Goal: Transaction & Acquisition: Purchase product/service

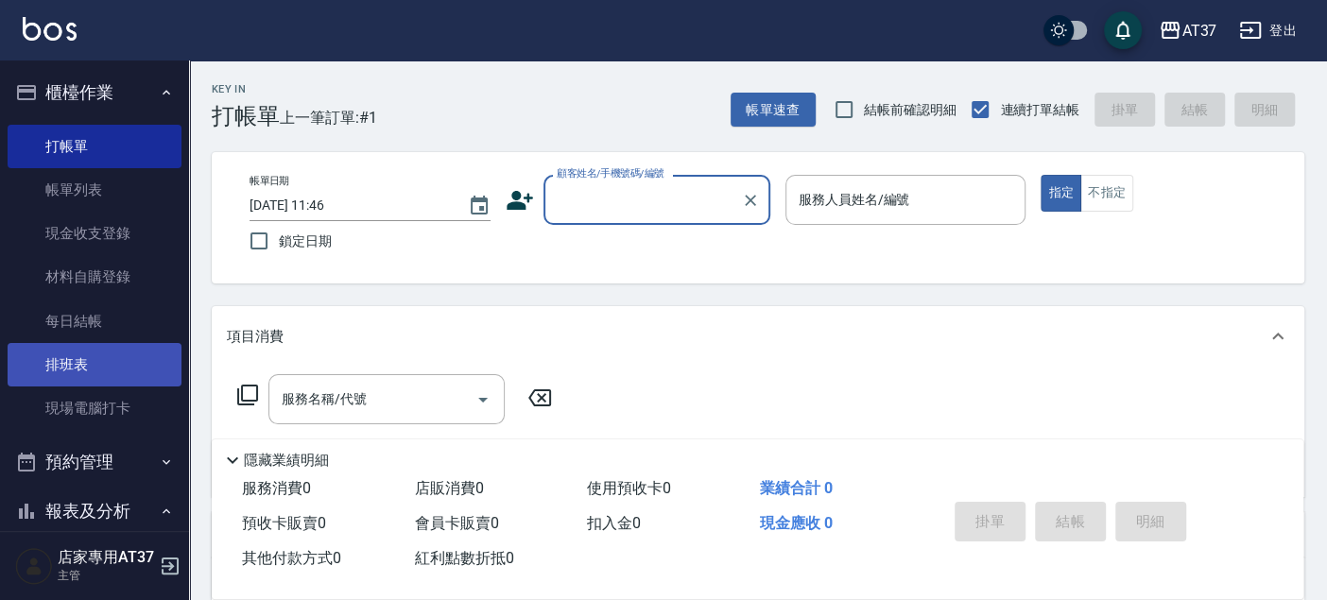
click at [111, 370] on link "排班表" at bounding box center [95, 364] width 174 height 43
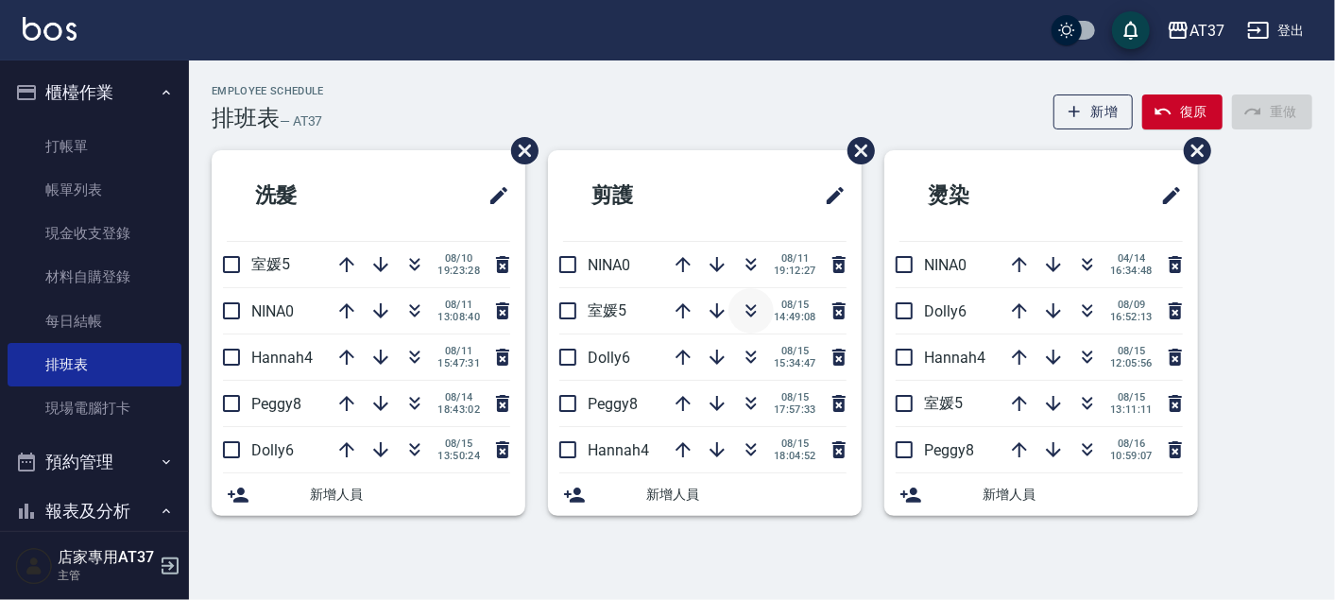
click at [749, 310] on icon "button" at bounding box center [751, 311] width 23 height 23
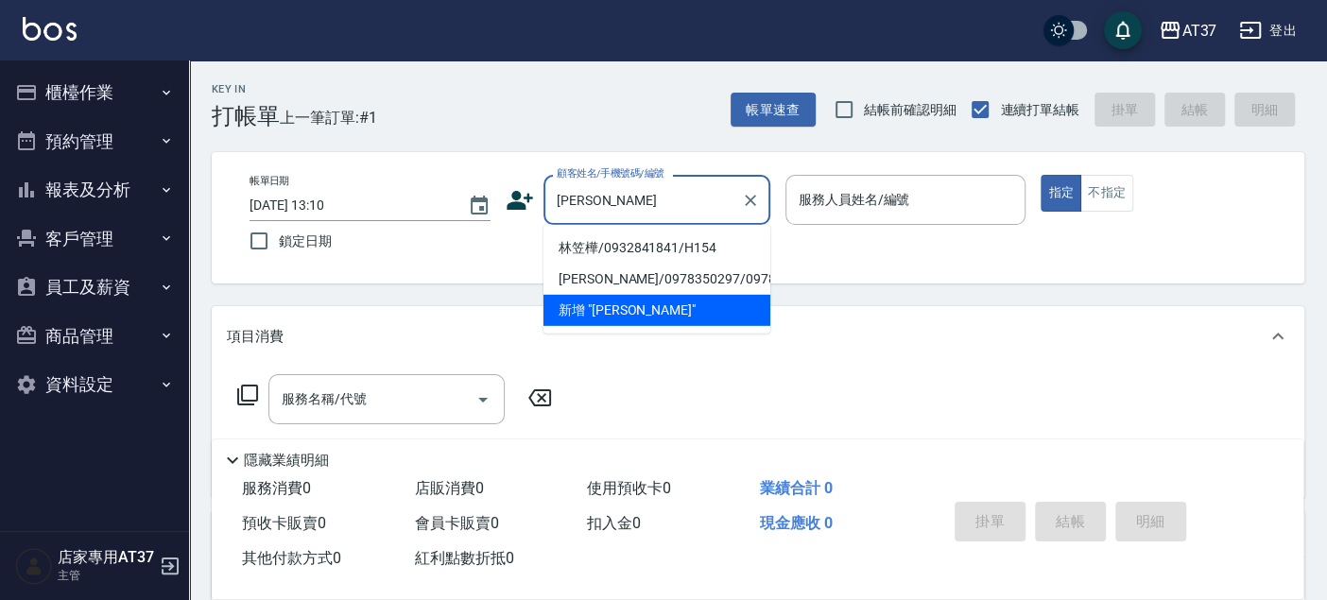
click at [603, 240] on li "林笠樺/0932841841/H154" at bounding box center [656, 247] width 227 height 31
type input "林笠樺/0932841841/H154"
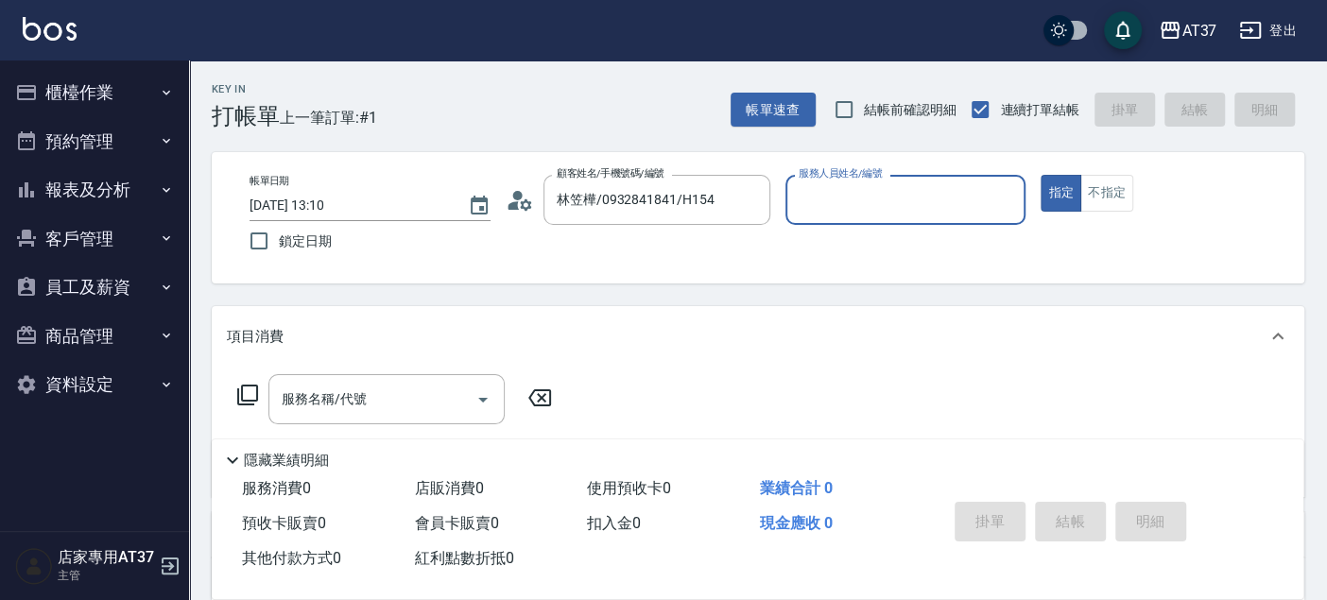
type input "[PERSON_NAME]-4"
click at [338, 390] on div "服務名稱/代號 服務名稱/代號" at bounding box center [386, 399] width 236 height 50
type input "毛囊髮浴(103)"
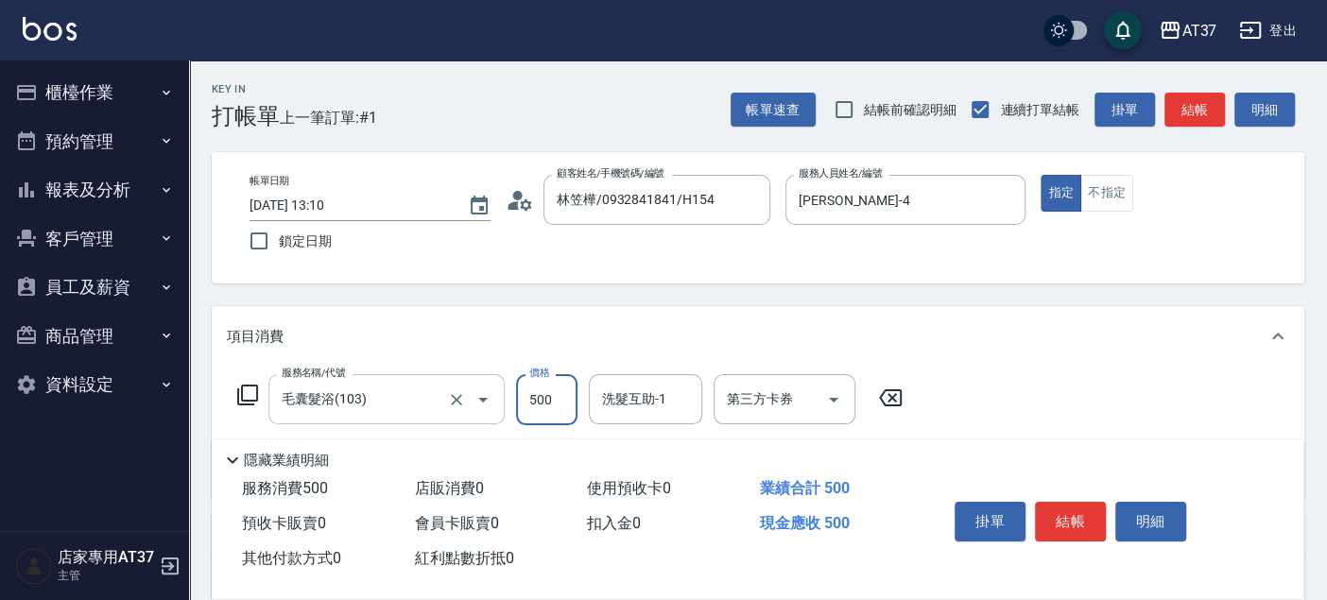
type input "500"
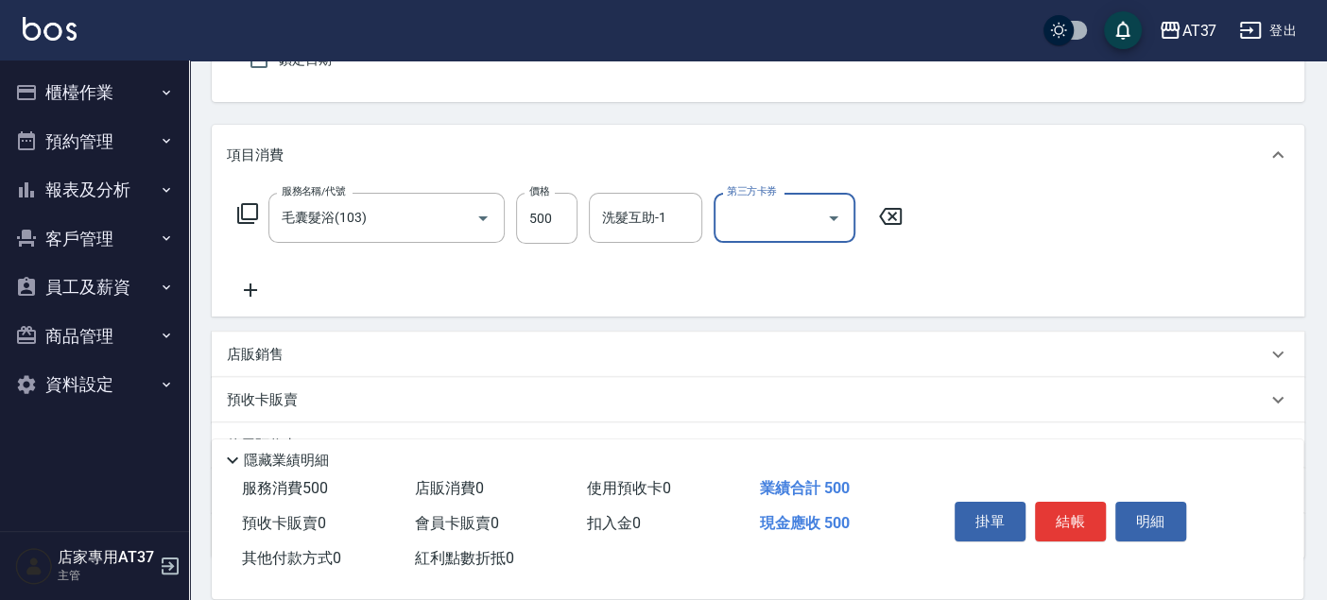
scroll to position [210, 0]
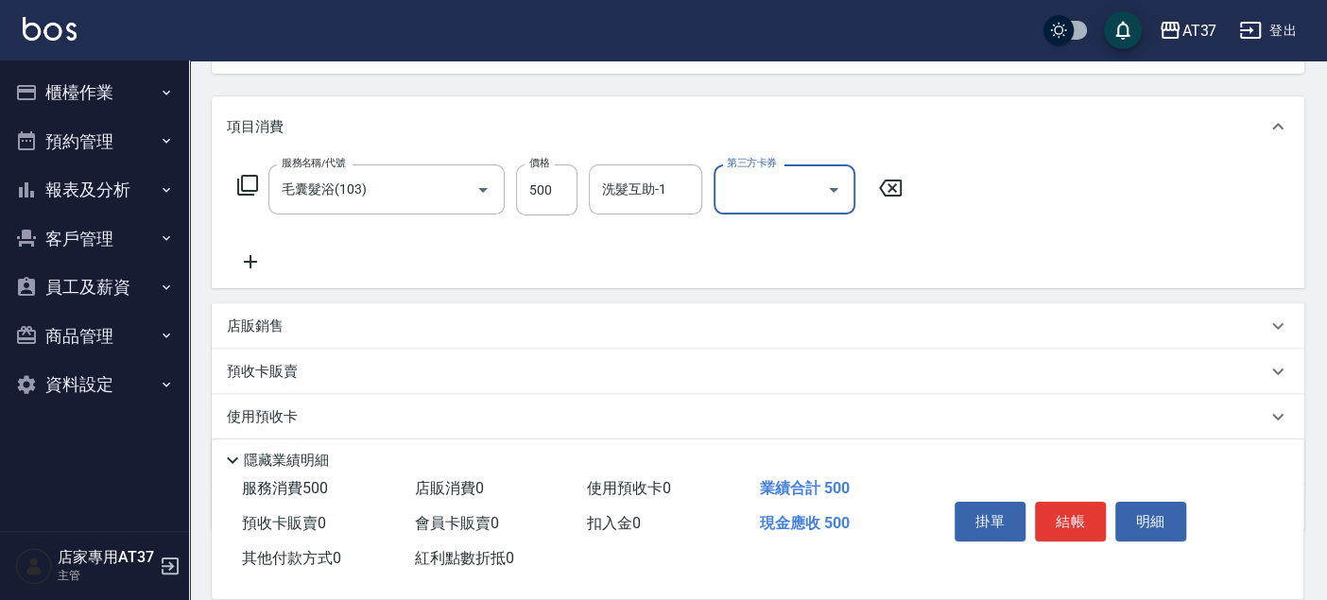
click at [248, 261] on icon at bounding box center [250, 261] width 13 height 13
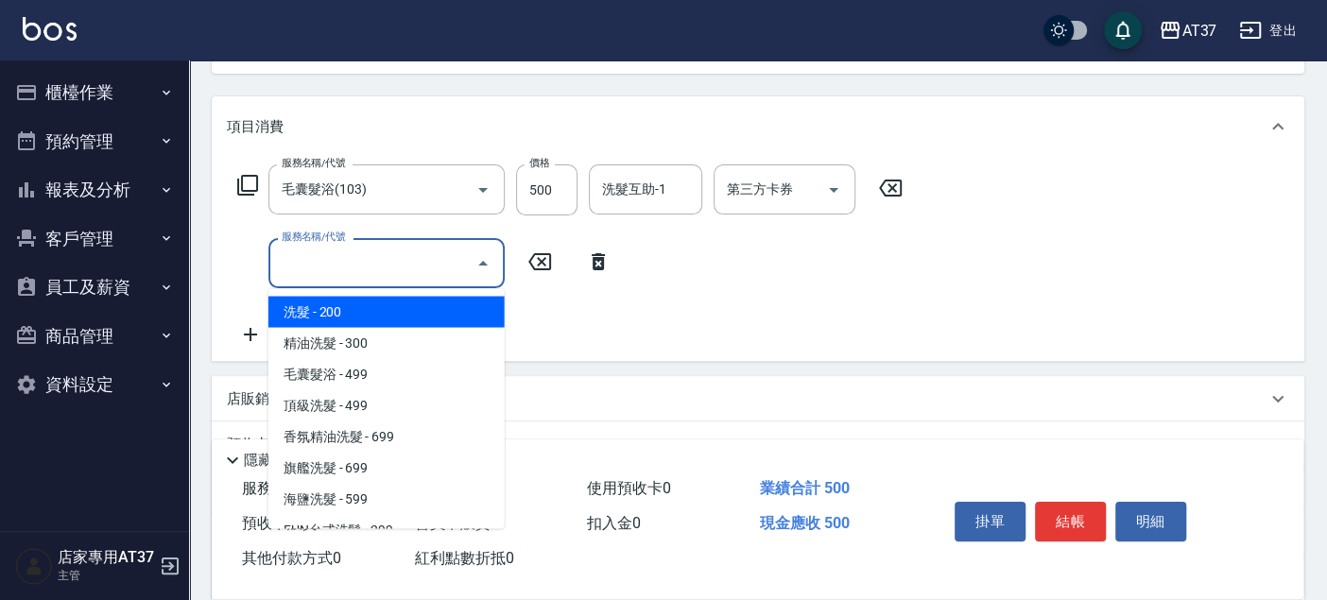
click at [282, 266] on input "服務名稱/代號" at bounding box center [372, 263] width 191 height 33
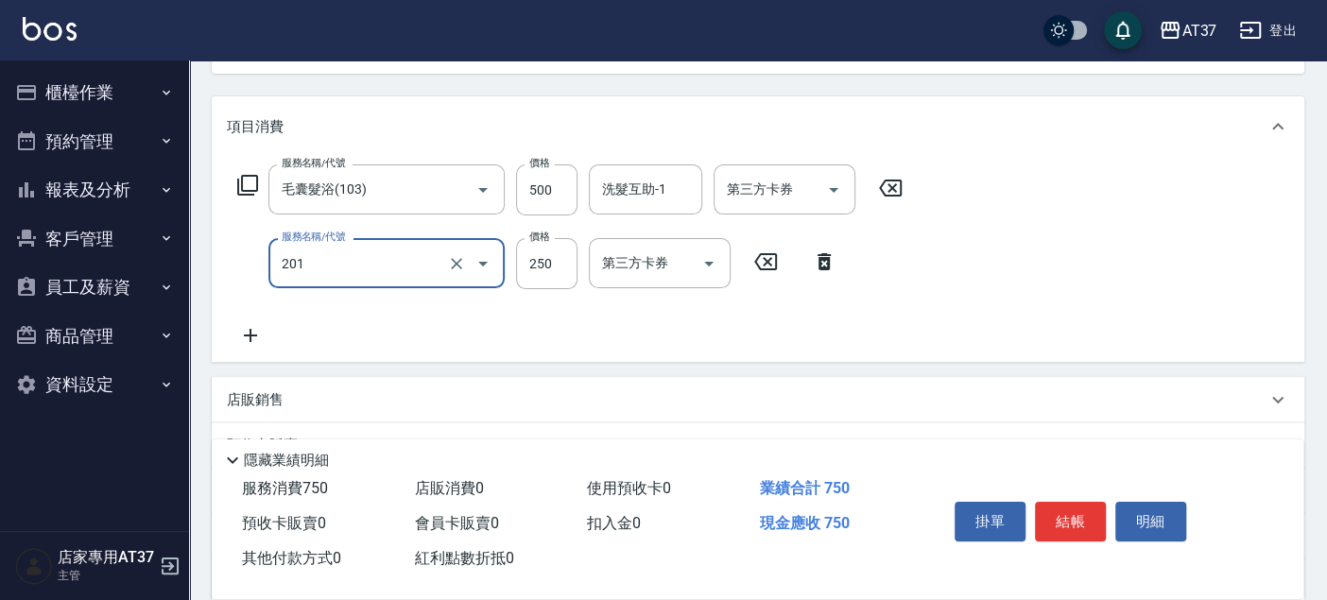
type input "B級單剪(201)"
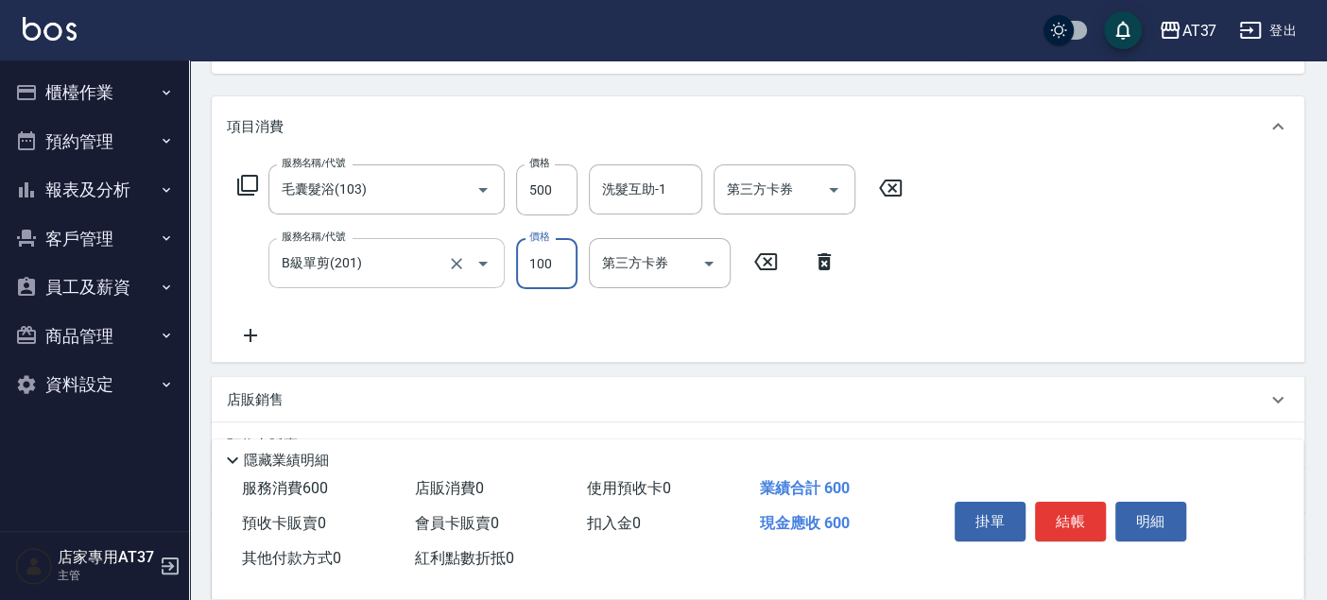
type input "100"
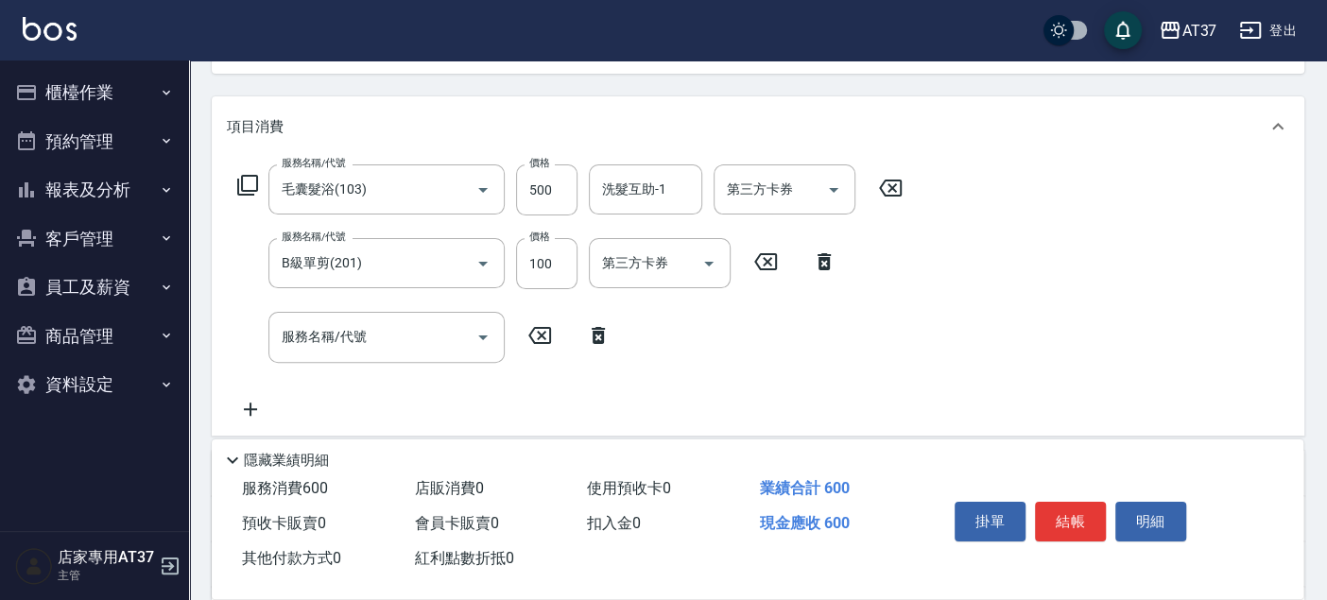
click at [597, 332] on icon at bounding box center [597, 335] width 13 height 17
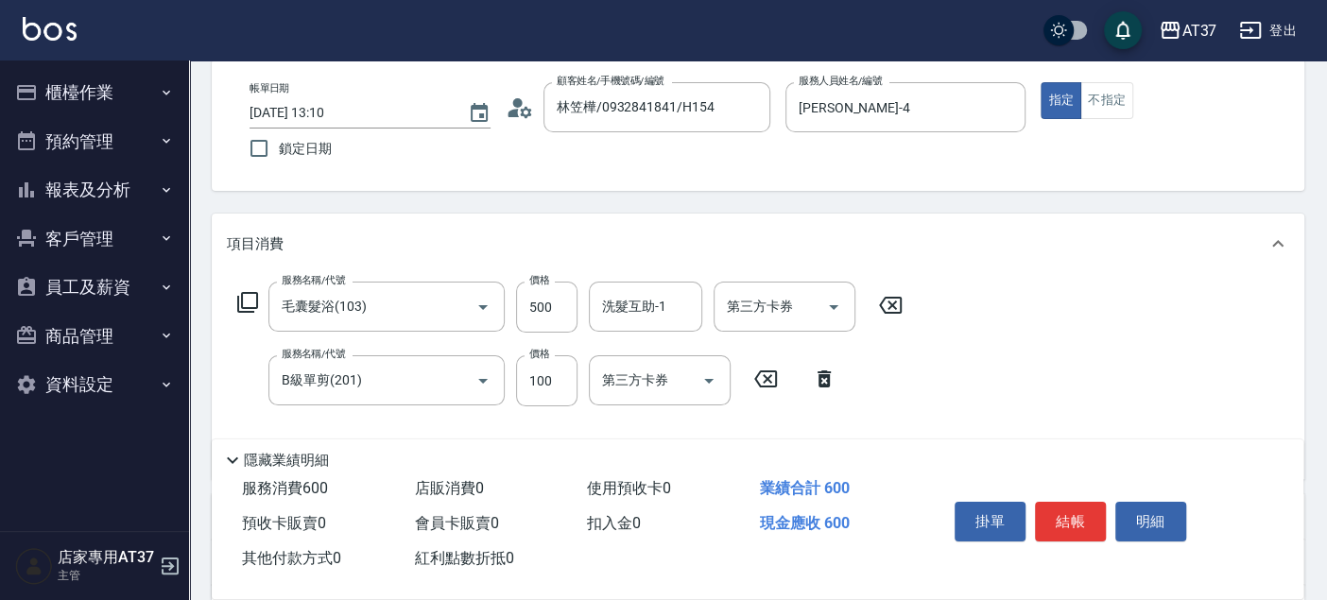
scroll to position [0, 0]
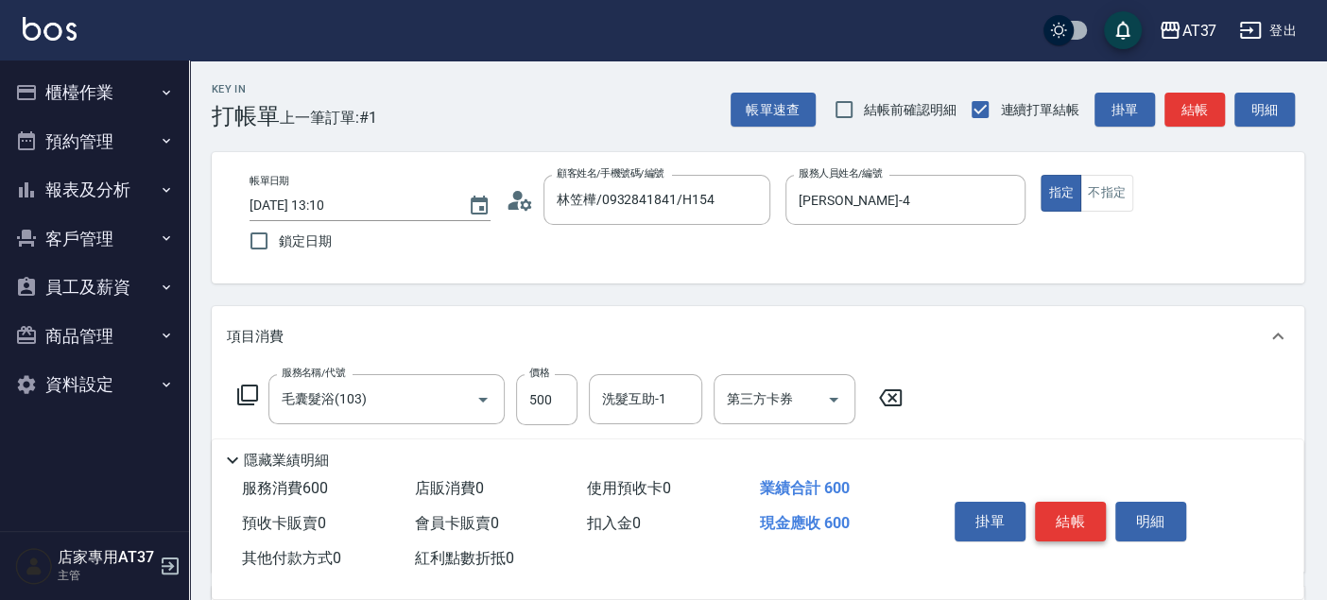
click at [1077, 519] on button "結帳" at bounding box center [1070, 522] width 71 height 40
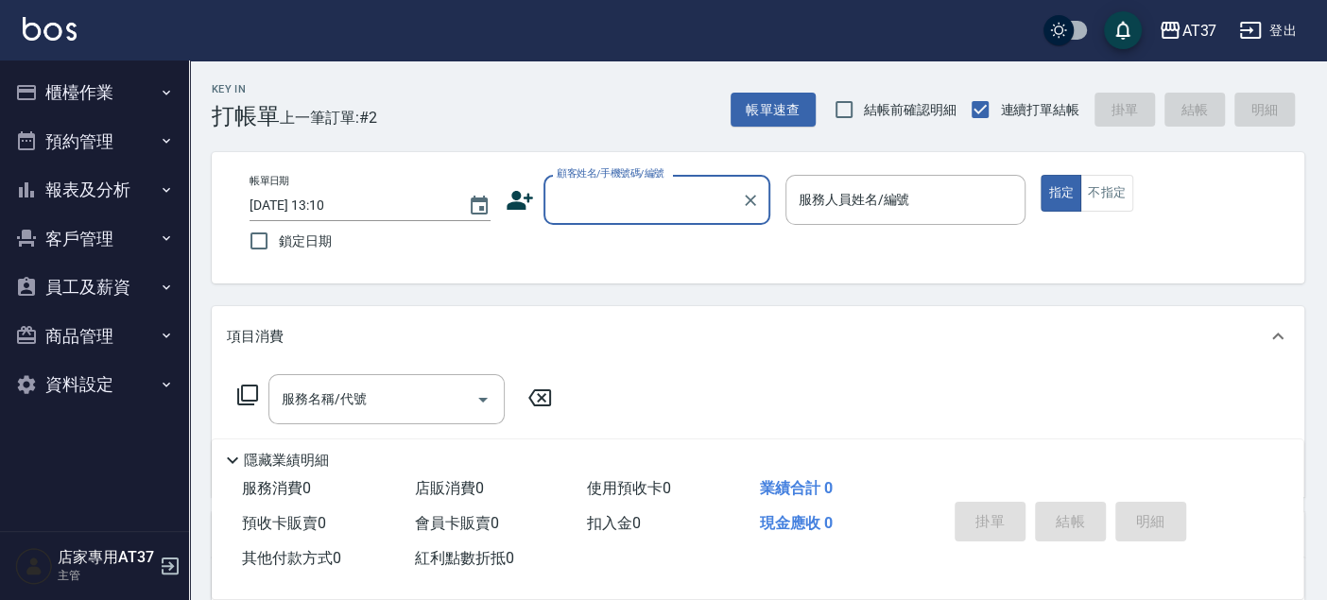
click at [645, 197] on input "顧客姓名/手機號碼/編號" at bounding box center [642, 199] width 181 height 33
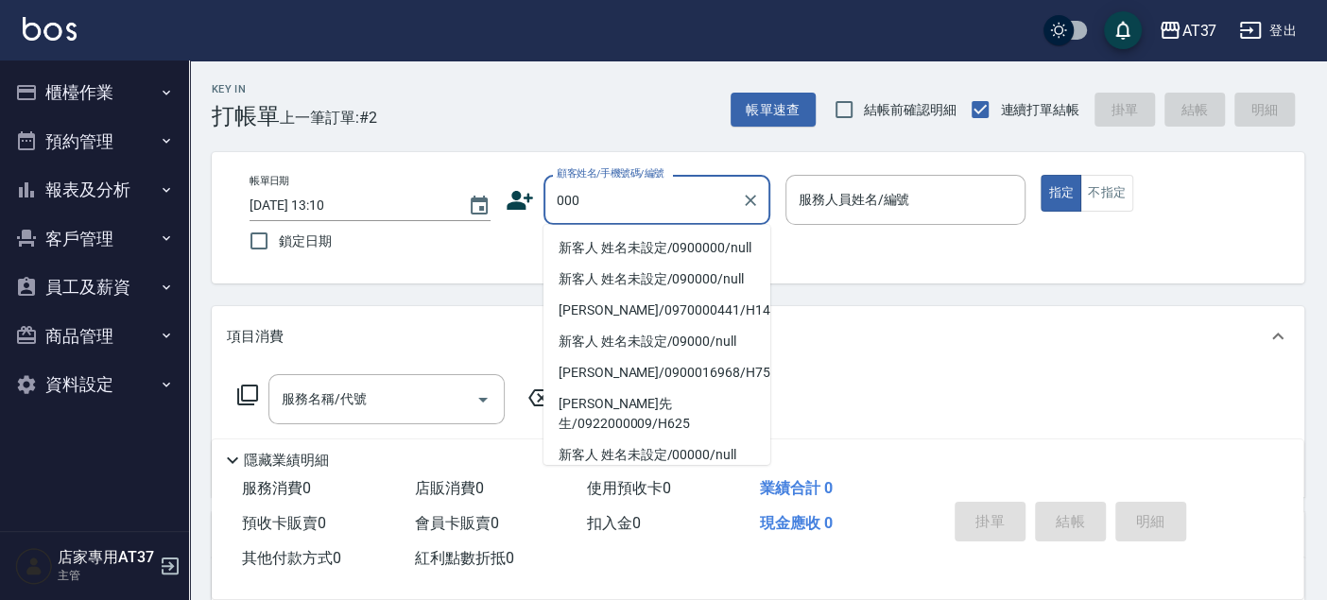
click at [681, 243] on li "新客人 姓名未設定/0900000/null" at bounding box center [656, 247] width 227 height 31
type input "新客人 姓名未設定/0900000/null"
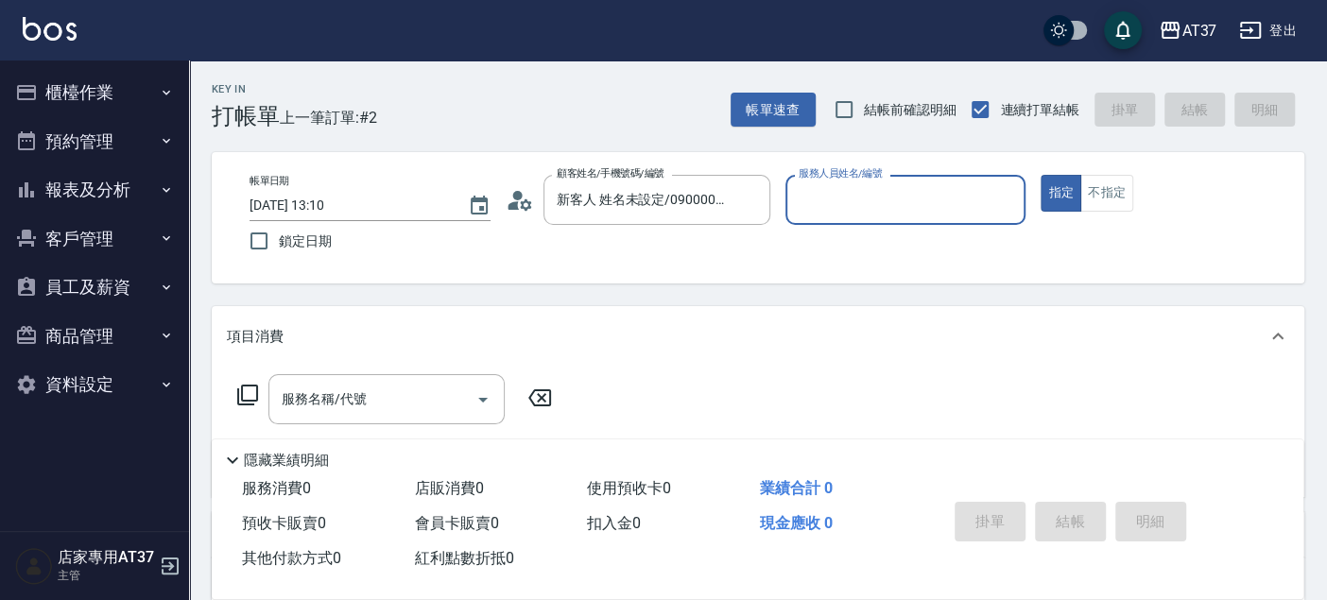
click at [858, 193] on input "服務人員姓名/編號" at bounding box center [906, 199] width 224 height 33
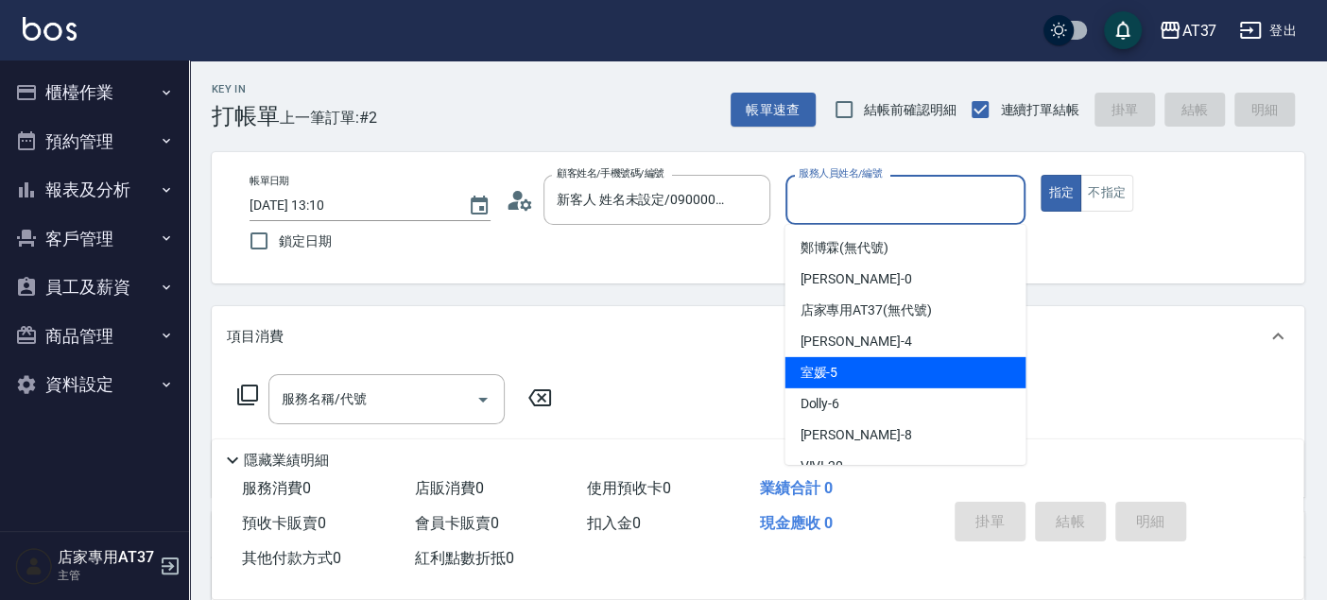
click at [883, 369] on div "室媛 -5" at bounding box center [904, 372] width 241 height 31
type input "室媛-5"
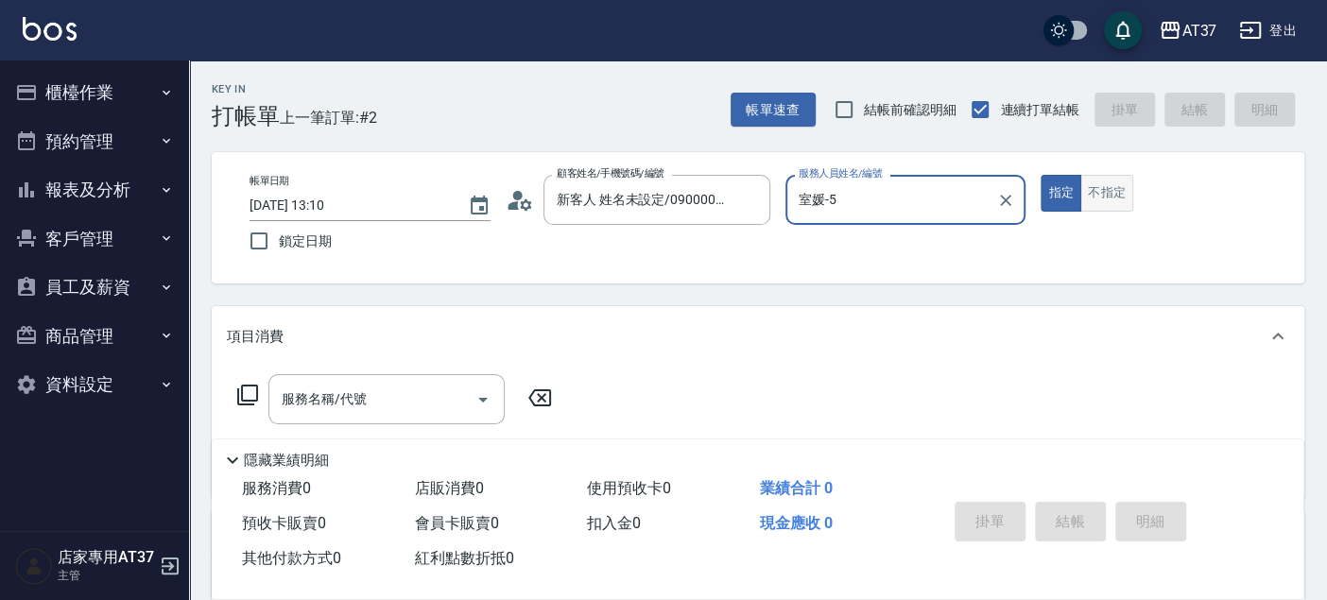
click at [1085, 196] on button "不指定" at bounding box center [1106, 193] width 53 height 37
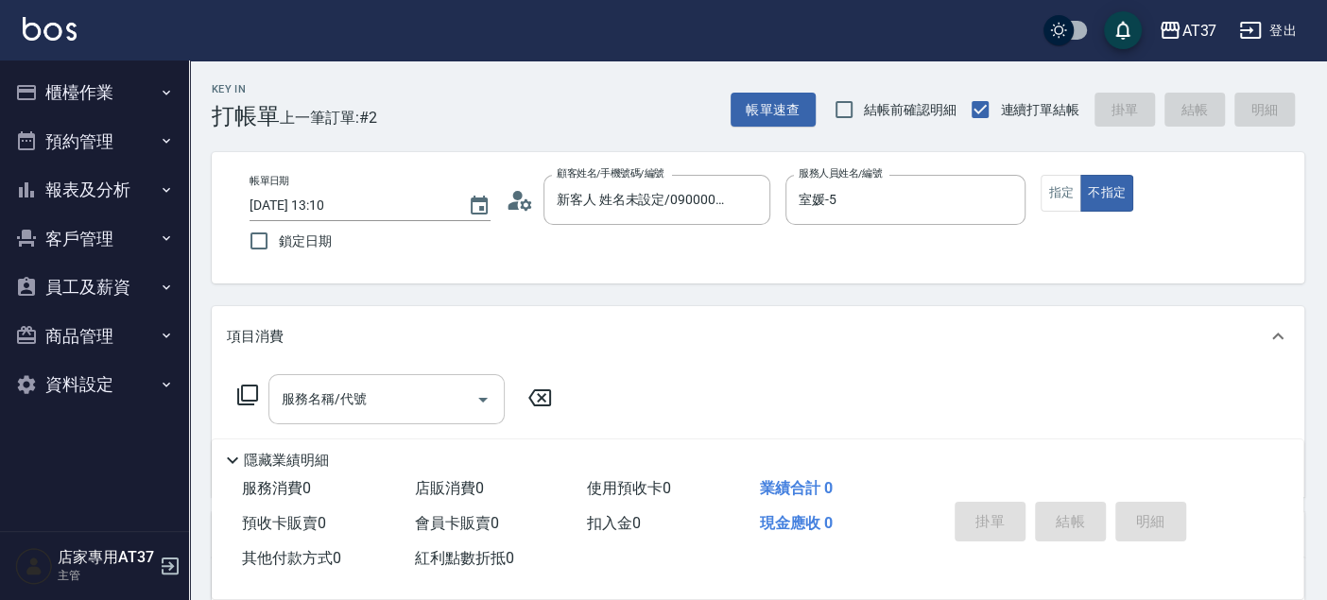
click at [351, 398] on div "服務名稱/代號 服務名稱/代號" at bounding box center [386, 399] width 236 height 50
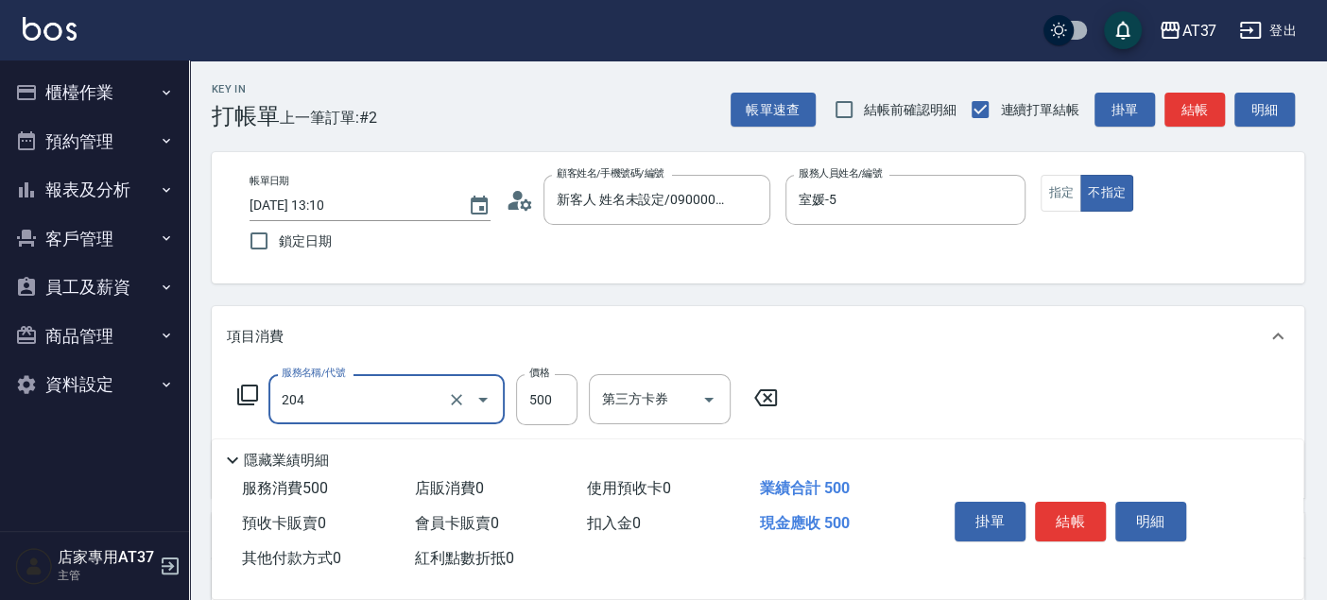
type input "A級洗+剪(204)"
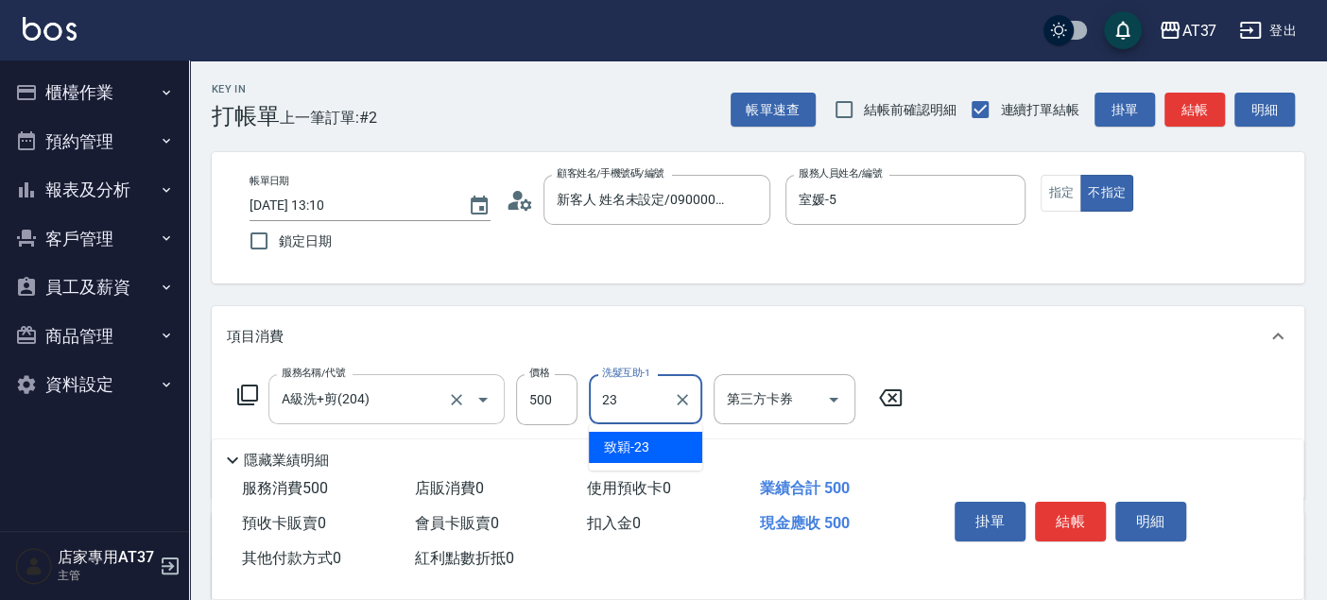
type input "致穎-23"
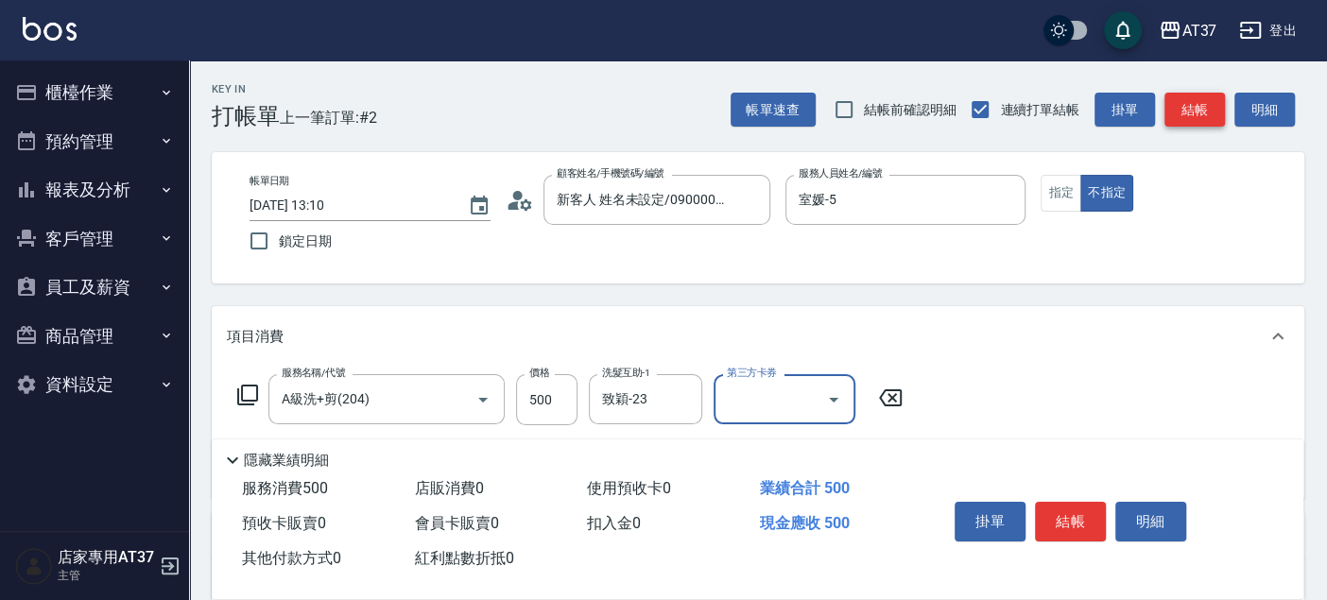
click at [1203, 110] on button "結帳" at bounding box center [1194, 110] width 60 height 35
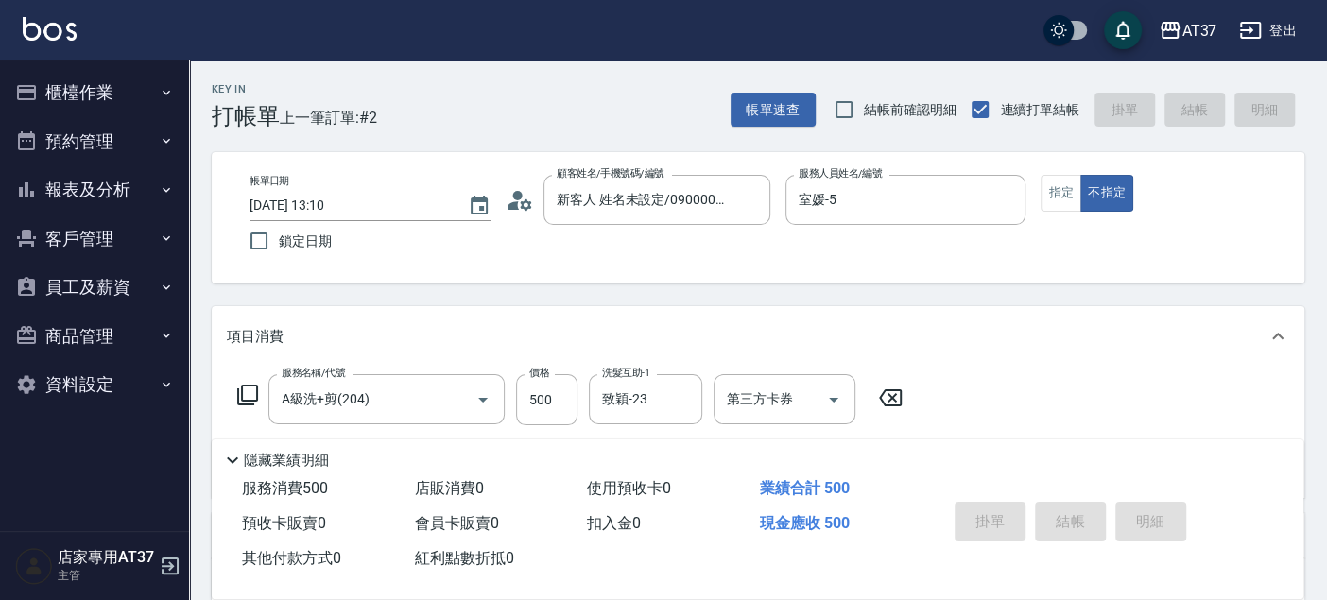
type input "2025/08/16 13:24"
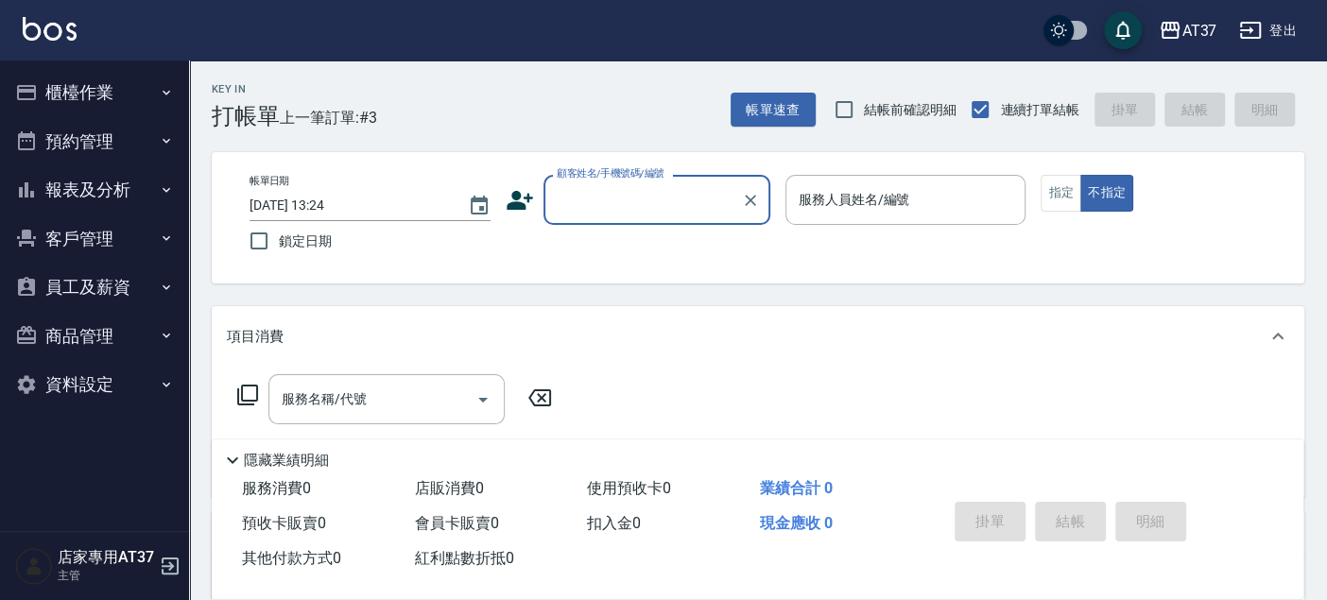
click at [121, 184] on button "報表及分析" at bounding box center [95, 189] width 174 height 49
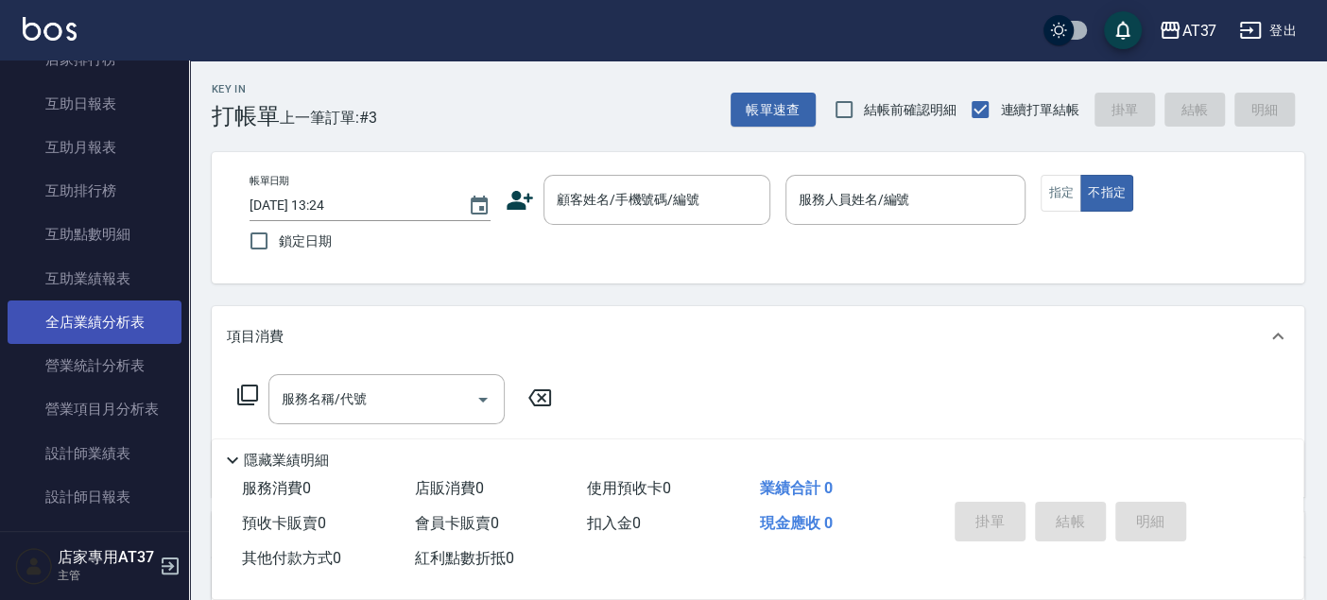
scroll to position [420, 0]
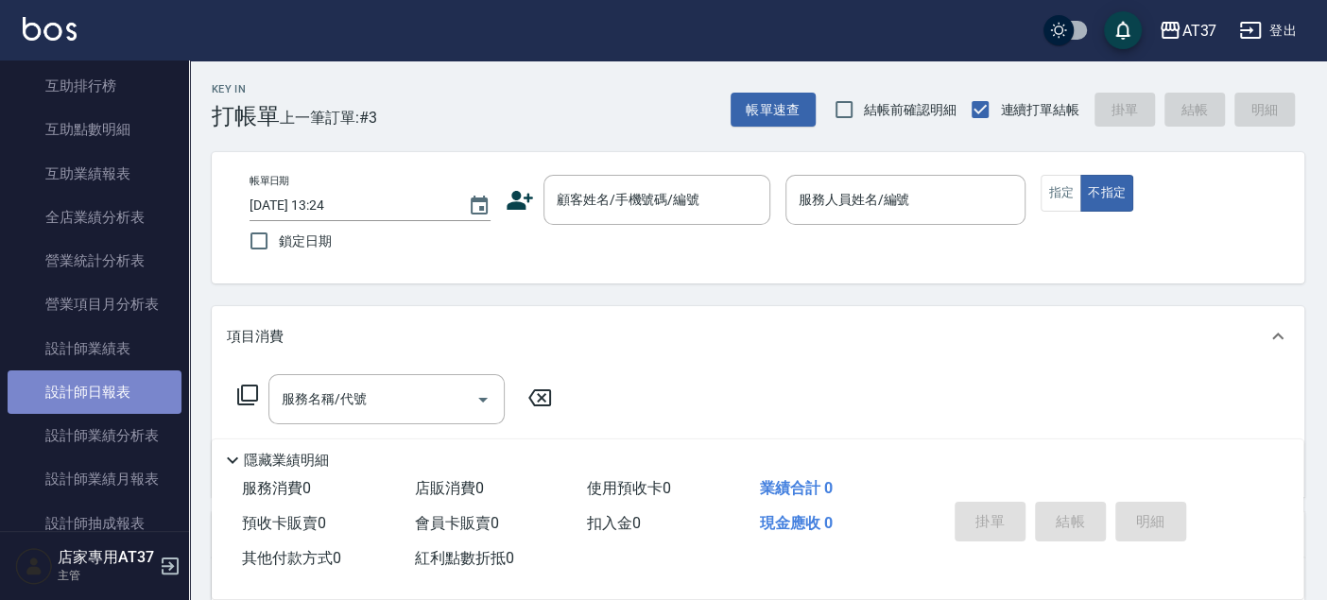
click at [115, 392] on link "設計師日報表" at bounding box center [95, 391] width 174 height 43
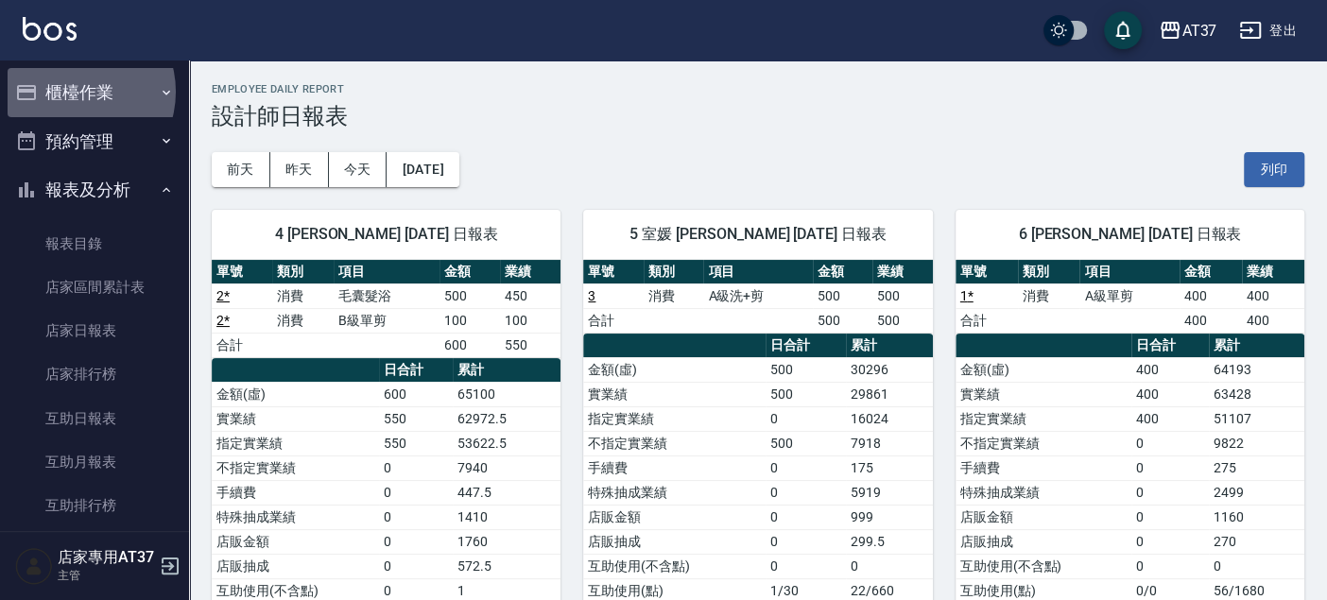
click at [71, 92] on button "櫃檯作業" at bounding box center [95, 92] width 174 height 49
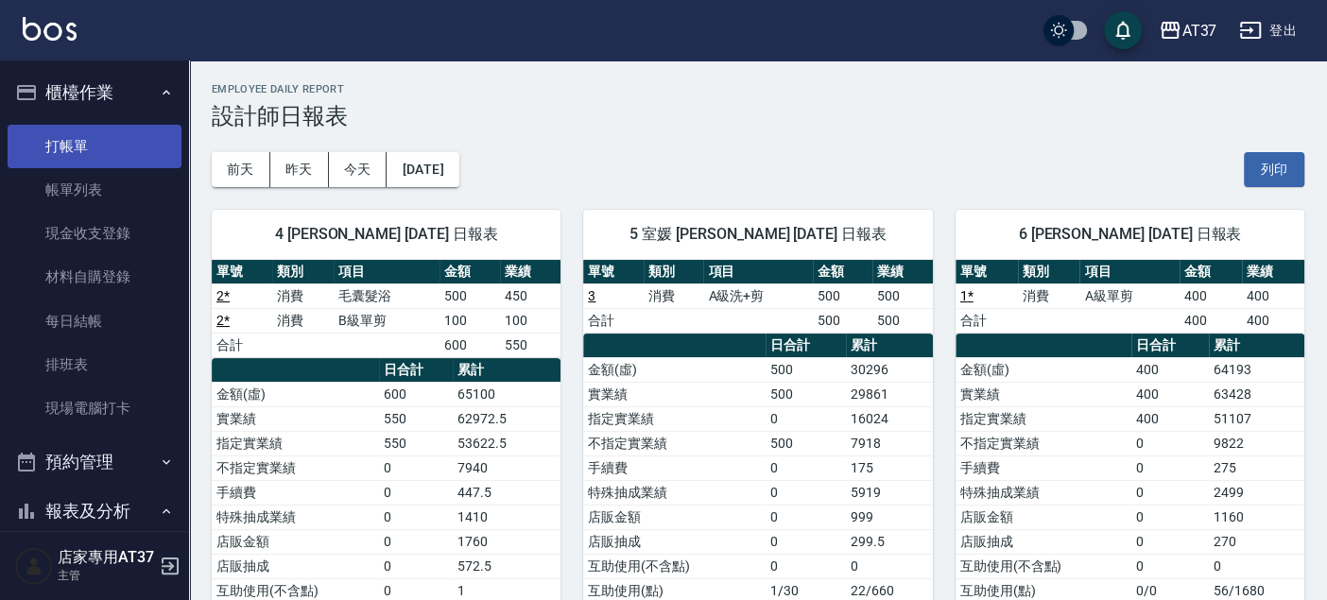
click at [71, 130] on link "打帳單" at bounding box center [95, 146] width 174 height 43
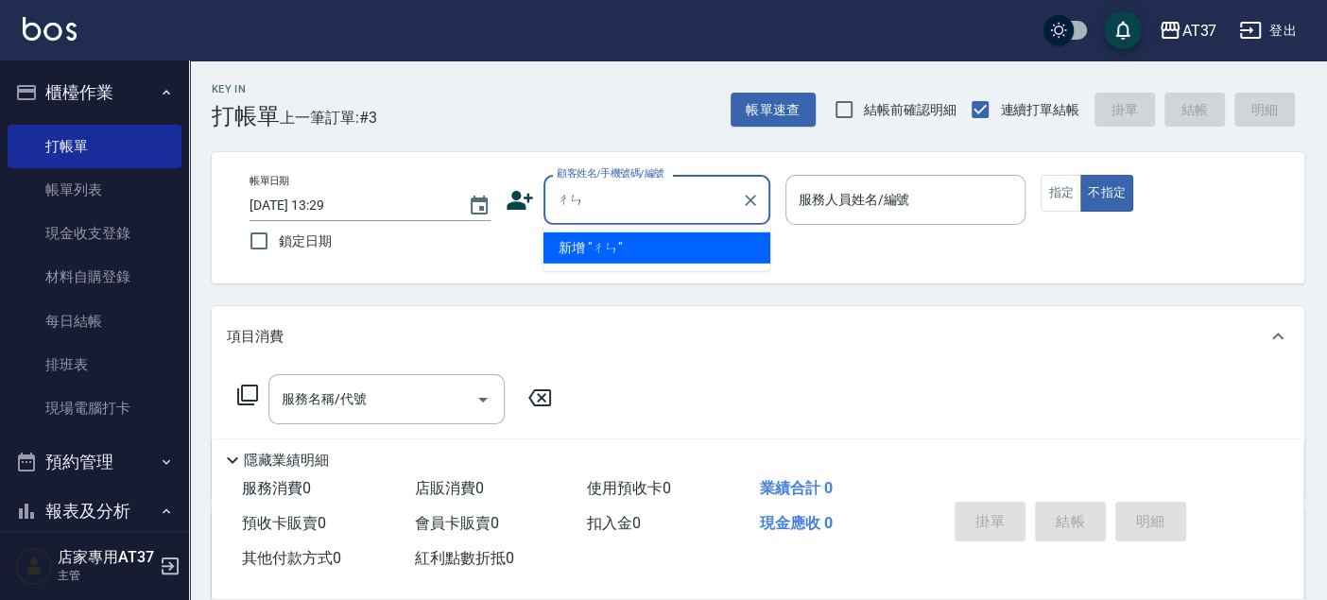
type input "陳"
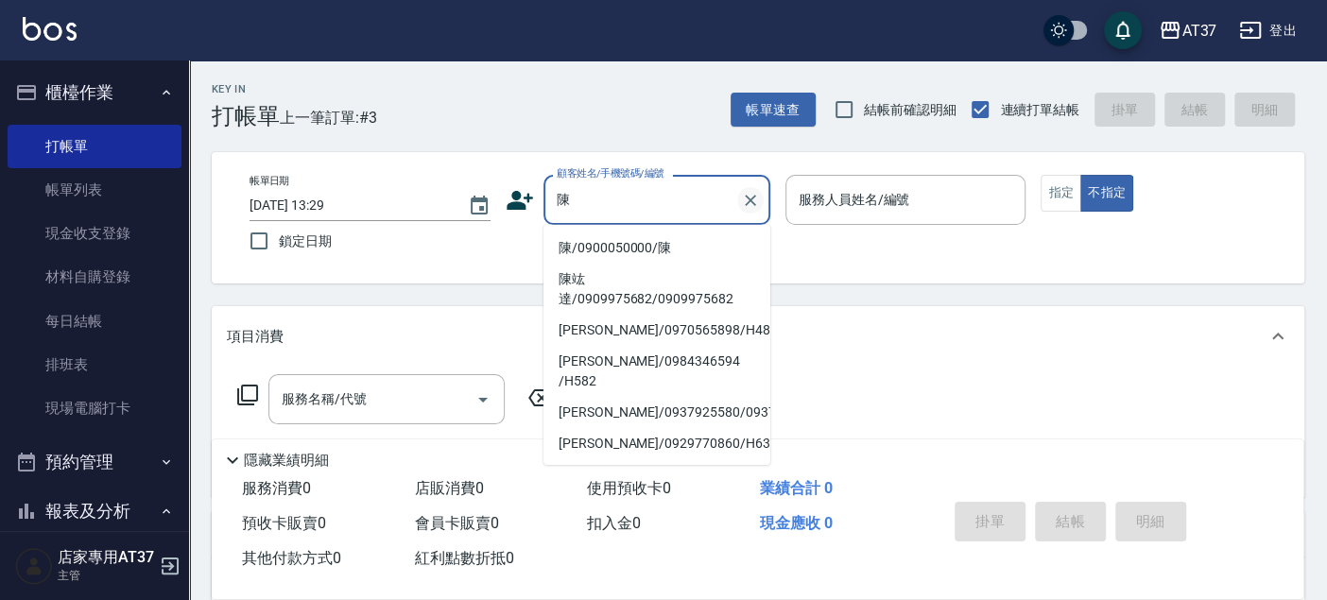
click at [747, 191] on icon "Clear" at bounding box center [750, 200] width 19 height 19
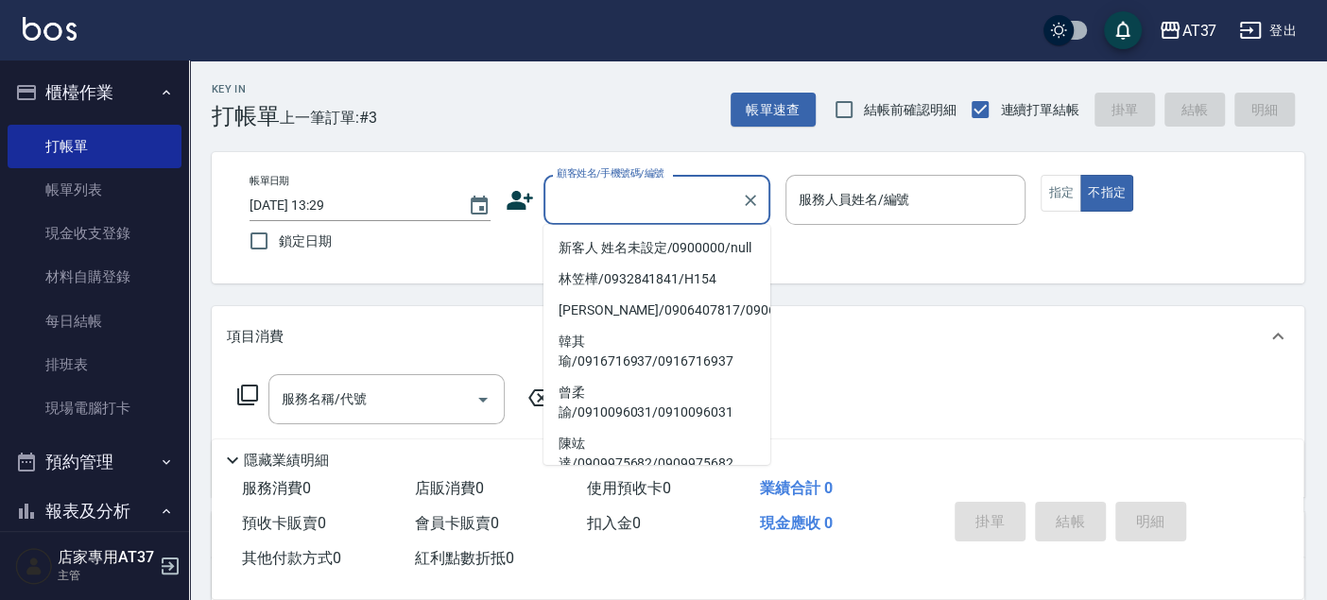
type input "0"
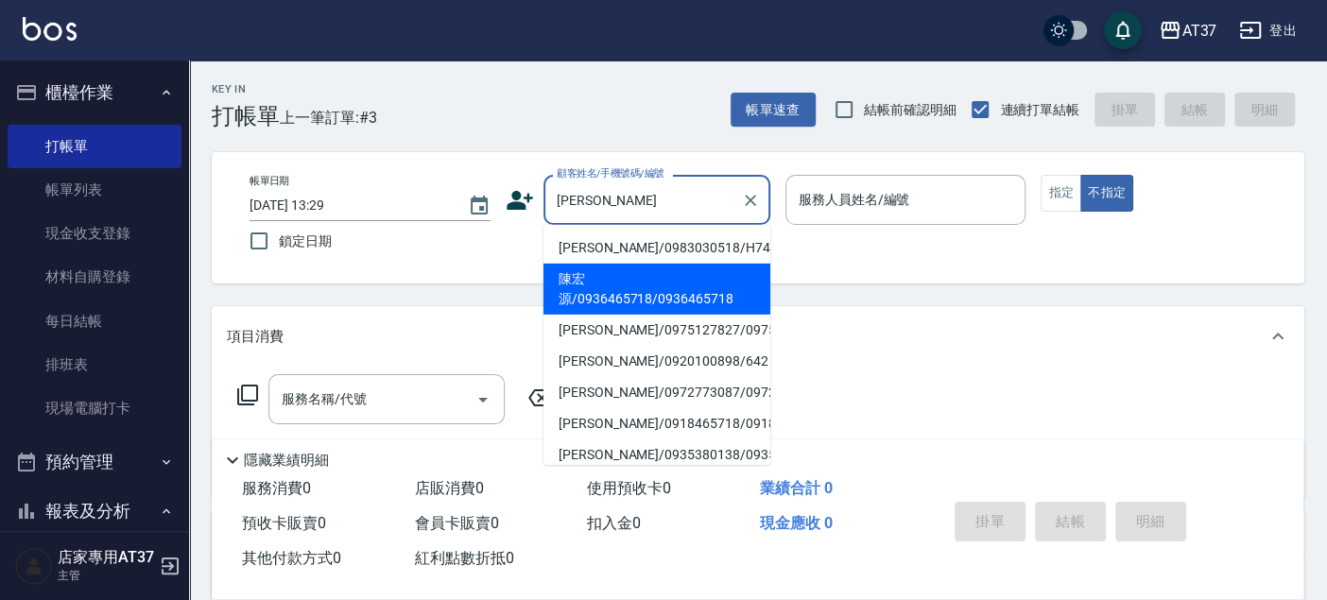
drag, startPoint x: 596, startPoint y: 313, endPoint x: 605, endPoint y: 307, distance: 10.2
click at [596, 313] on li "陳宏源/0936465718/0936465718" at bounding box center [656, 289] width 227 height 51
type input "陳宏源/0936465718/0936465718"
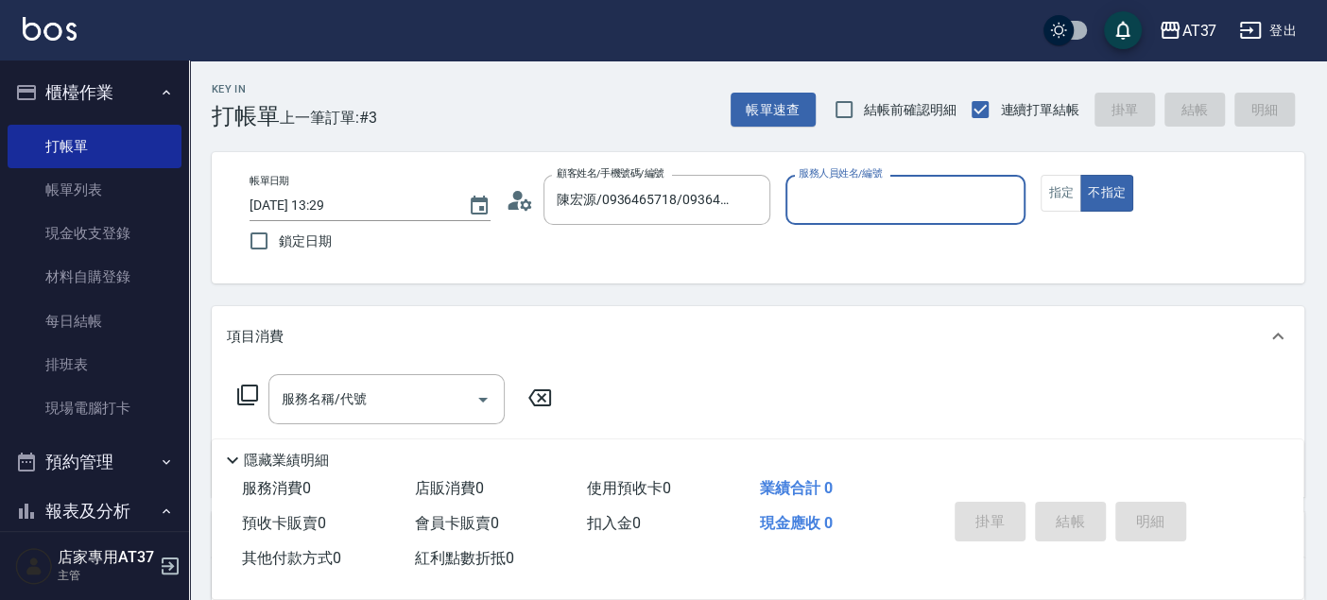
type input "Dolly-6"
click at [1080, 175] on button "不指定" at bounding box center [1106, 193] width 53 height 37
type button "false"
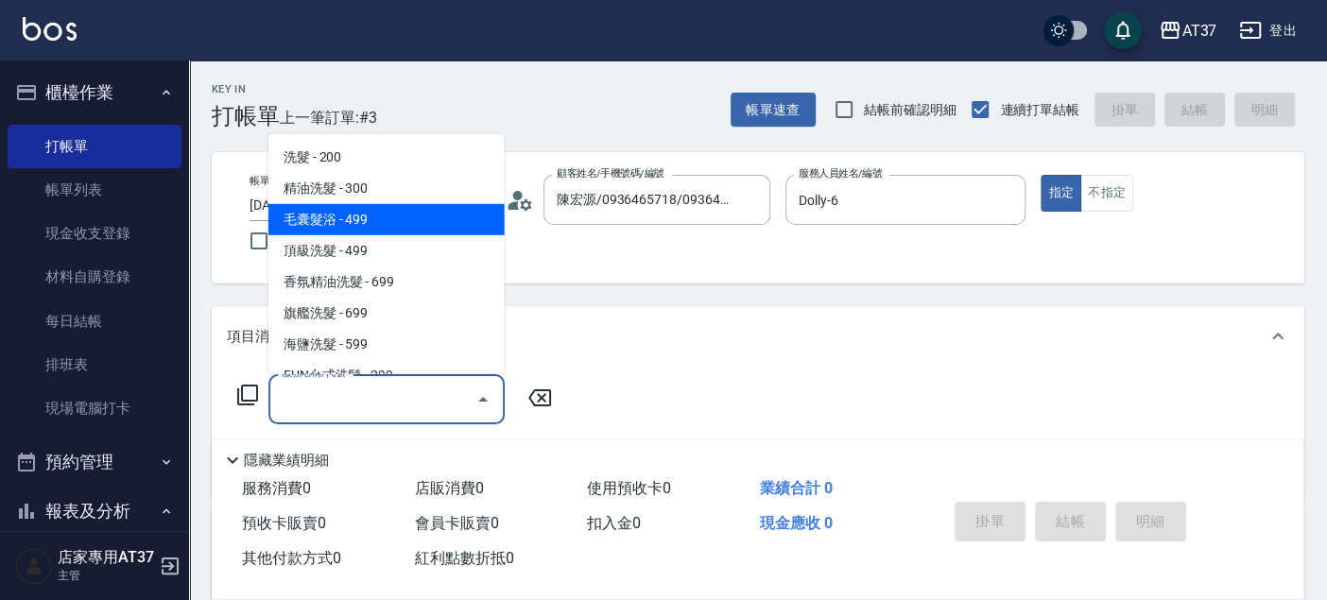
type input "毛囊髮浴(103)"
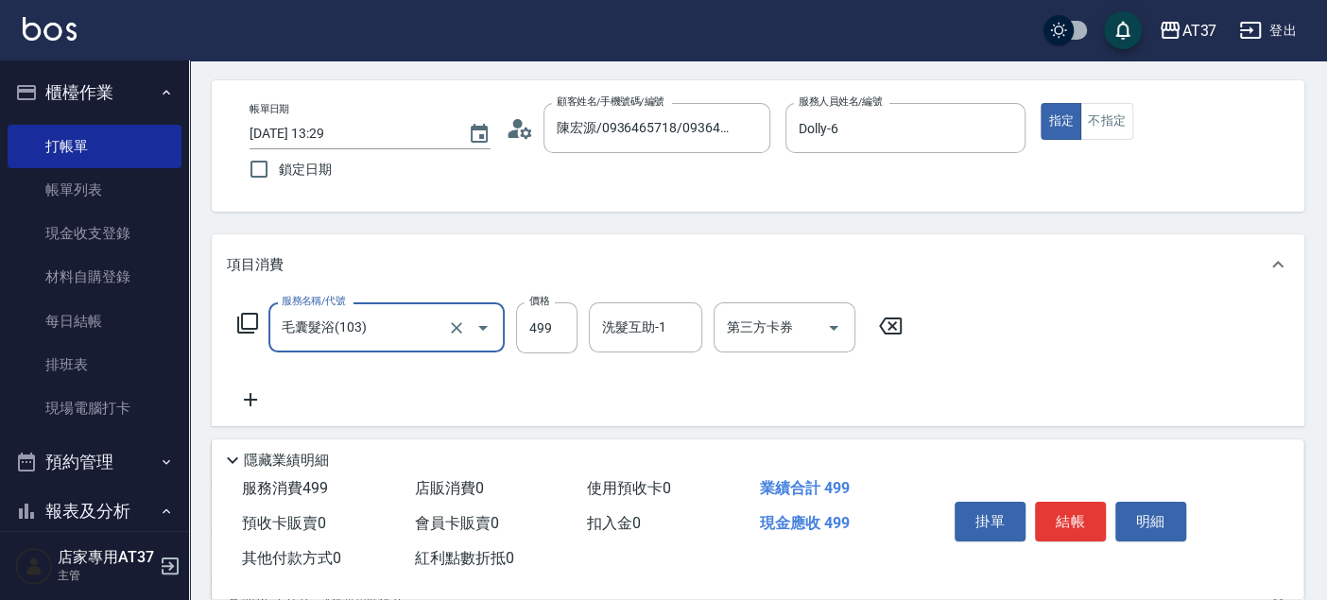
scroll to position [105, 0]
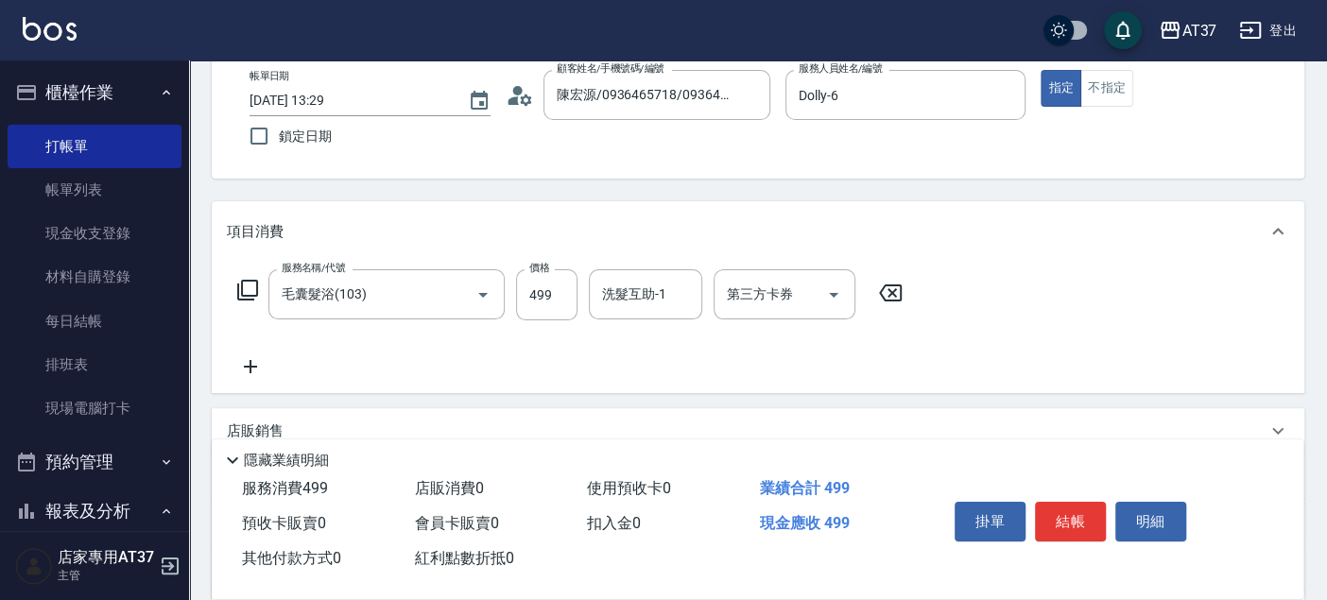
click at [266, 368] on icon at bounding box center [250, 366] width 47 height 23
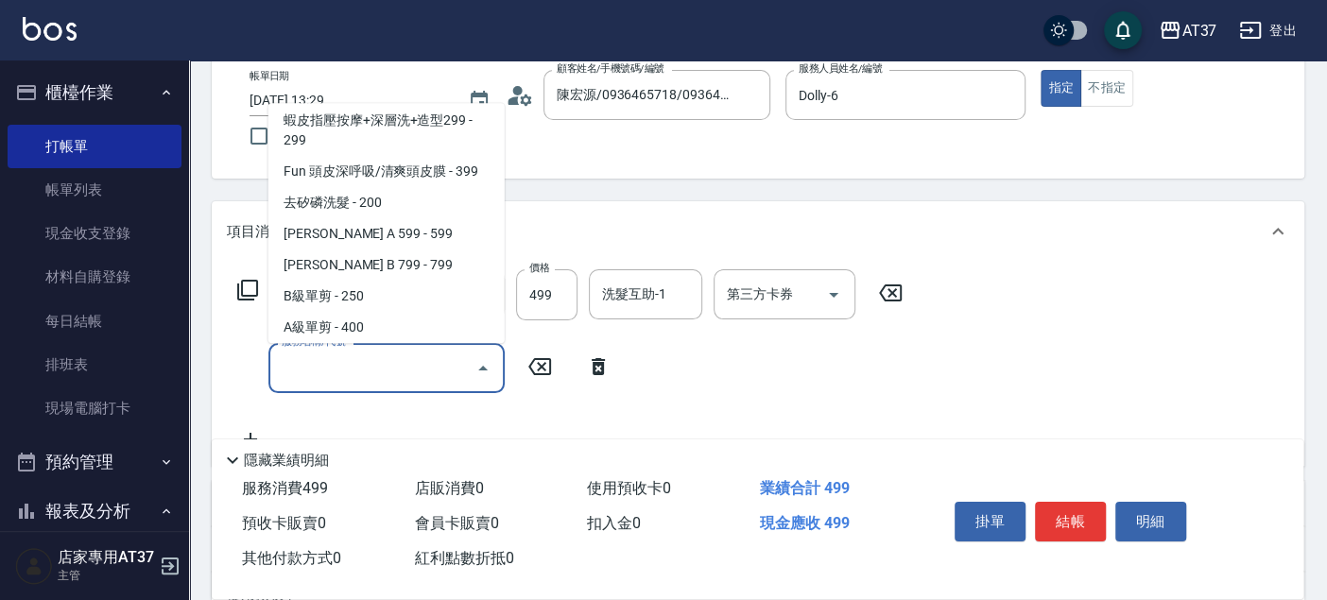
scroll to position [348, 0]
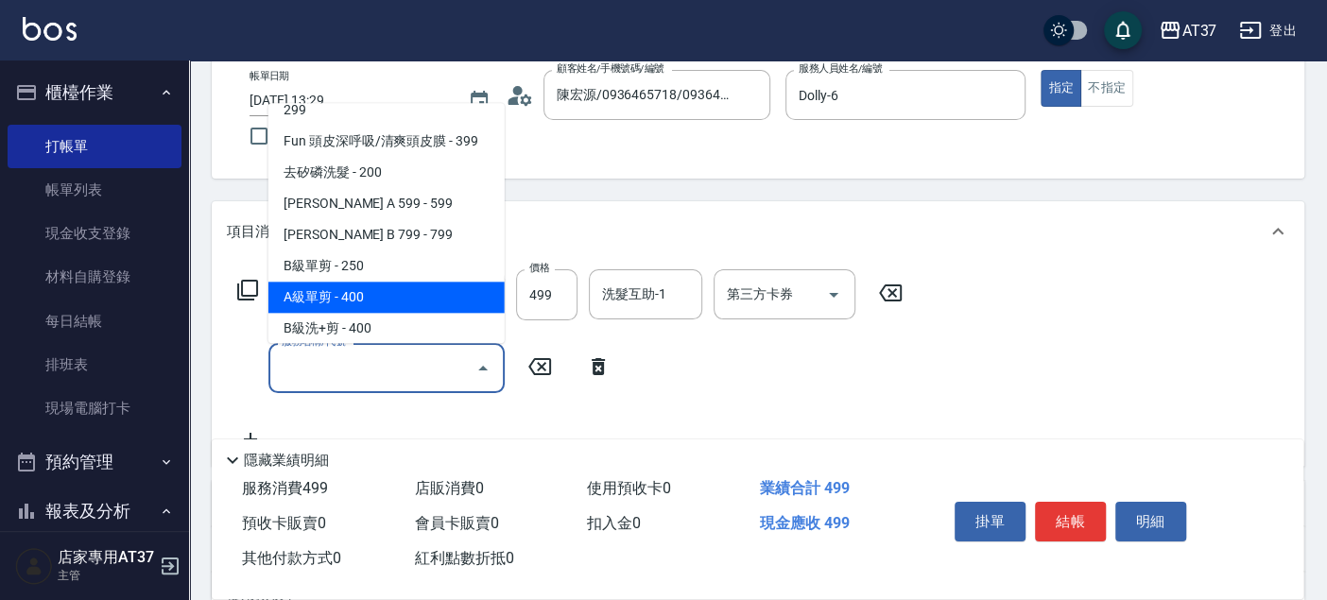
type input "A級單剪(202)"
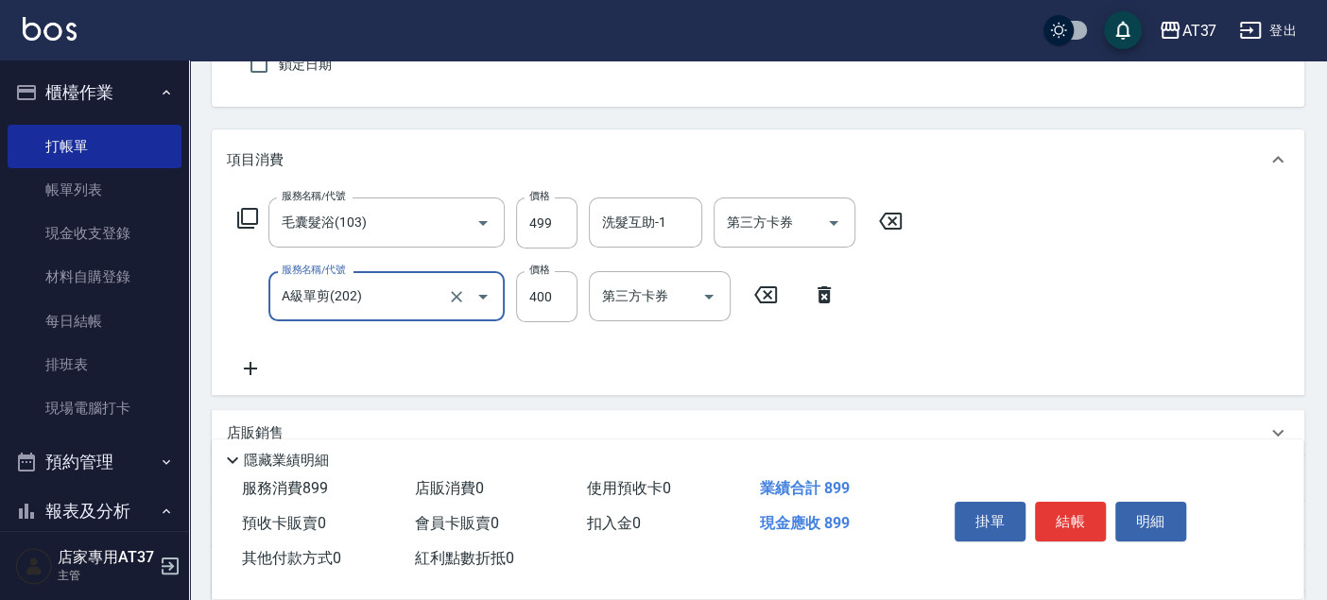
scroll to position [210, 0]
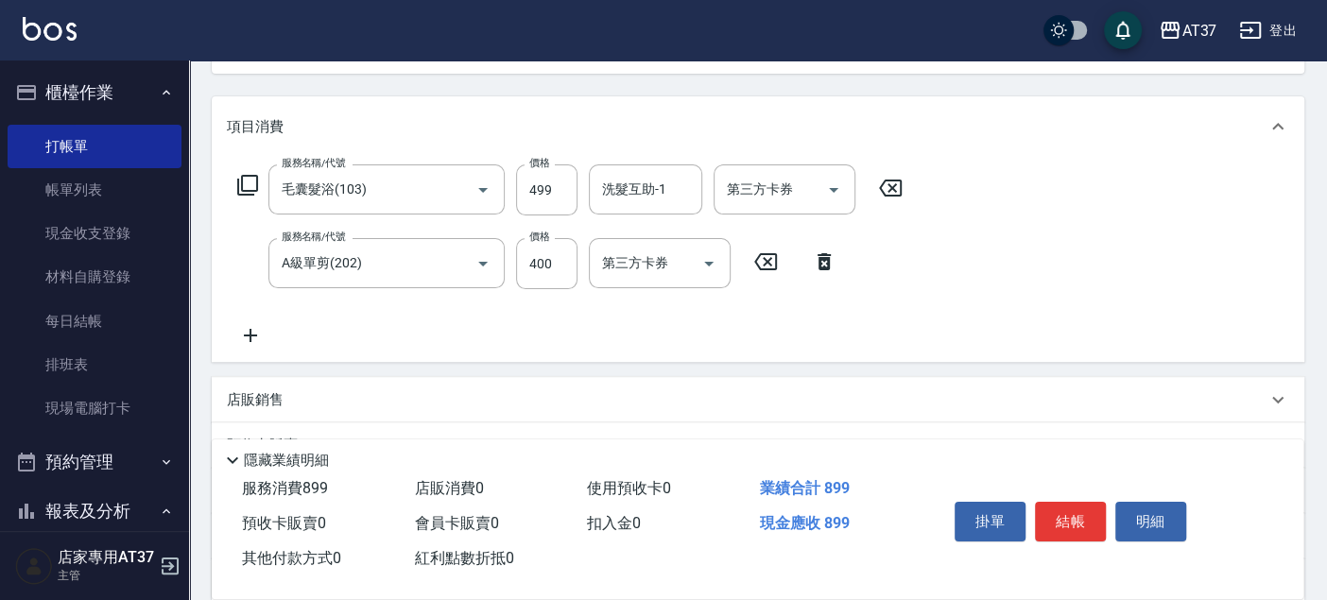
click at [255, 340] on icon at bounding box center [250, 335] width 47 height 23
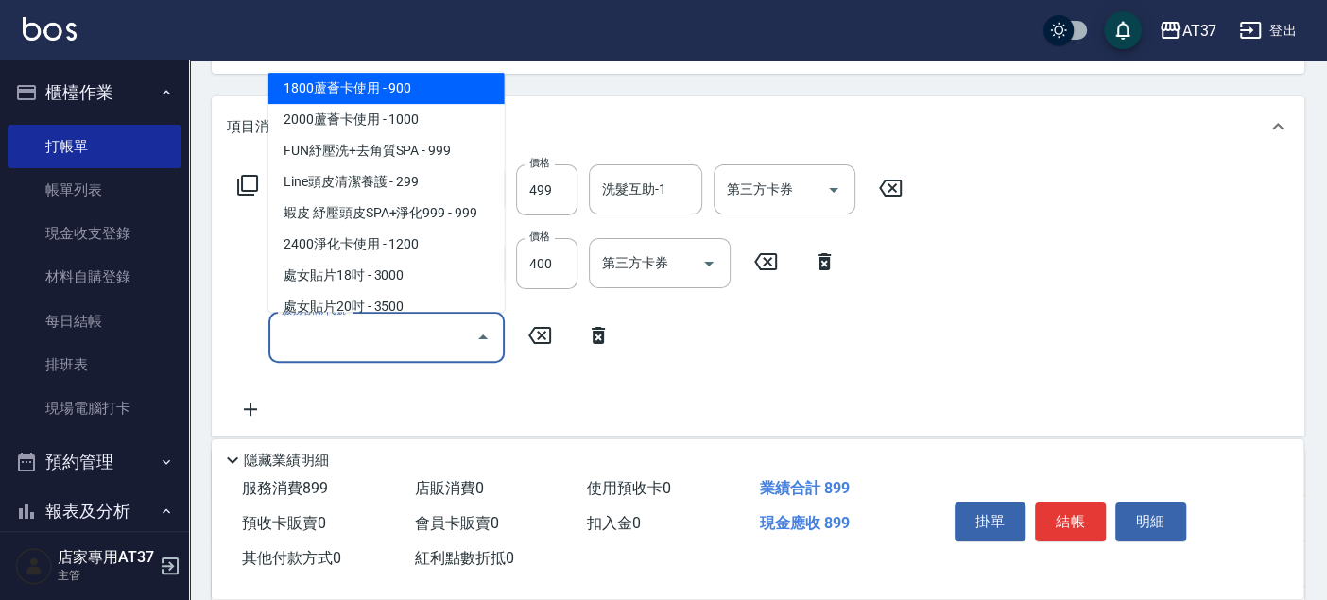
scroll to position [3050, 0]
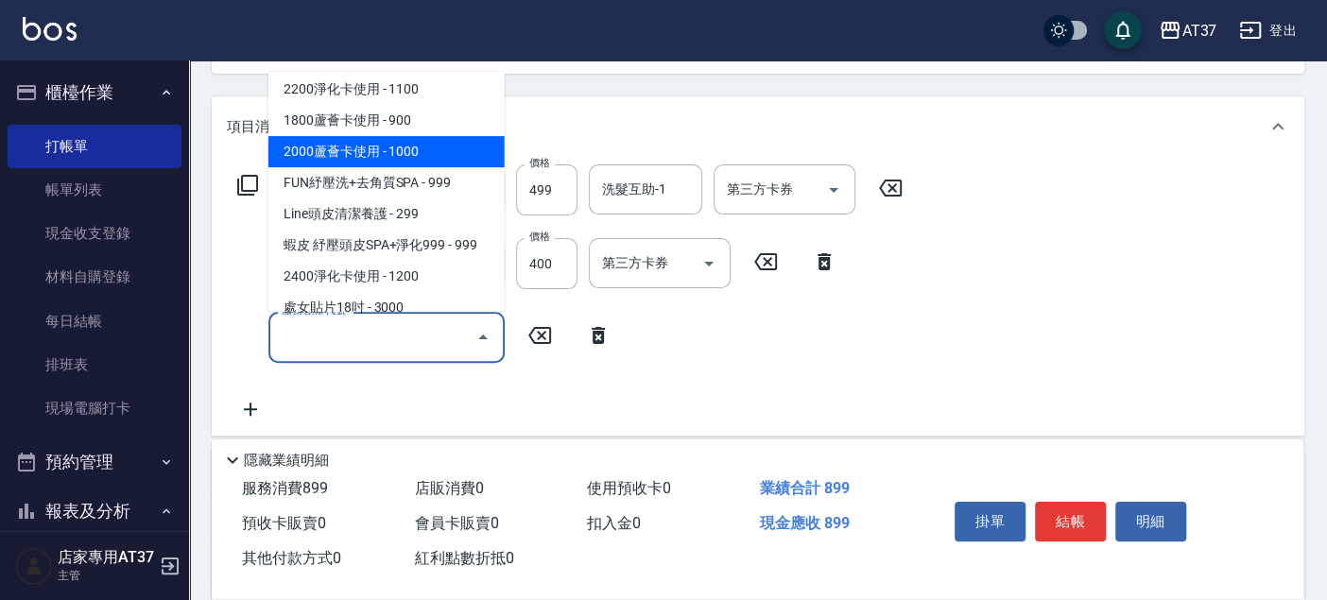
type input "2000蘆薈卡使用(606)"
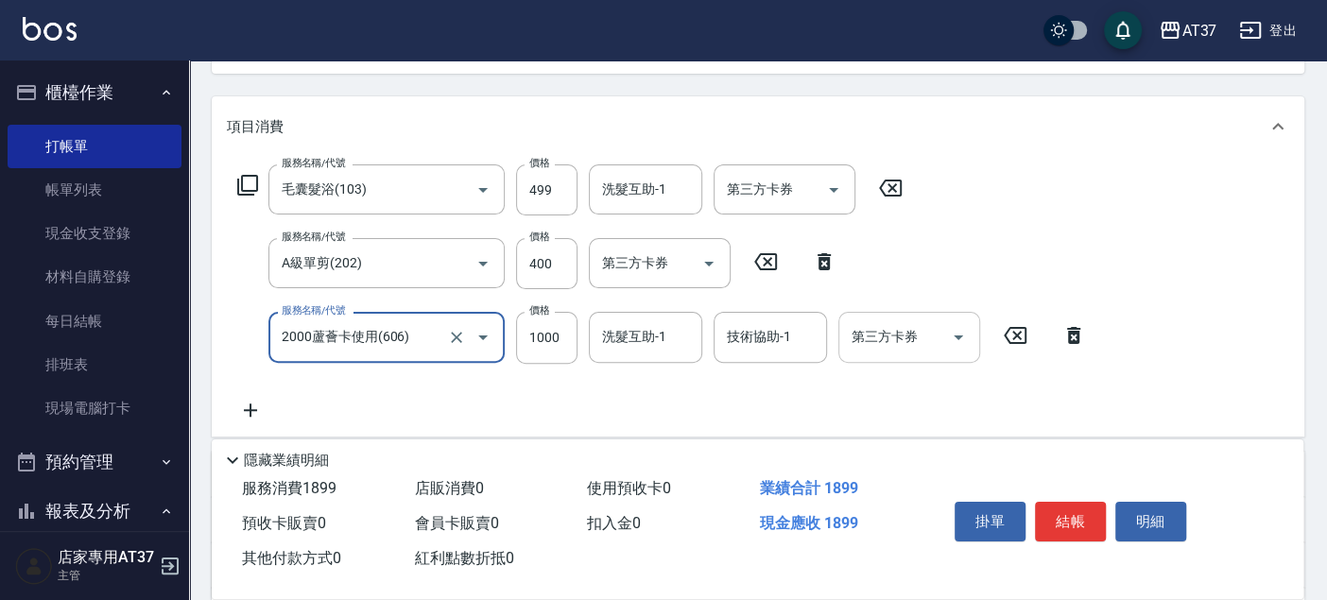
click at [965, 342] on icon "Open" at bounding box center [958, 337] width 23 height 23
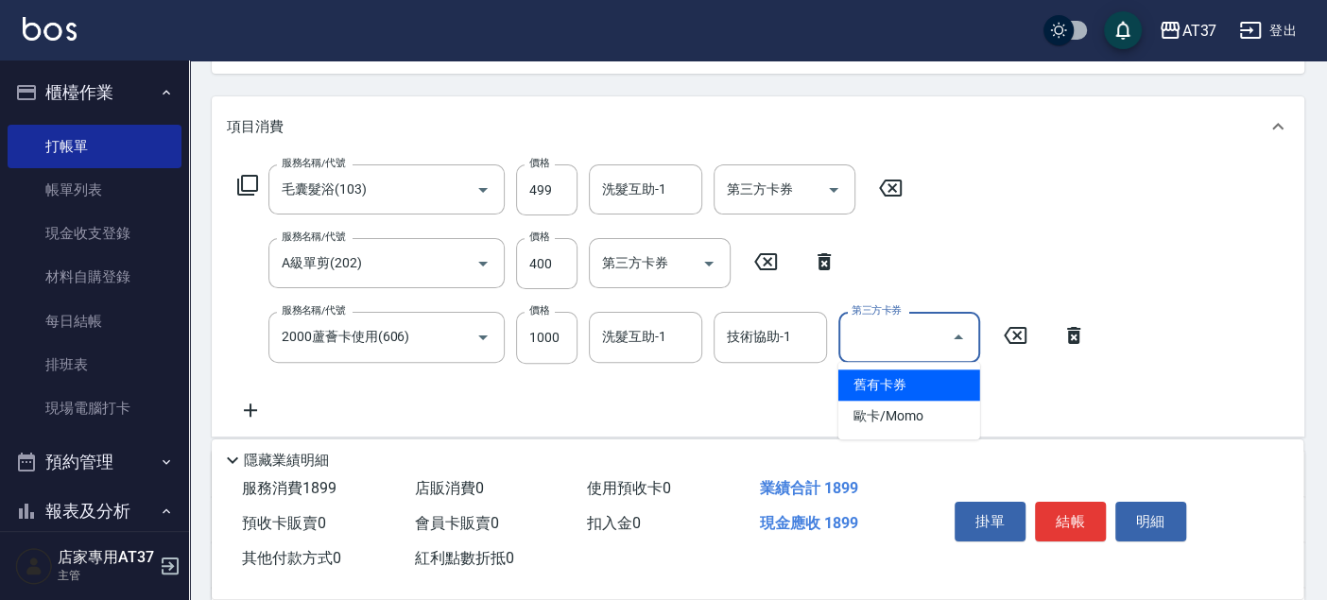
click at [915, 384] on span "舊有卡券" at bounding box center [909, 384] width 142 height 31
type input "舊有卡券"
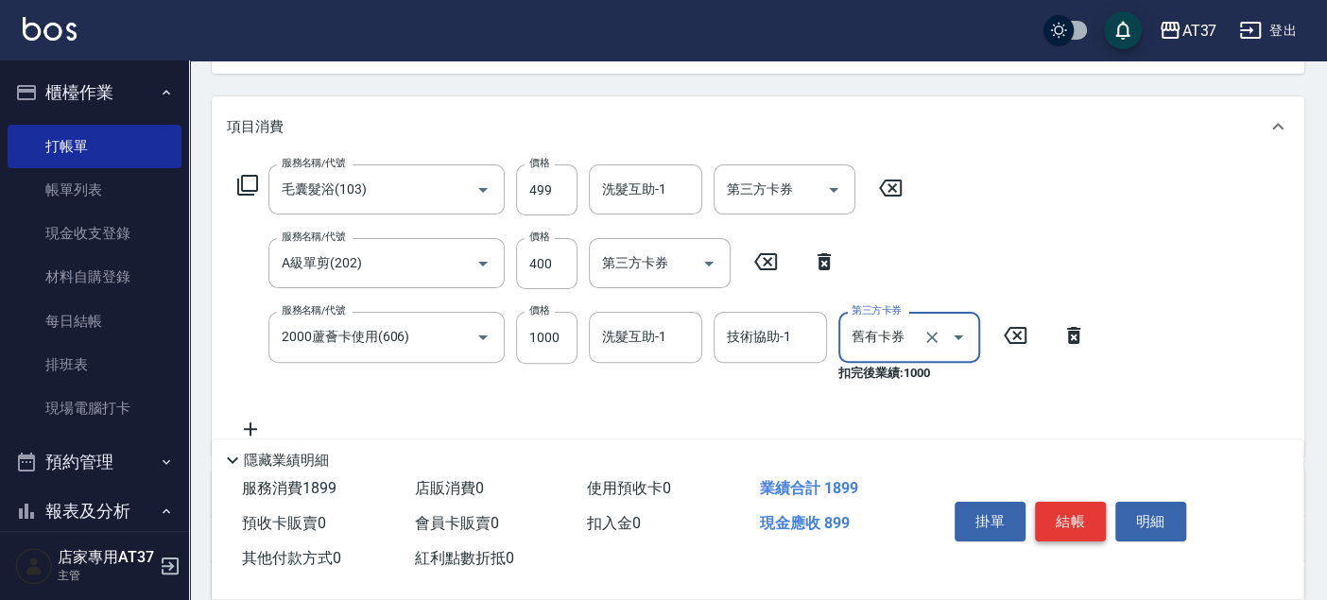
click at [1074, 512] on button "結帳" at bounding box center [1070, 522] width 71 height 40
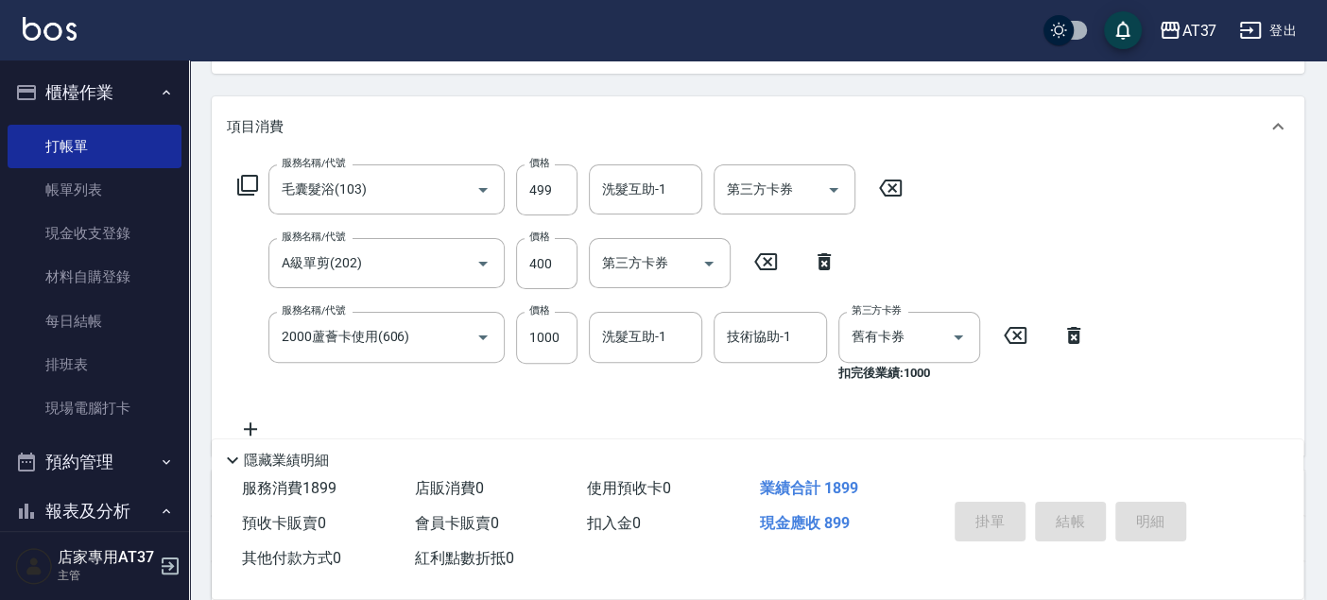
type input "2025/08/16 13:47"
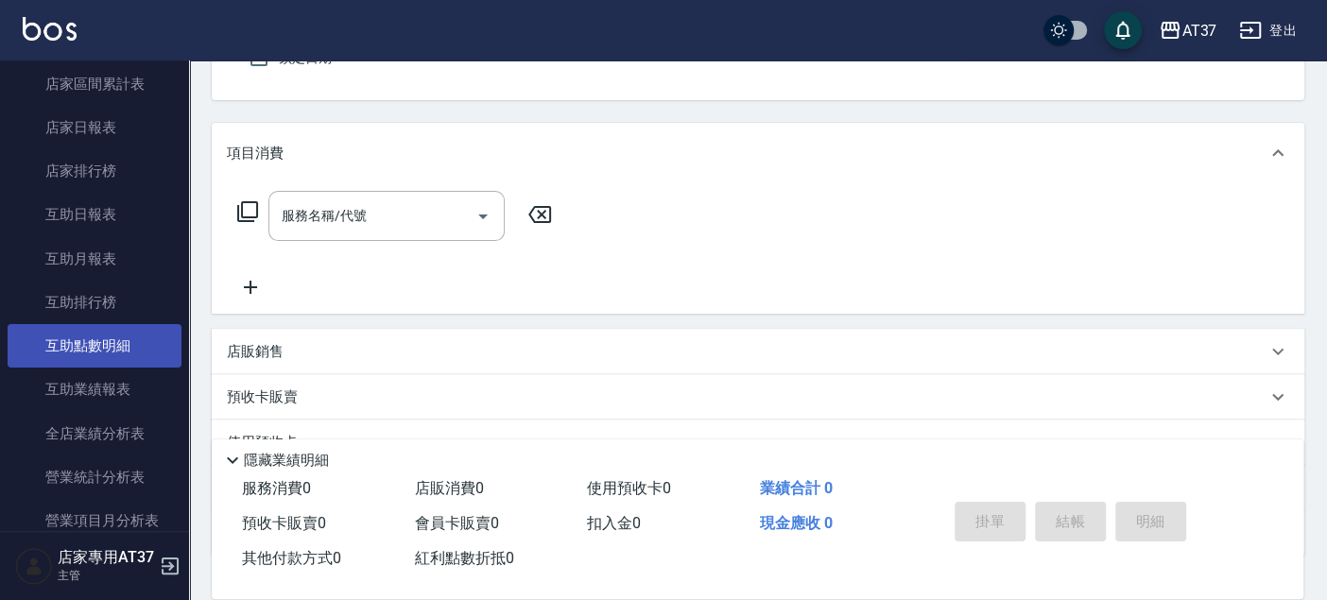
scroll to position [734, 0]
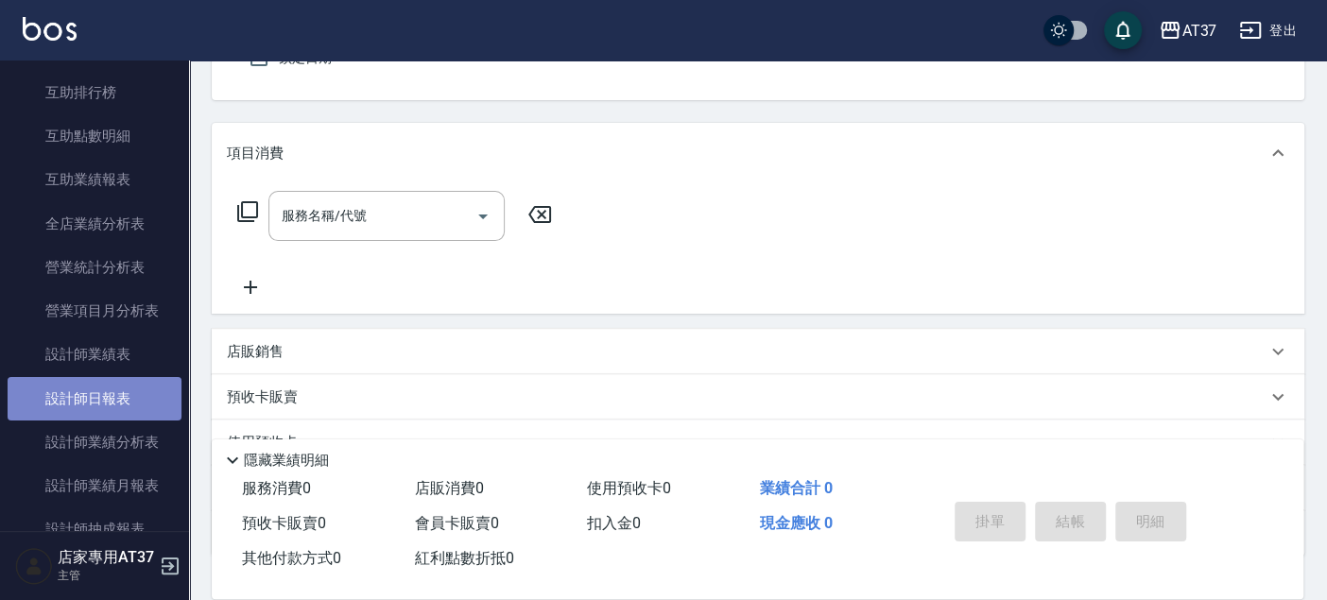
click at [105, 396] on link "設計師日報表" at bounding box center [95, 398] width 174 height 43
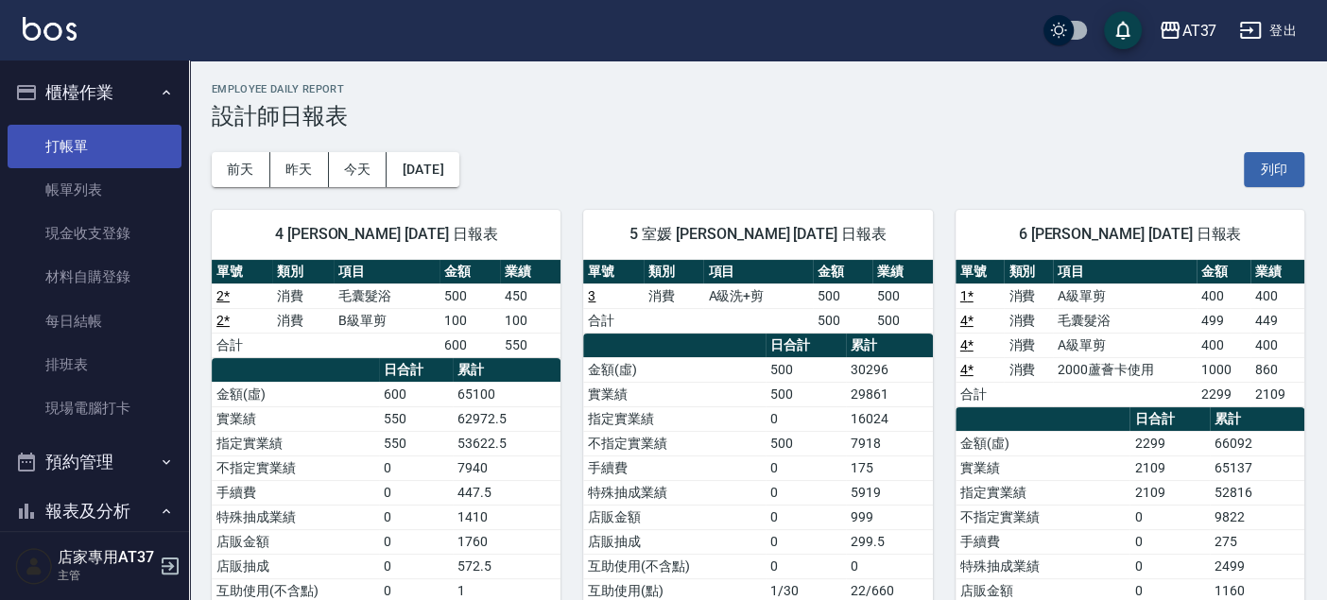
click at [87, 128] on link "打帳單" at bounding box center [95, 146] width 174 height 43
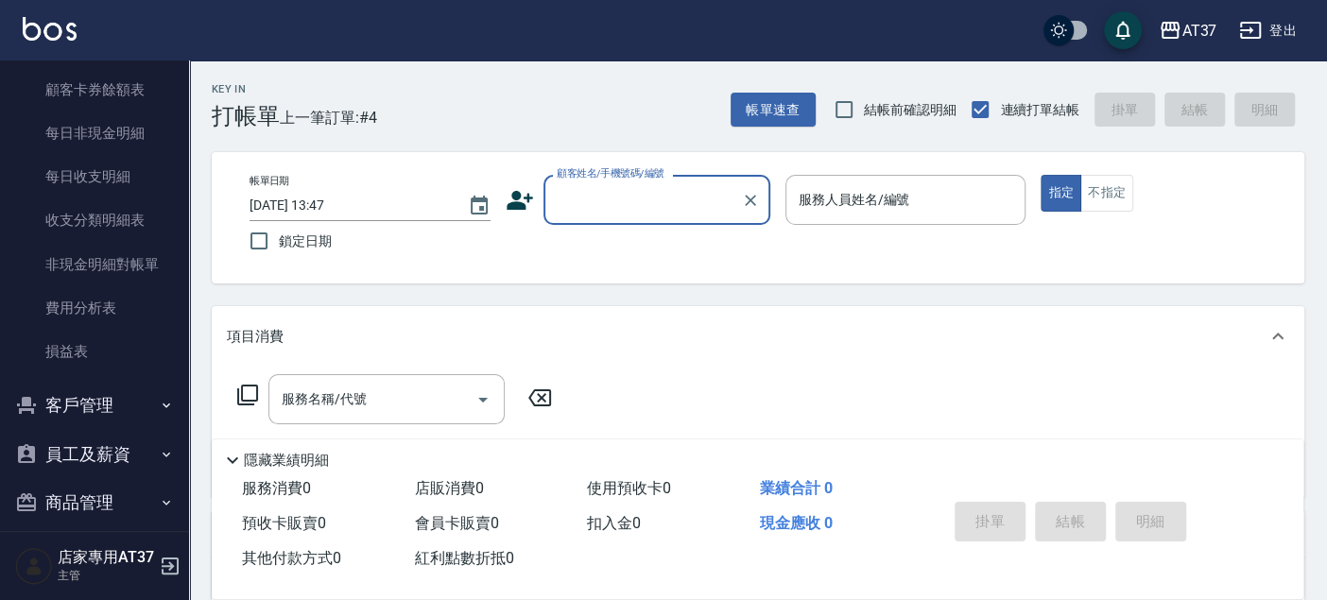
scroll to position [1633, 0]
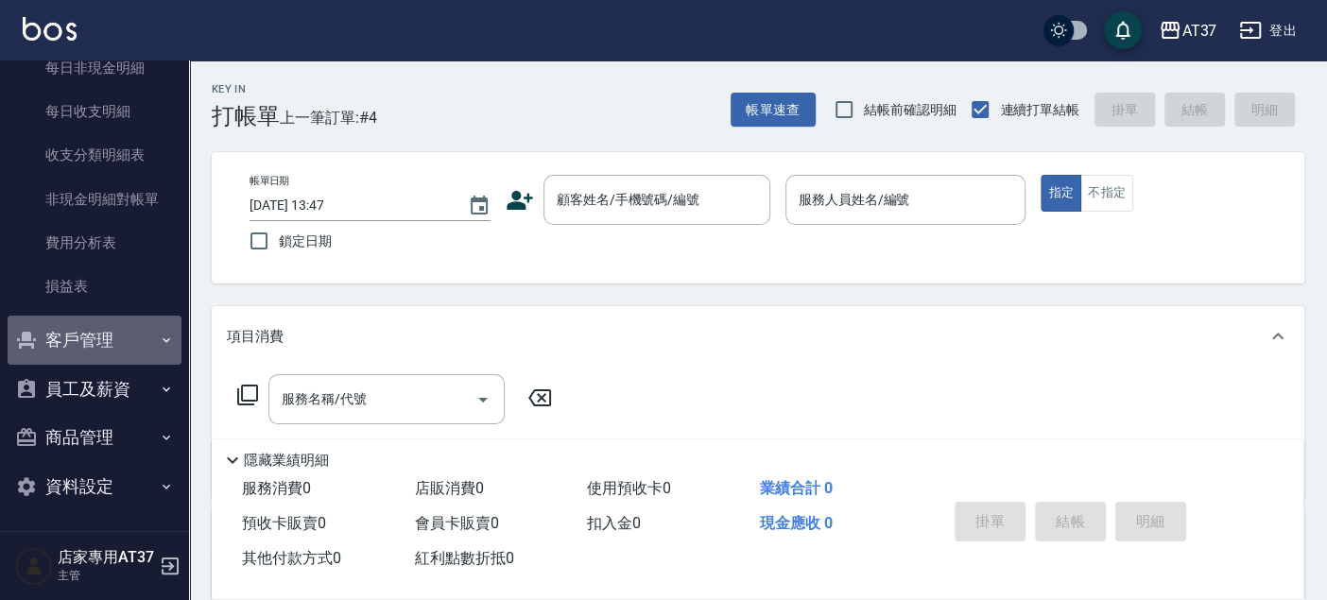
click at [110, 343] on button "客戶管理" at bounding box center [95, 340] width 174 height 49
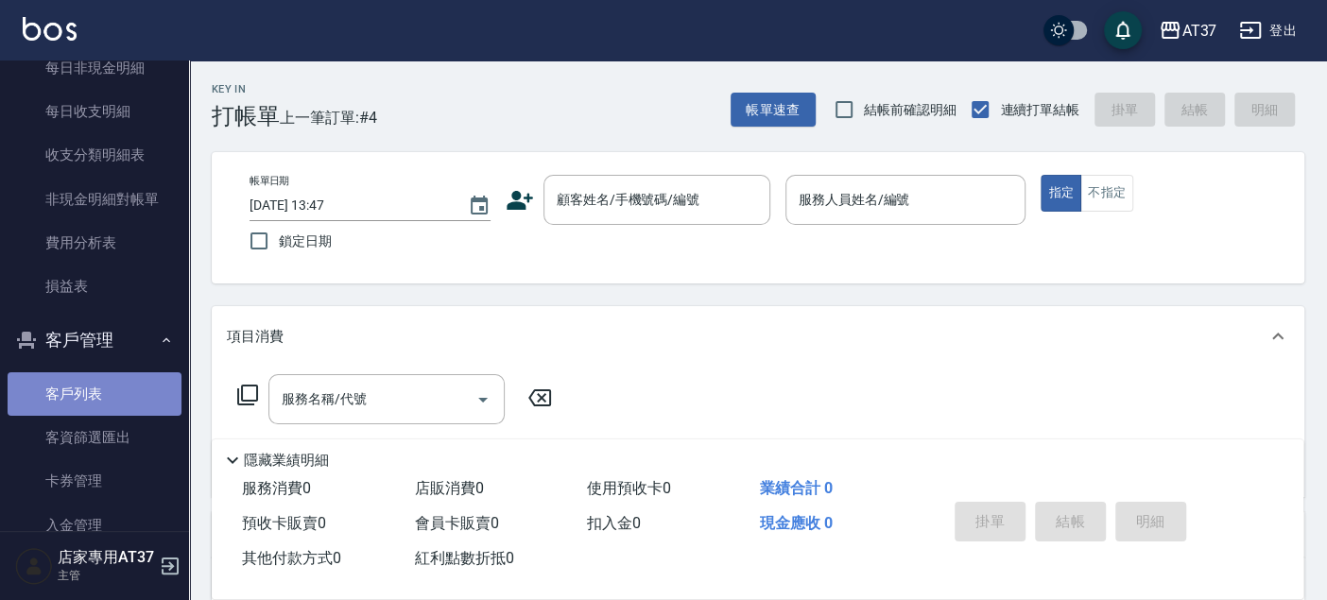
click at [110, 378] on link "客戶列表" at bounding box center [95, 393] width 174 height 43
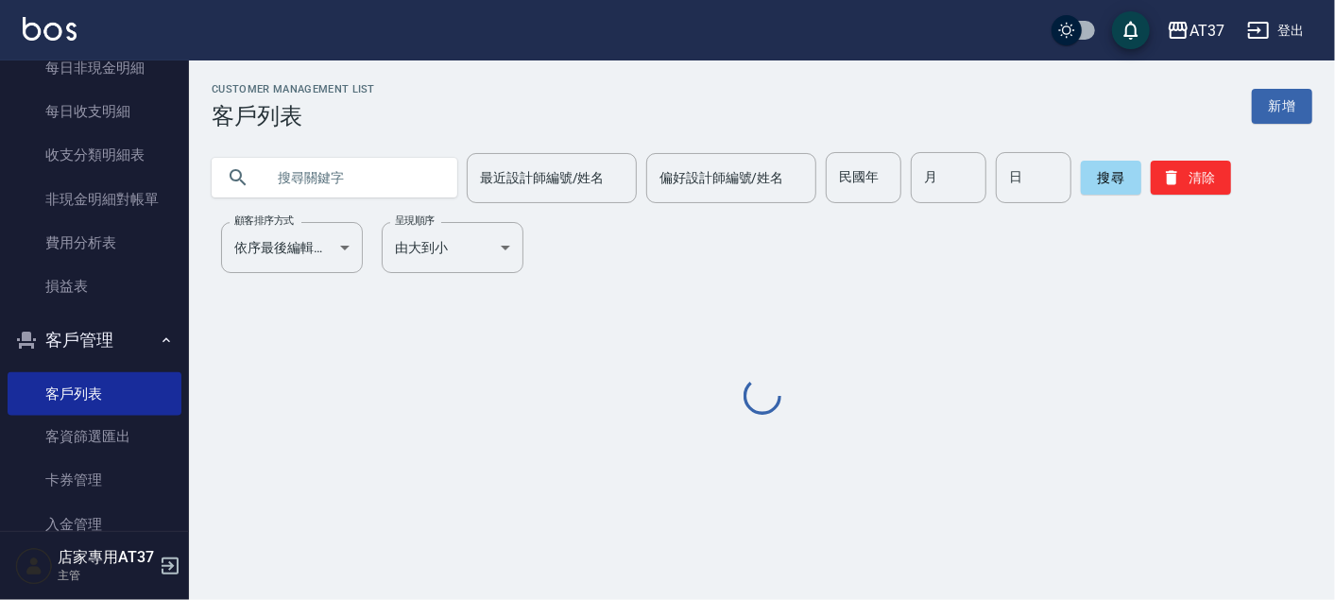
click at [369, 173] on input "text" at bounding box center [354, 177] width 178 height 51
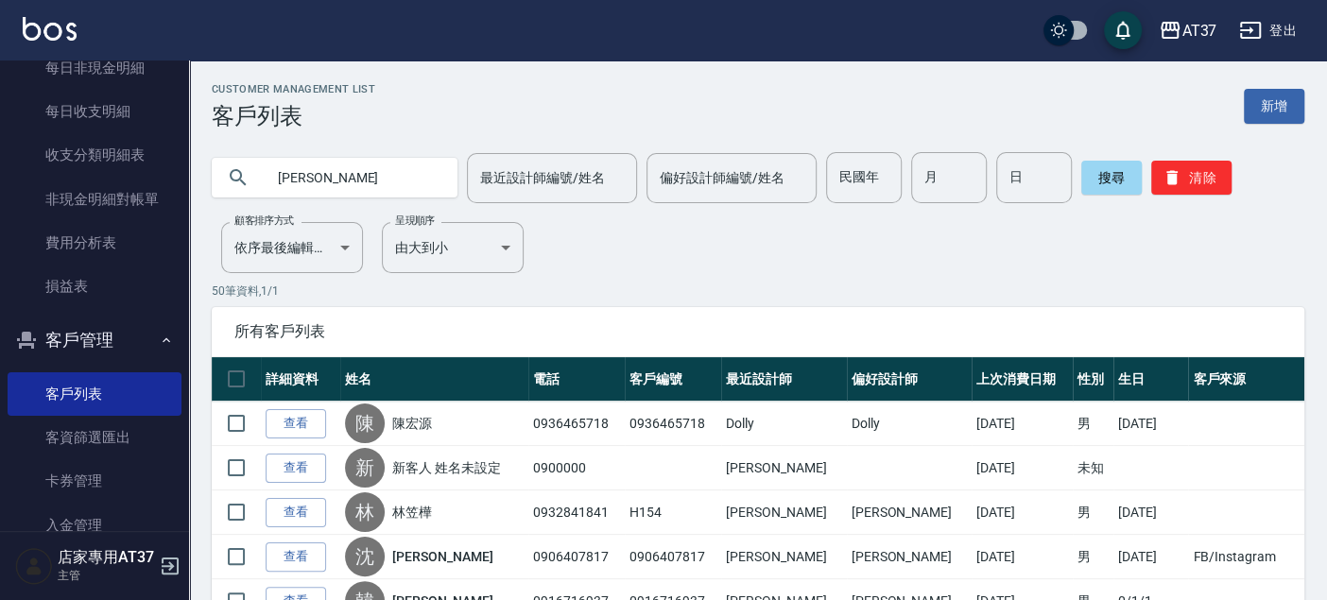
type input "李岩"
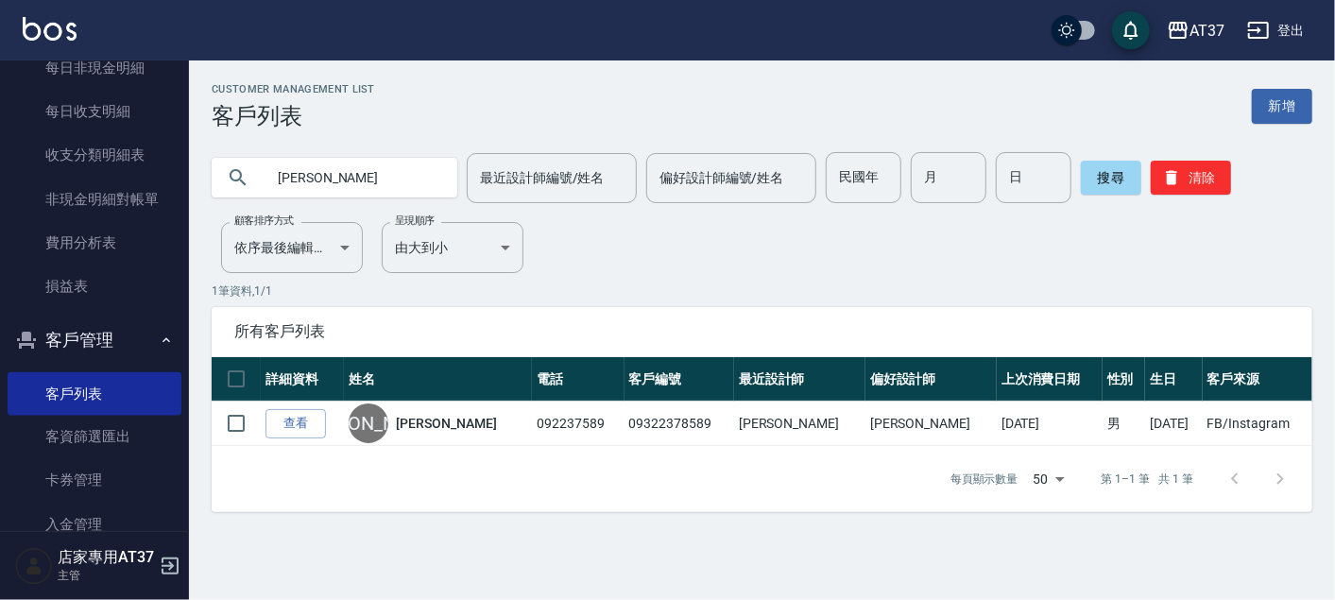
click at [323, 425] on link "查看" at bounding box center [296, 423] width 60 height 29
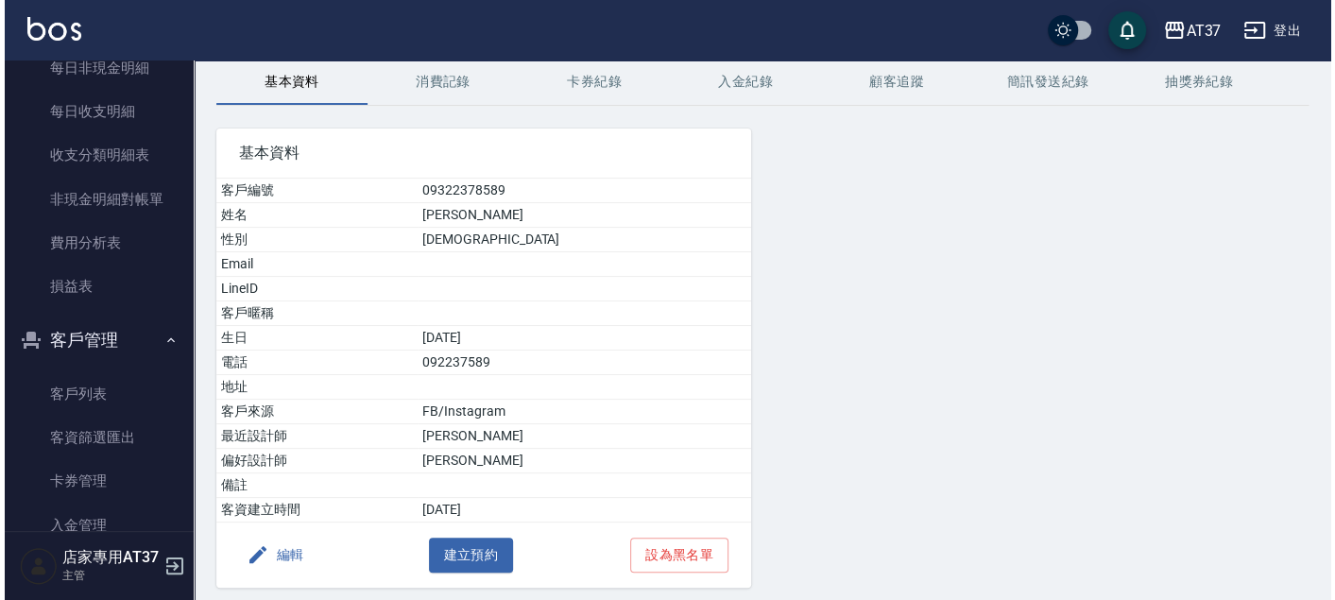
scroll to position [140, 0]
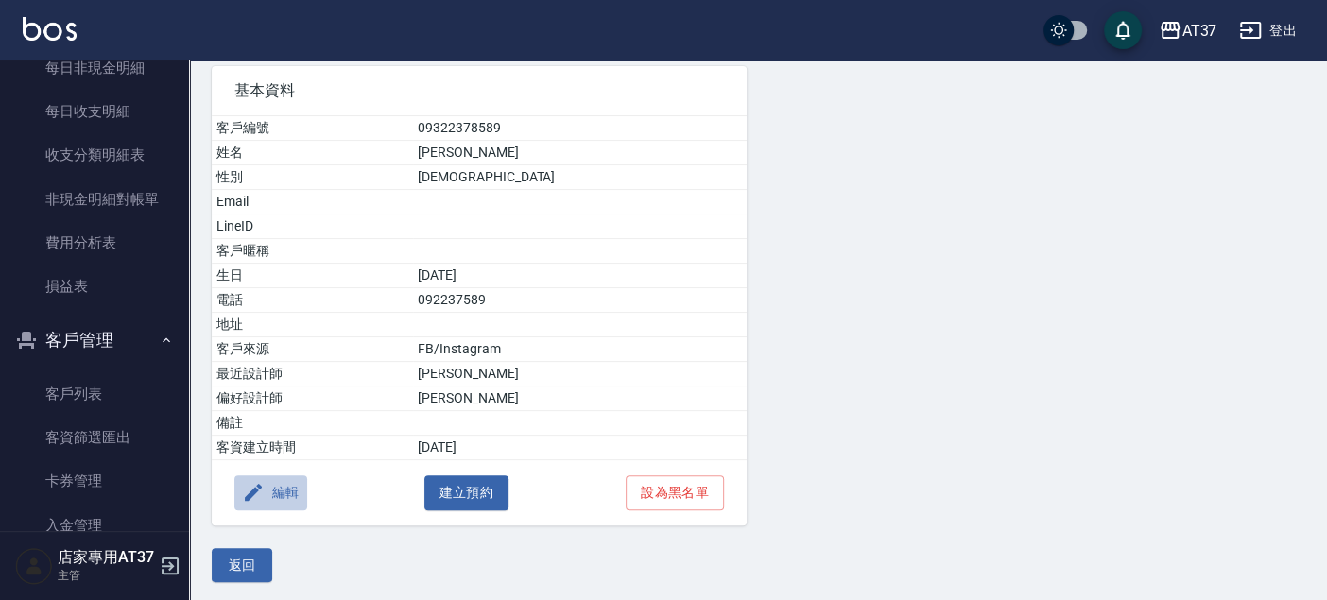
click at [278, 483] on button "編輯" at bounding box center [270, 492] width 73 height 35
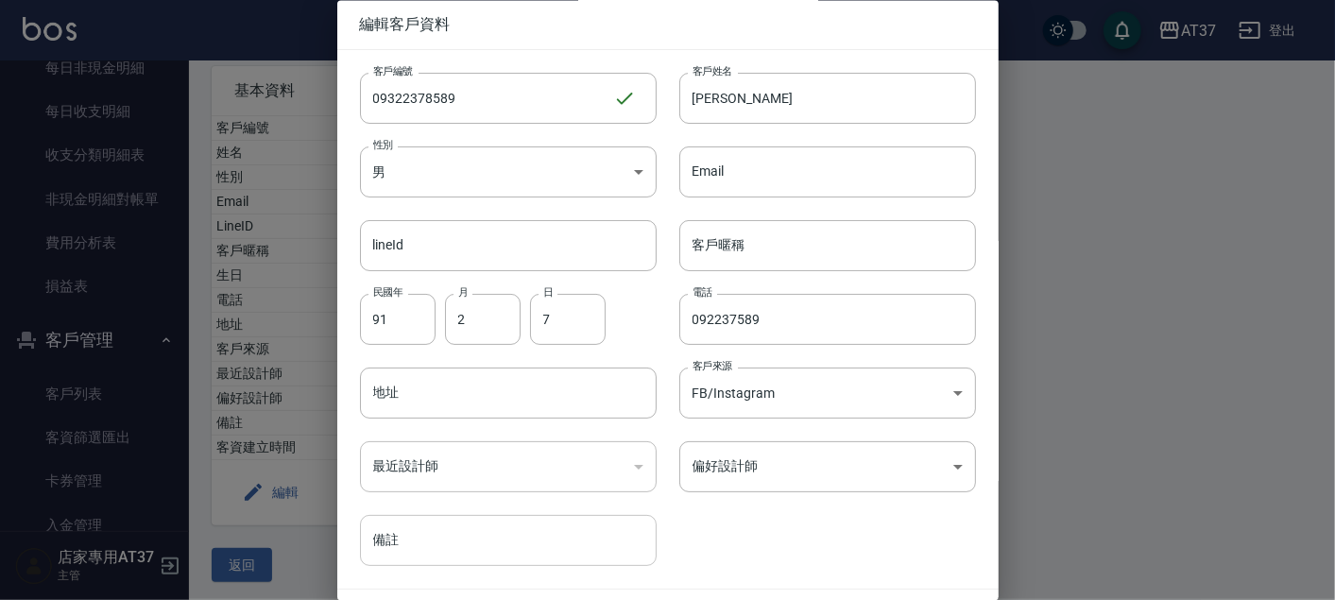
click at [525, 546] on input "備註" at bounding box center [508, 541] width 297 height 51
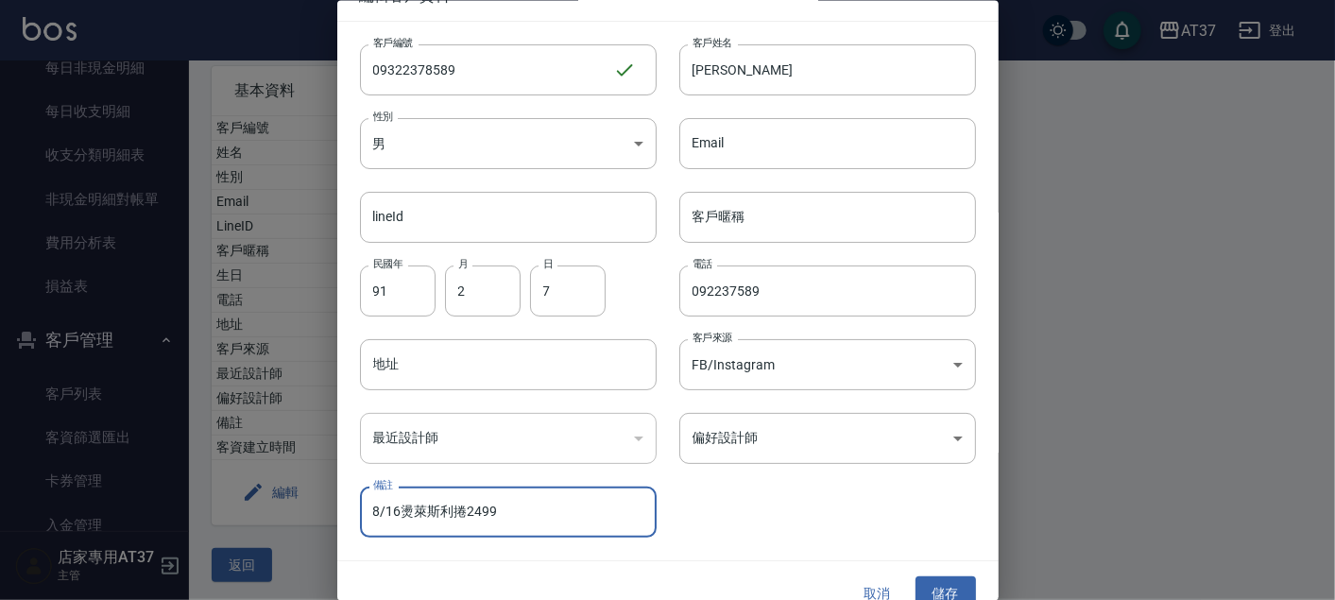
scroll to position [54, 0]
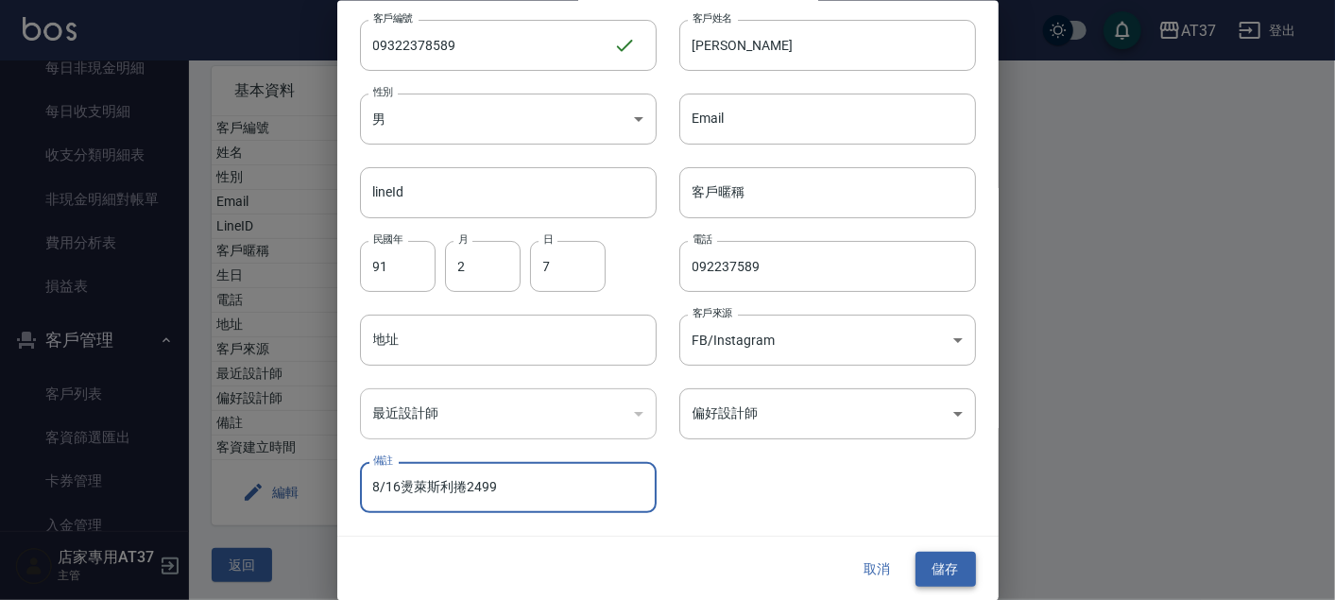
type input "8/16燙萊斯利捲2499"
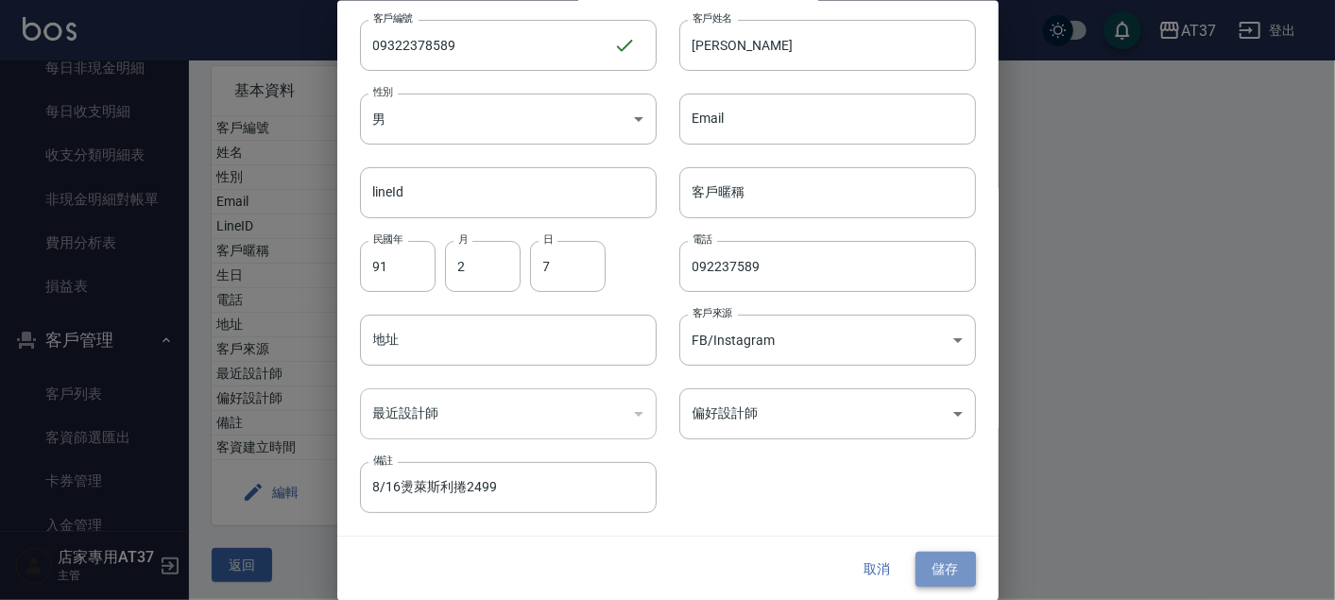
click at [956, 558] on button "儲存" at bounding box center [946, 569] width 60 height 35
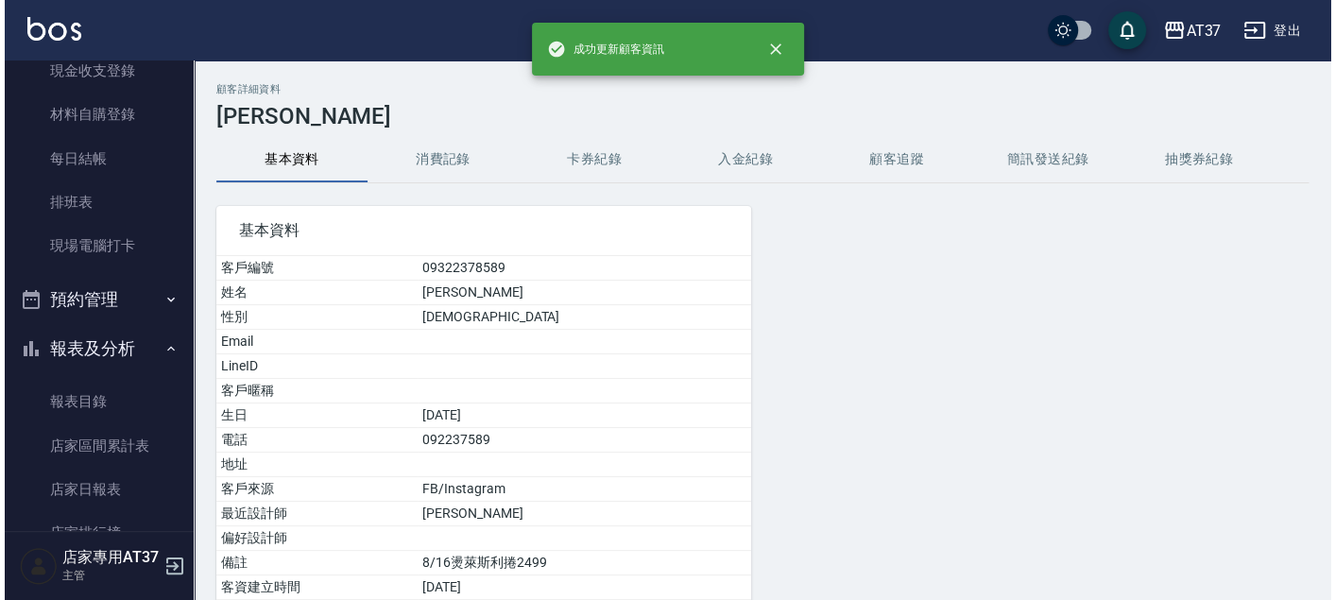
scroll to position [0, 0]
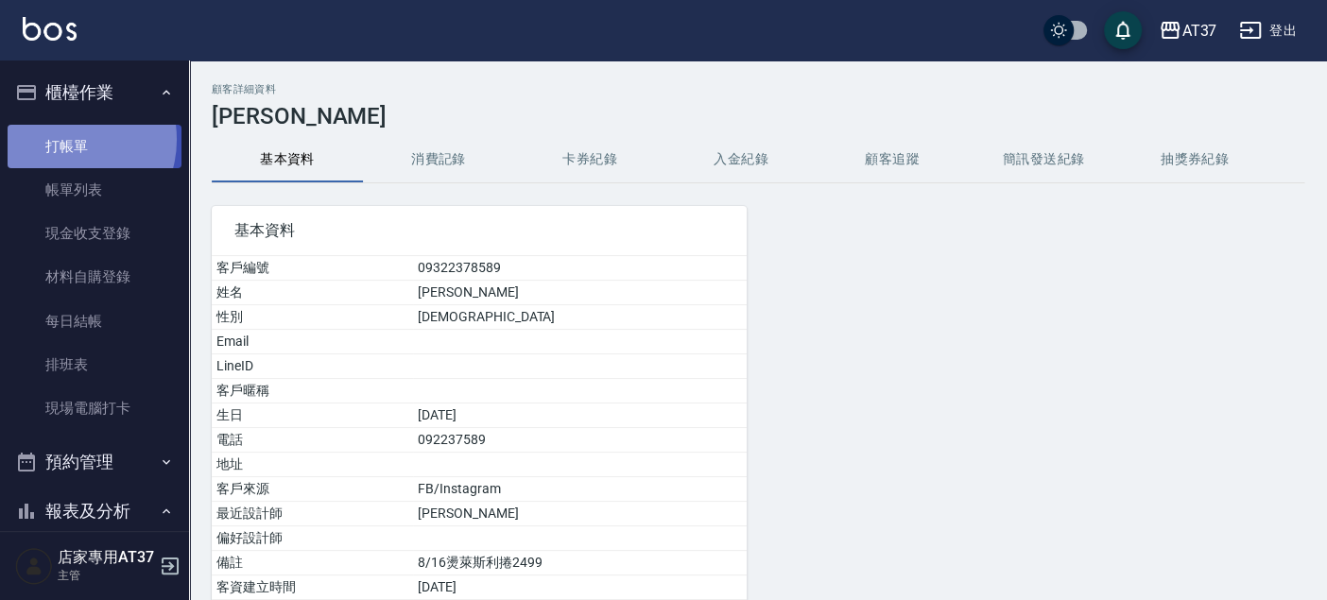
click at [65, 139] on link "打帳單" at bounding box center [95, 146] width 174 height 43
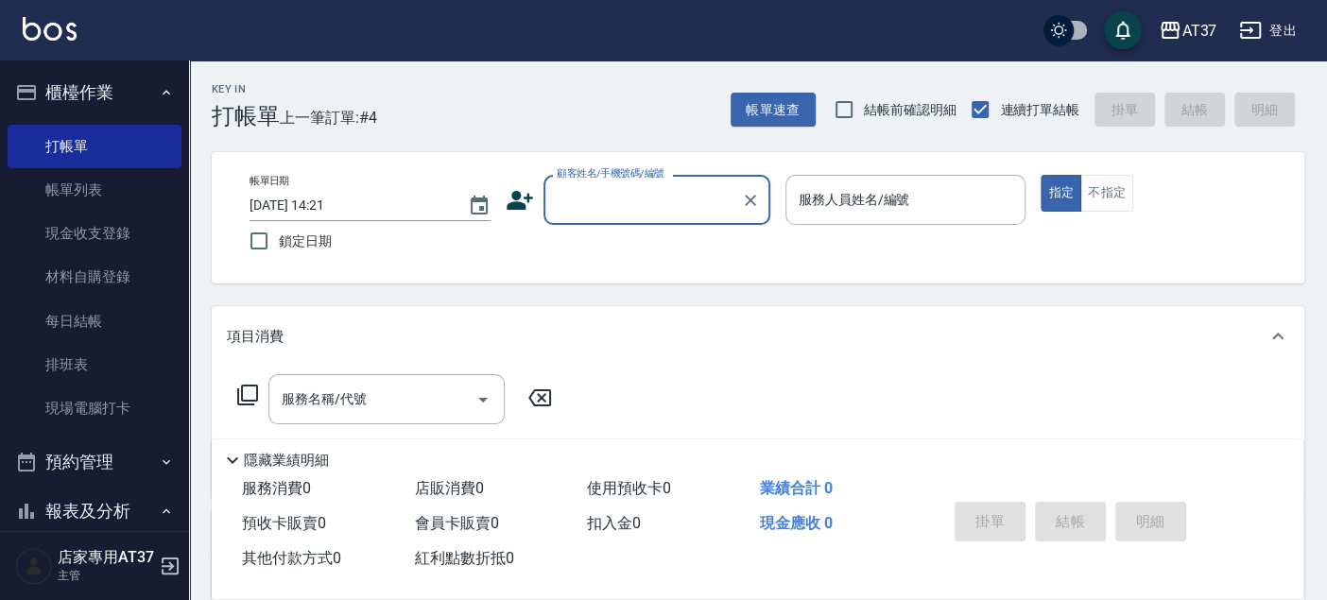
click at [507, 191] on icon at bounding box center [520, 200] width 28 height 28
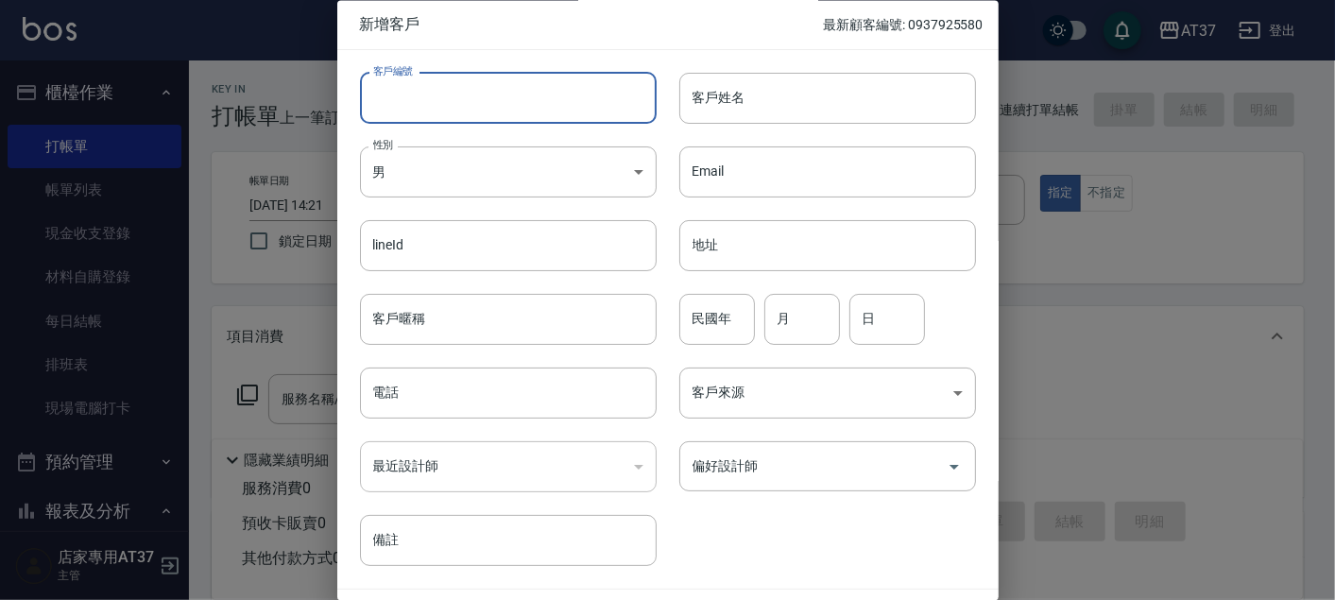
click at [471, 97] on input "客戶編號" at bounding box center [508, 98] width 297 height 51
click at [400, 94] on input "0972034233" at bounding box center [486, 98] width 253 height 51
type input "0972034233"
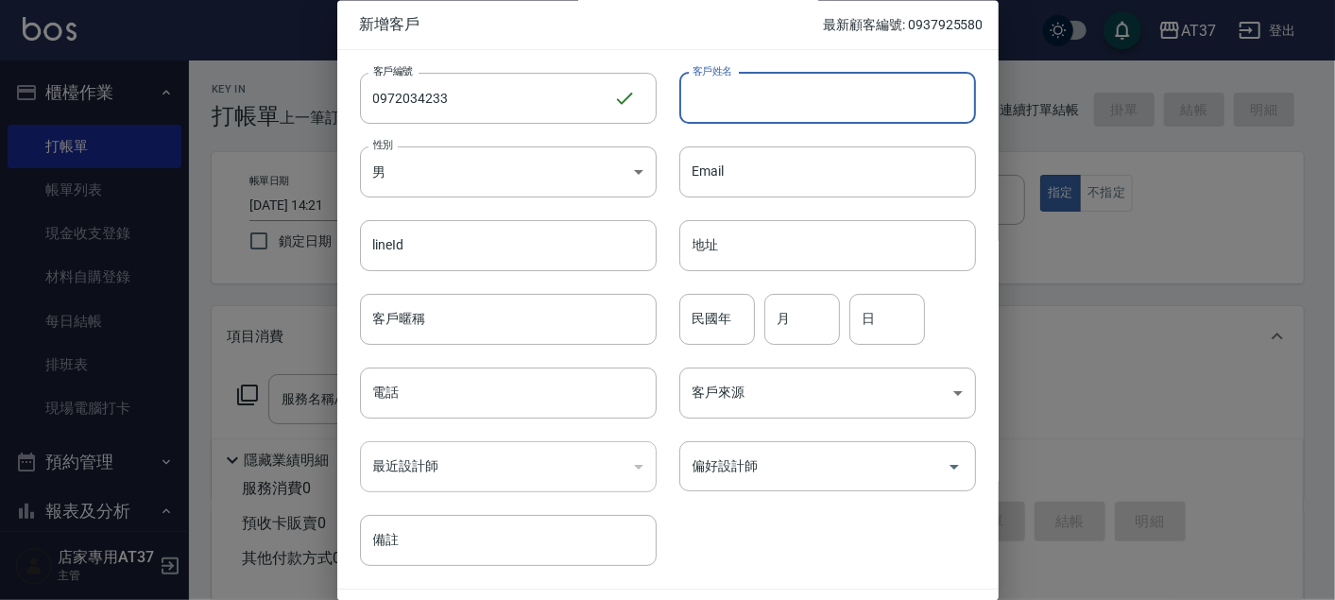
click at [731, 100] on input "客戶姓名" at bounding box center [827, 98] width 297 height 51
type input "陳俐如"
click at [618, 175] on body "AT37 登出 櫃檯作業 打帳單 帳單列表 現金收支登錄 材料自購登錄 每日結帳 排班表 現場電腦打卡 預約管理 預約管理 單日預約紀錄 單週預約紀錄 報表及…" at bounding box center [667, 458] width 1335 height 917
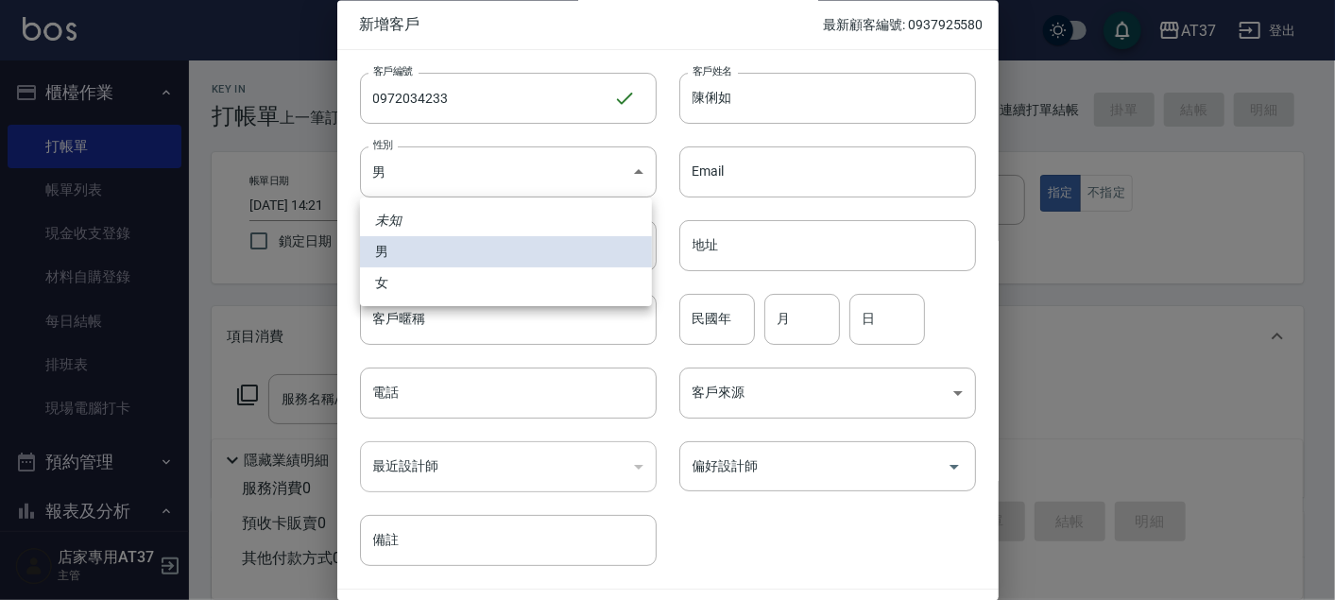
click at [591, 288] on li "女" at bounding box center [506, 282] width 292 height 31
type input "FEMALE"
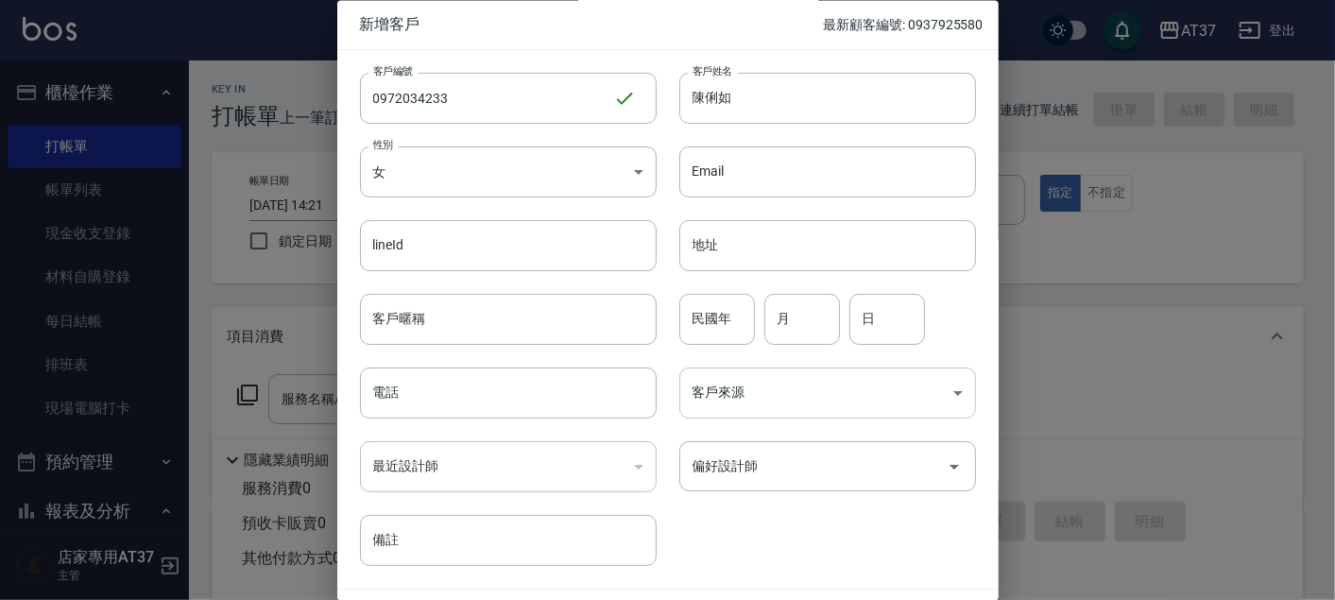
click at [777, 384] on body "AT37 登出 櫃檯作業 打帳單 帳單列表 現金收支登錄 材料自購登錄 每日結帳 排班表 現場電腦打卡 預約管理 預約管理 單日預約紀錄 單週預約紀錄 報表及…" at bounding box center [667, 458] width 1335 height 917
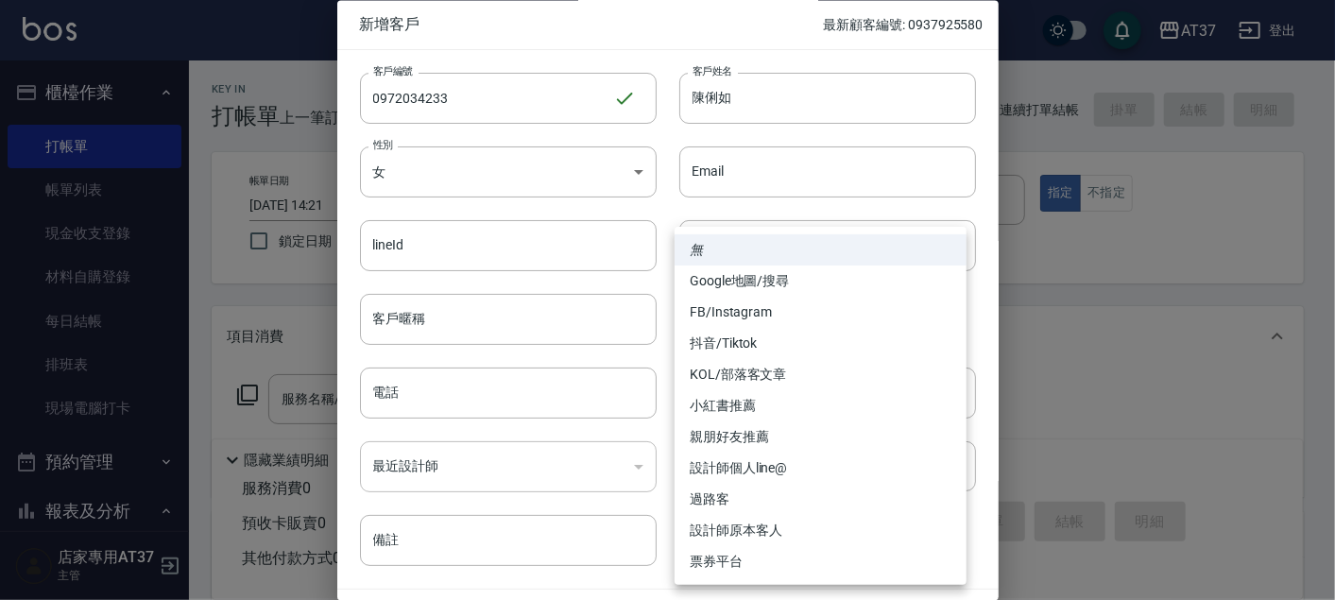
click at [775, 308] on li "FB/Instagram" at bounding box center [821, 312] width 292 height 31
type input "FB/Instagram"
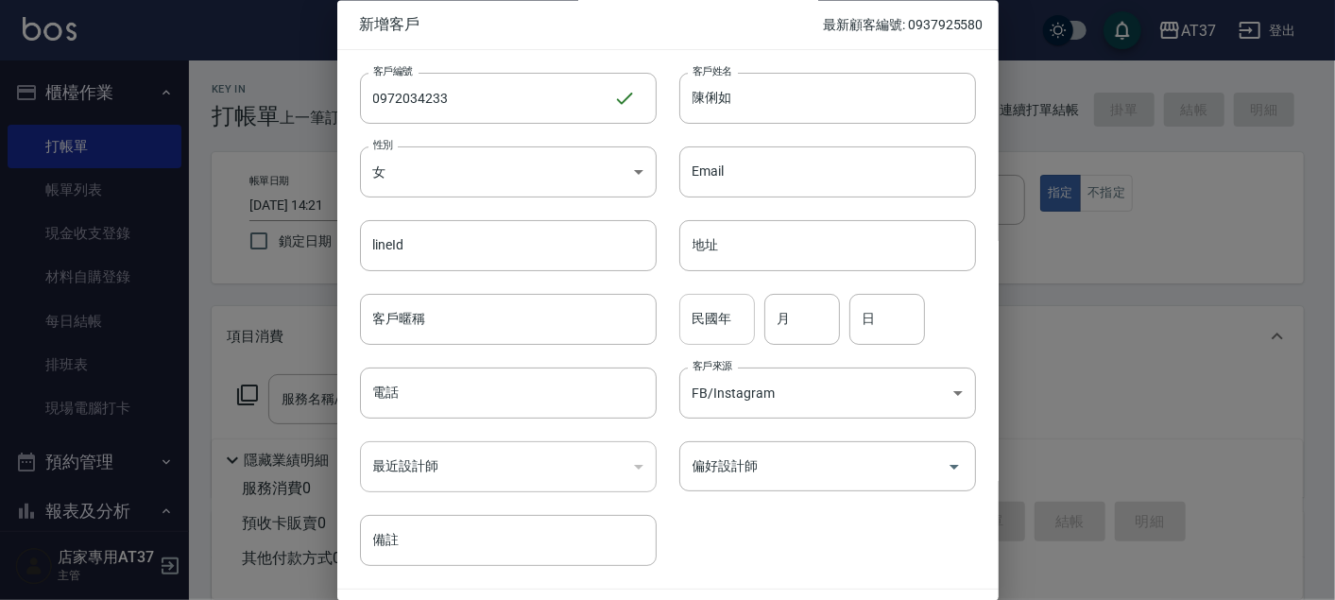
click at [729, 316] on input "民國年" at bounding box center [717, 319] width 76 height 51
type input "84"
type input "03"
type input "24"
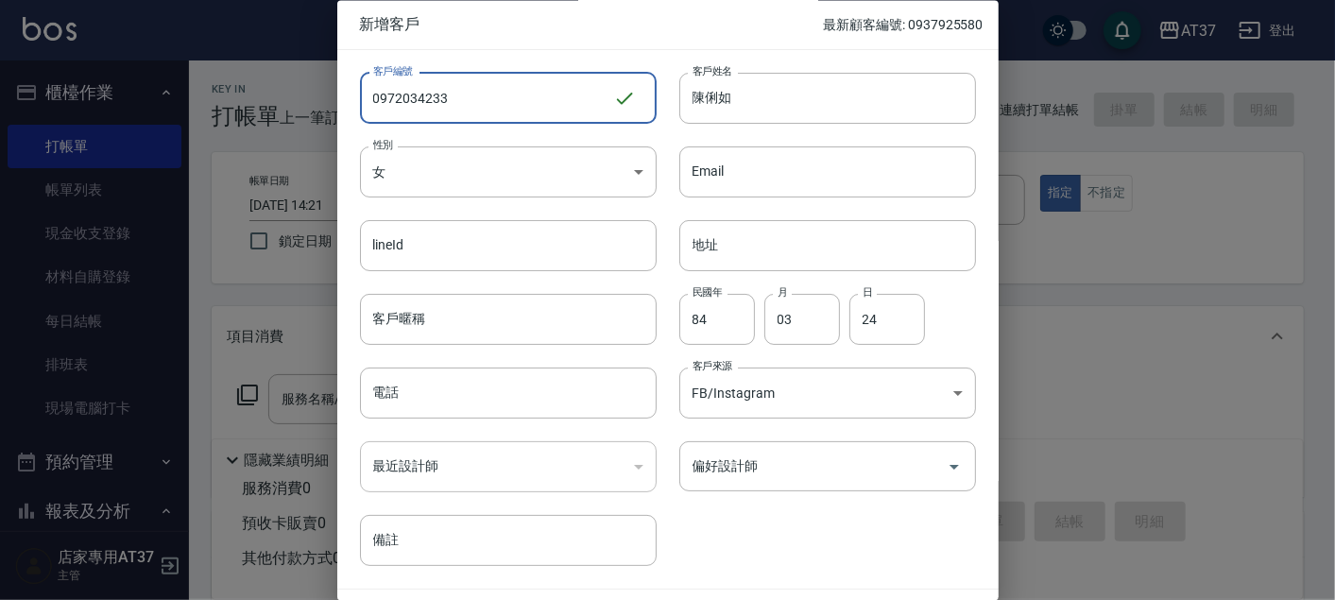
click at [423, 93] on input "0972034233" at bounding box center [486, 98] width 253 height 51
drag, startPoint x: 451, startPoint y: 94, endPoint x: 326, endPoint y: 97, distance: 124.8
click at [326, 97] on div "新增客戶 最新顧客編號: 0937925580 客戶編號 0972034233 ​ 客戶編號 客戶姓名 陳俐如 客戶姓名 性別 女 FEMALE 性別 Ema…" at bounding box center [667, 300] width 1335 height 600
click at [439, 405] on input "電話" at bounding box center [508, 393] width 297 height 51
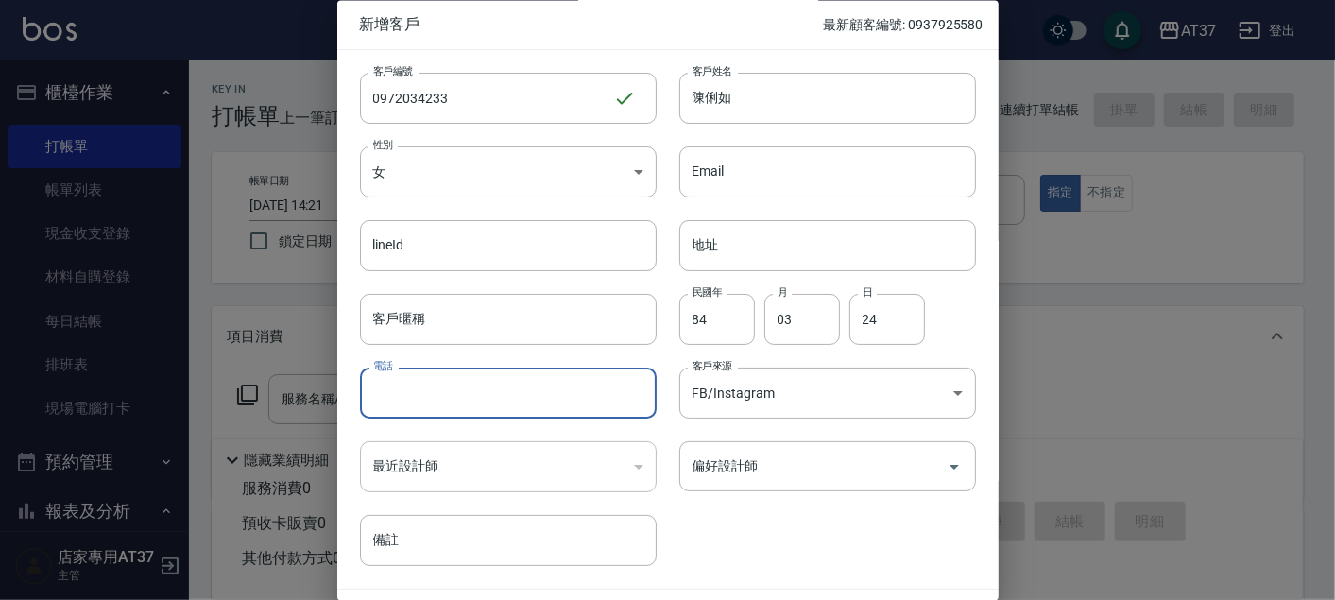
paste input "0972034233"
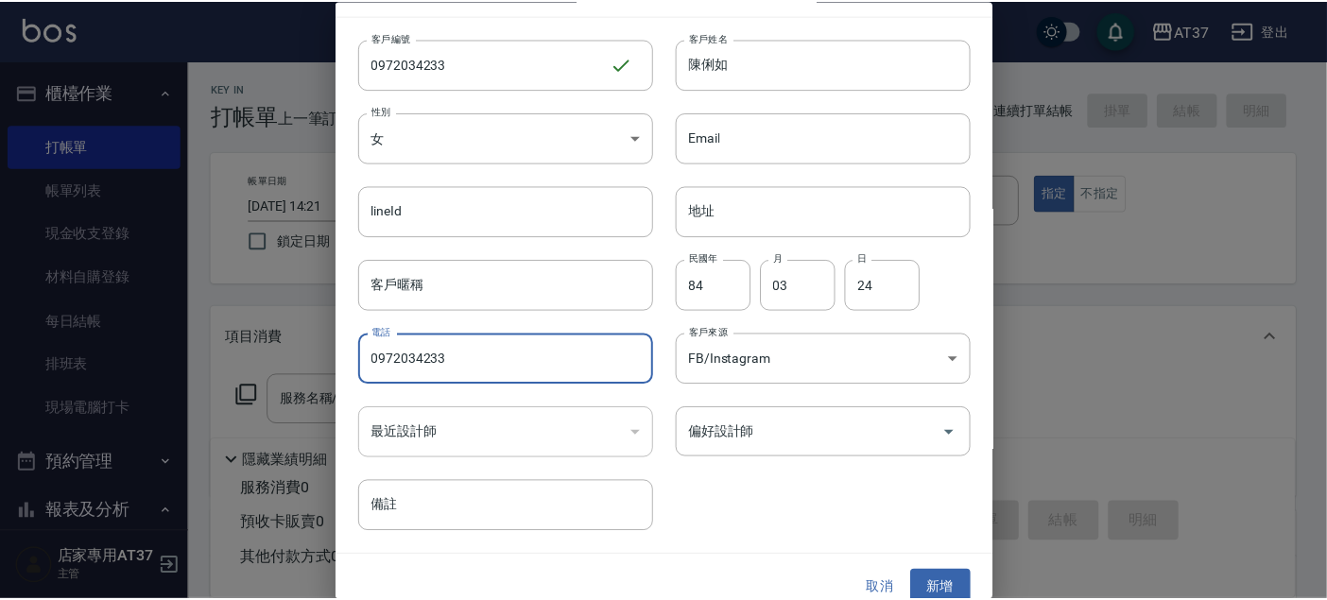
scroll to position [54, 0]
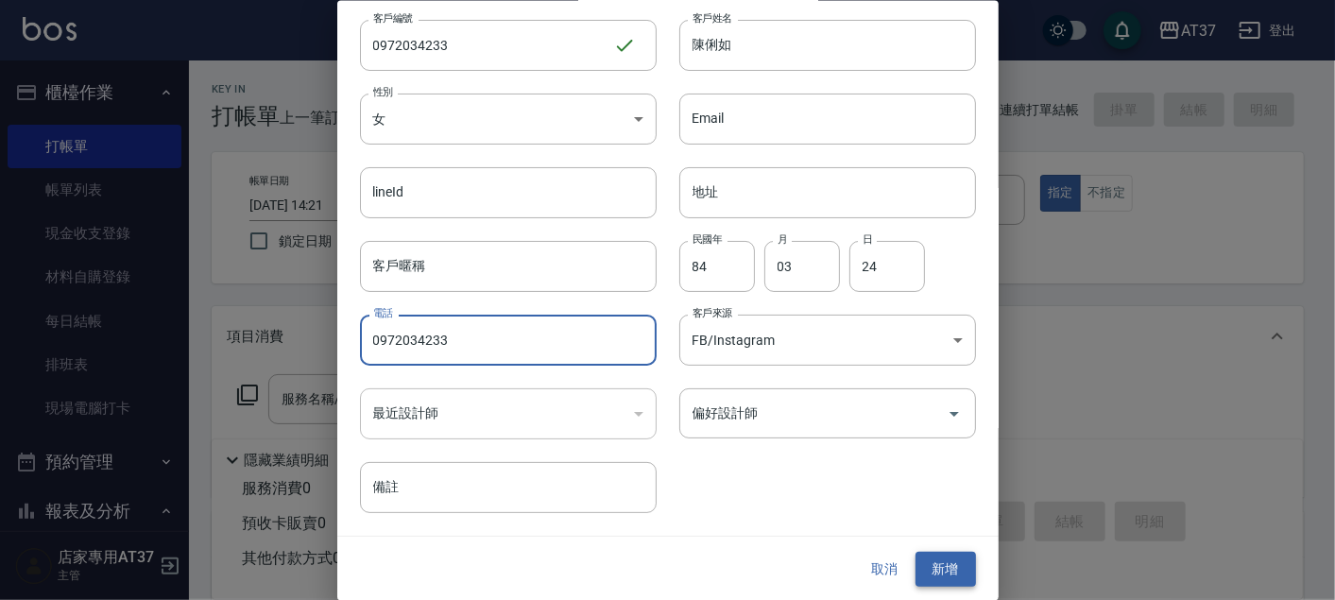
type input "0972034233"
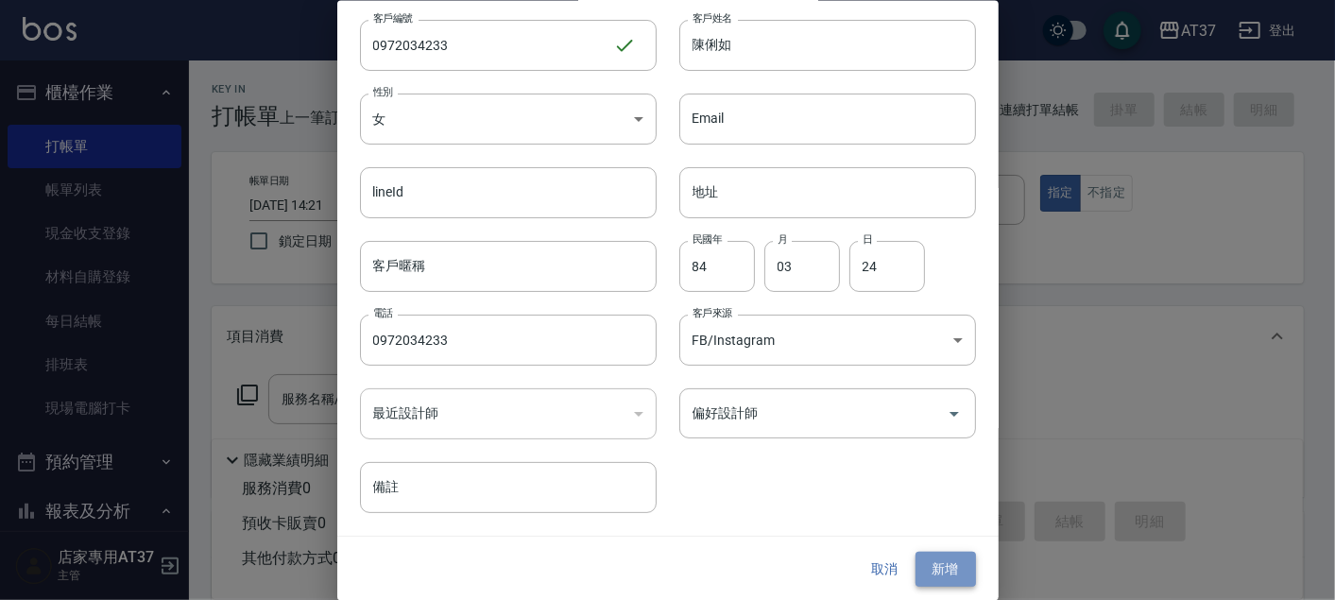
click at [920, 558] on button "新增" at bounding box center [946, 569] width 60 height 35
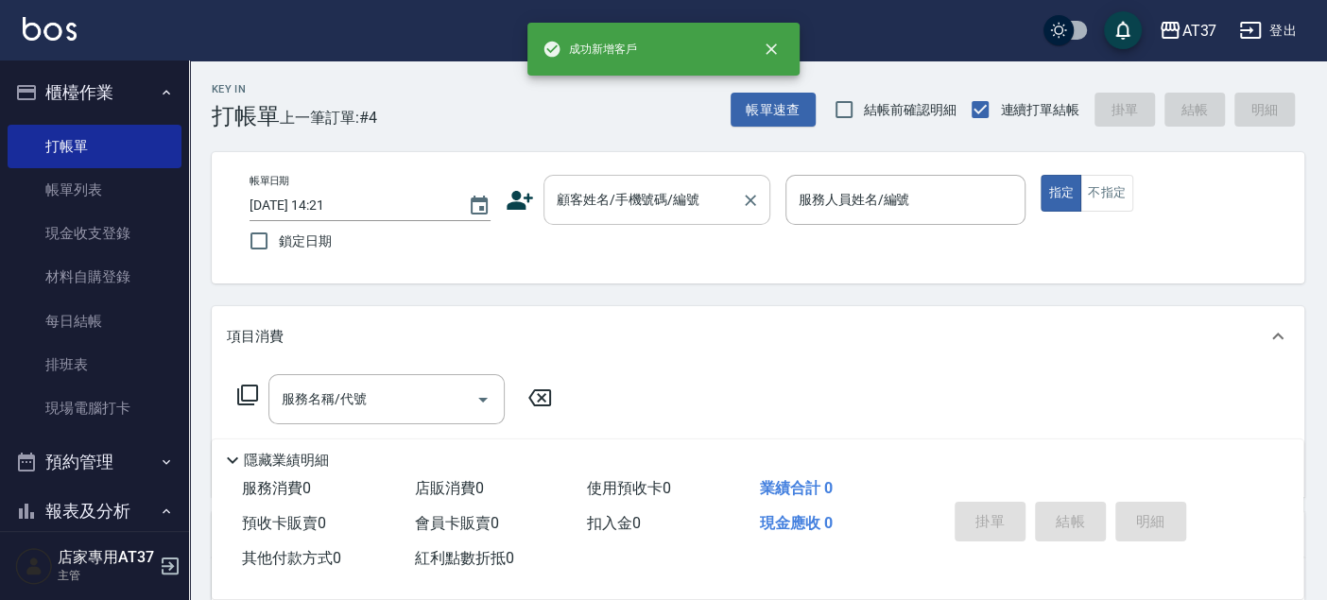
click at [663, 192] on div "顧客姓名/手機號碼/編號 顧客姓名/手機號碼/編號" at bounding box center [656, 200] width 227 height 50
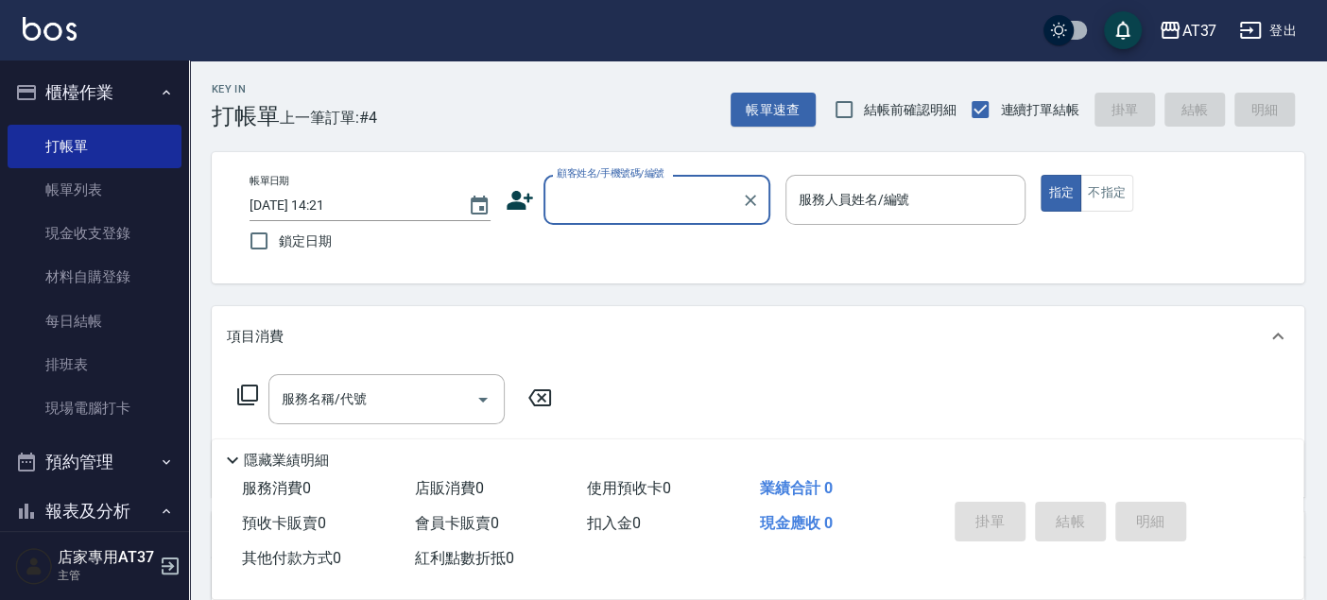
paste input "0972034233"
click at [644, 238] on li "陳俐如/0972034233/0972034233" at bounding box center [656, 257] width 227 height 51
type input "陳俐如/0972034233/0972034233"
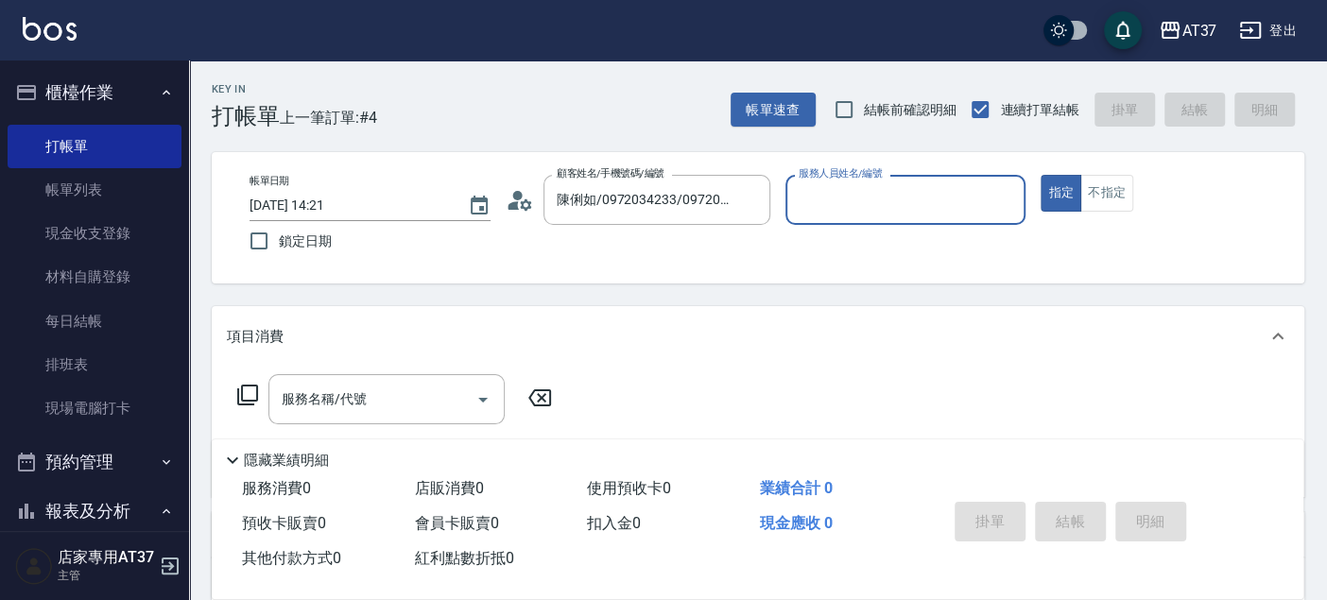
click at [833, 212] on input "服務人員姓名/編號" at bounding box center [906, 199] width 224 height 33
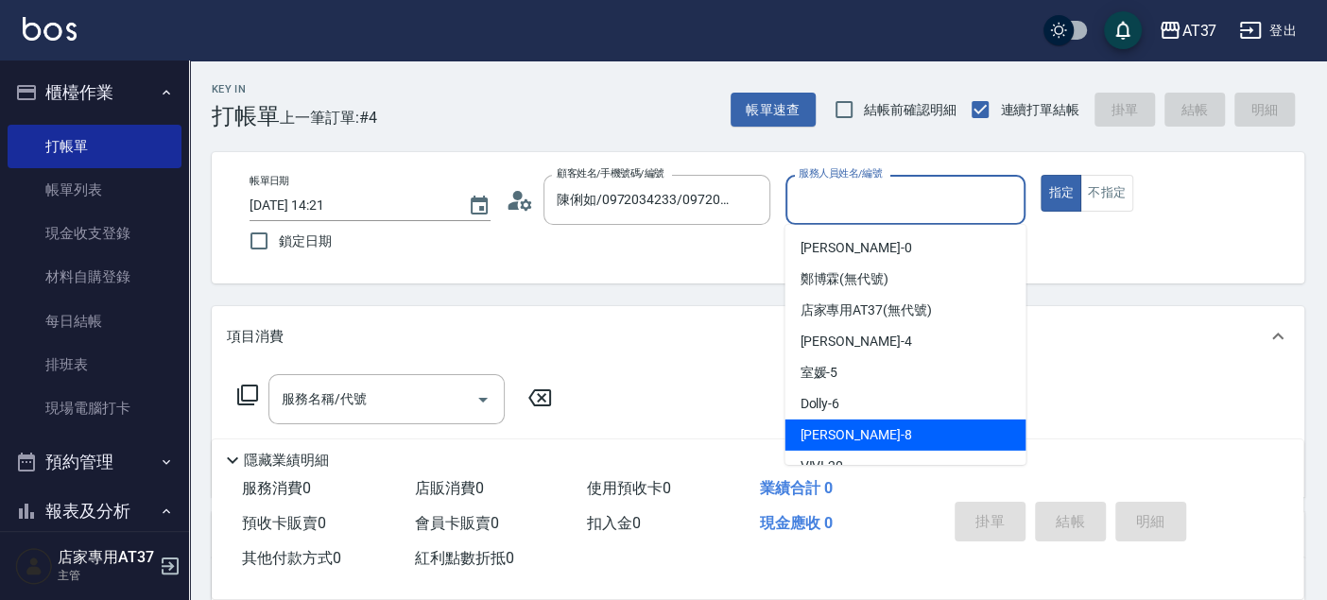
click at [888, 429] on div "Peggy -8" at bounding box center [904, 435] width 241 height 31
type input "Peggy-8"
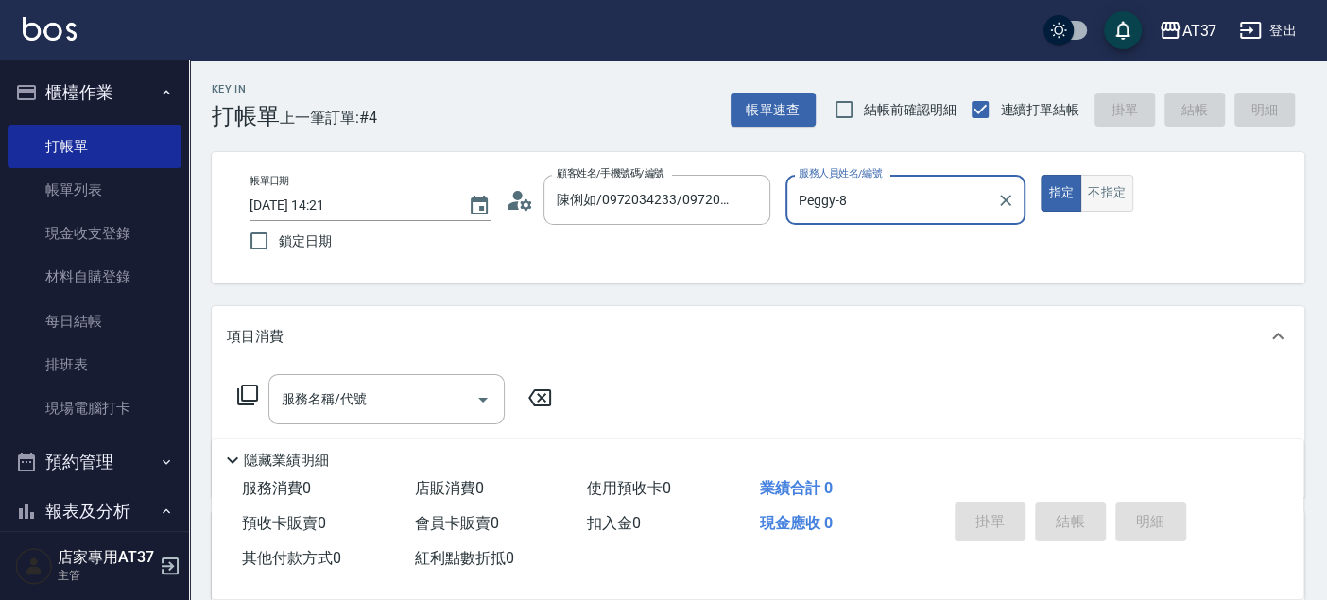
click at [1101, 195] on button "不指定" at bounding box center [1106, 193] width 53 height 37
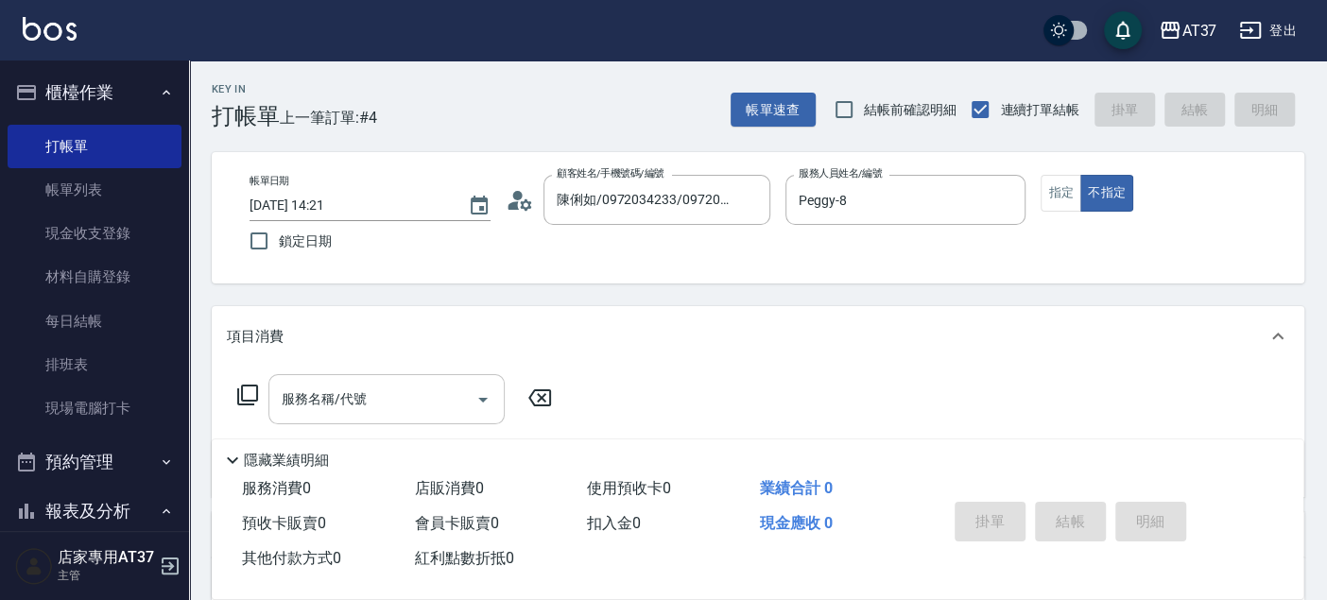
click at [414, 408] on input "服務名稱/代號" at bounding box center [372, 399] width 191 height 33
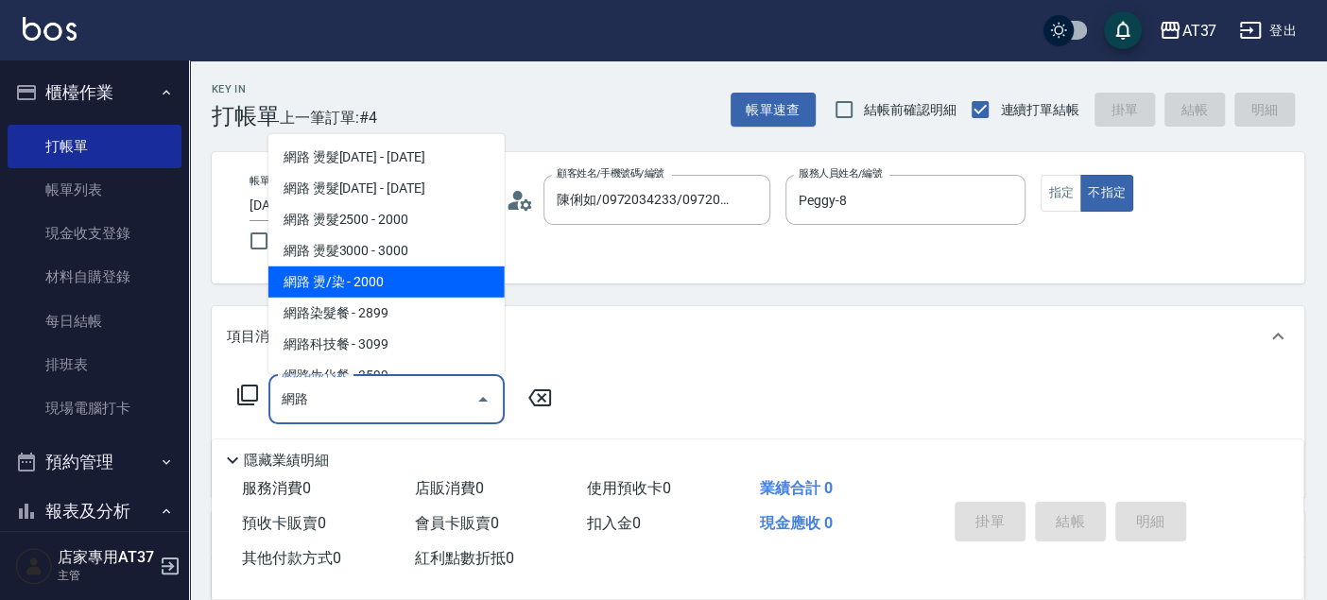
click at [442, 285] on span "網路 燙/染 - 2000" at bounding box center [386, 281] width 236 height 31
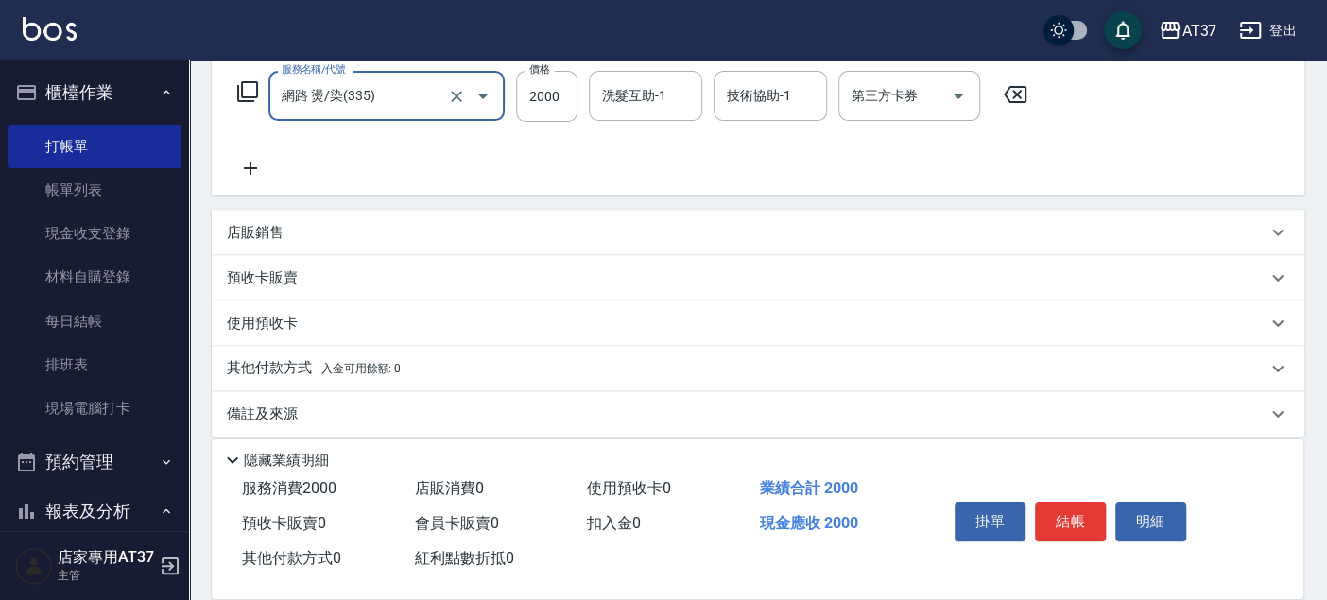
scroll to position [317, 0]
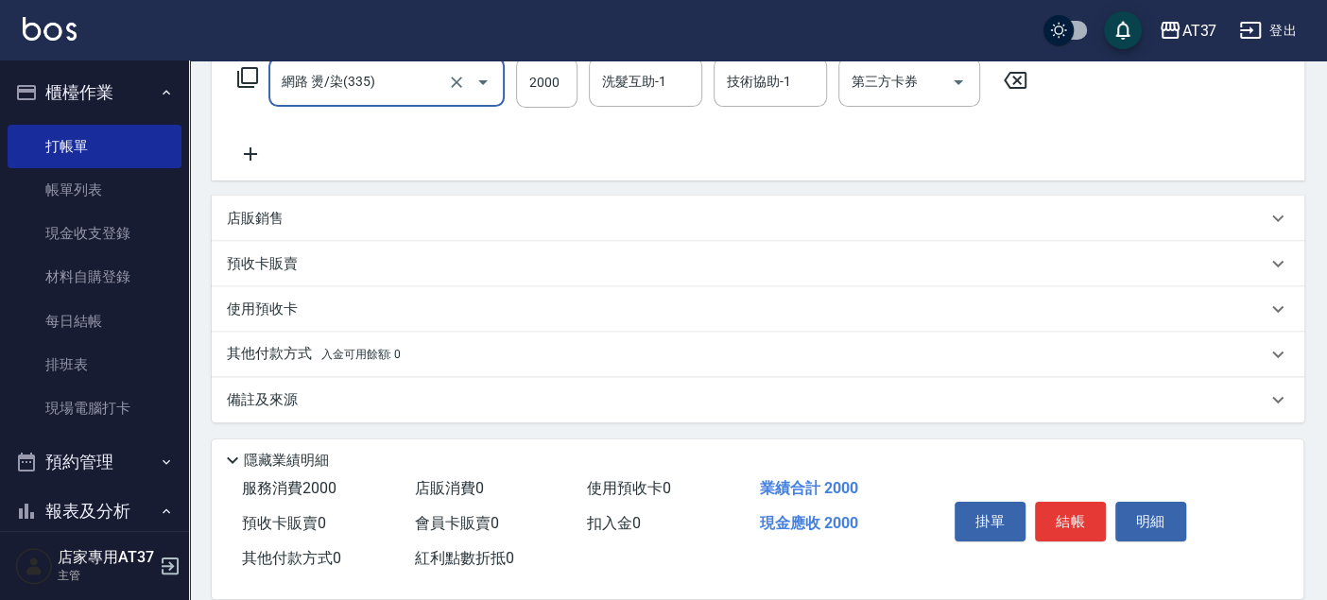
type input "網路 燙/染(335)"
click at [248, 151] on icon at bounding box center [250, 154] width 47 height 23
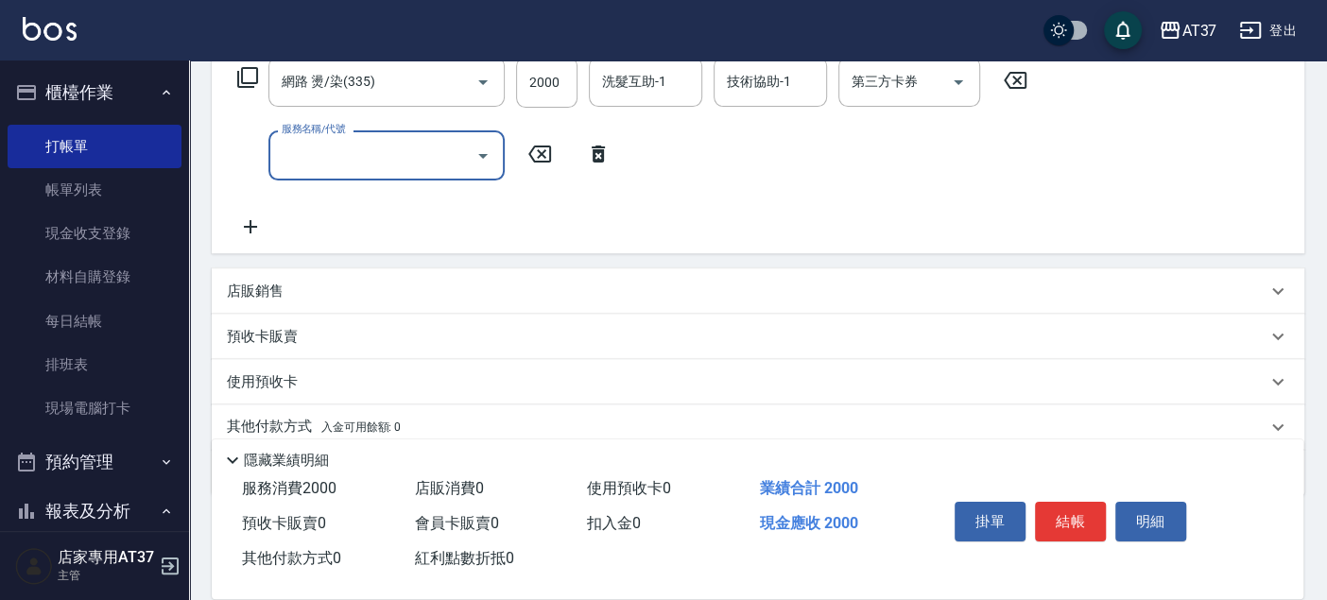
click at [600, 158] on icon at bounding box center [597, 154] width 47 height 23
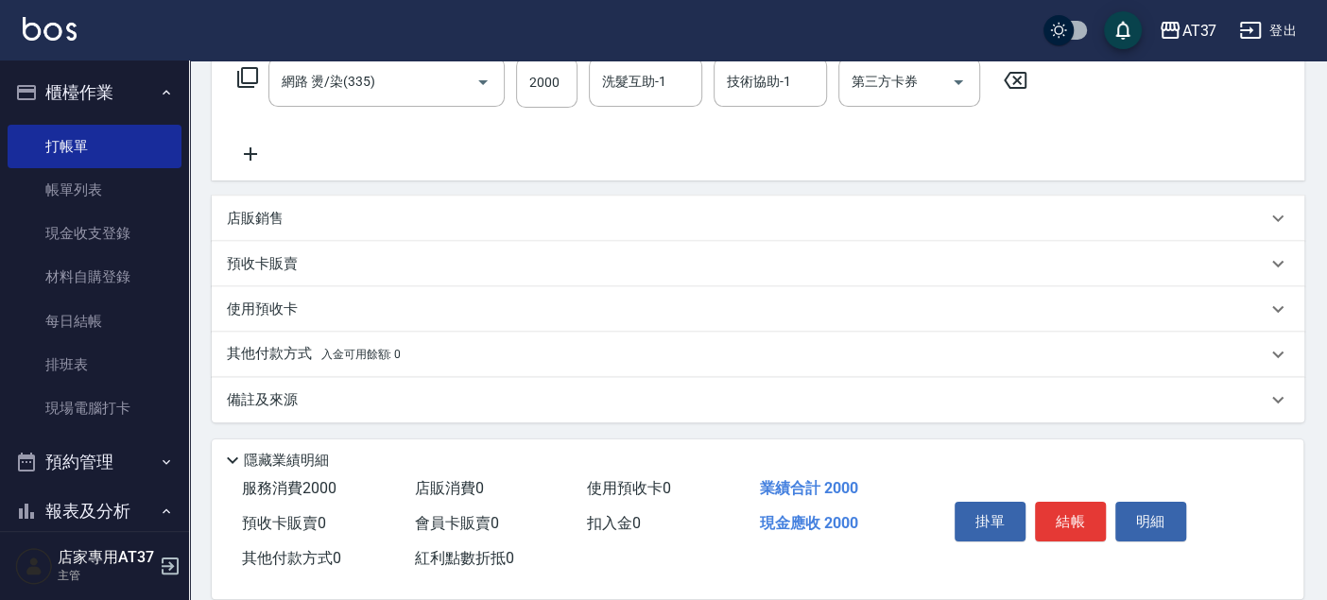
click at [249, 214] on p "店販銷售" at bounding box center [255, 219] width 57 height 20
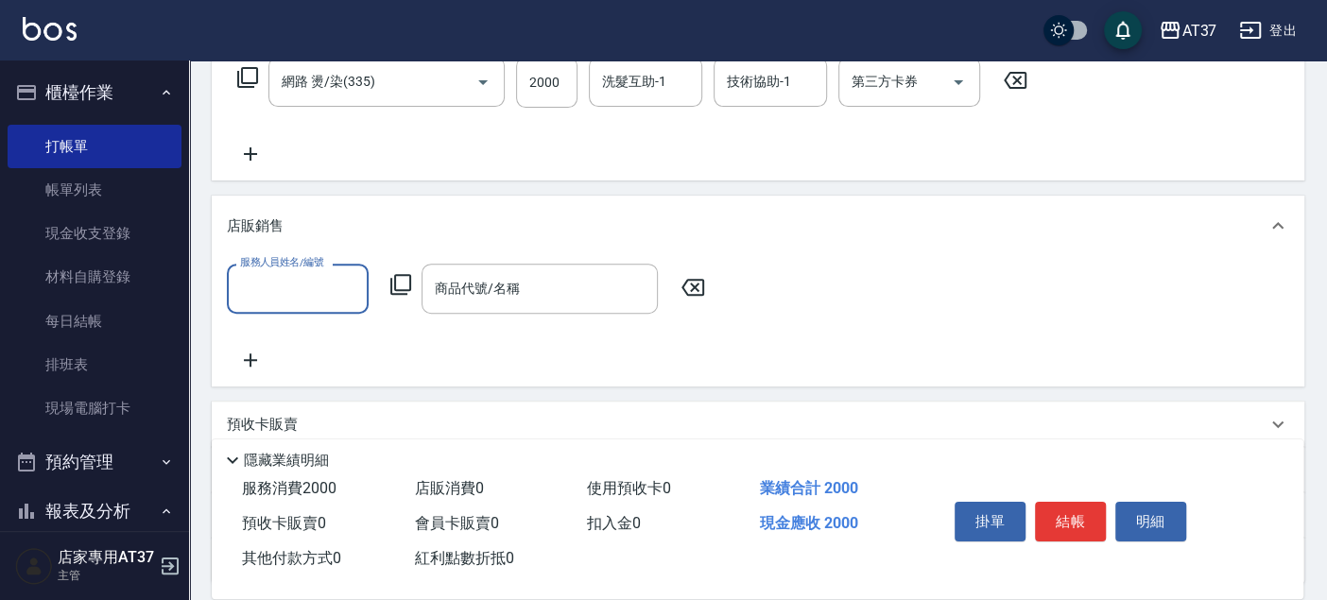
scroll to position [0, 0]
click at [498, 300] on input "商品代號/名稱" at bounding box center [539, 288] width 219 height 33
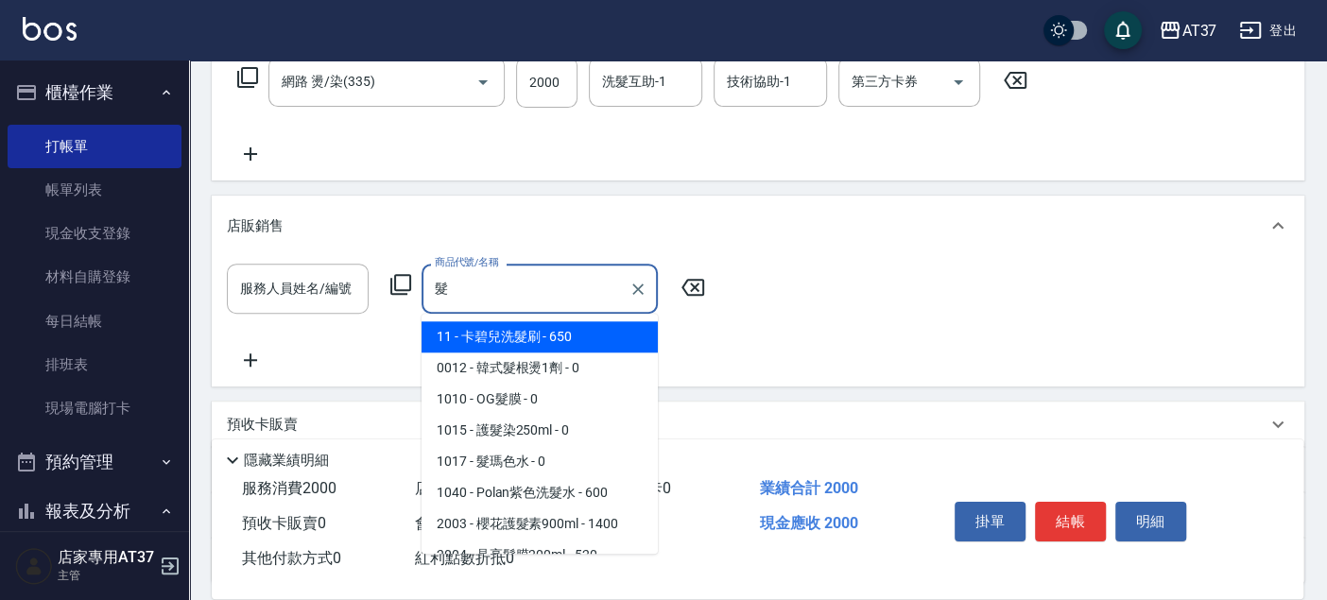
type input "卡碧兒洗髮刷"
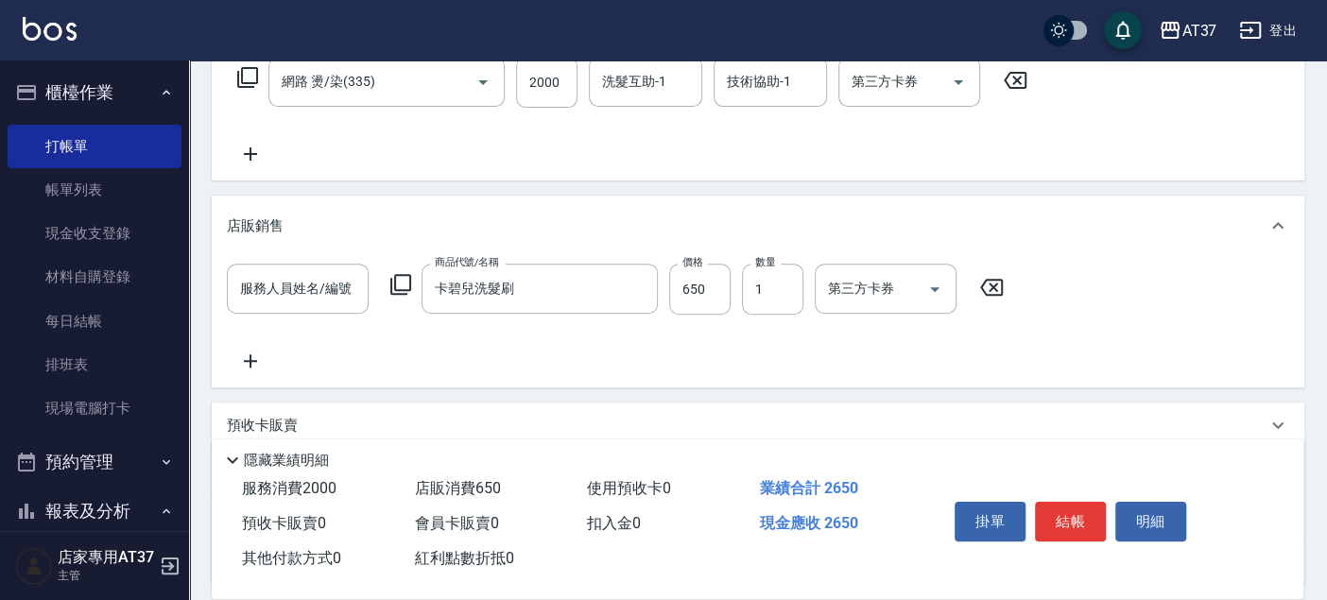
click at [987, 283] on icon at bounding box center [991, 287] width 47 height 23
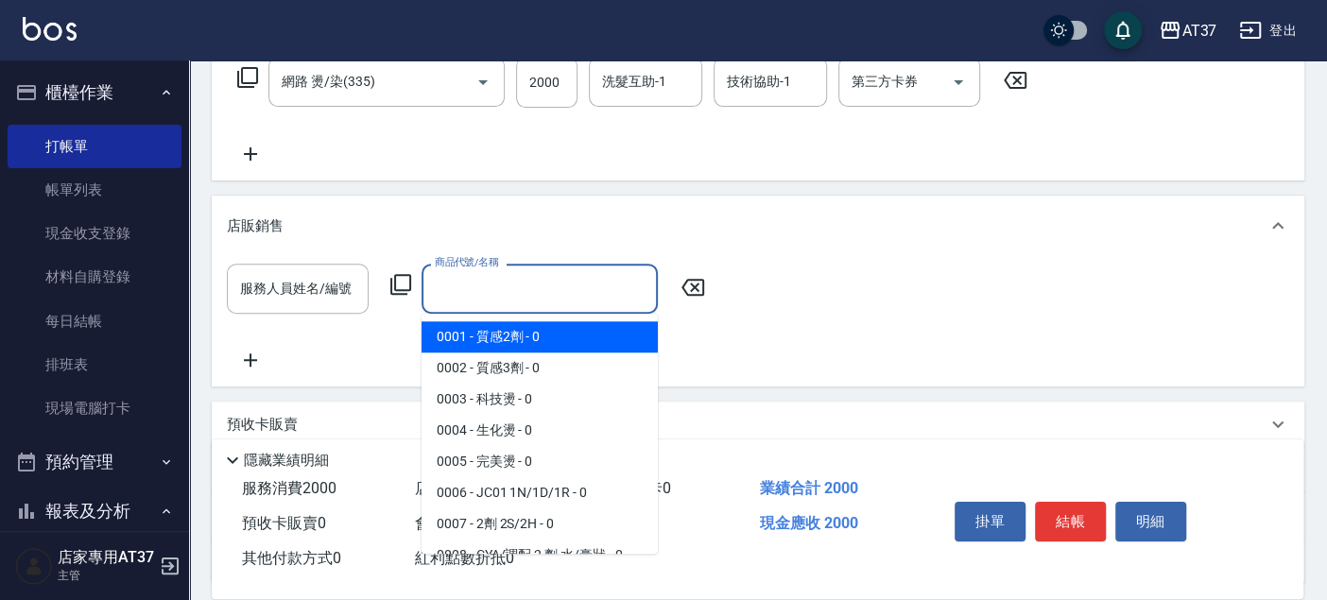
click at [535, 288] on input "商品代號/名稱" at bounding box center [539, 288] width 219 height 33
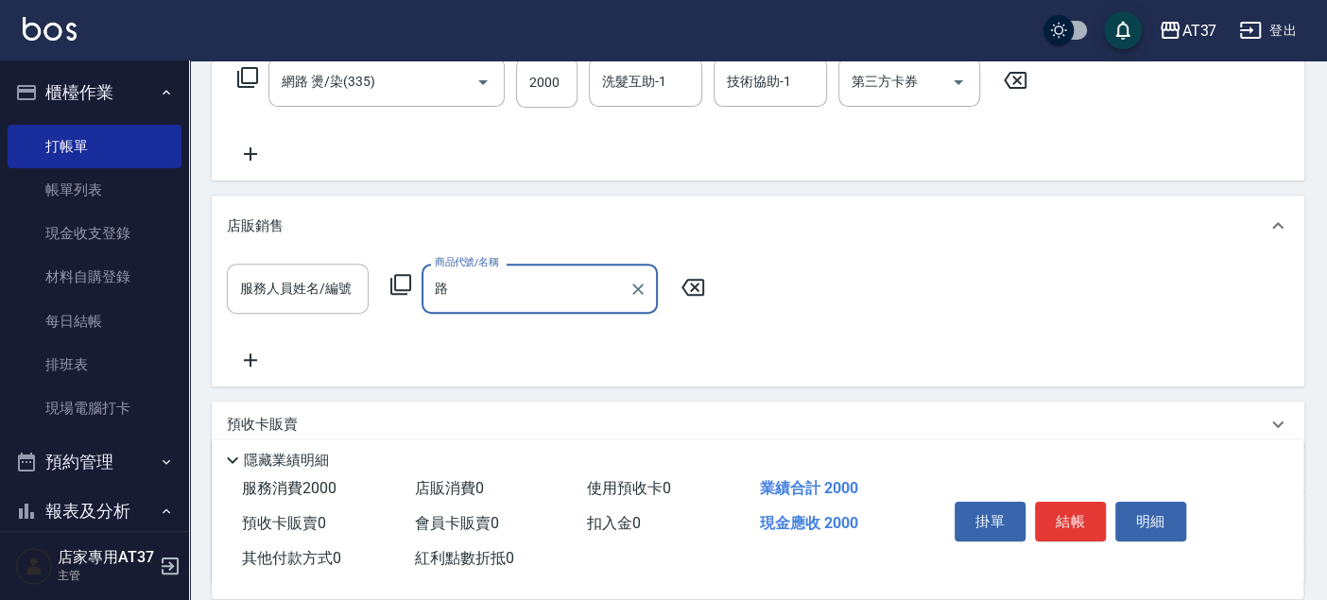
type input "露"
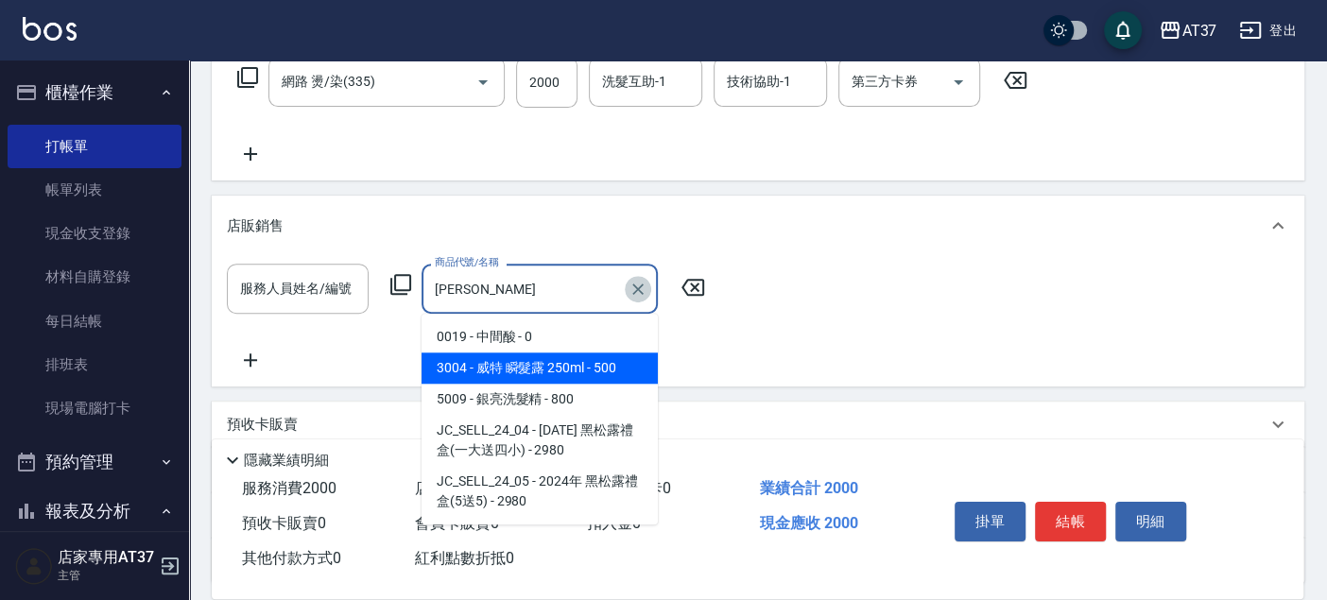
click at [637, 286] on icon "Clear" at bounding box center [637, 288] width 11 height 11
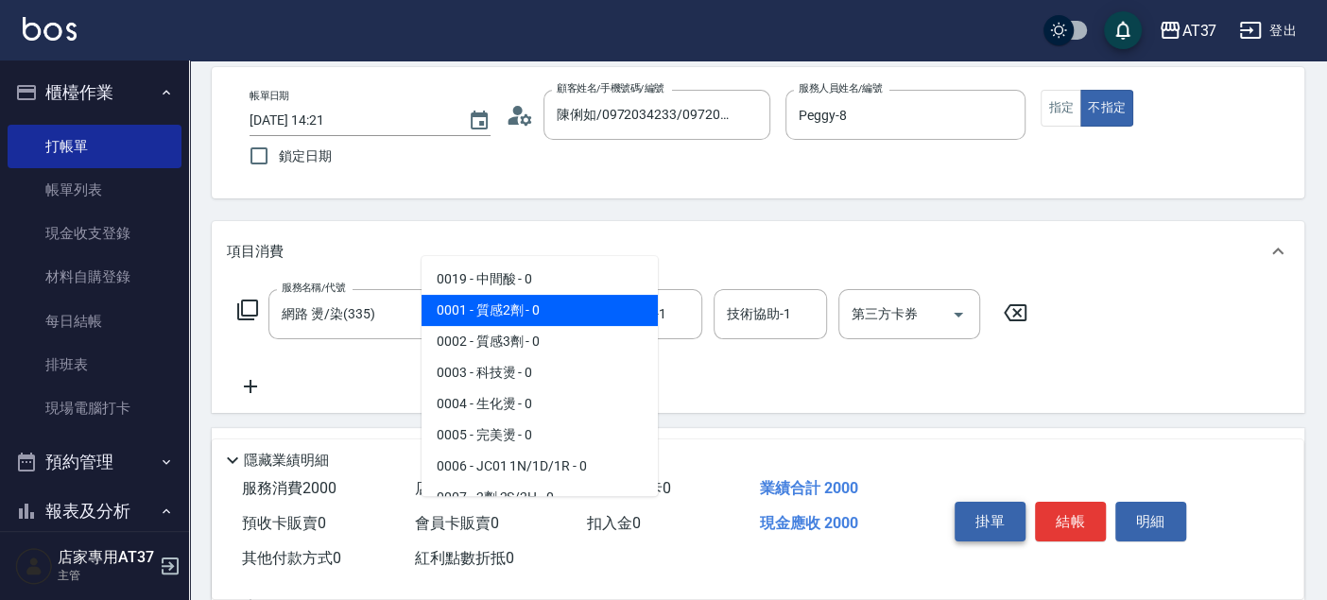
scroll to position [105, 0]
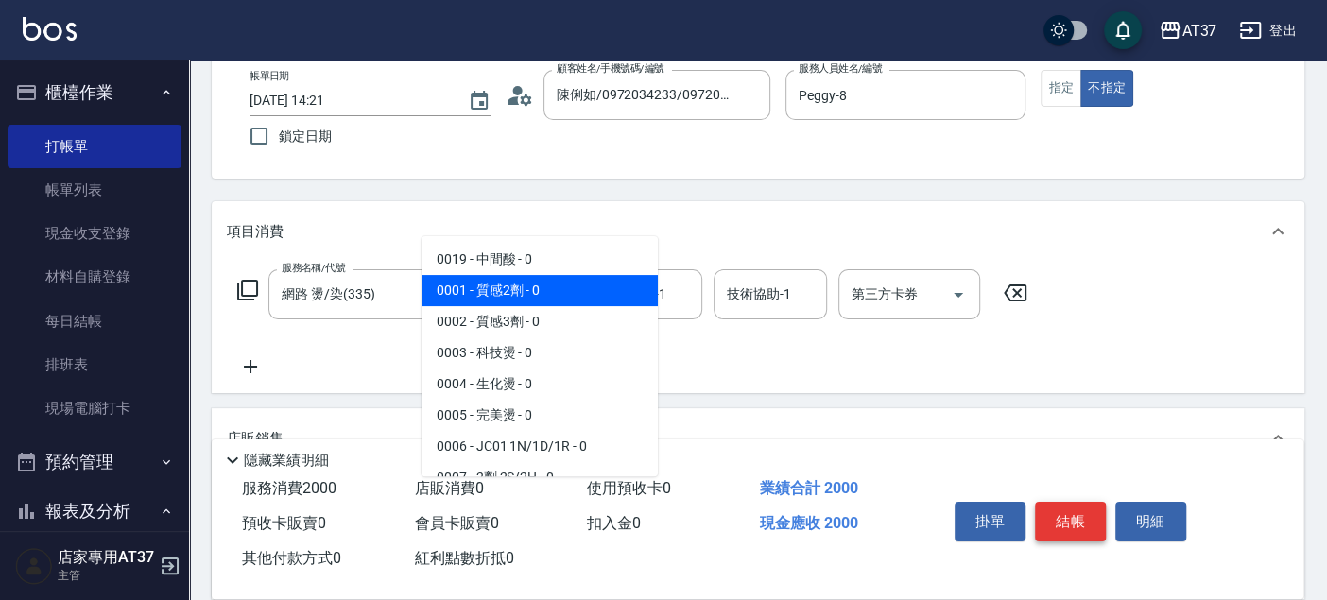
click at [1075, 507] on button "結帳" at bounding box center [1070, 522] width 71 height 40
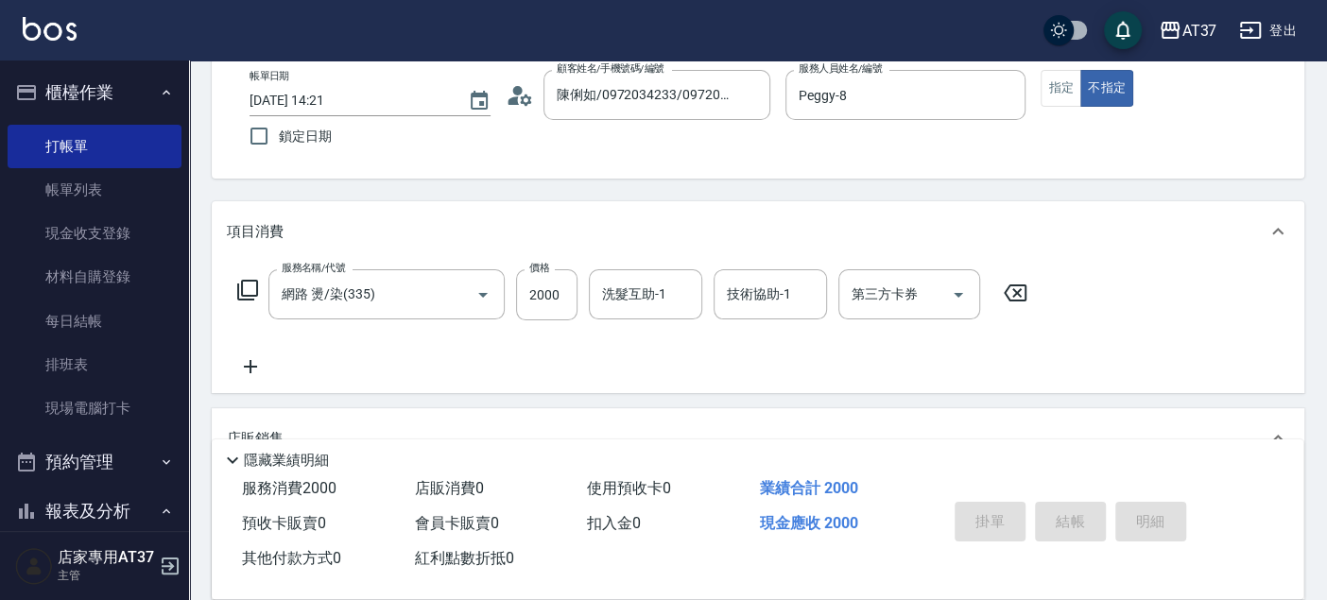
type input "2025/08/16 14:24"
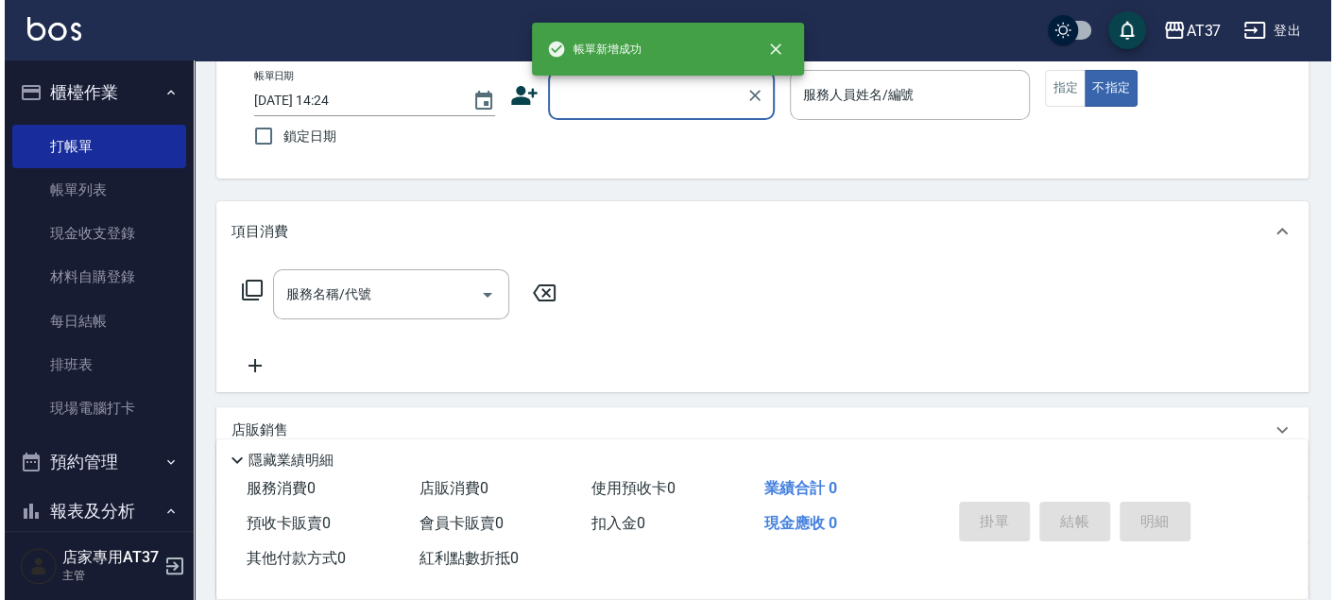
scroll to position [0, 0]
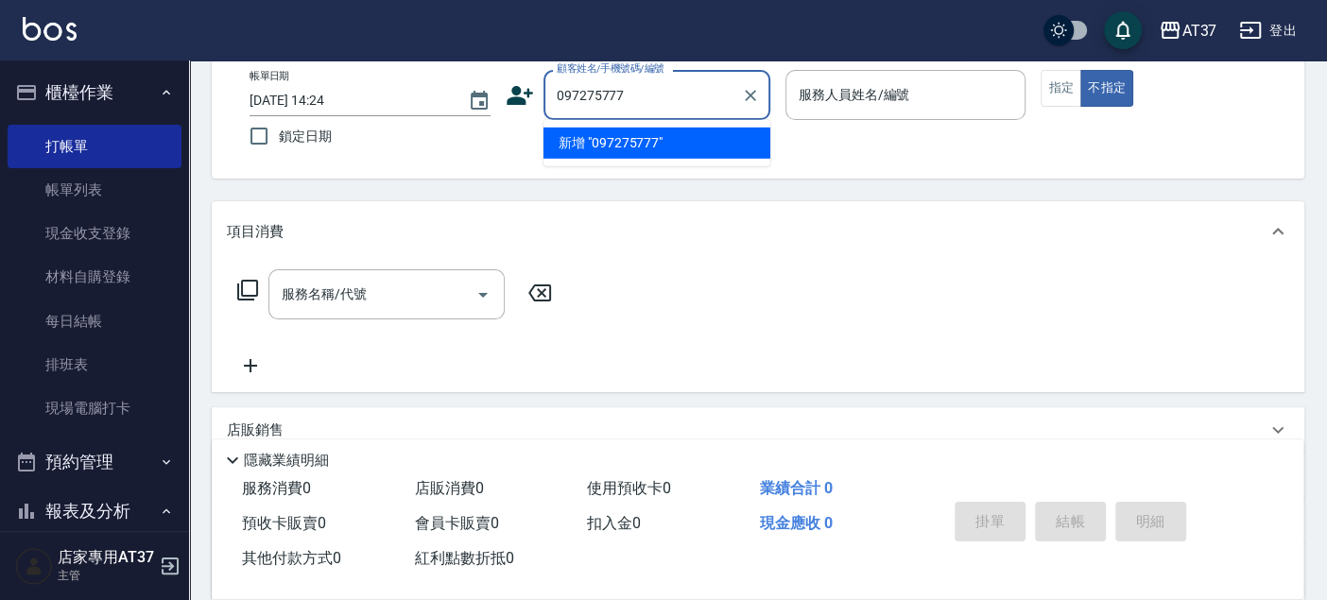
type input "0972757777"
click at [749, 97] on icon "Clear" at bounding box center [750, 95] width 19 height 19
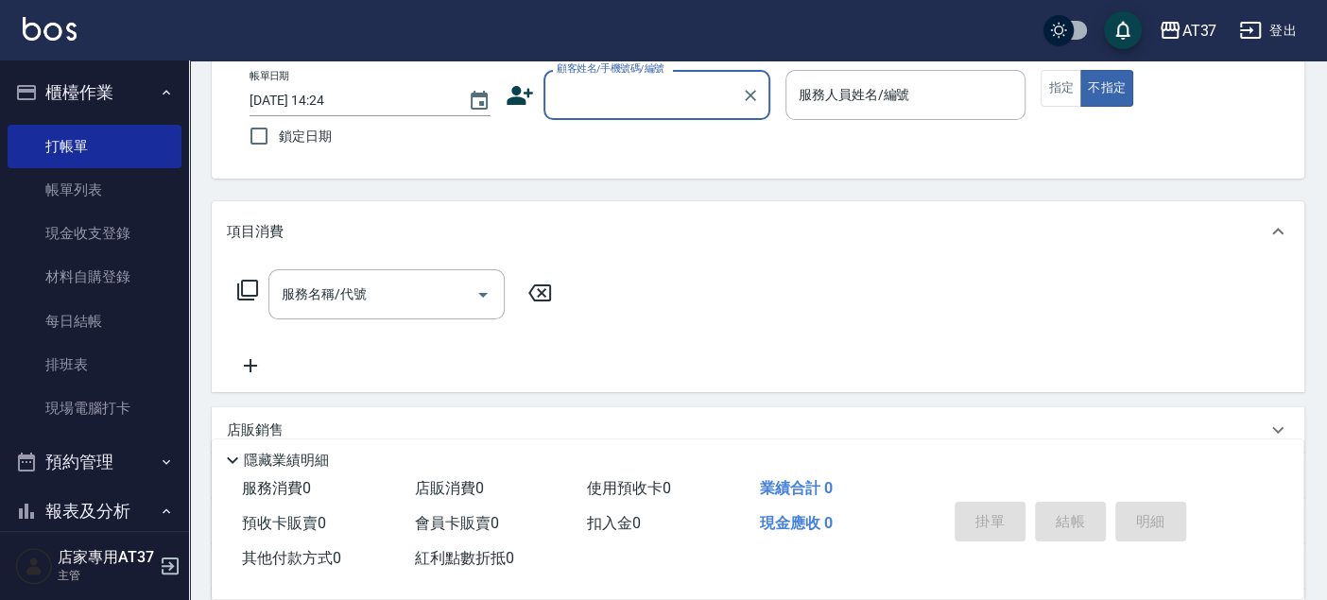
click at [657, 105] on input "顧客姓名/手機號碼/編號" at bounding box center [642, 94] width 181 height 33
click at [676, 93] on input "顧客姓名/手機號碼/編號" at bounding box center [642, 94] width 181 height 33
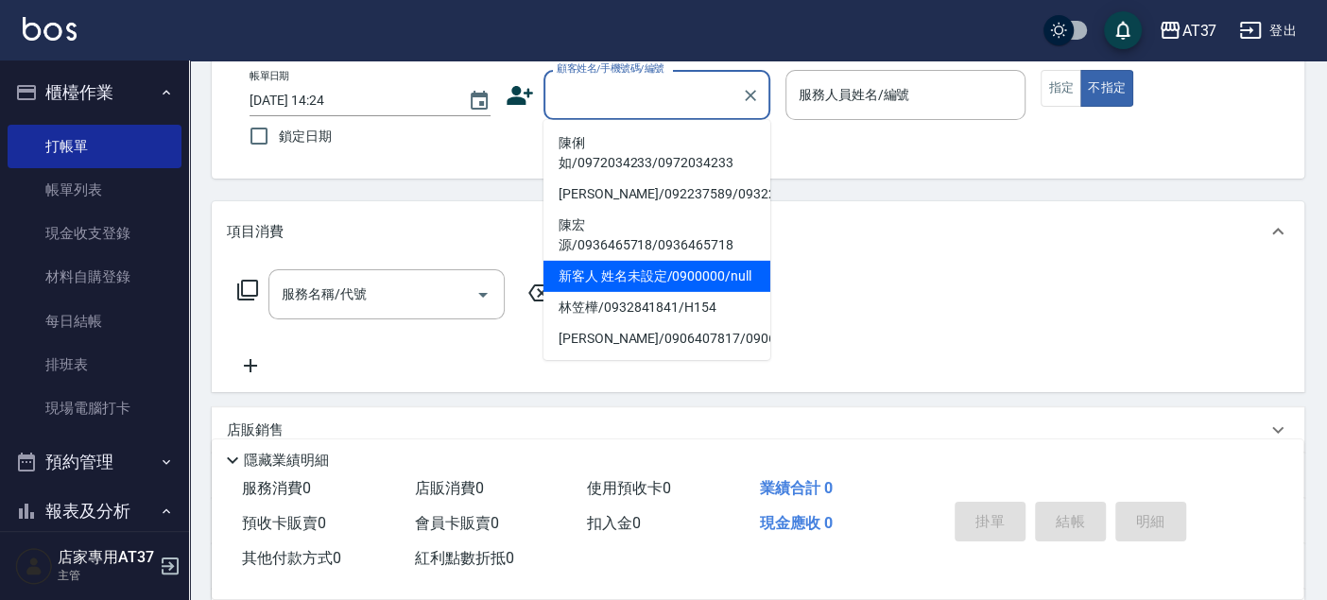
click at [693, 291] on li "新客人 姓名未設定/0900000/null" at bounding box center [656, 276] width 227 height 31
type input "新客人 姓名未設定/0900000/null"
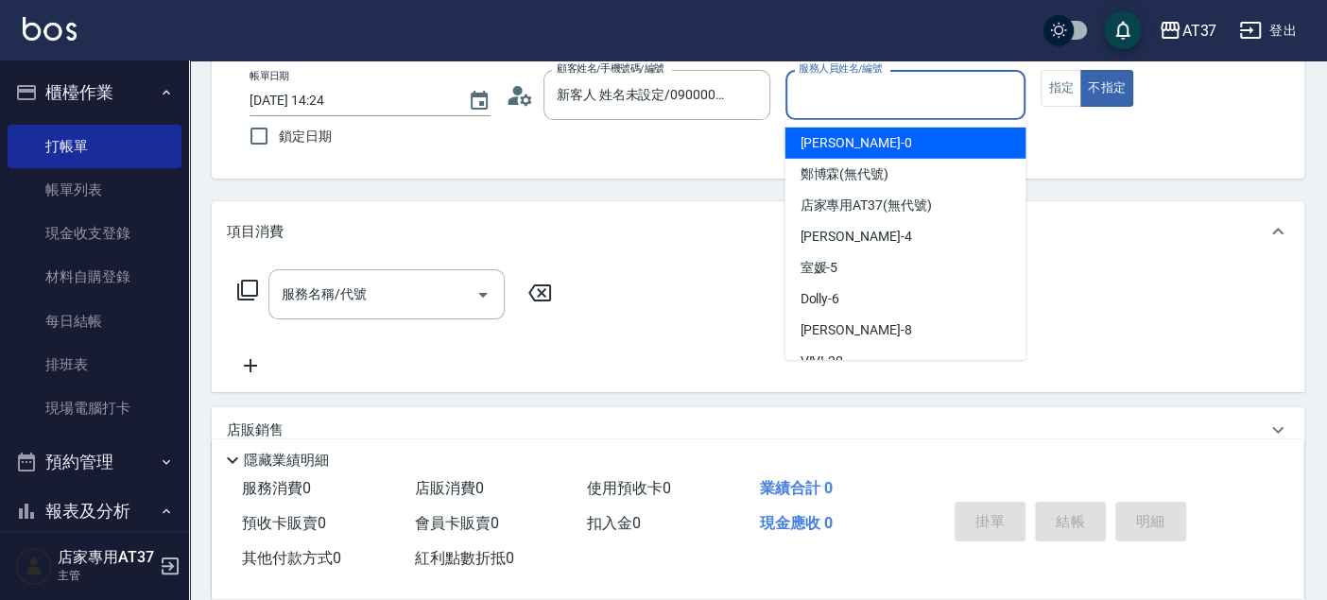
click at [869, 106] on input "服務人員姓名/編號" at bounding box center [906, 94] width 224 height 33
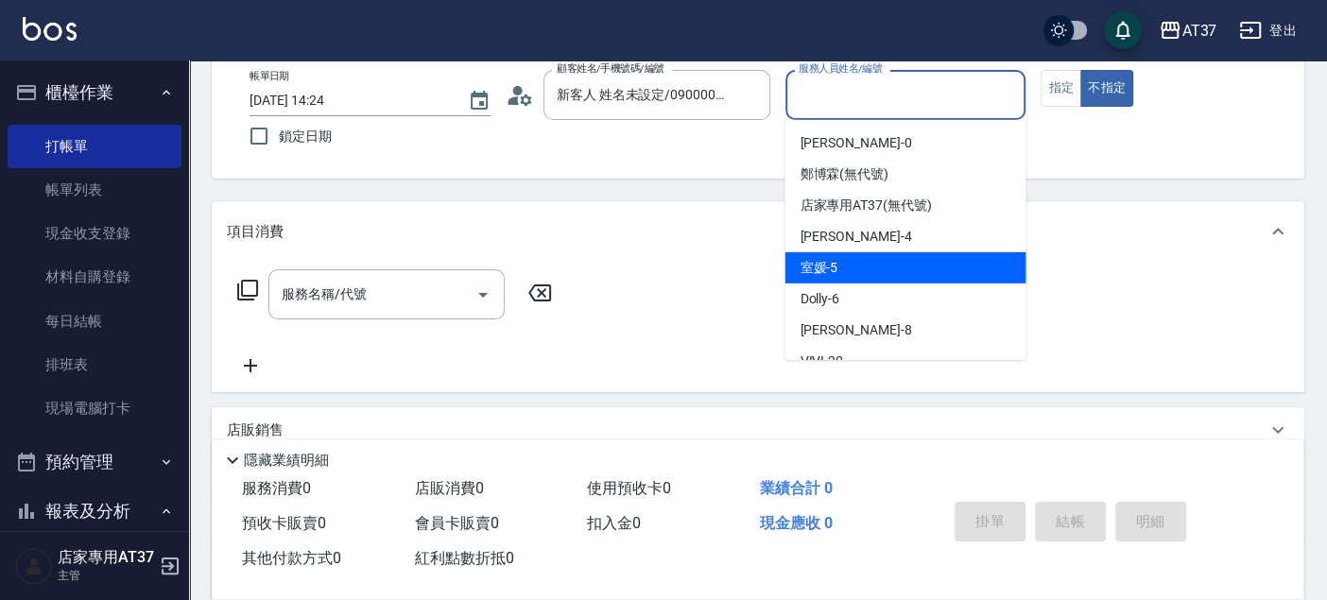
click at [964, 264] on div "室媛 -5" at bounding box center [904, 267] width 241 height 31
type input "室媛-5"
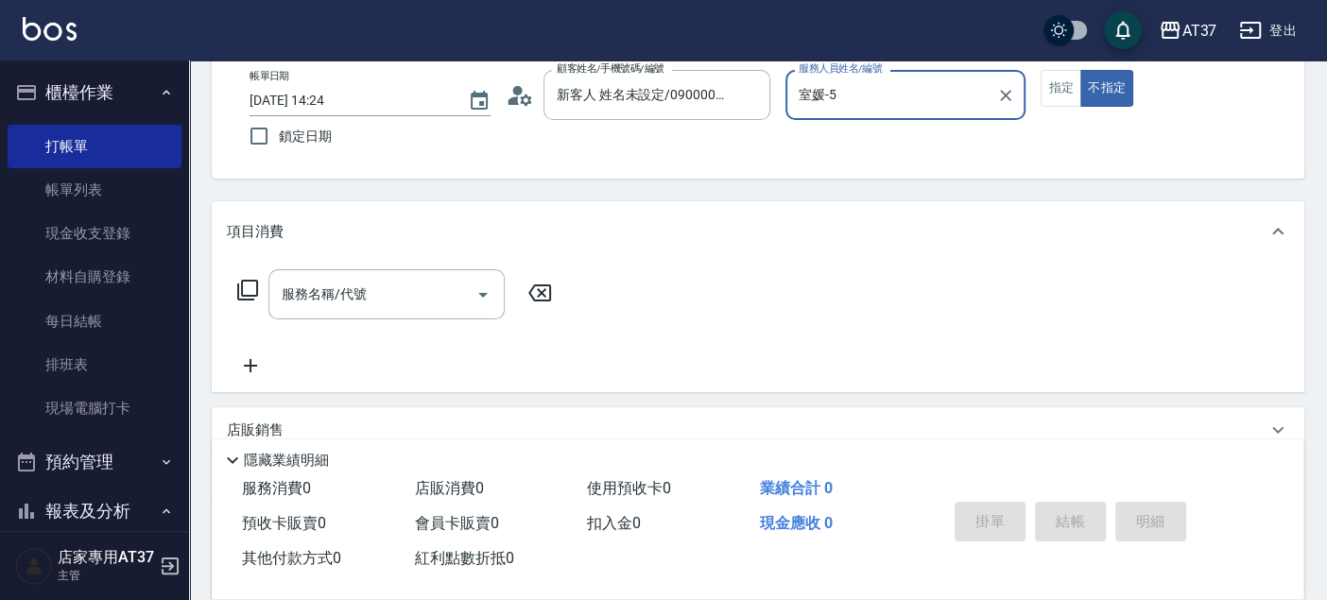
drag, startPoint x: 1073, startPoint y: 88, endPoint x: 762, endPoint y: 170, distance: 322.5
click at [1072, 89] on button "指定" at bounding box center [1060, 88] width 41 height 37
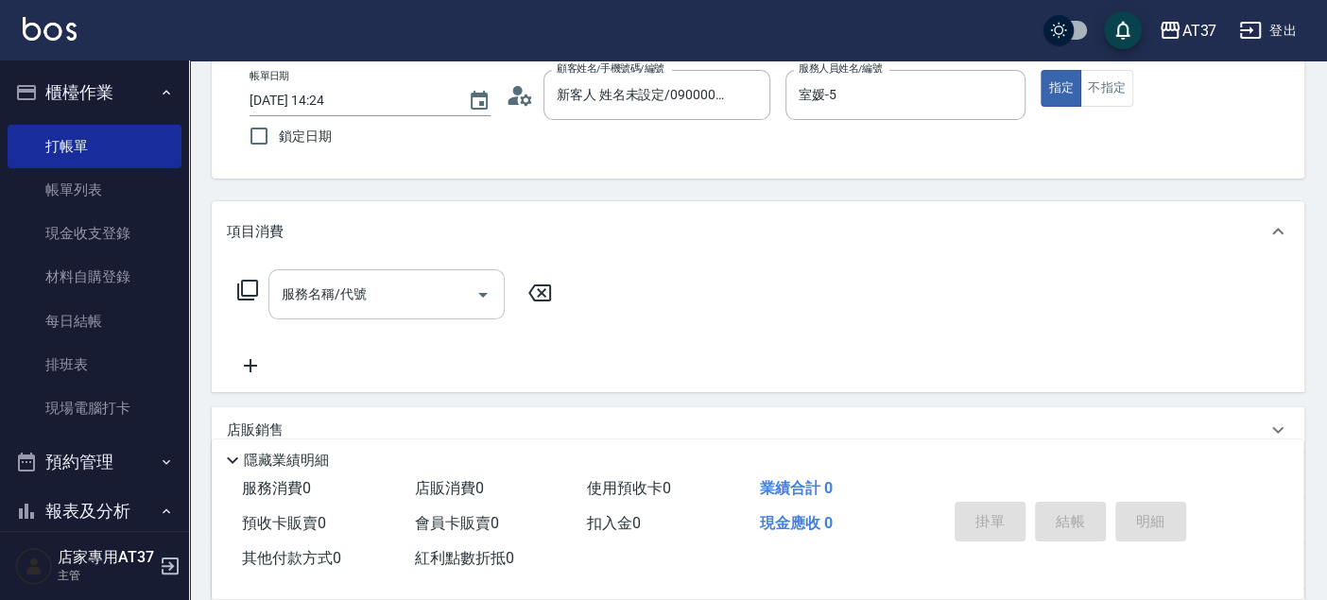
click at [275, 298] on div "服務名稱/代號" at bounding box center [386, 294] width 236 height 50
click at [247, 291] on icon at bounding box center [247, 290] width 23 height 23
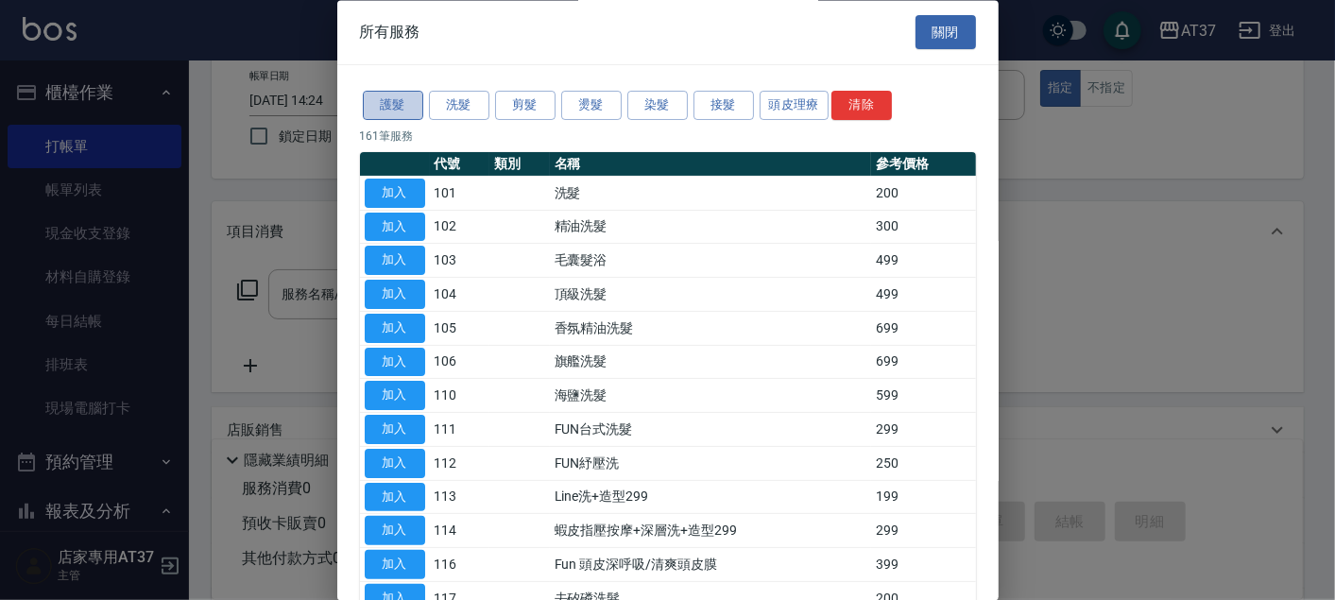
click at [406, 96] on button "護髮" at bounding box center [393, 106] width 60 height 29
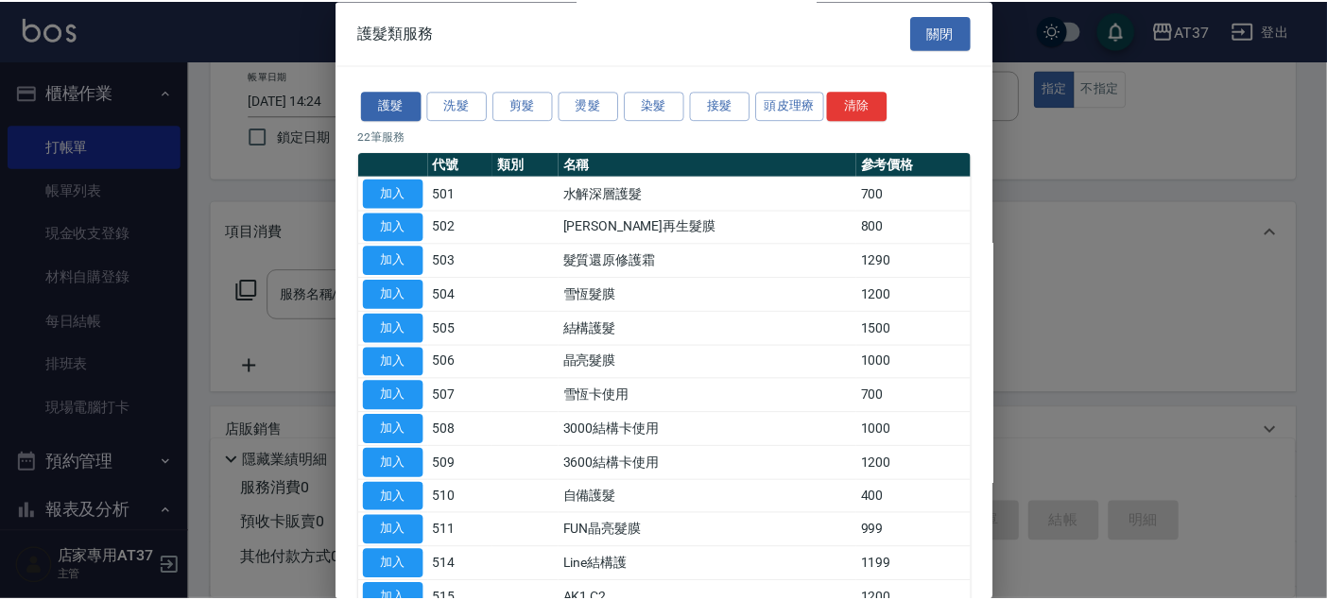
scroll to position [105, 0]
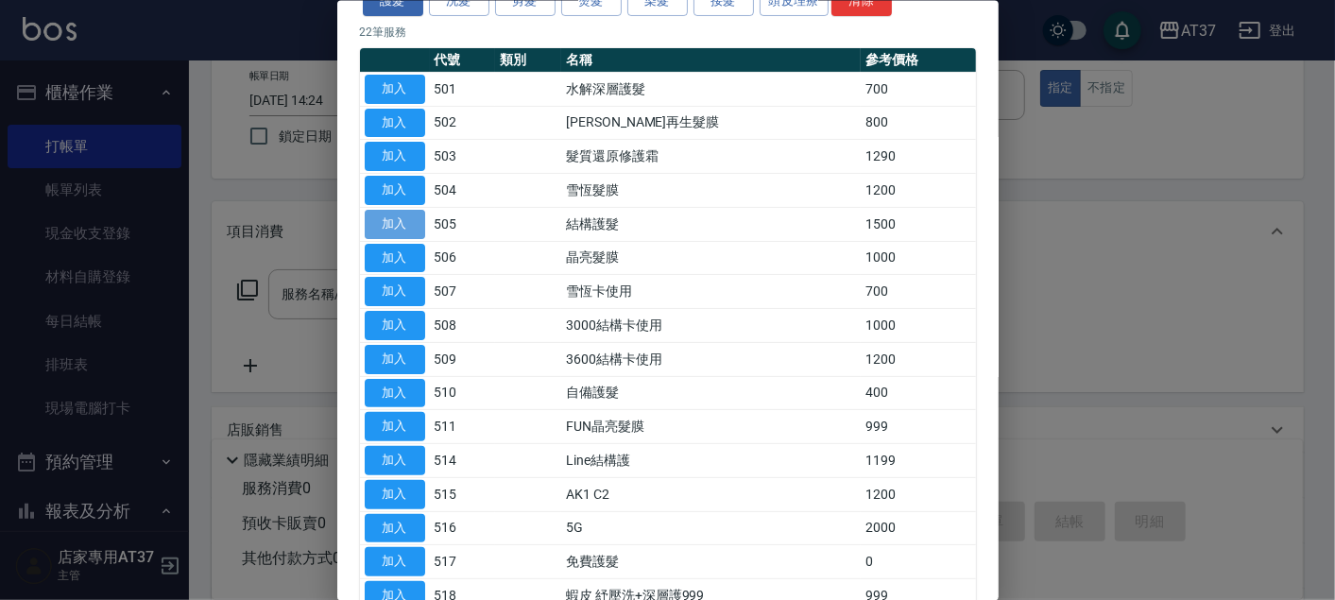
click at [412, 211] on button "加入" at bounding box center [395, 223] width 60 height 29
type input "結構護髮(505)"
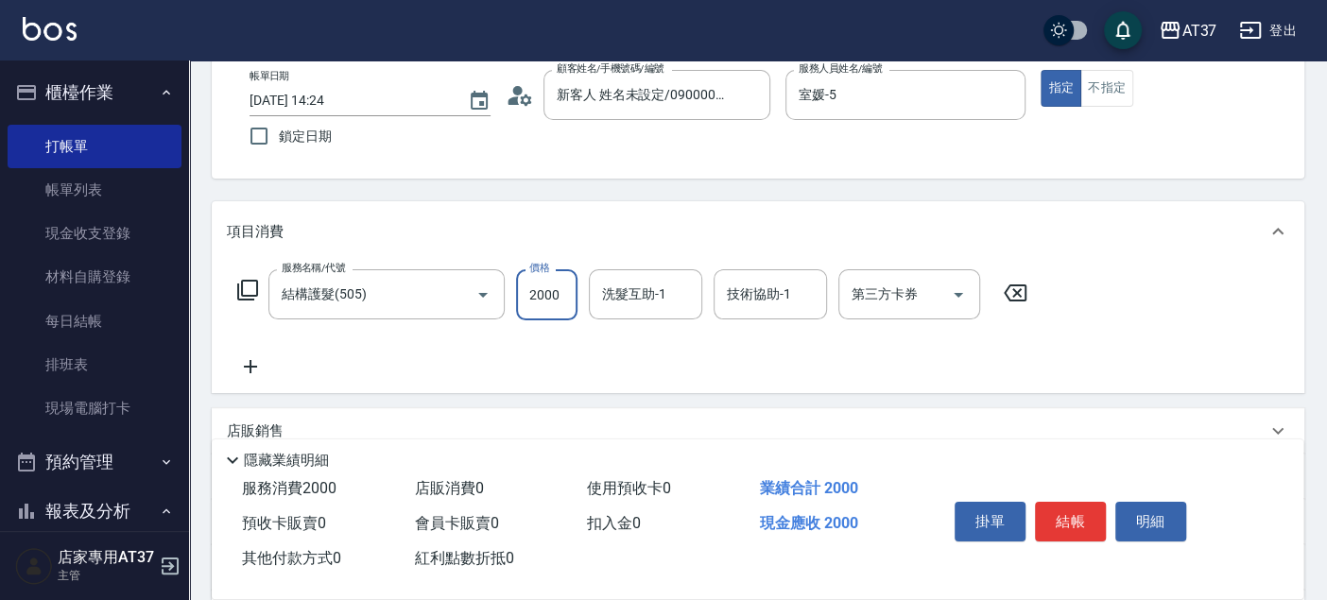
type input "2000"
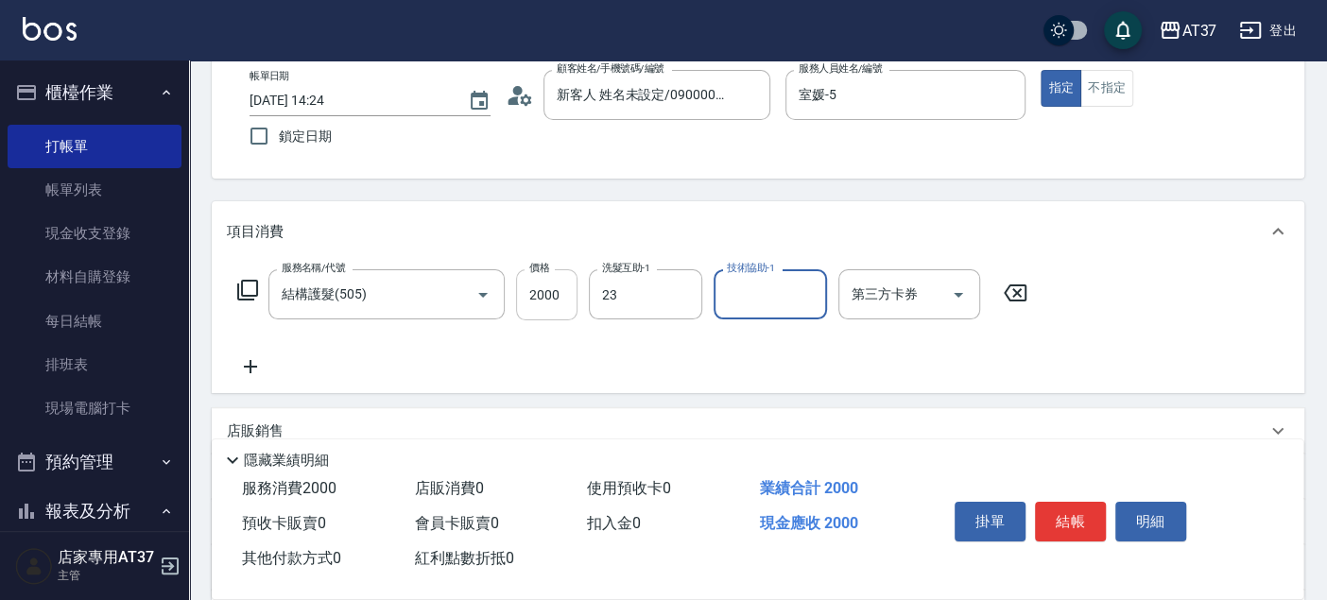
type input "致穎-23"
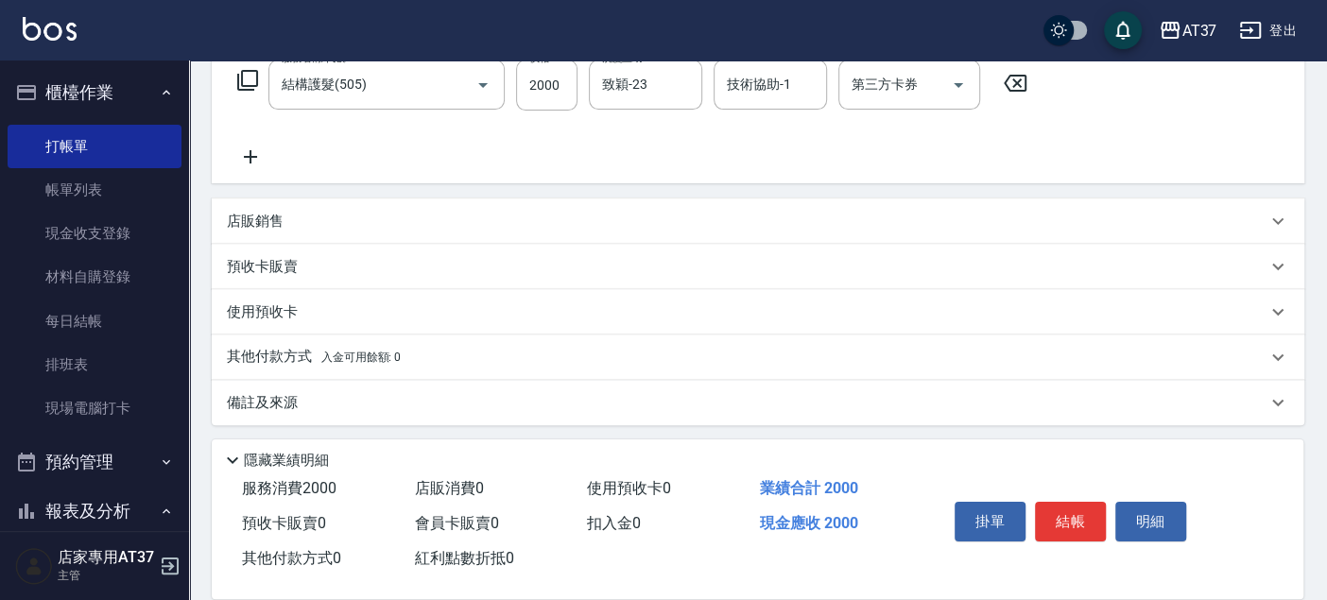
click at [290, 231] on div "店販銷售" at bounding box center [758, 220] width 1092 height 45
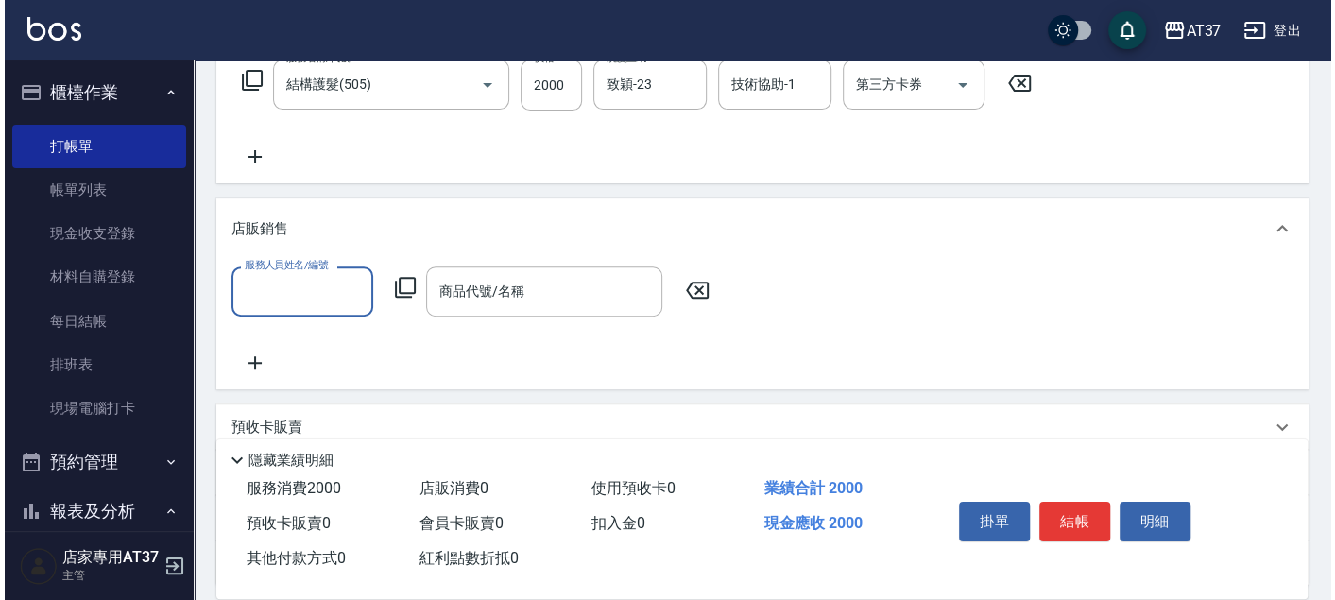
scroll to position [0, 0]
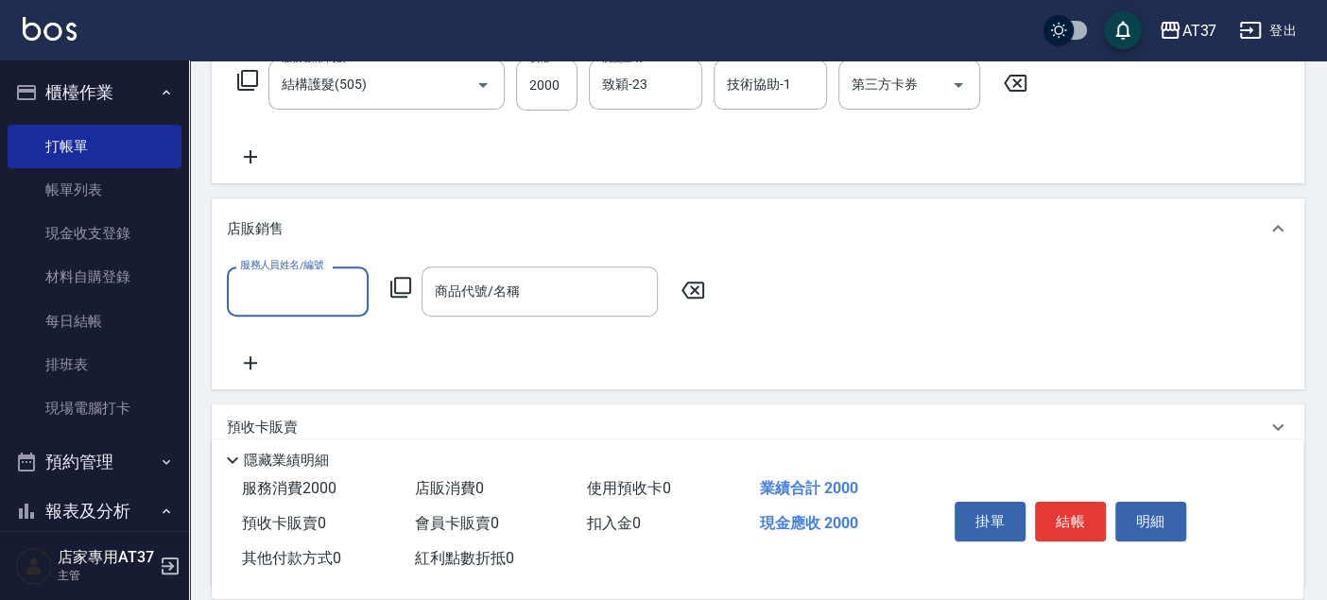
click at [312, 297] on input "服務人員姓名/編號" at bounding box center [297, 291] width 125 height 33
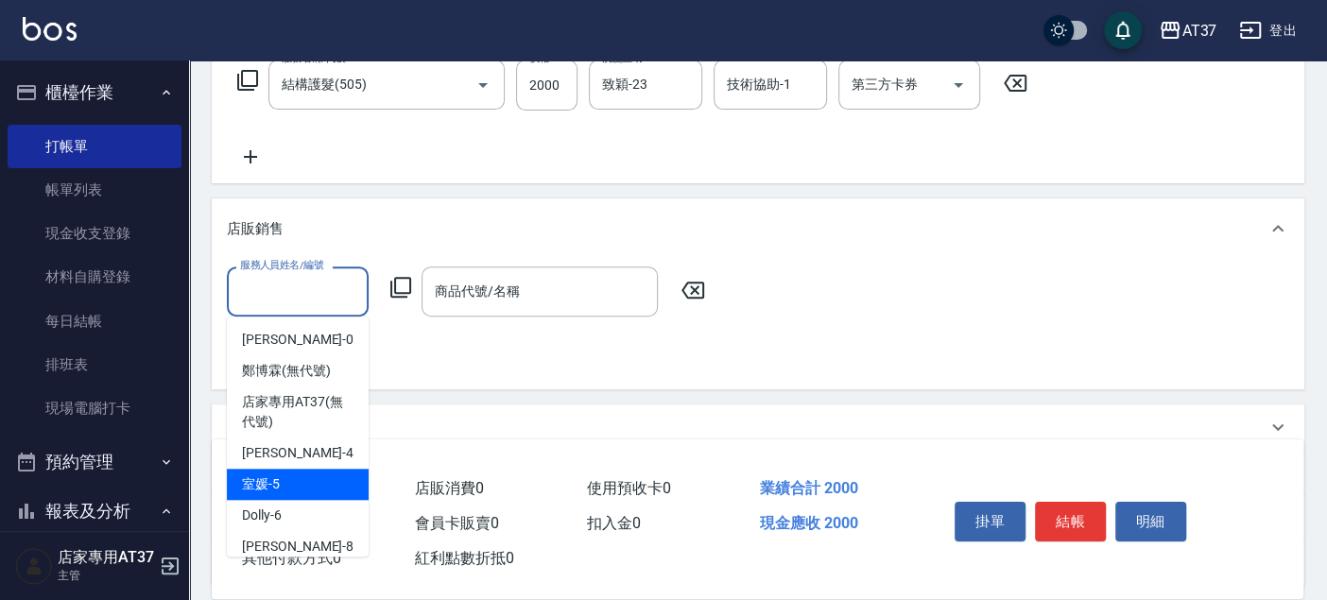
click at [321, 477] on div "室媛 -5" at bounding box center [298, 484] width 142 height 31
type input "室媛-5"
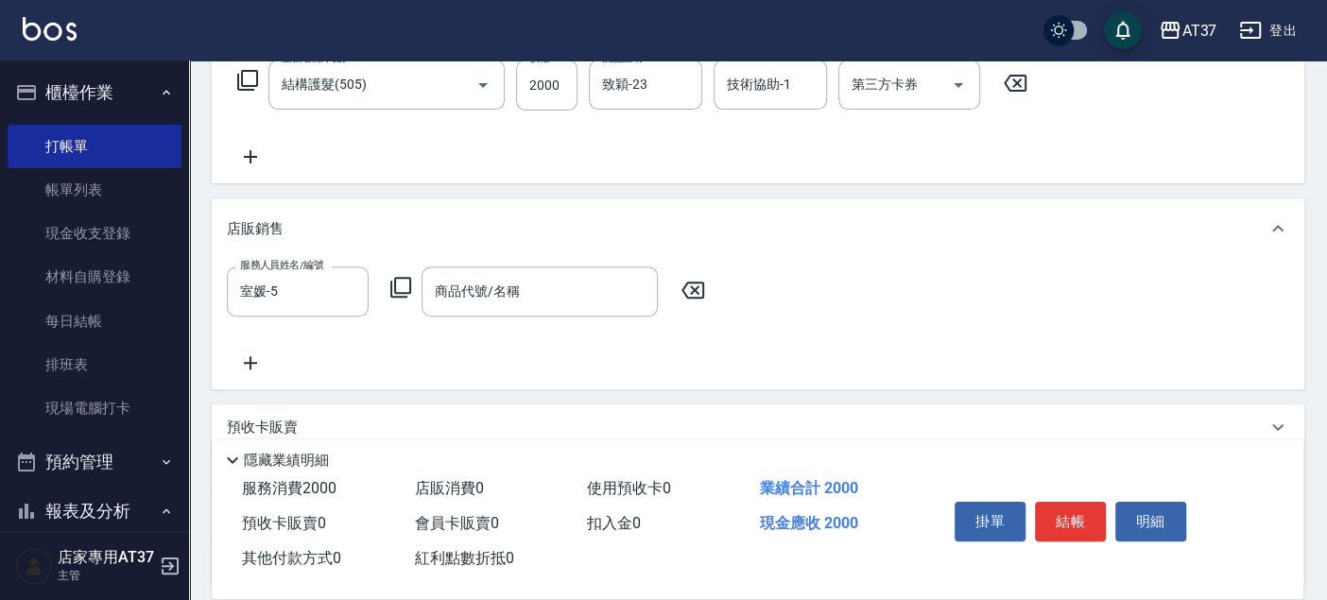
click at [402, 286] on icon at bounding box center [400, 287] width 23 height 23
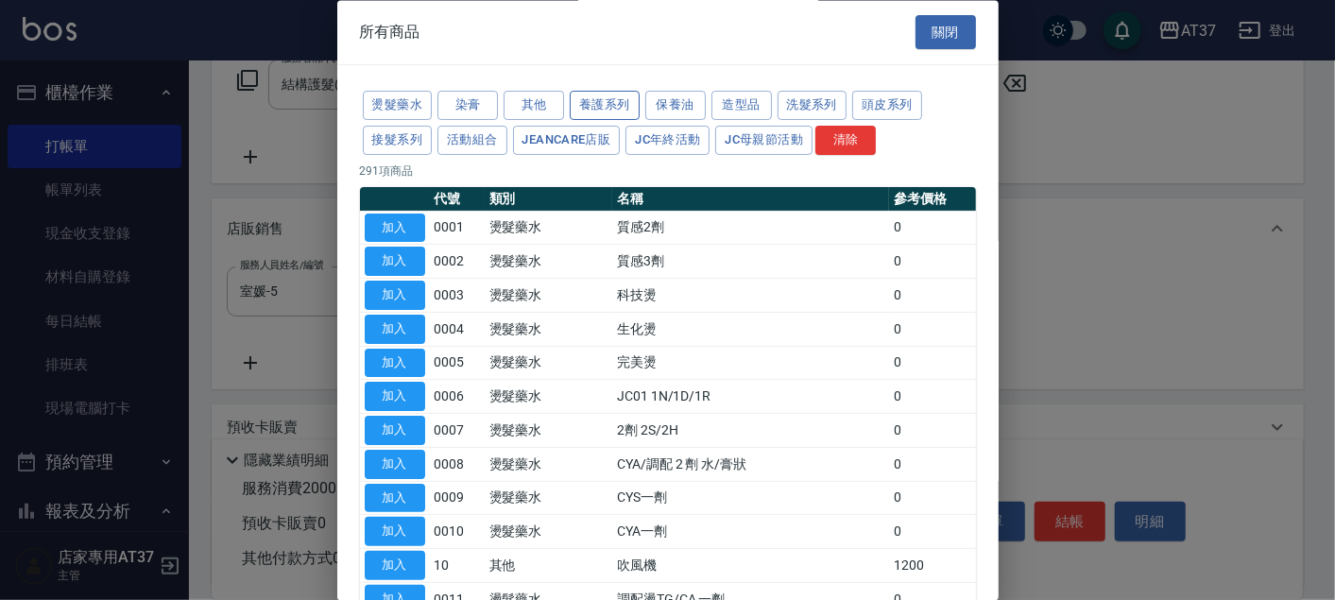
click at [578, 99] on button "養護系列" at bounding box center [605, 106] width 70 height 29
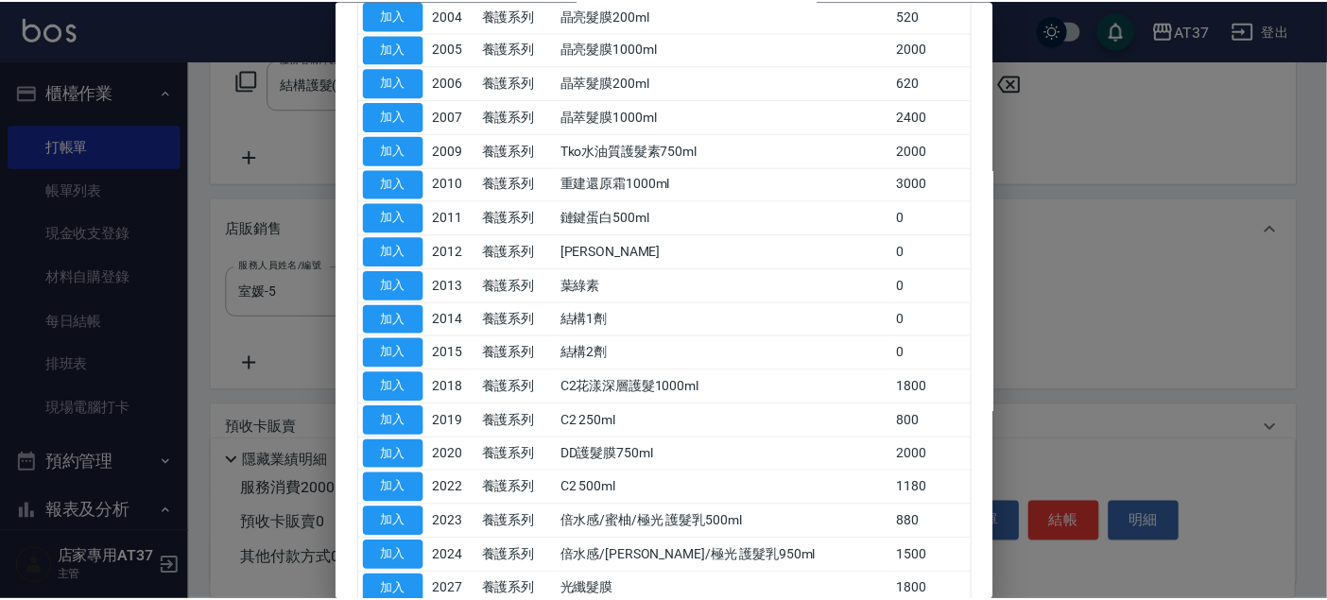
scroll to position [420, 0]
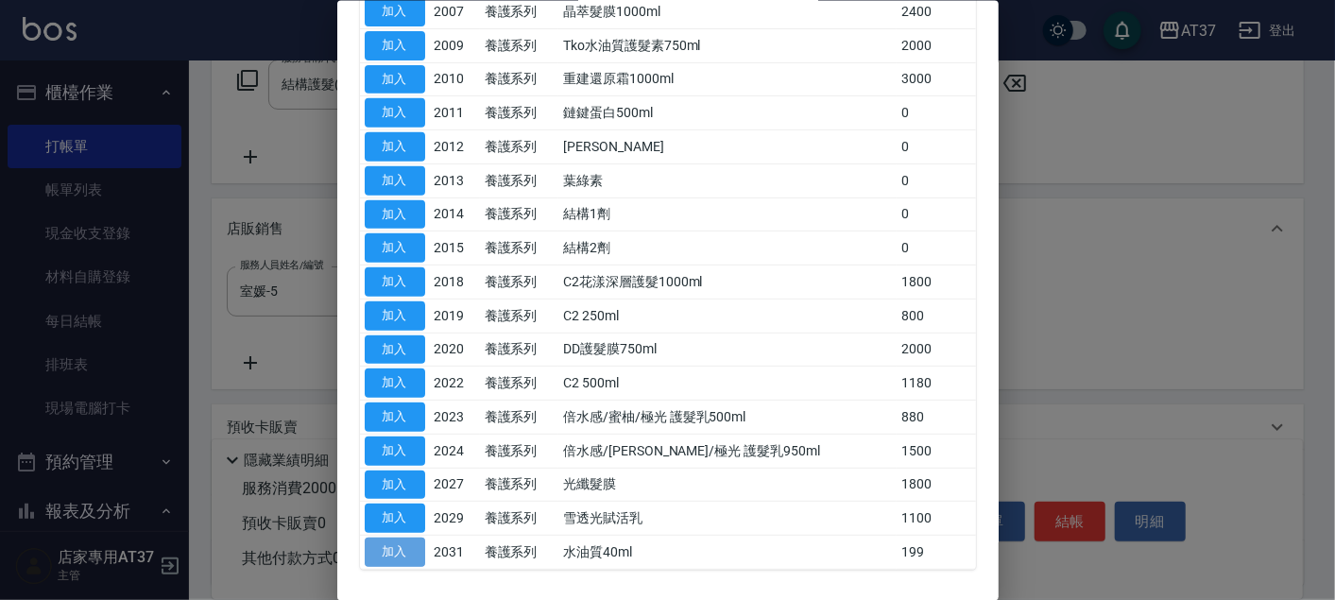
click at [419, 548] on button "加入" at bounding box center [395, 552] width 60 height 29
type input "水油質40ml"
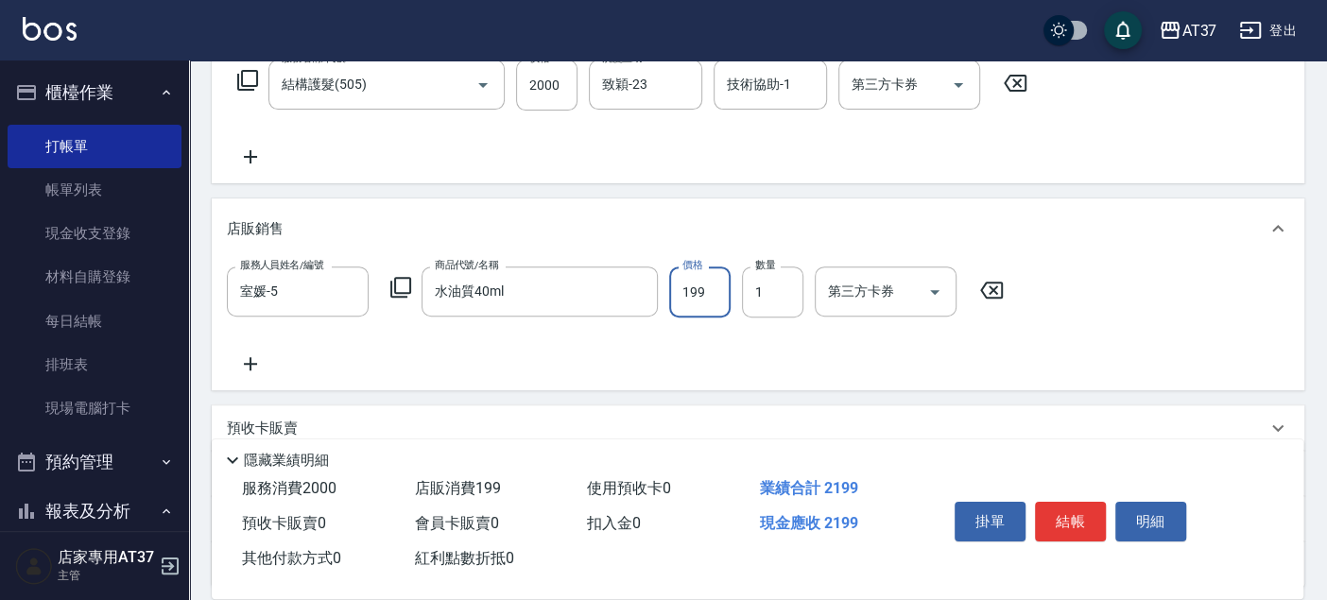
click at [694, 299] on input "199" at bounding box center [699, 291] width 61 height 51
type input "200"
type input "5"
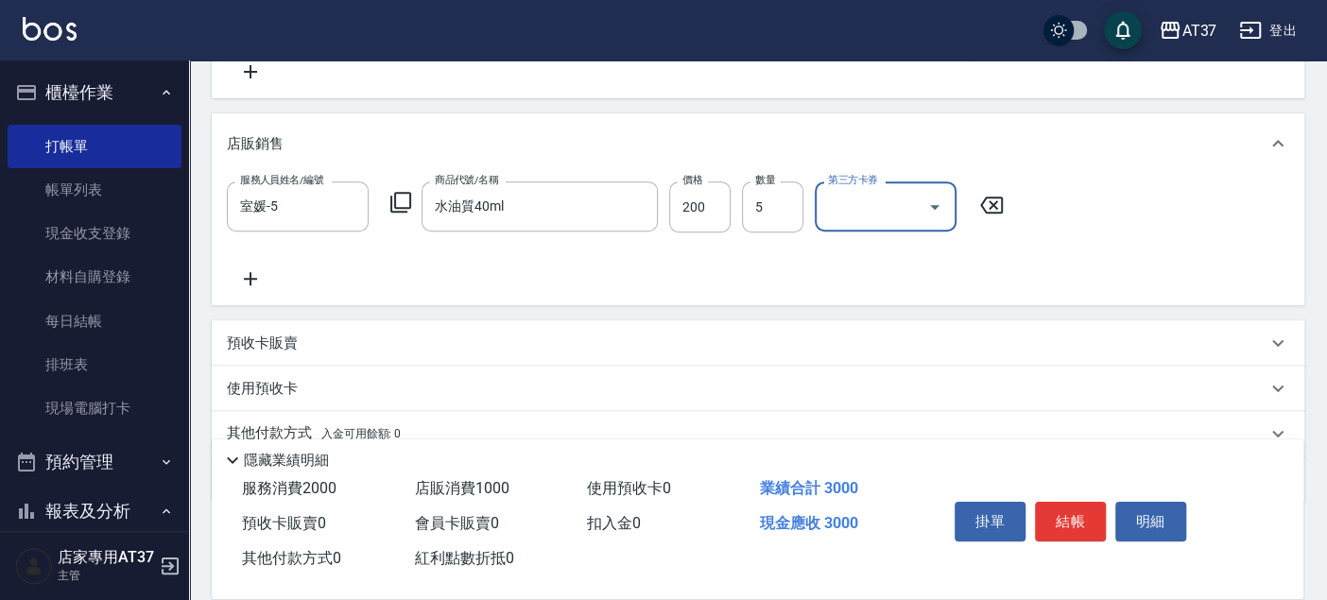
scroll to position [479, 0]
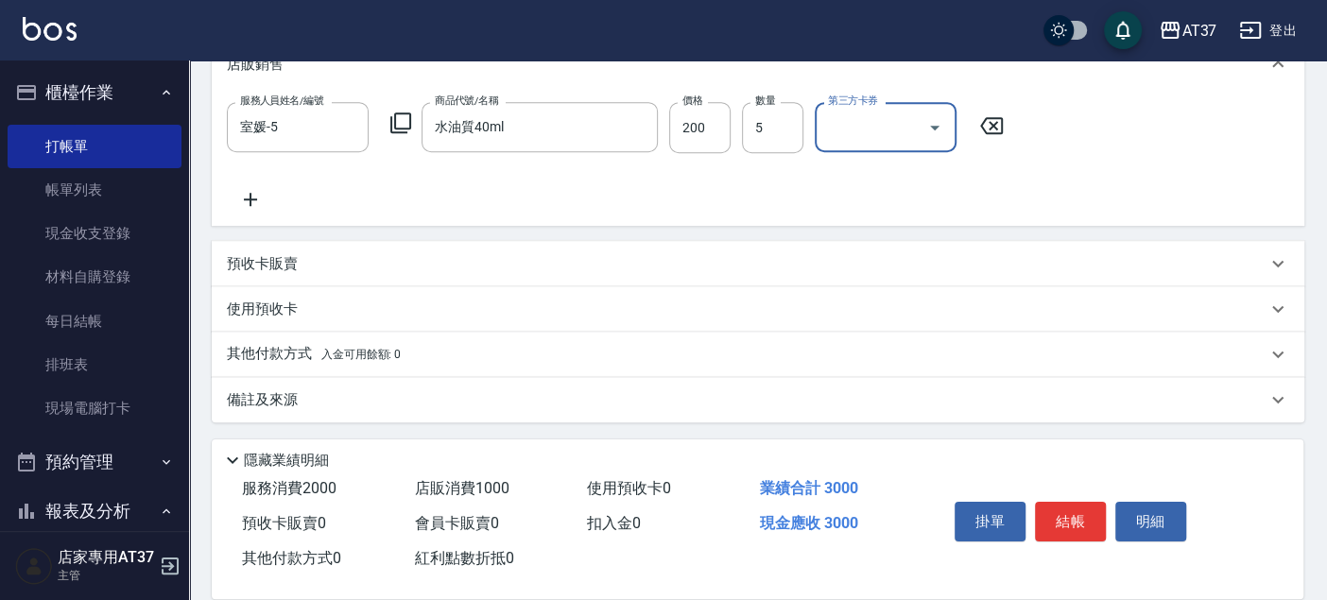
click at [312, 352] on p "其他付款方式 入金可用餘額: 0" at bounding box center [314, 354] width 174 height 21
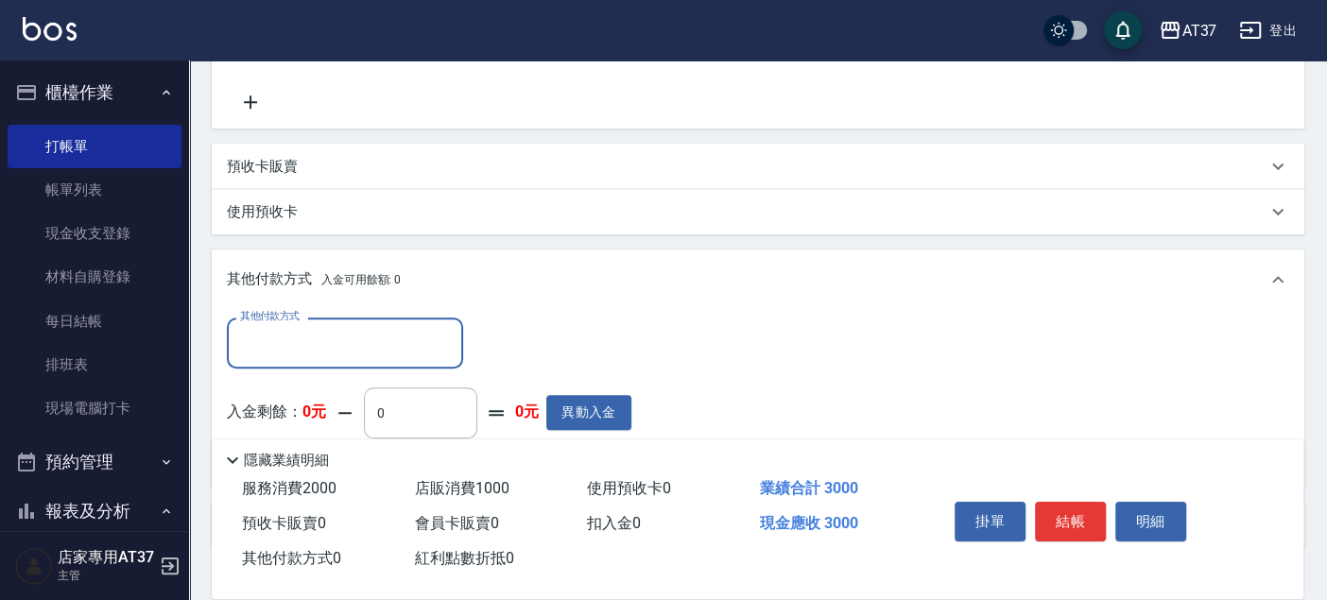
scroll to position [701, 0]
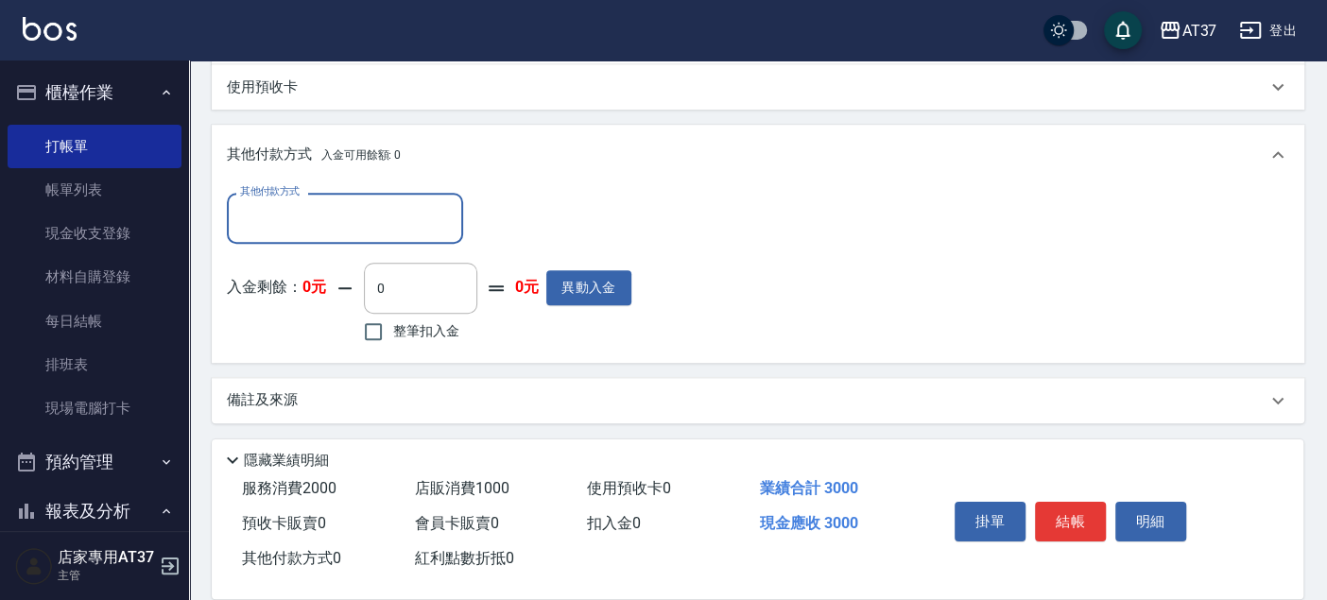
click at [386, 230] on input "其他付款方式" at bounding box center [344, 217] width 219 height 33
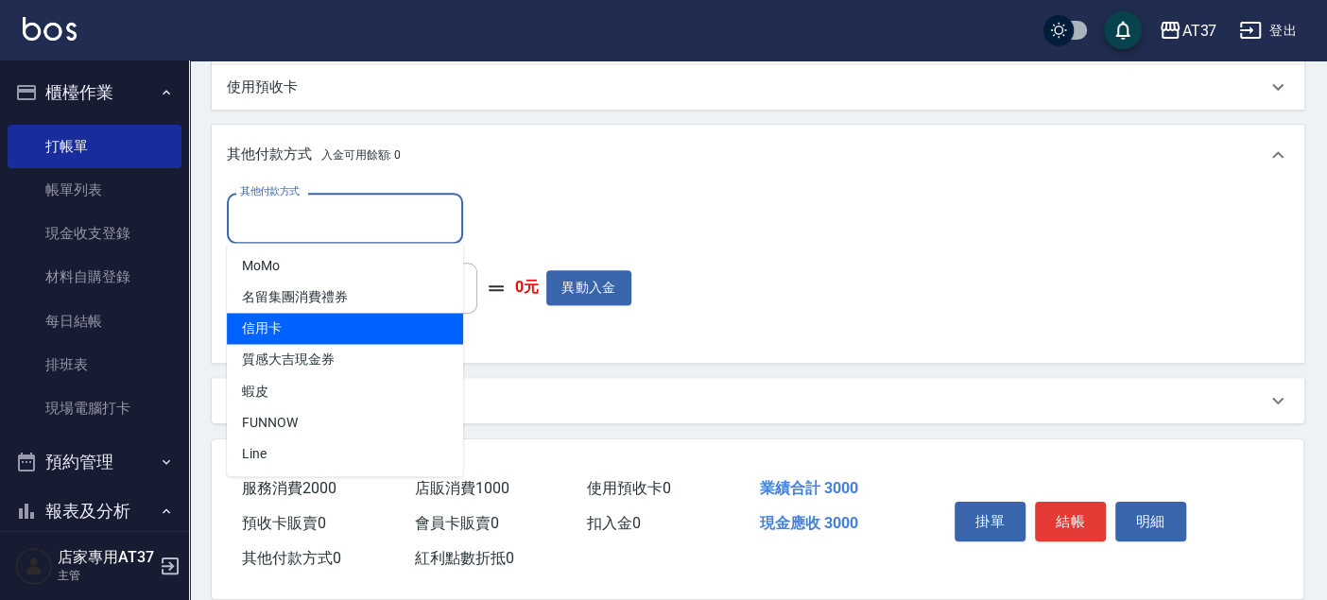
click at [409, 318] on span "信用卡" at bounding box center [345, 328] width 236 height 31
type input "信用卡"
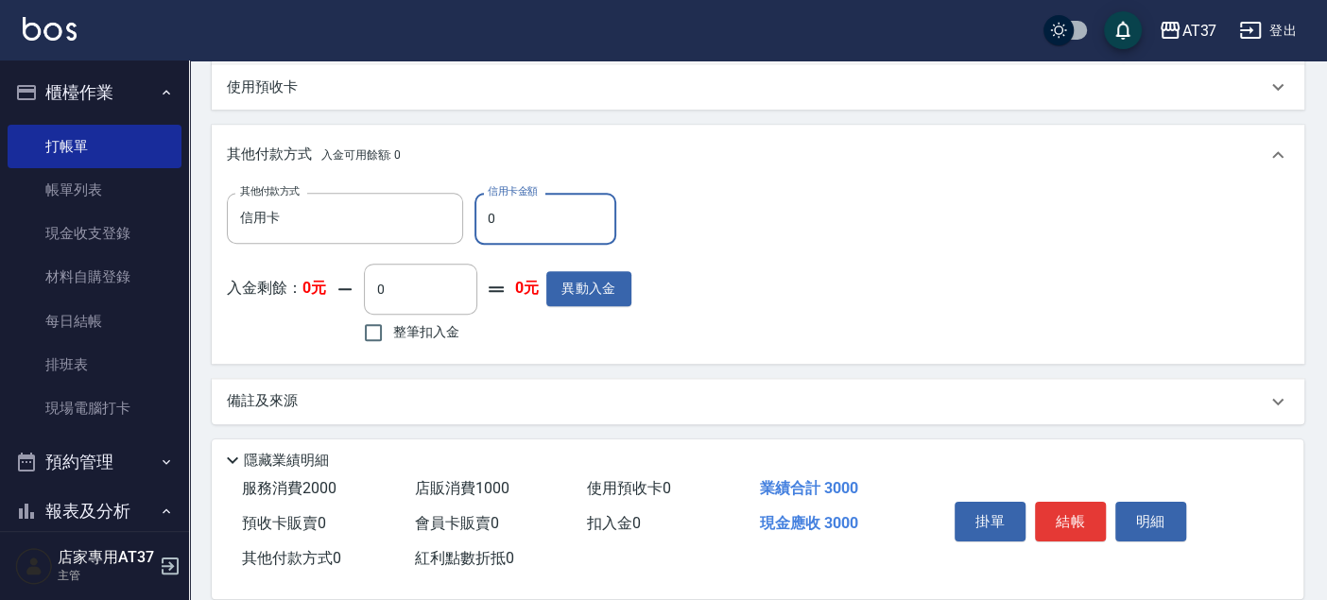
click at [542, 218] on input "0" at bounding box center [545, 218] width 142 height 51
type input "3000"
click at [1056, 512] on button "結帳" at bounding box center [1070, 522] width 71 height 40
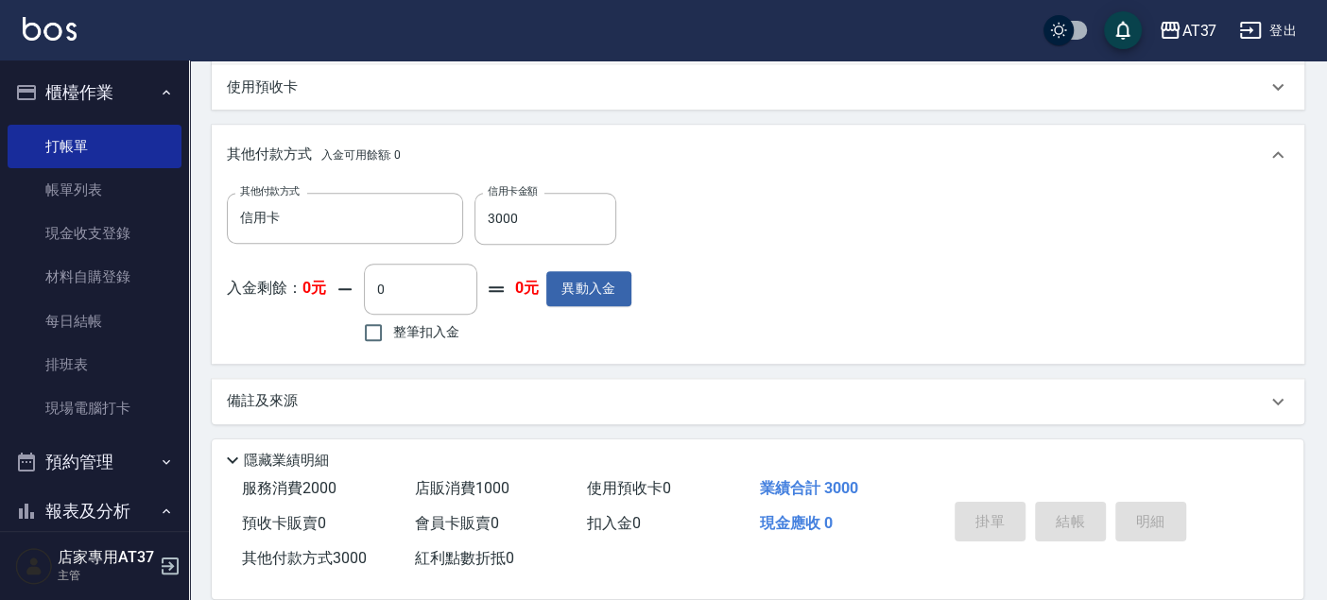
type input "[DATE] 14:47"
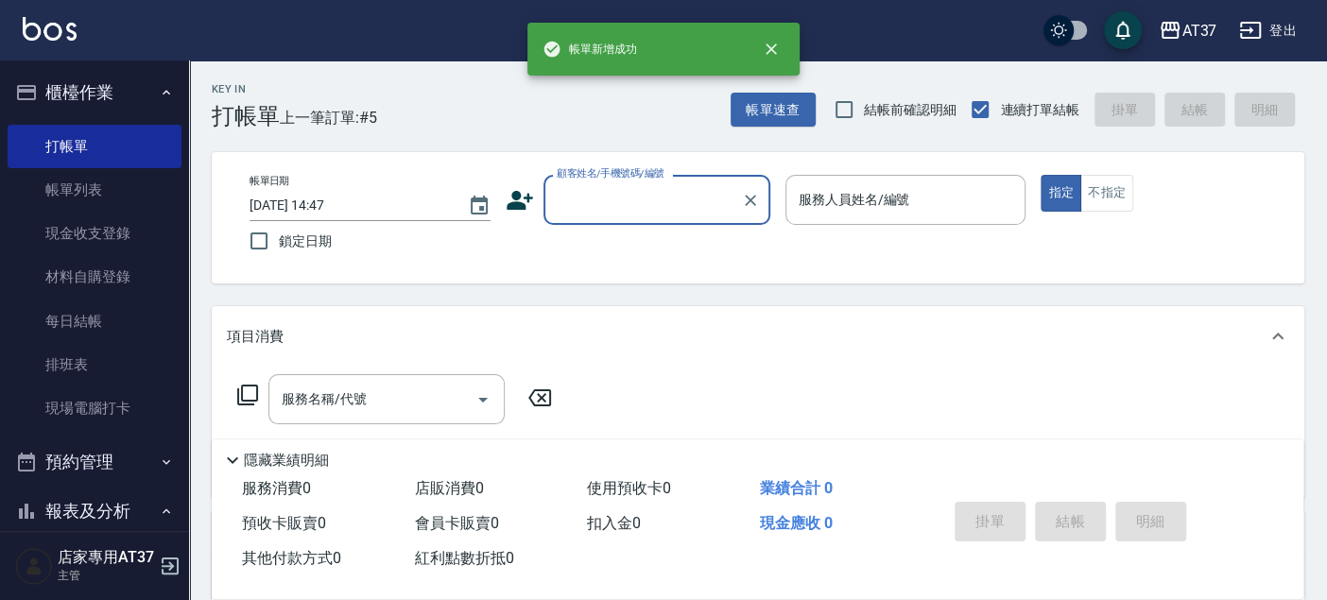
scroll to position [0, 0]
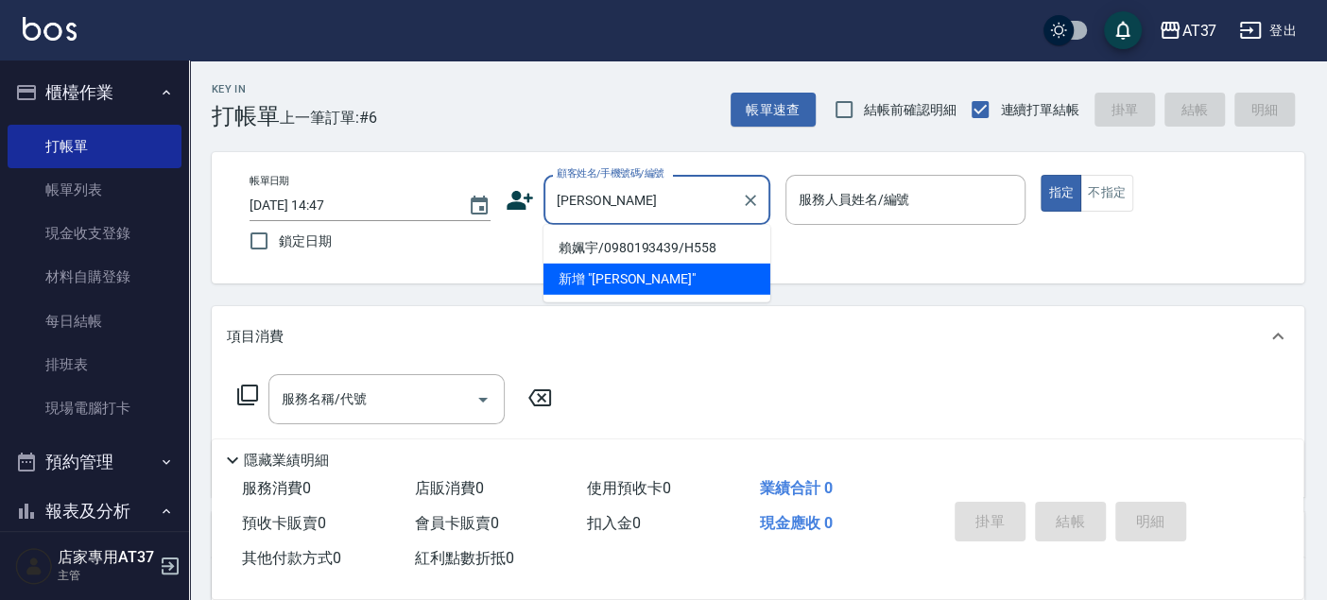
click at [688, 246] on li "賴姵宇/0980193439/H558" at bounding box center [656, 247] width 227 height 31
type input "賴姵宇/0980193439/H558"
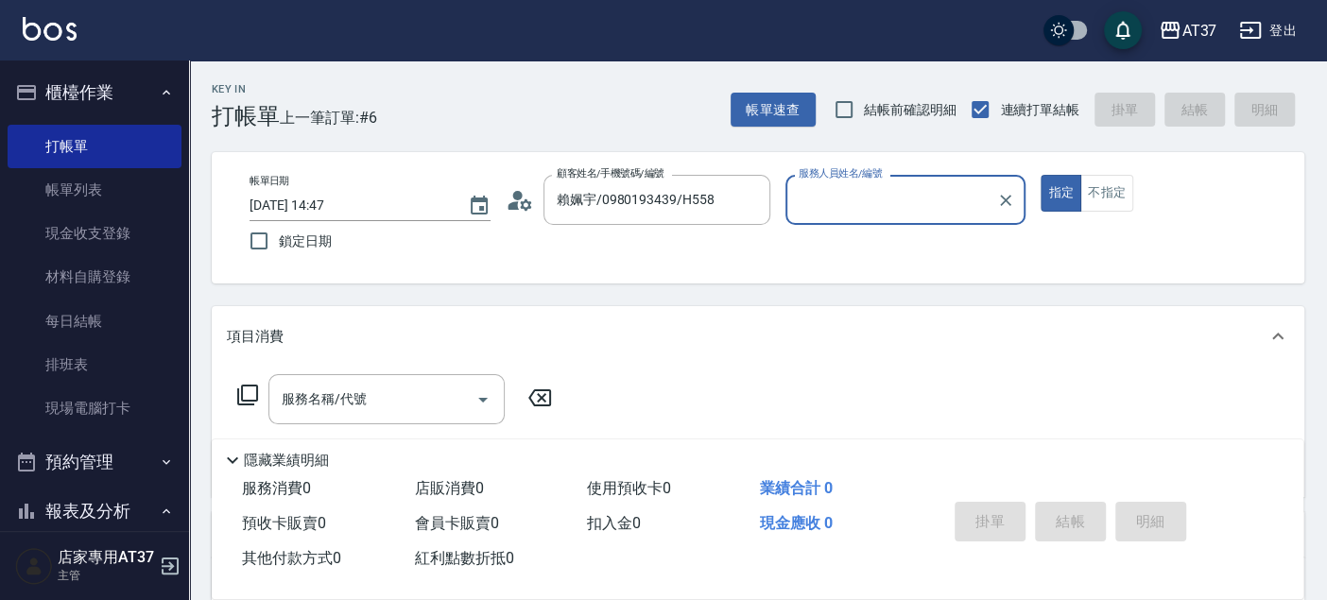
type input "[PERSON_NAME]-4"
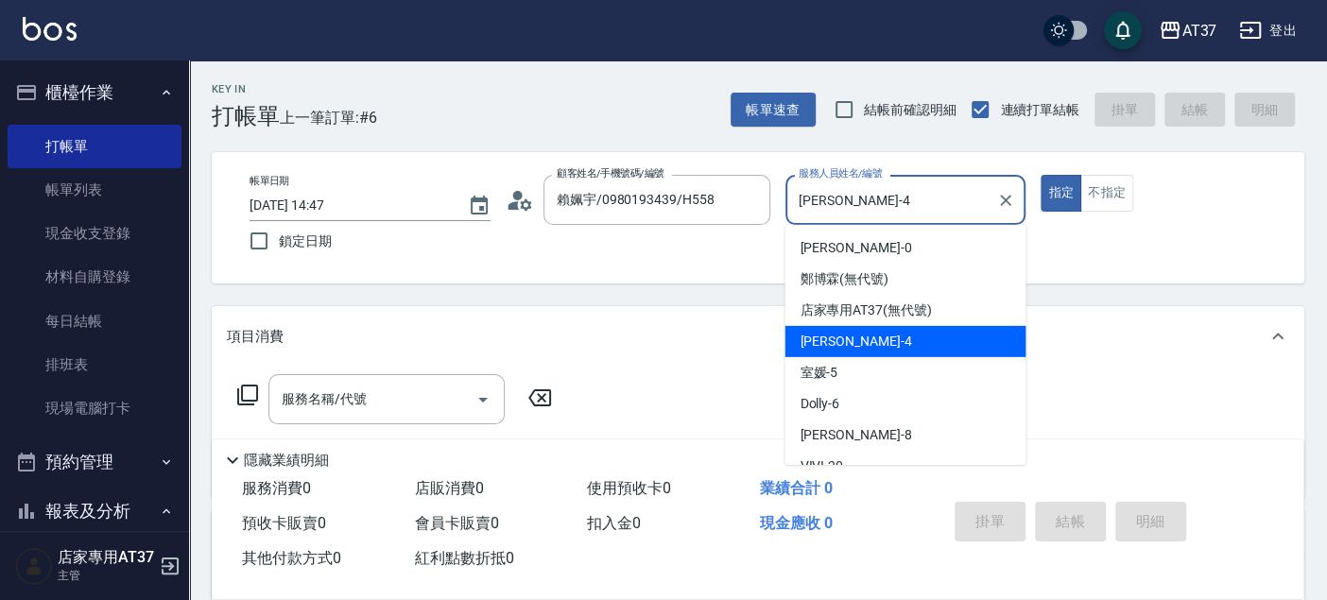
click at [895, 209] on input "[PERSON_NAME]-4" at bounding box center [892, 199] width 196 height 33
click at [891, 340] on div "Hannah -4" at bounding box center [904, 341] width 241 height 31
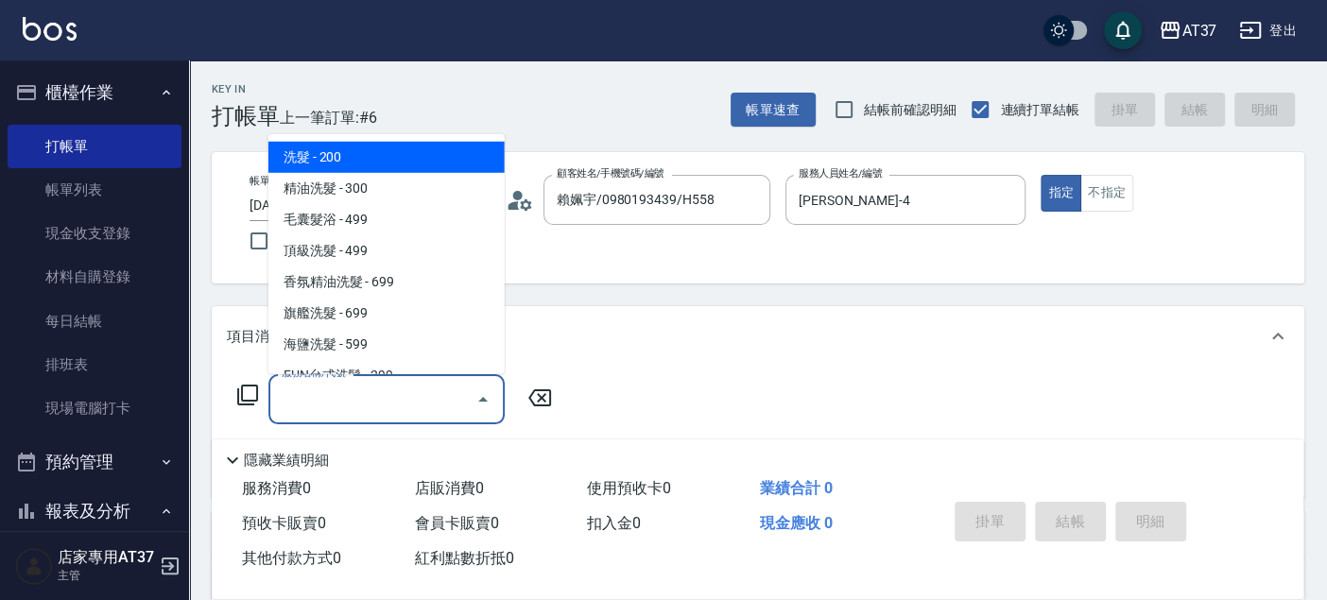
click at [300, 404] on div "服務名稱/代號 服務名稱/代號" at bounding box center [386, 399] width 236 height 50
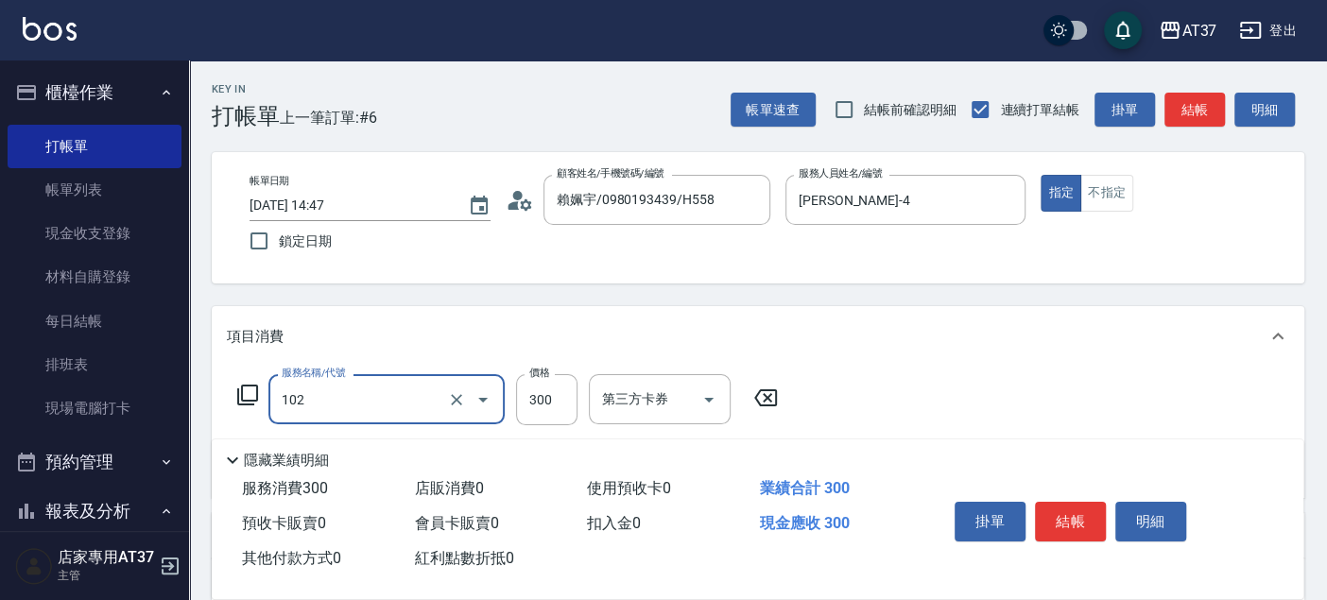
type input "精油洗髮(102)"
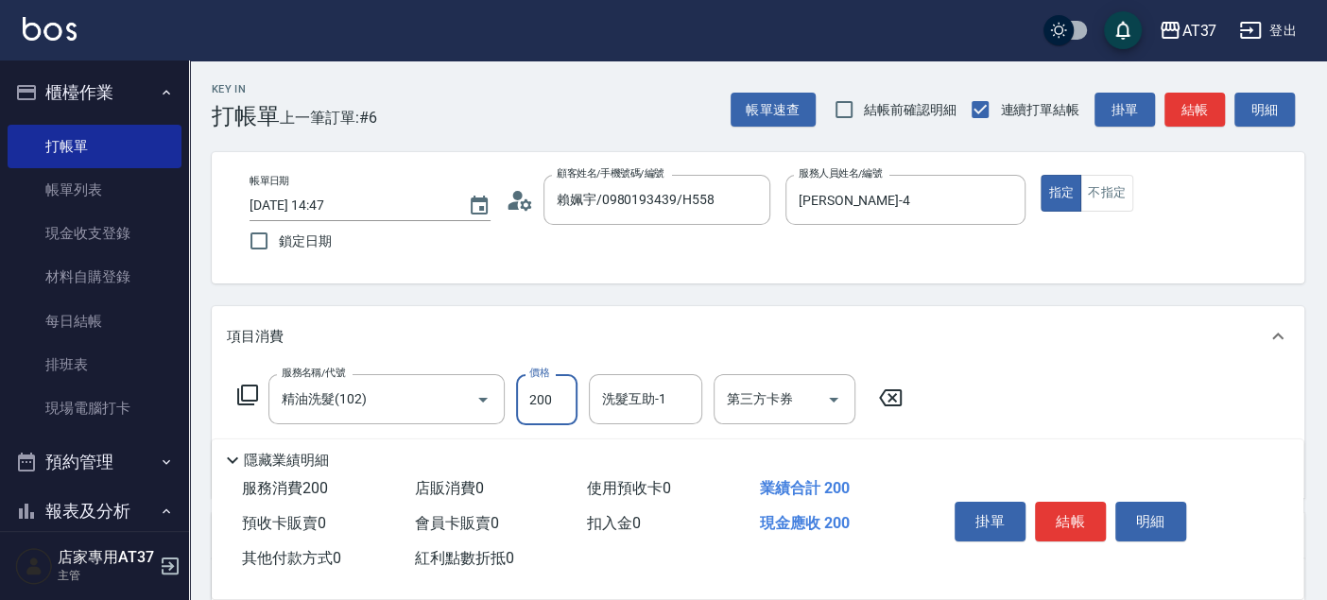
type input "200"
type input "263"
click at [412, 413] on input "精油洗髮(102)" at bounding box center [360, 399] width 166 height 33
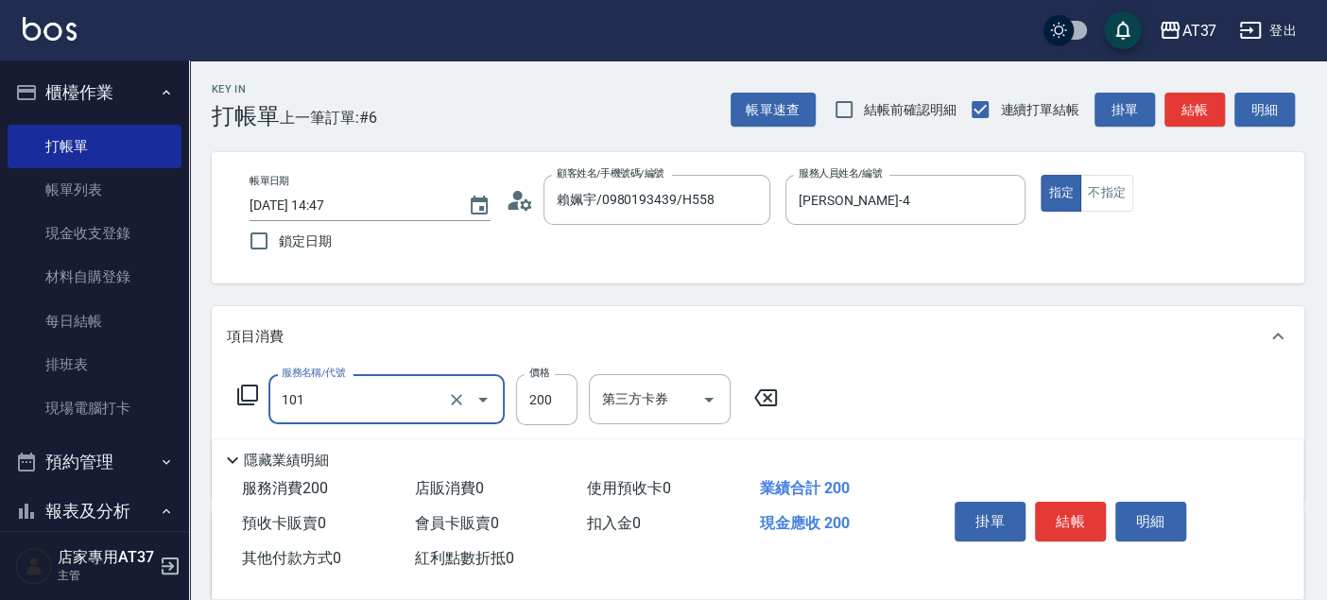
type input "洗髮(101)"
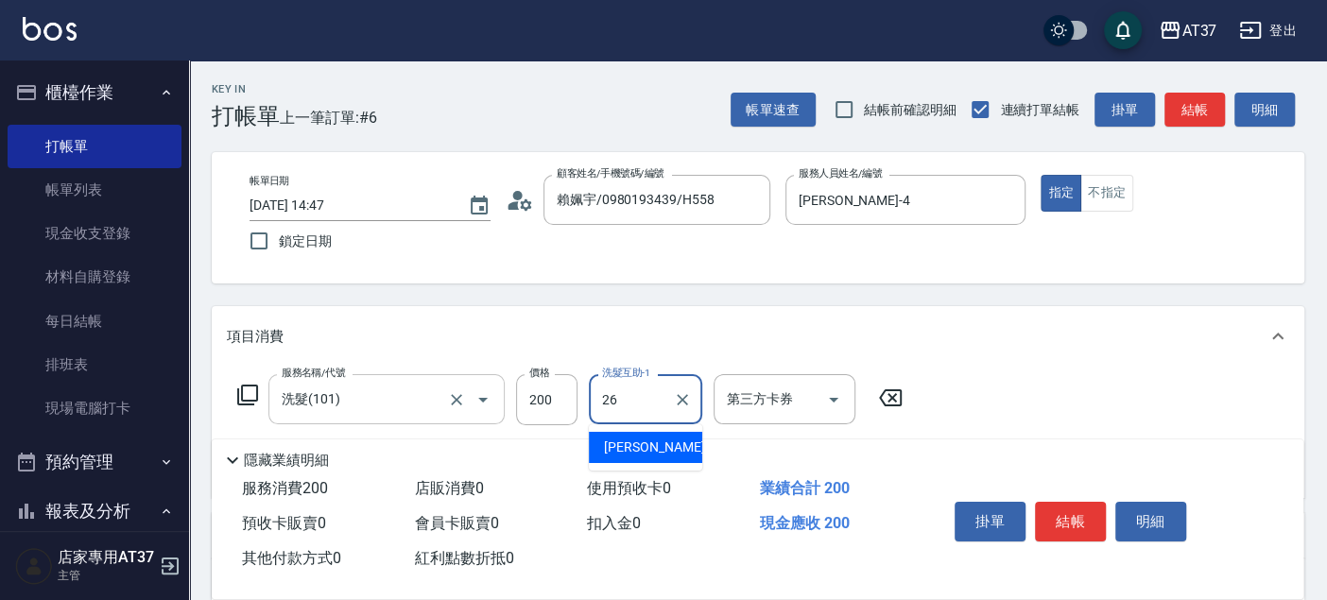
type input "[PERSON_NAME]-26"
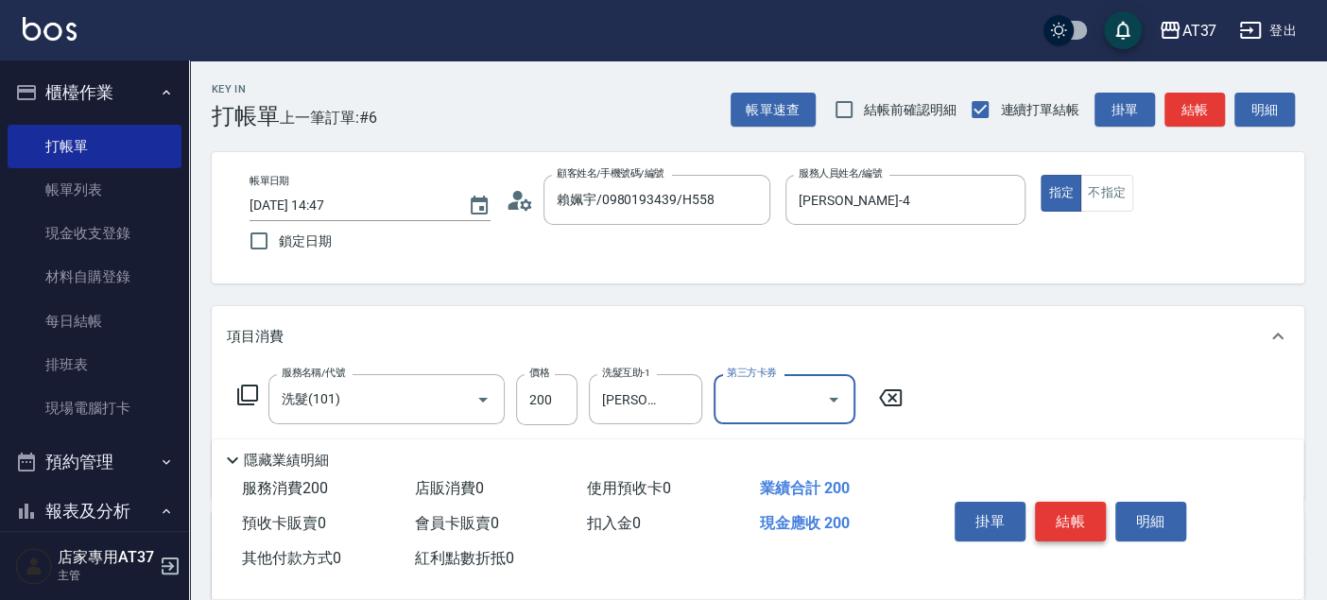
click at [1065, 506] on button "結帳" at bounding box center [1070, 522] width 71 height 40
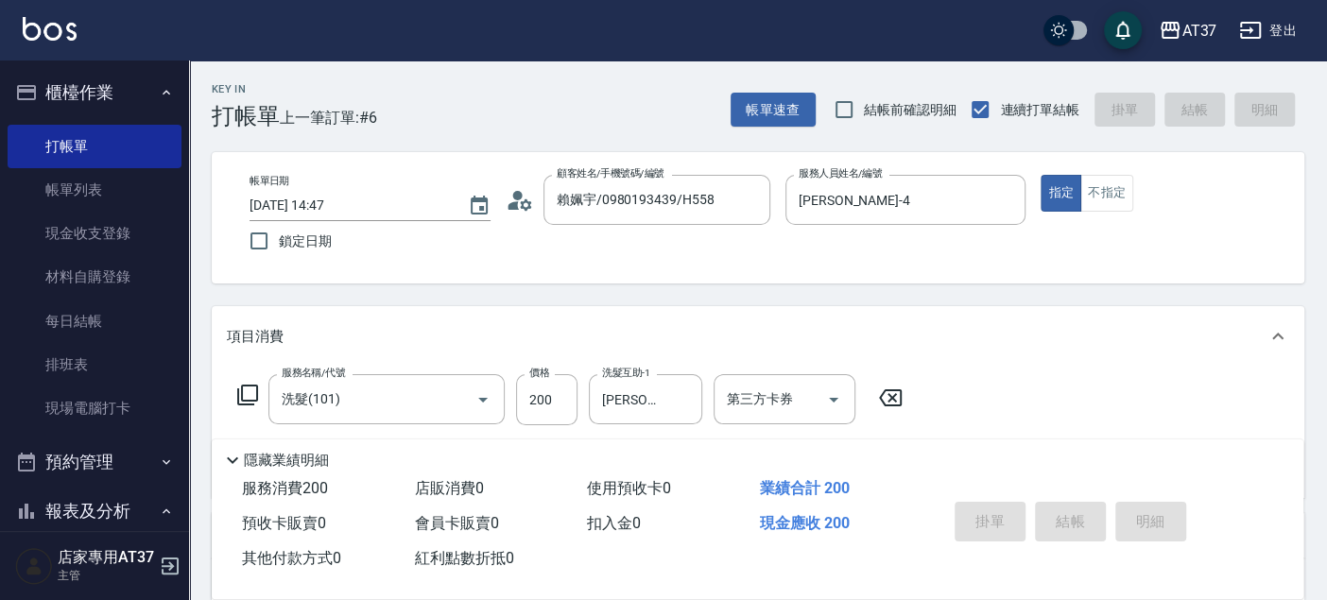
type input "2025/08/16 14:54"
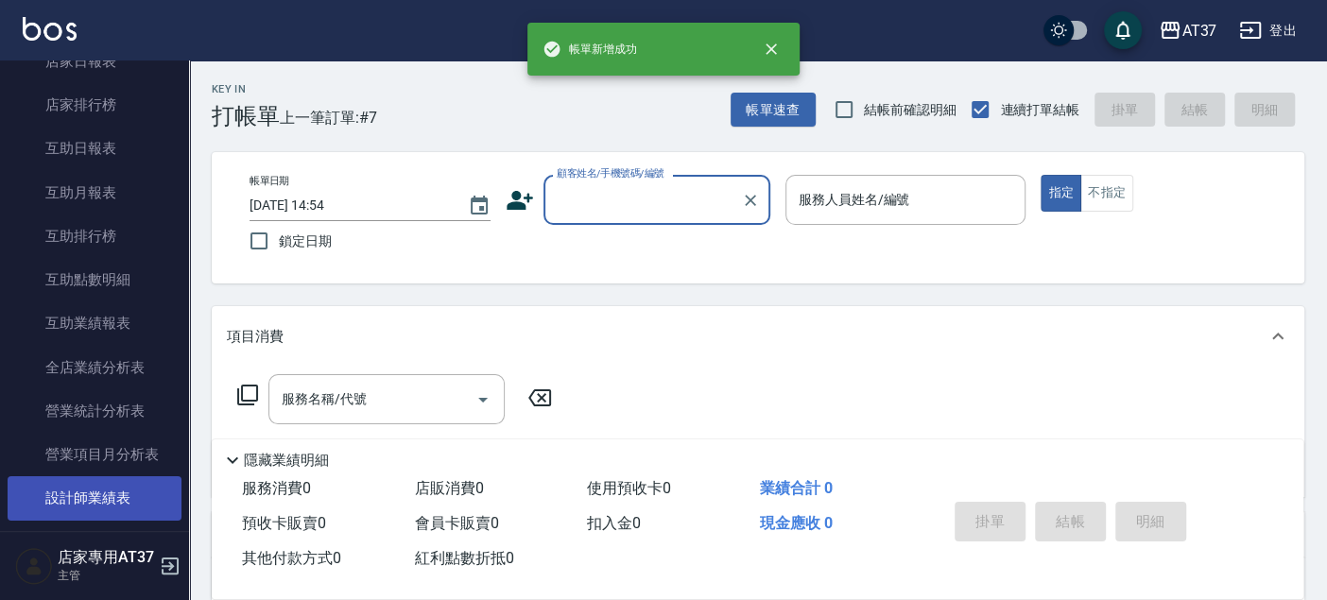
scroll to position [734, 0]
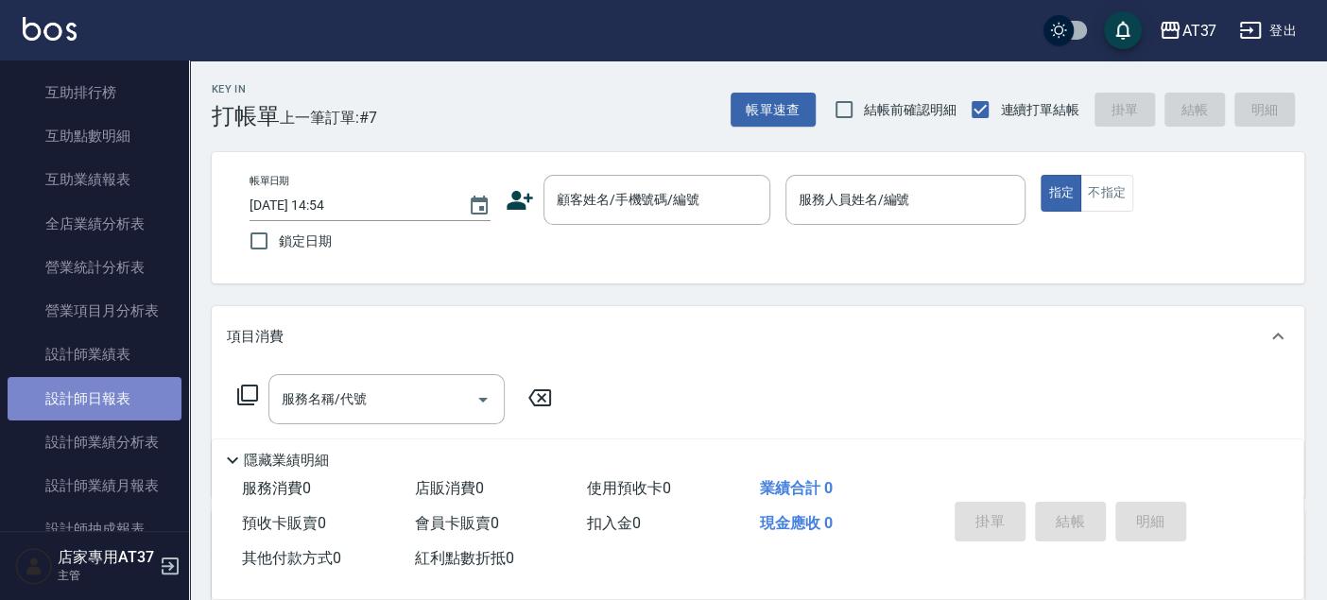
click at [115, 404] on link "設計師日報表" at bounding box center [95, 398] width 174 height 43
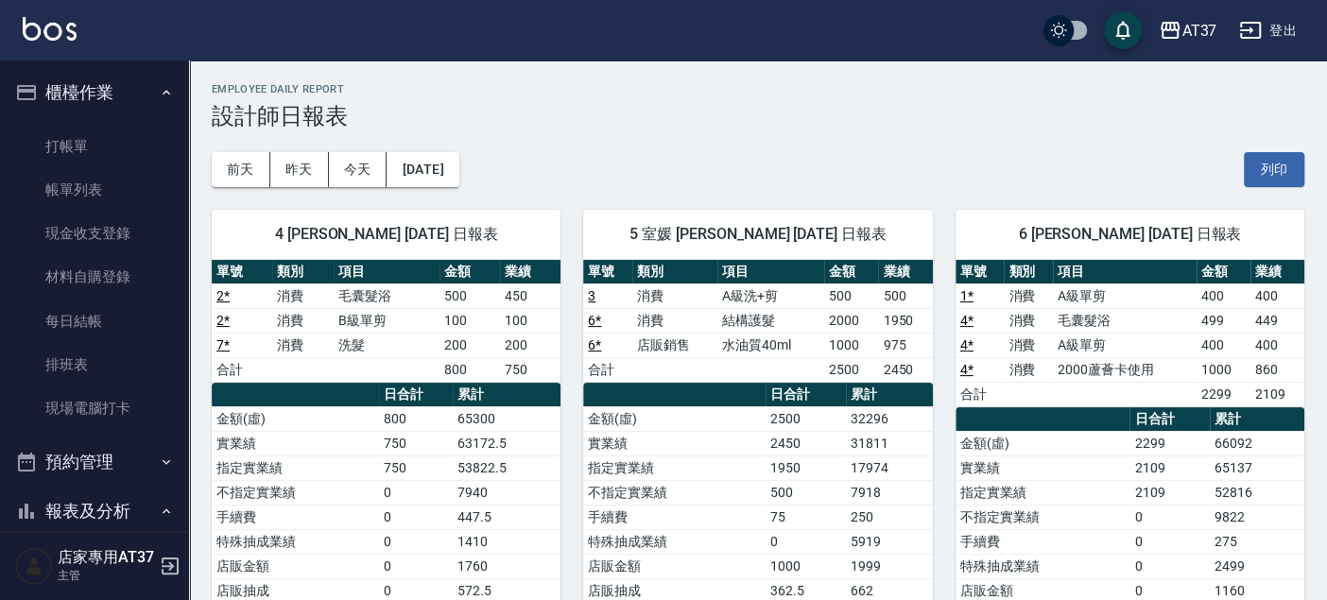
click at [224, 341] on link "7 *" at bounding box center [222, 344] width 13 height 15
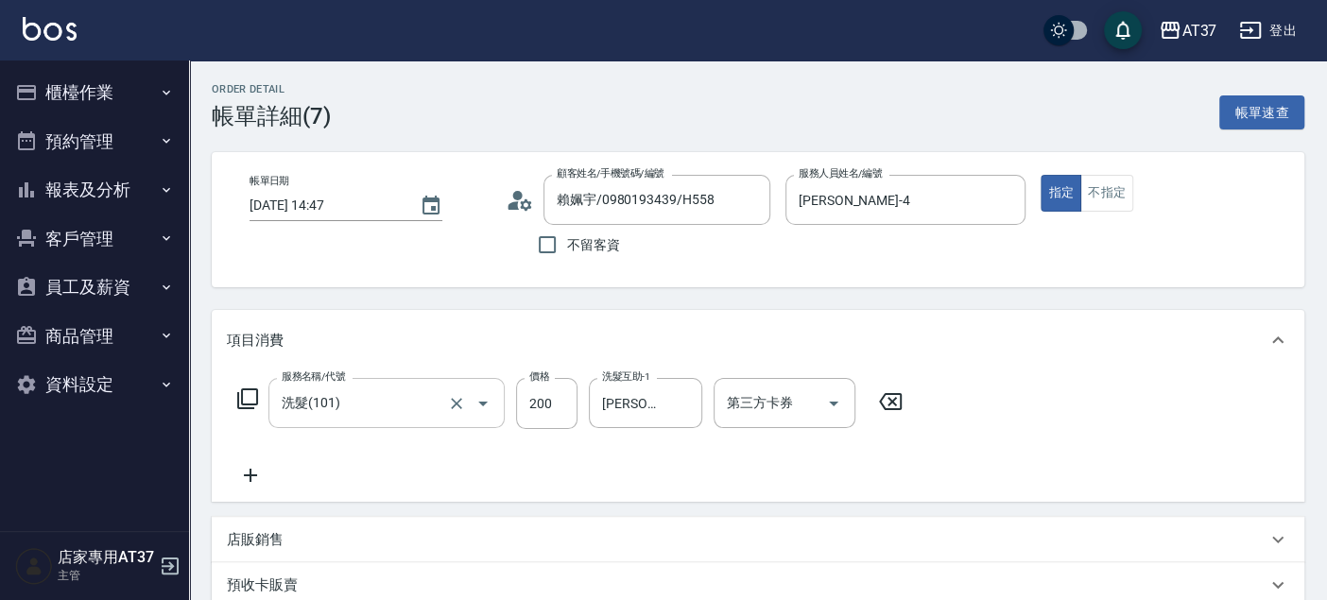
click at [356, 417] on input "洗髮(101)" at bounding box center [360, 402] width 166 height 33
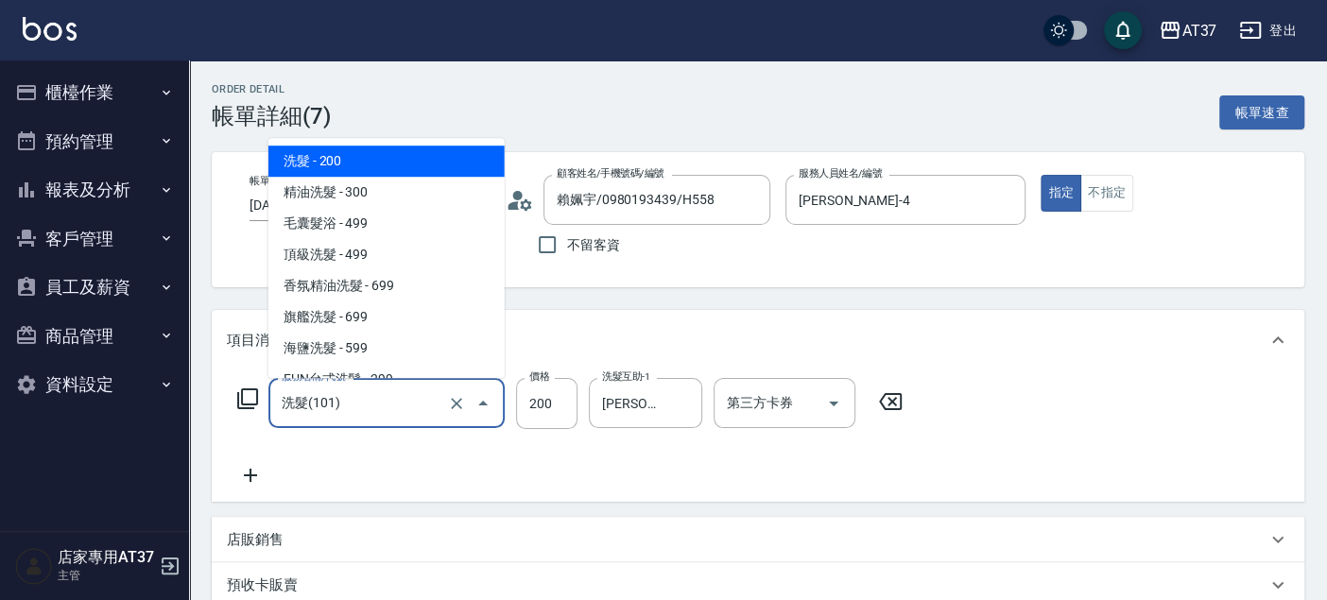
type input "2"
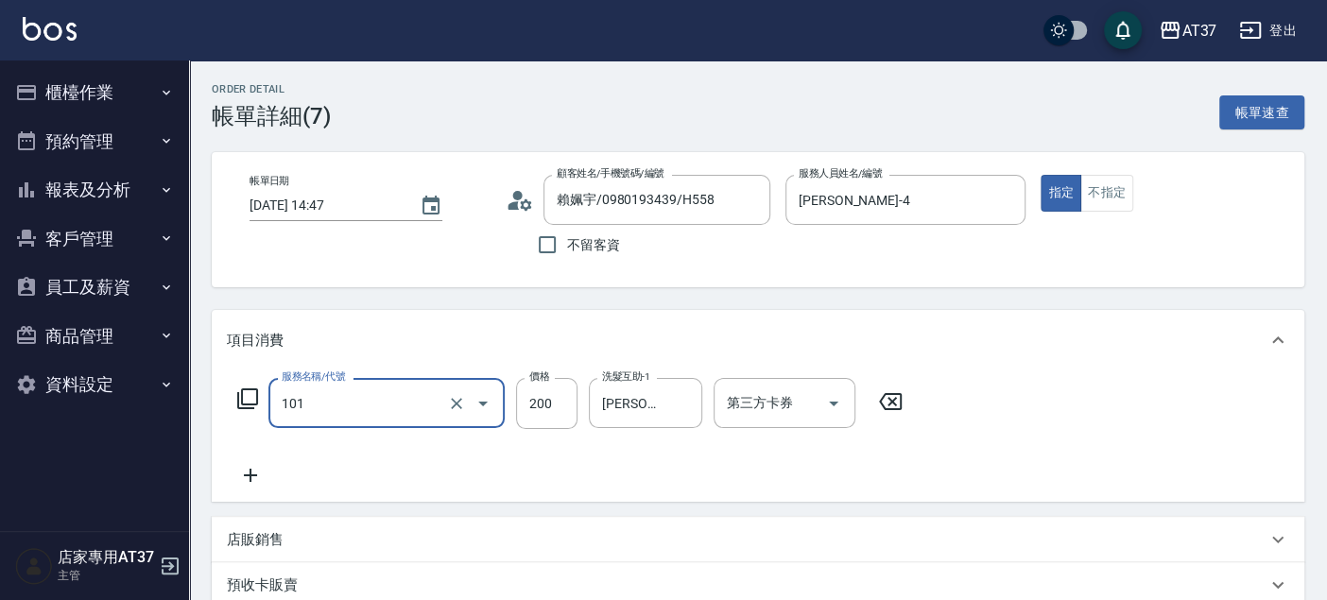
type input "洗髮(101)"
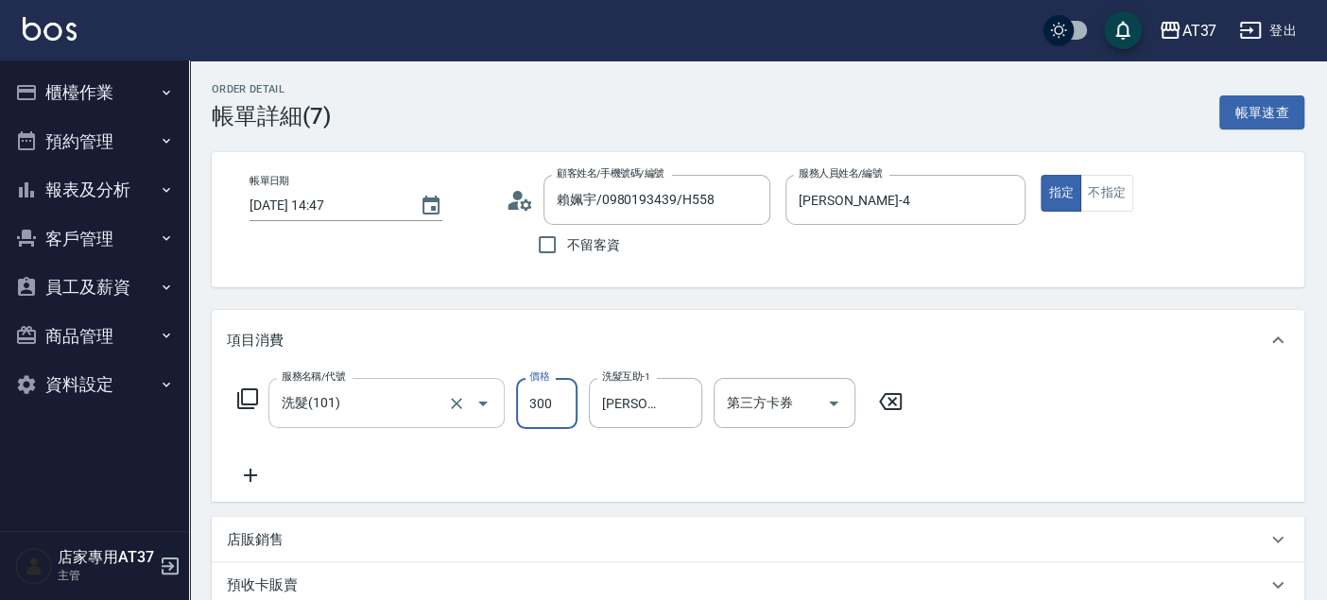
type input "300"
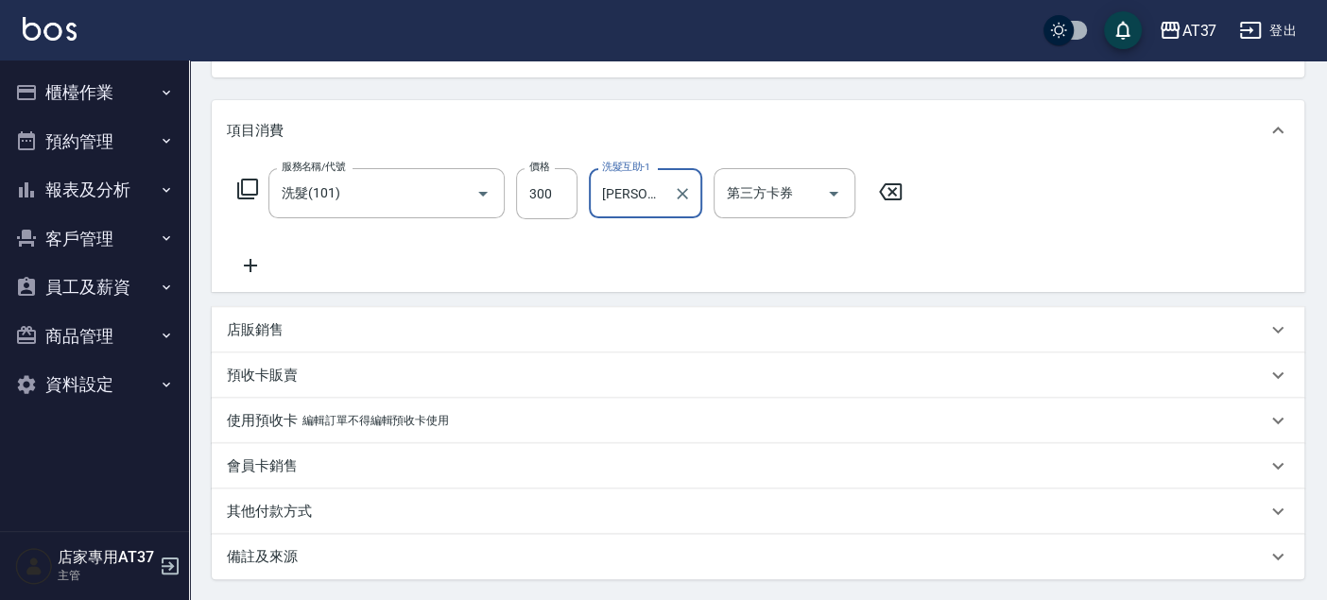
scroll to position [389, 0]
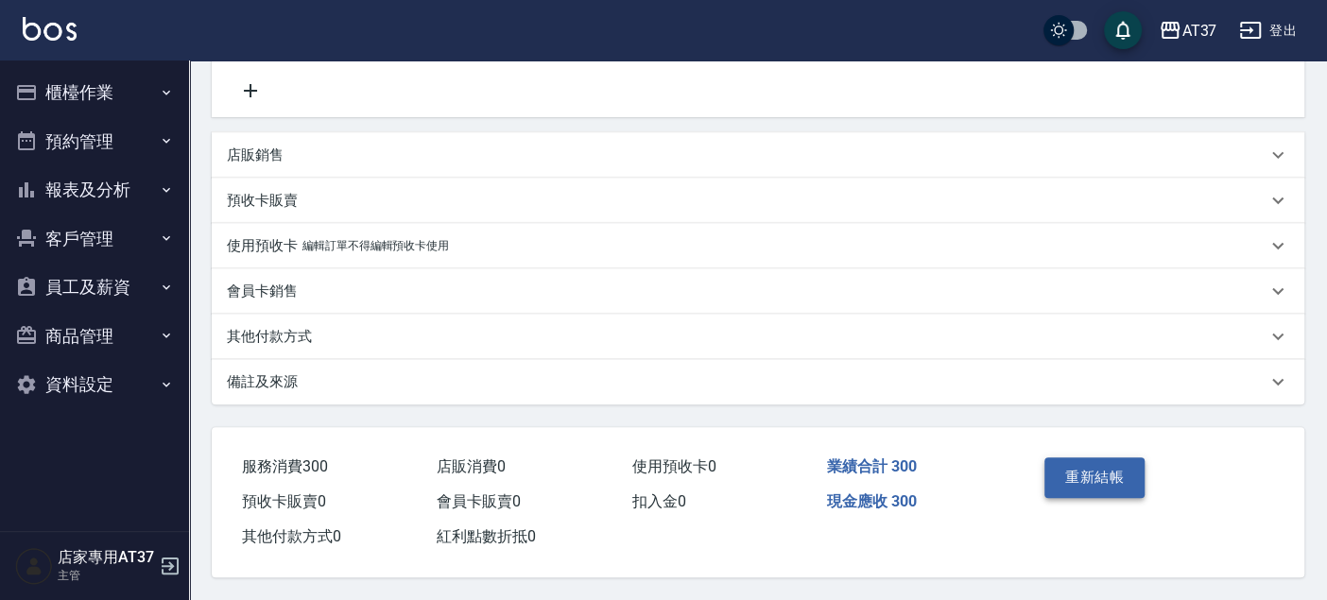
click at [1095, 457] on button "重新結帳" at bounding box center [1094, 477] width 100 height 40
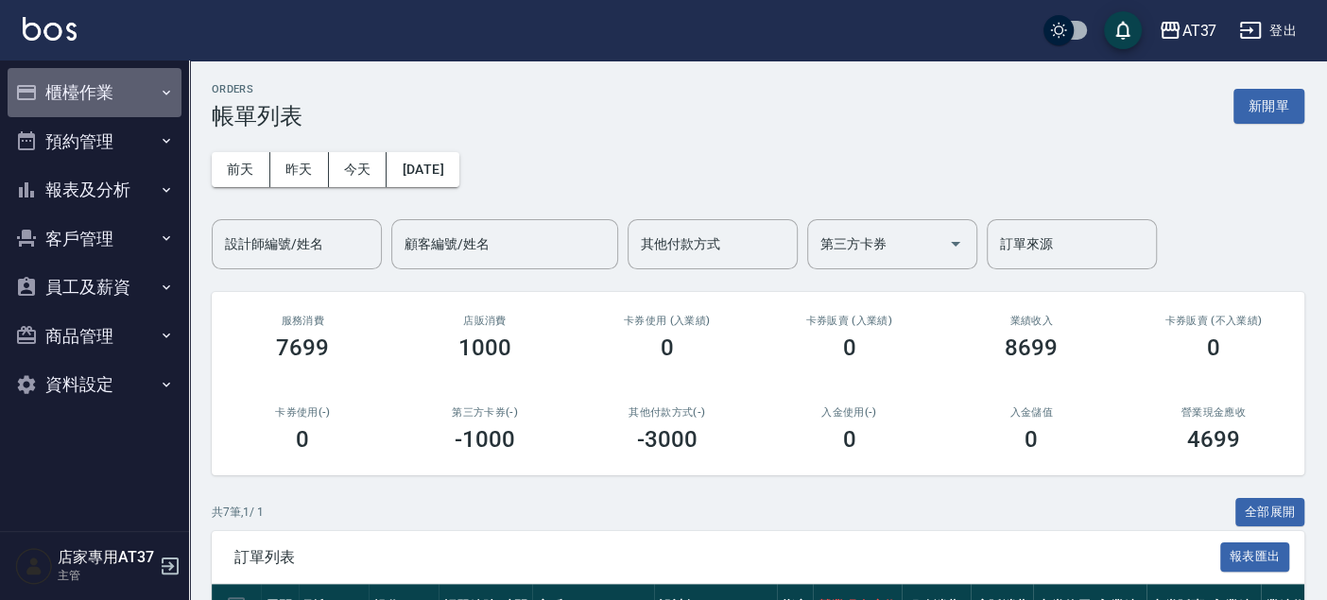
click at [83, 86] on button "櫃檯作業" at bounding box center [95, 92] width 174 height 49
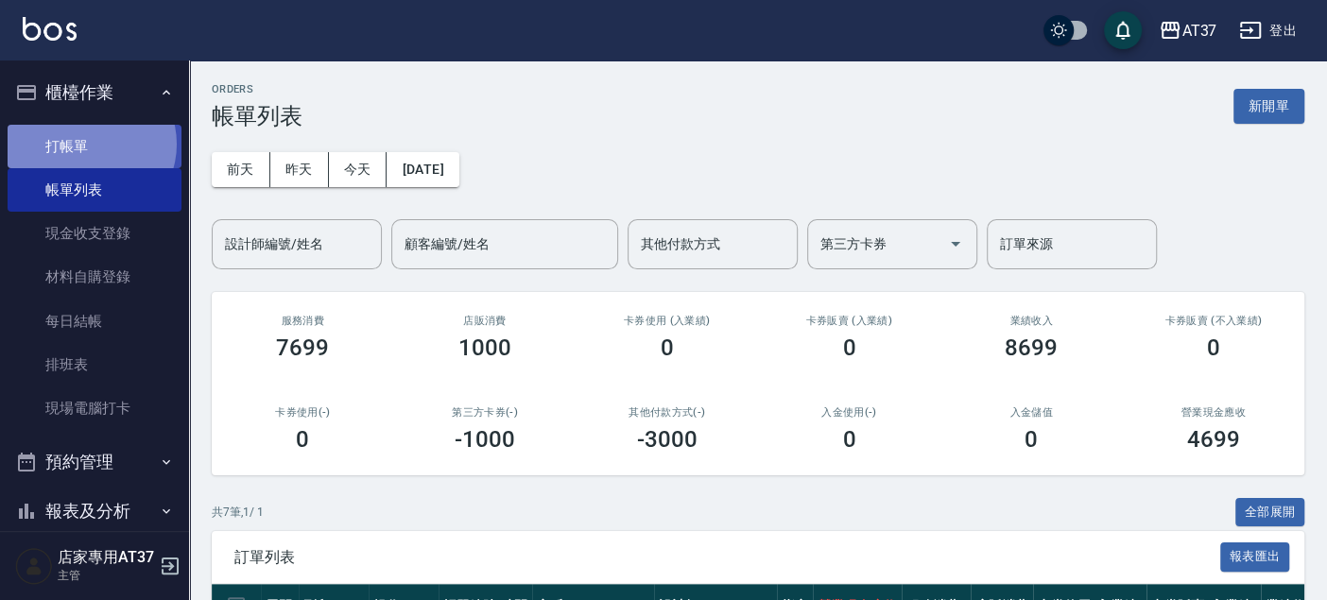
click at [88, 144] on link "打帳單" at bounding box center [95, 146] width 174 height 43
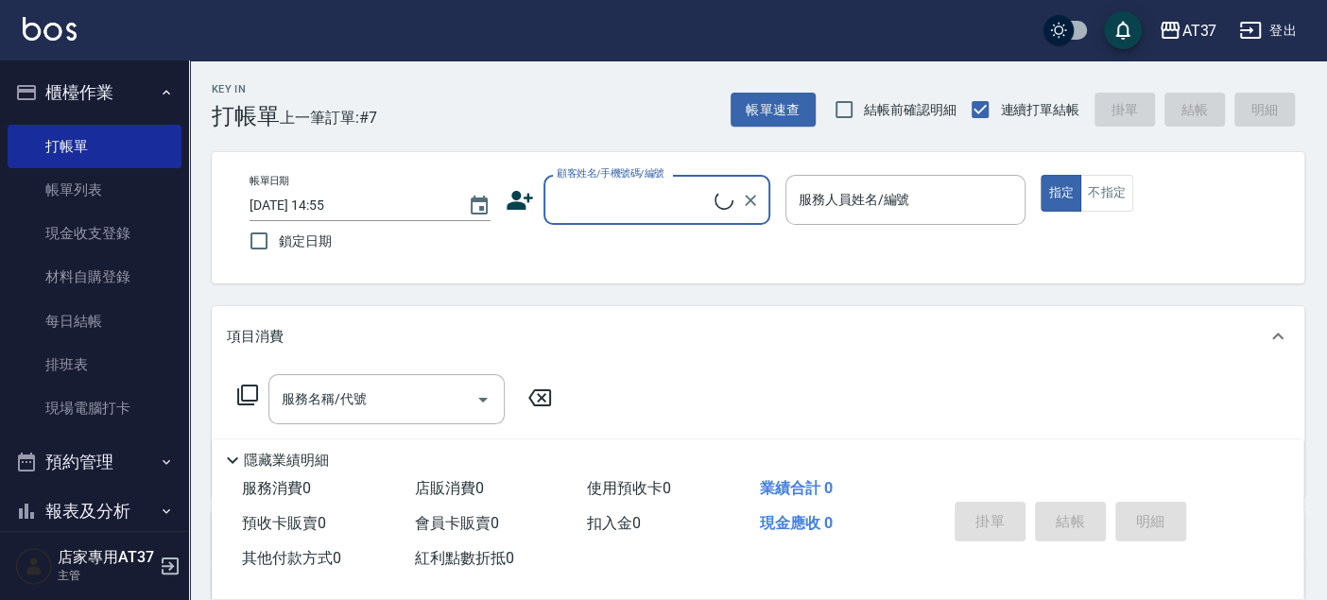
click at [637, 208] on input "顧客姓名/手機號碼/編號" at bounding box center [633, 199] width 163 height 33
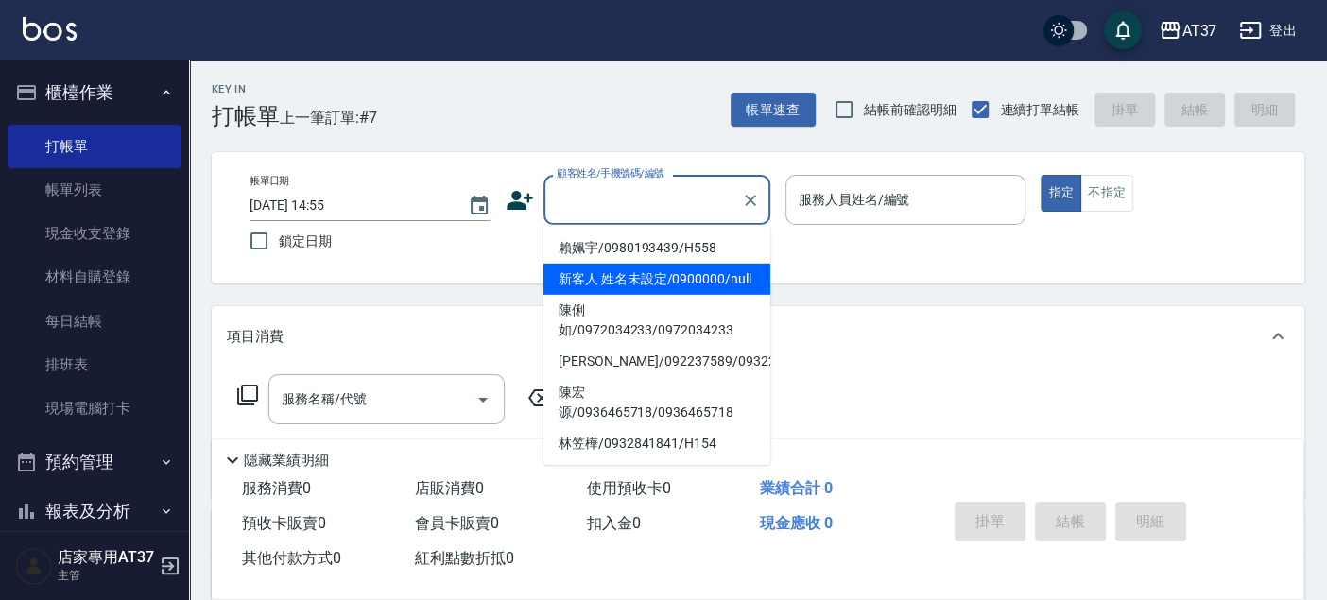
click at [639, 284] on li "新客人 姓名未設定/0900000/null" at bounding box center [656, 279] width 227 height 31
type input "新客人 姓名未設定/0900000/null"
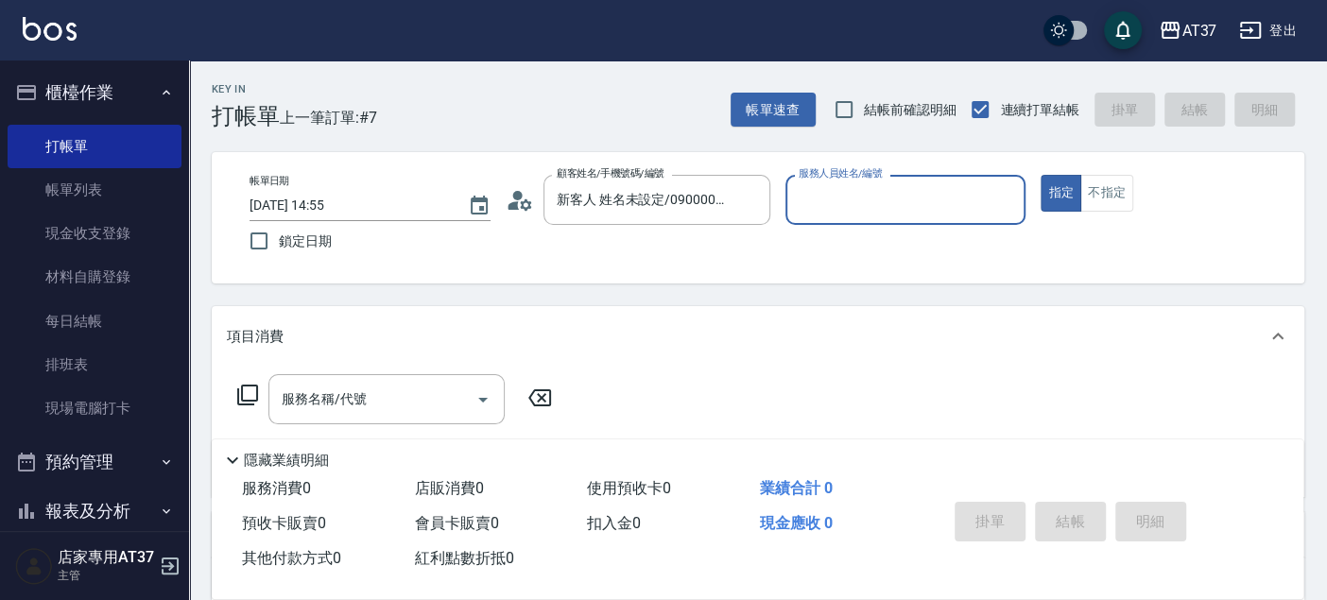
click at [842, 197] on input "服務人員姓名/編號" at bounding box center [906, 199] width 224 height 33
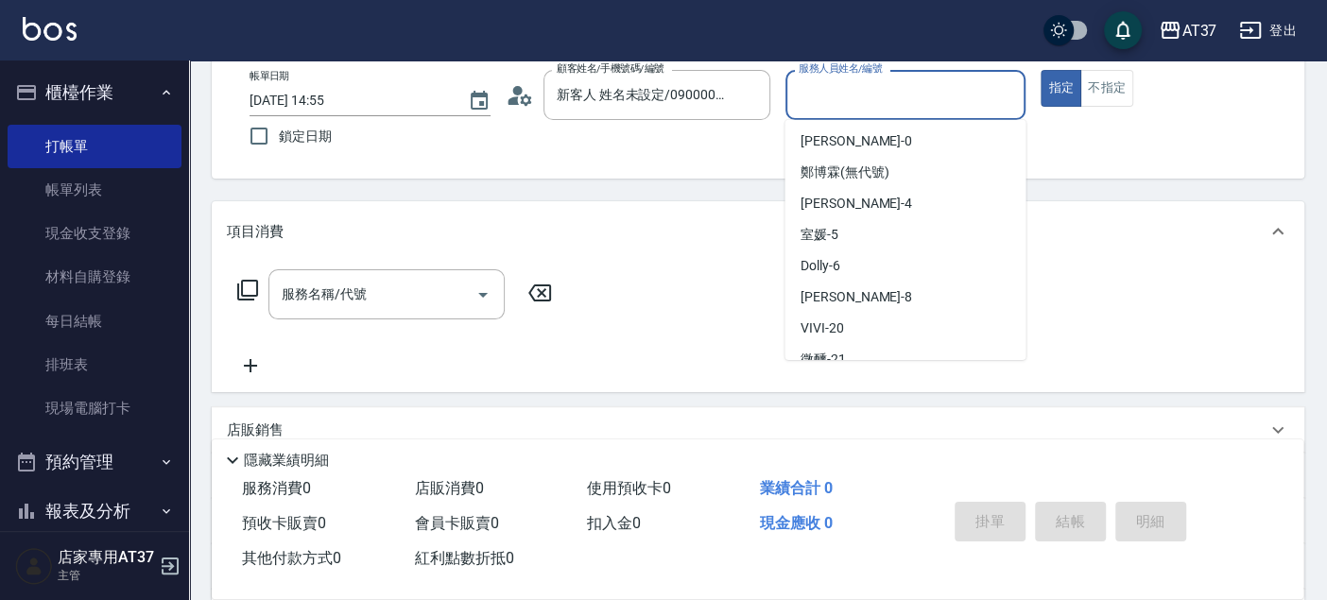
scroll to position [32, 0]
click at [848, 322] on div "VIVI -20" at bounding box center [904, 329] width 241 height 31
type input "VIVI-20"
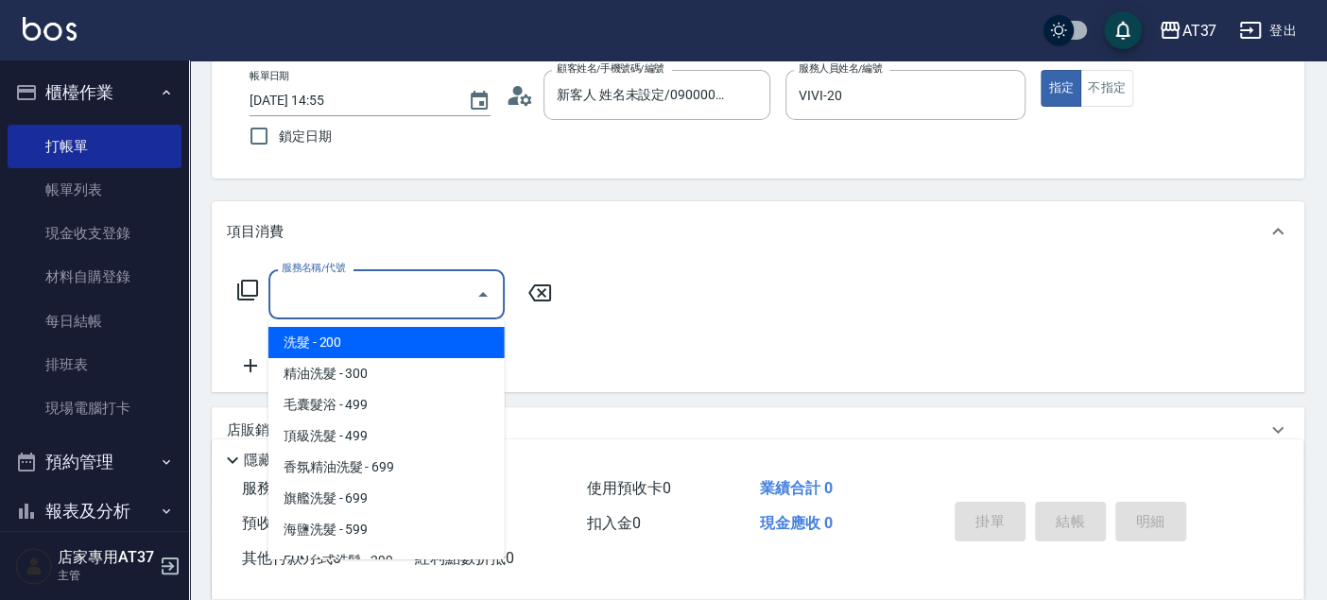
click at [354, 278] on input "服務名稱/代號" at bounding box center [372, 294] width 191 height 33
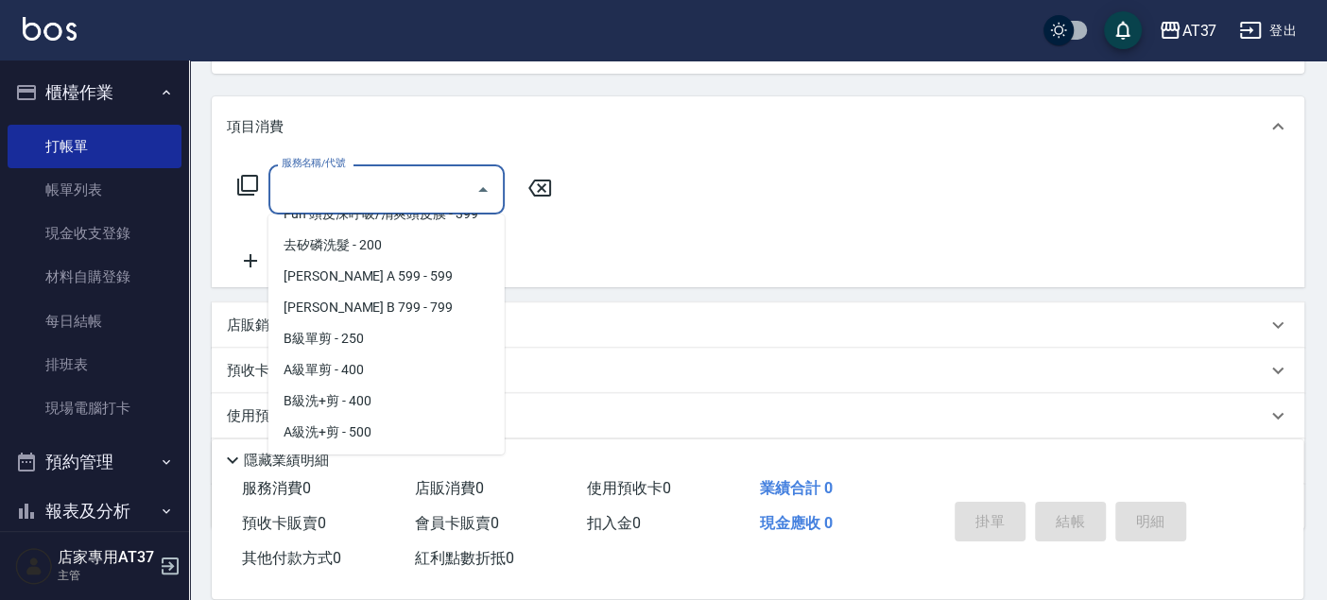
scroll to position [420, 0]
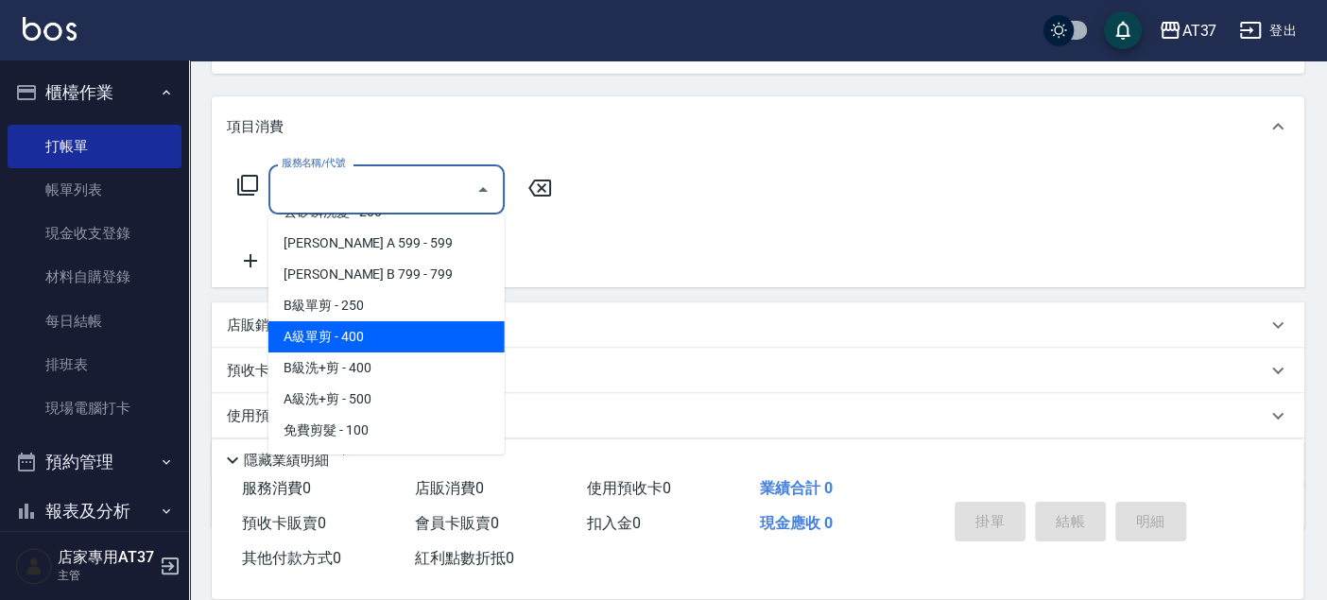
click at [367, 339] on span "A級單剪 - 400" at bounding box center [386, 336] width 236 height 31
type input "A級單剪(202)"
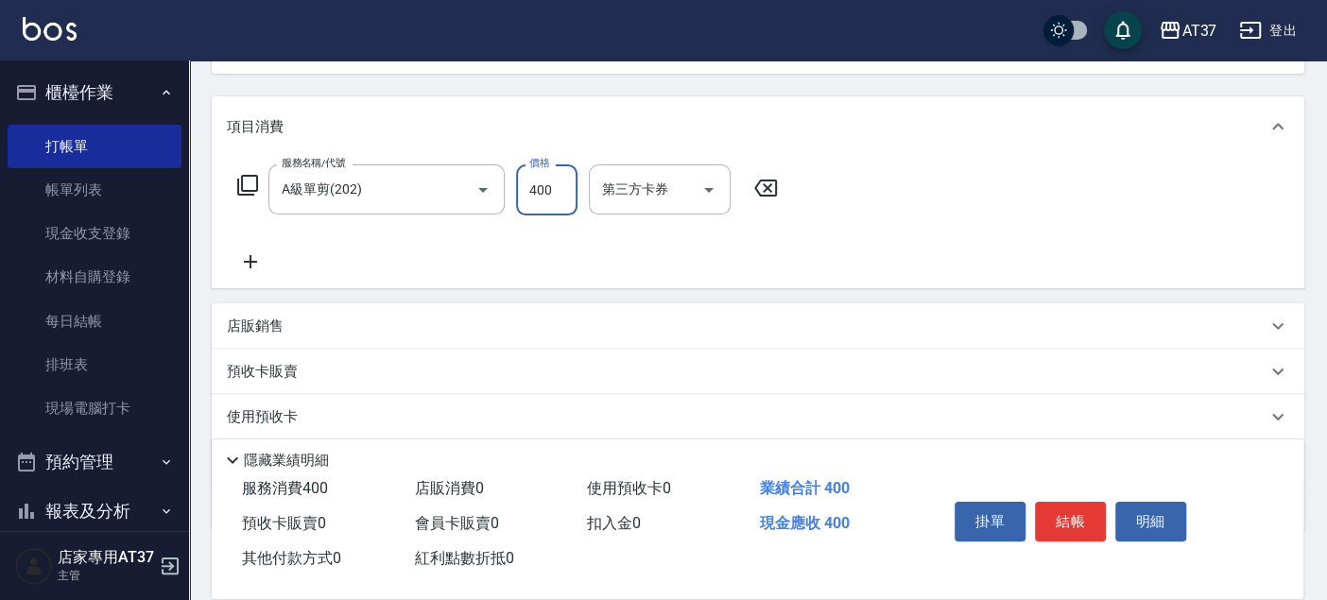
click at [566, 188] on input "400" at bounding box center [546, 189] width 61 height 51
type input "350"
click at [249, 255] on icon at bounding box center [250, 261] width 47 height 23
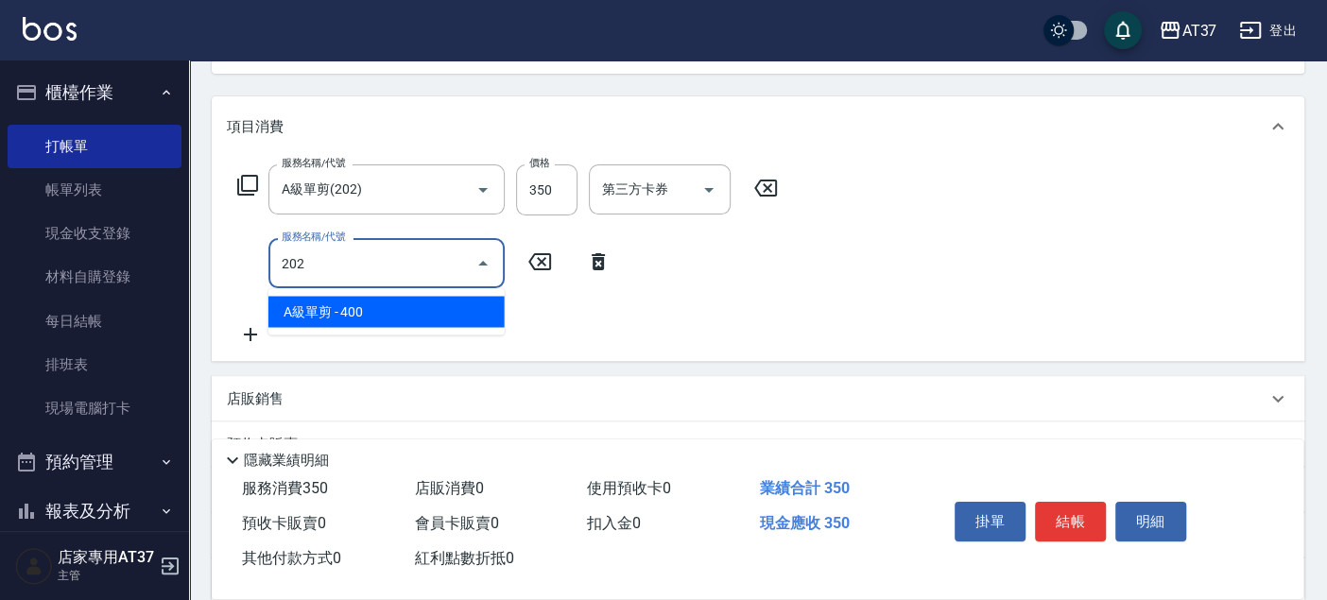
click at [420, 316] on span "A級單剪 - 400" at bounding box center [386, 311] width 236 height 31
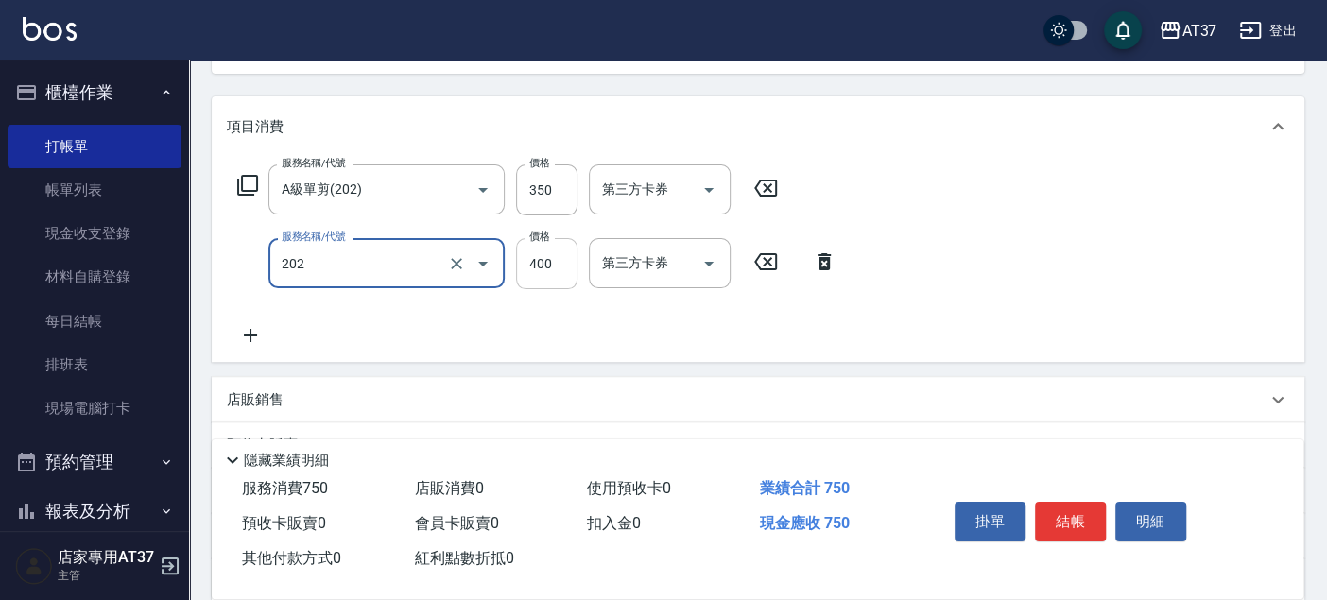
type input "A級單剪(202)"
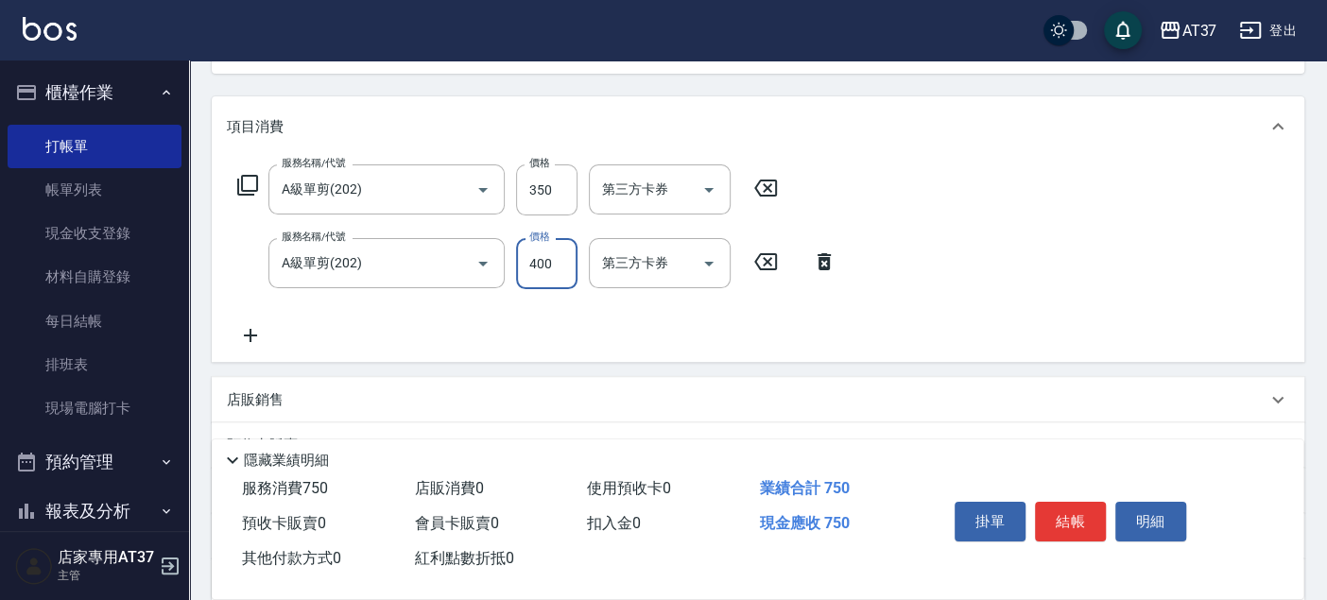
click at [539, 260] on input "400" at bounding box center [546, 263] width 61 height 51
type input "350"
click at [255, 330] on icon at bounding box center [250, 335] width 47 height 23
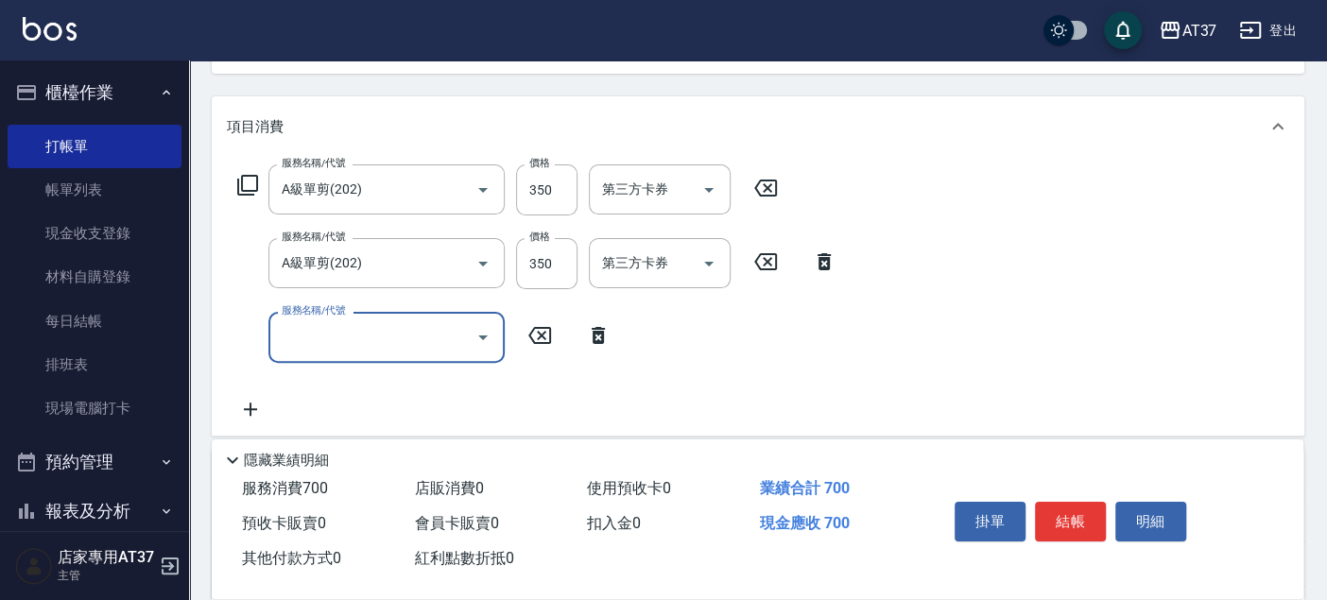
click at [346, 334] on input "服務名稱/代號" at bounding box center [372, 336] width 191 height 33
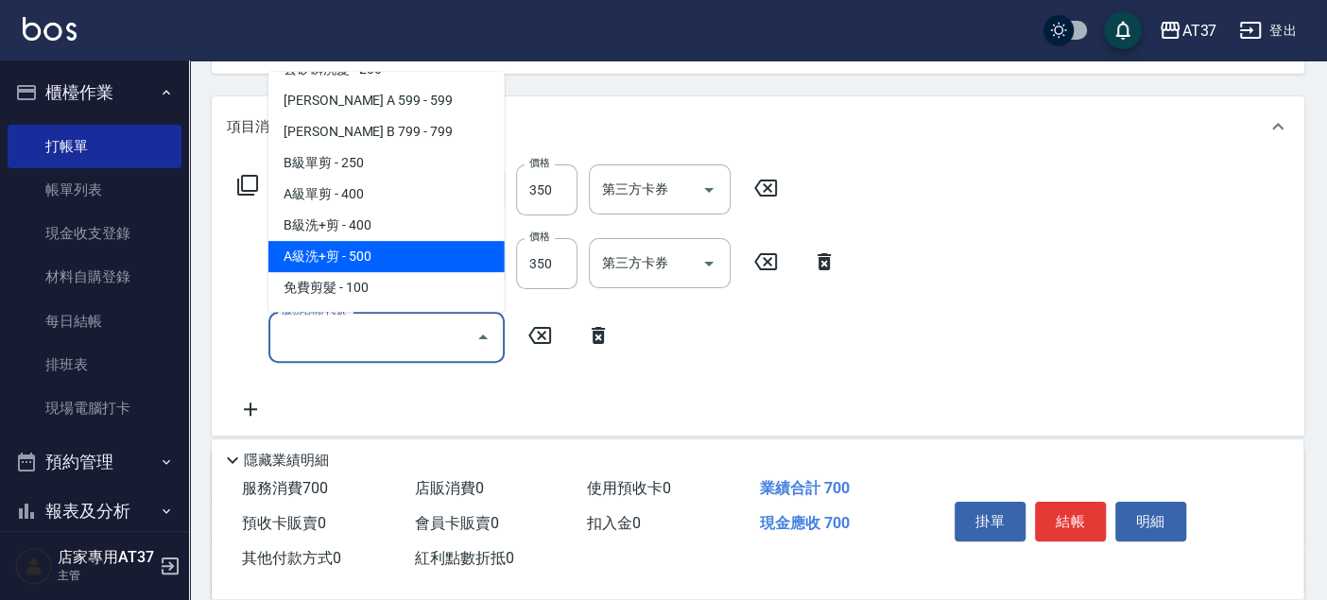
click at [370, 252] on span "A級洗+剪 - 500" at bounding box center [386, 256] width 236 height 31
type input "A級洗+剪(204)"
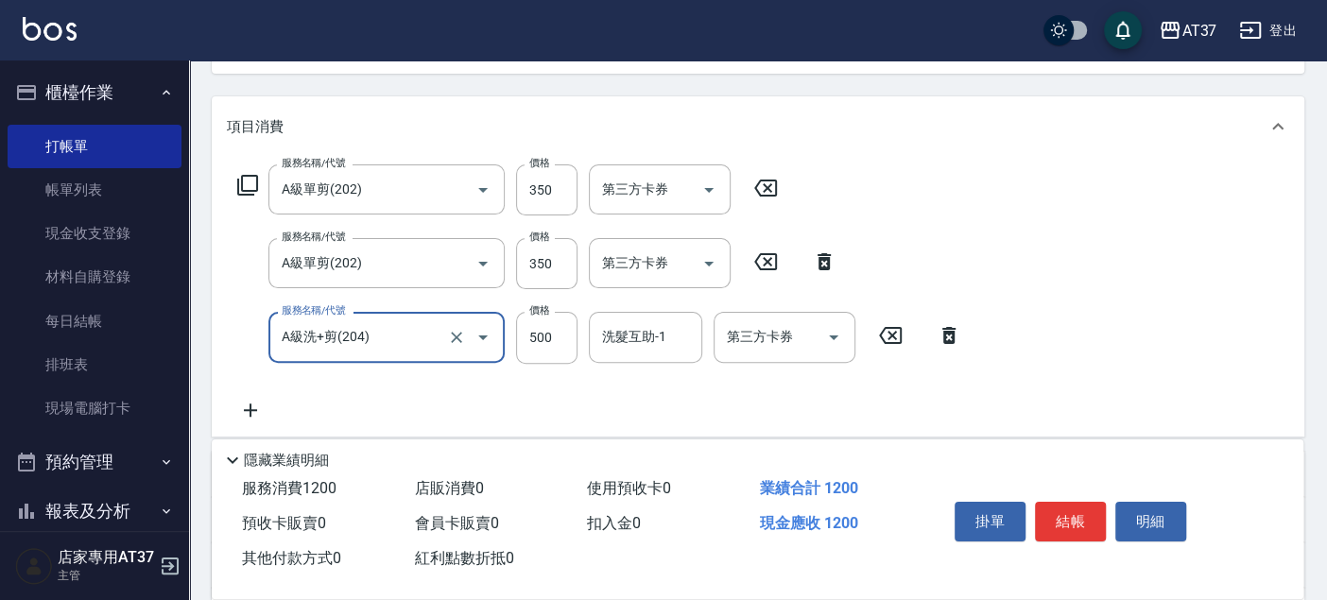
click at [257, 410] on icon at bounding box center [250, 410] width 47 height 23
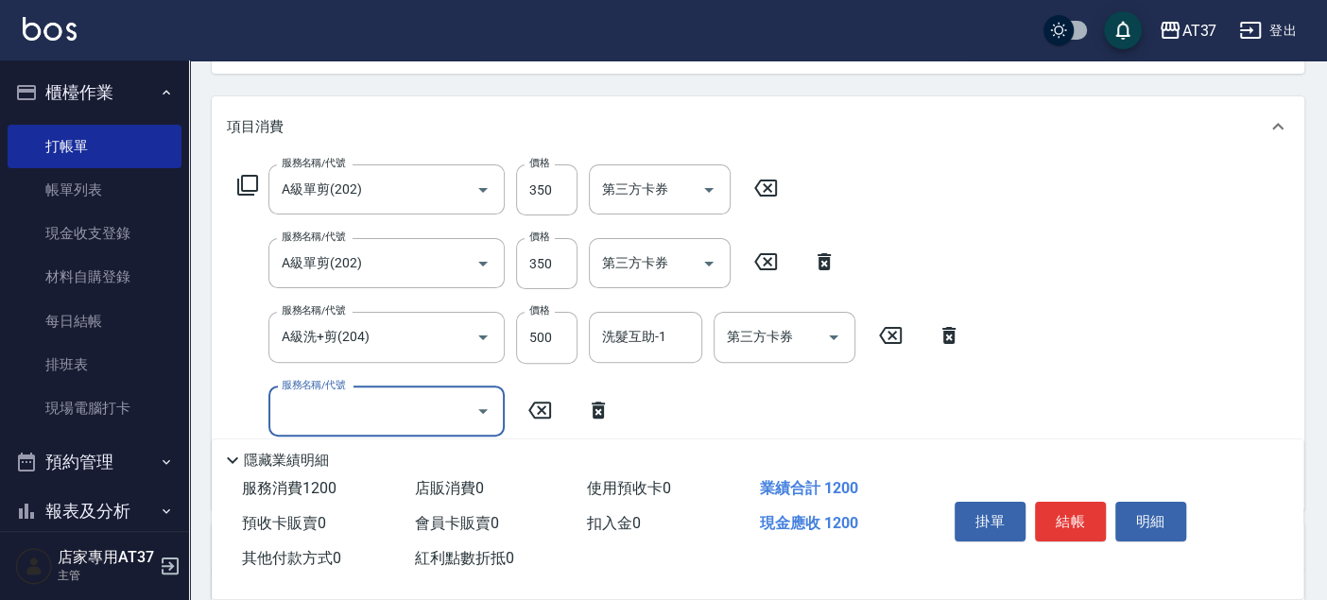
click at [332, 399] on input "服務名稱/代號" at bounding box center [372, 411] width 191 height 33
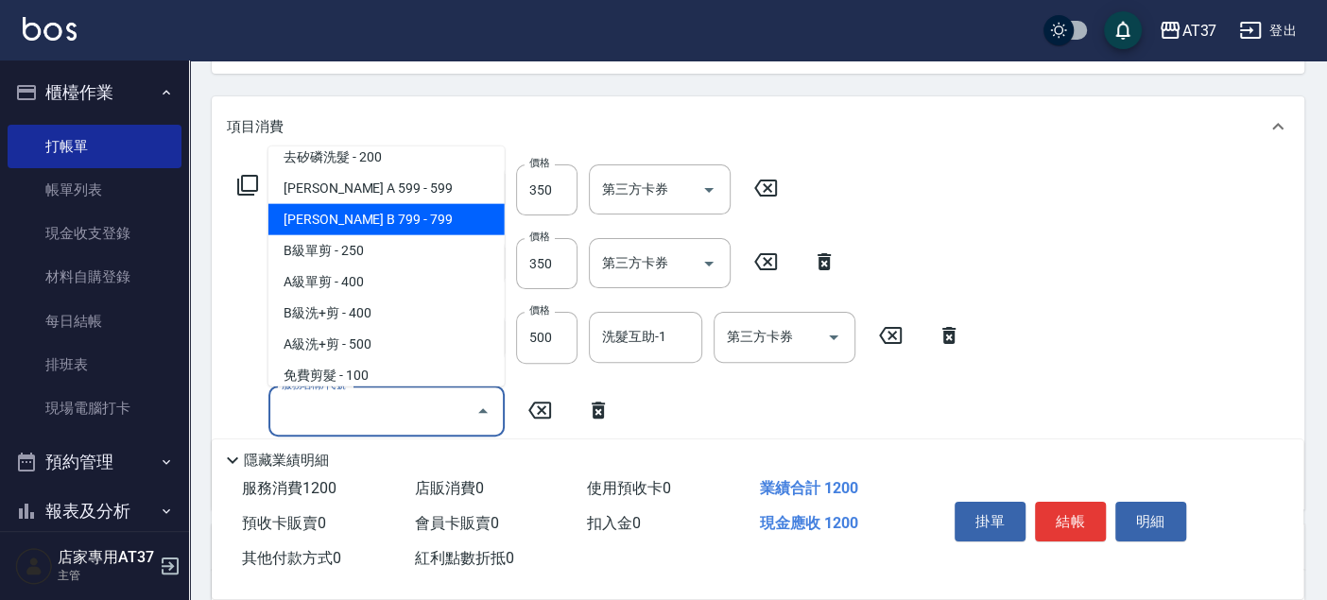
scroll to position [524, 0]
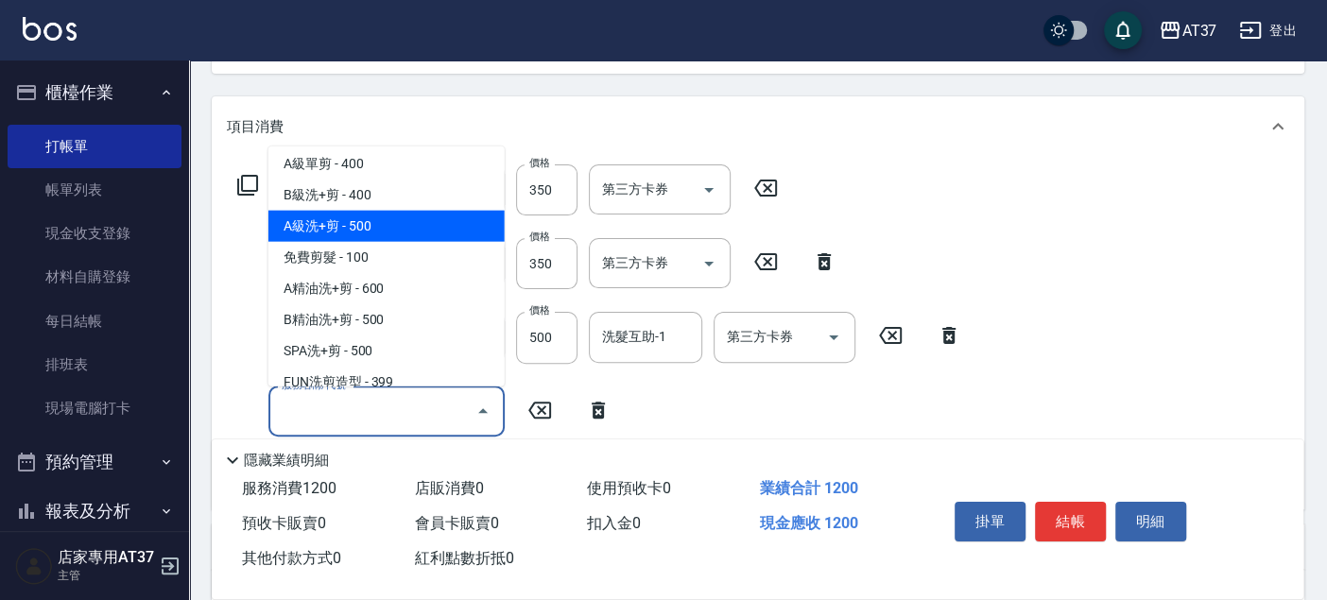
click at [379, 222] on span "A級洗+剪 - 500" at bounding box center [386, 226] width 236 height 31
type input "A級洗+剪(204)"
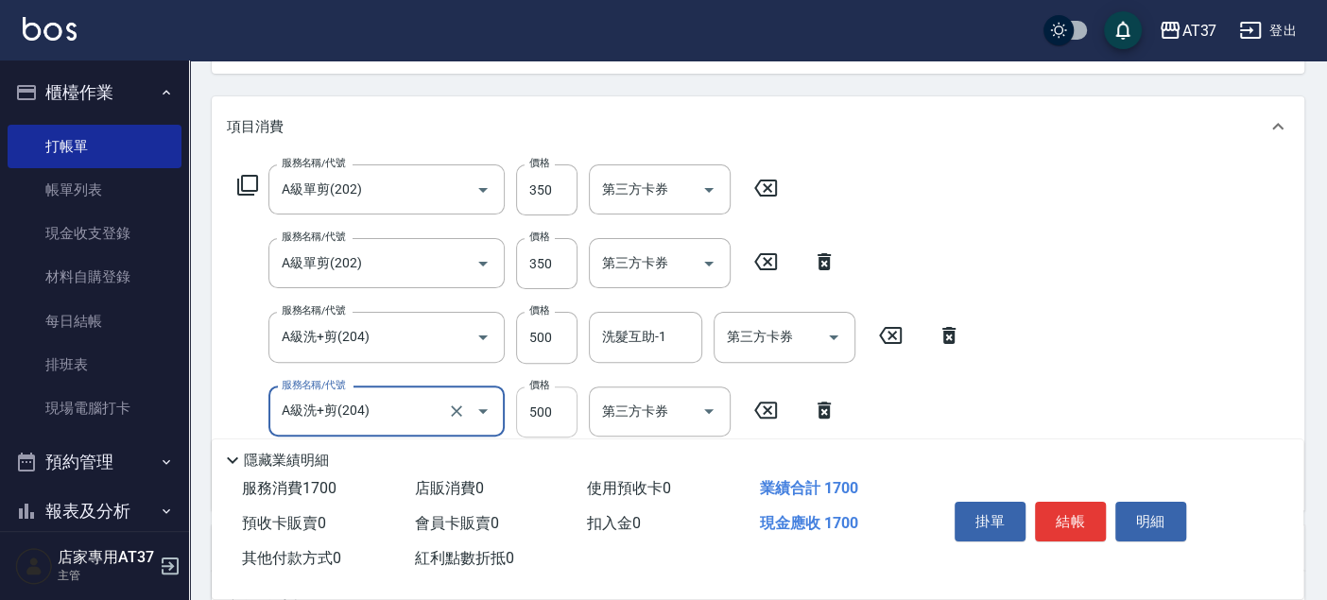
click at [555, 411] on input "500" at bounding box center [546, 411] width 61 height 51
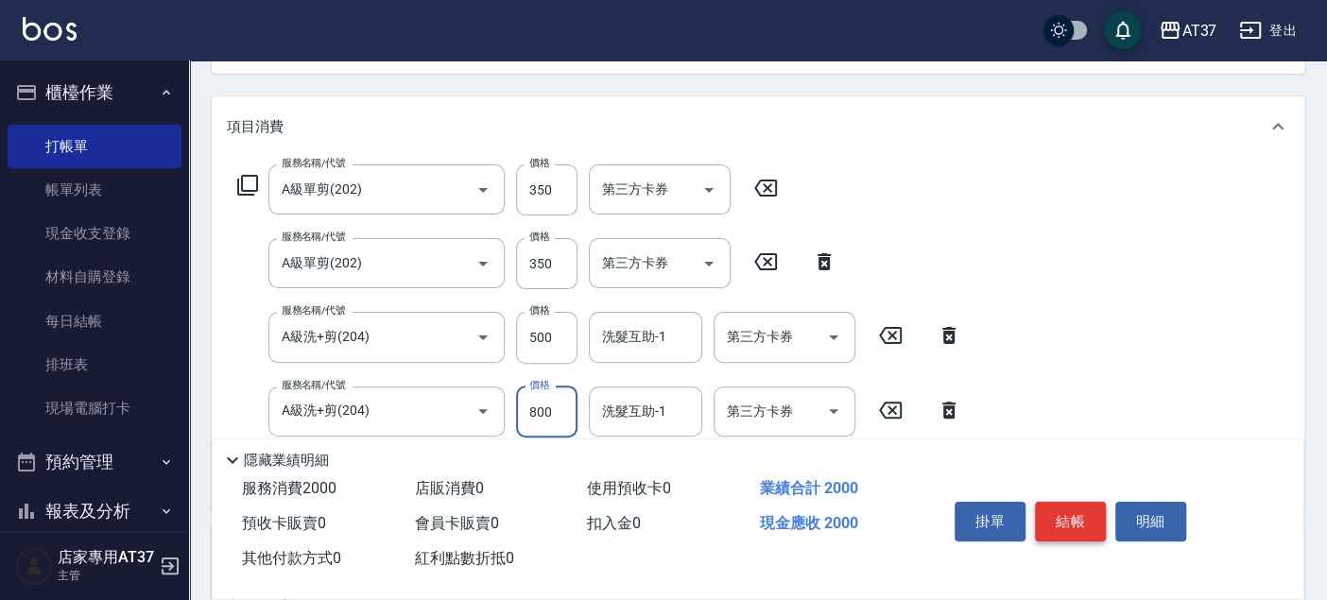
type input "800"
click at [1068, 517] on button "結帳" at bounding box center [1070, 522] width 71 height 40
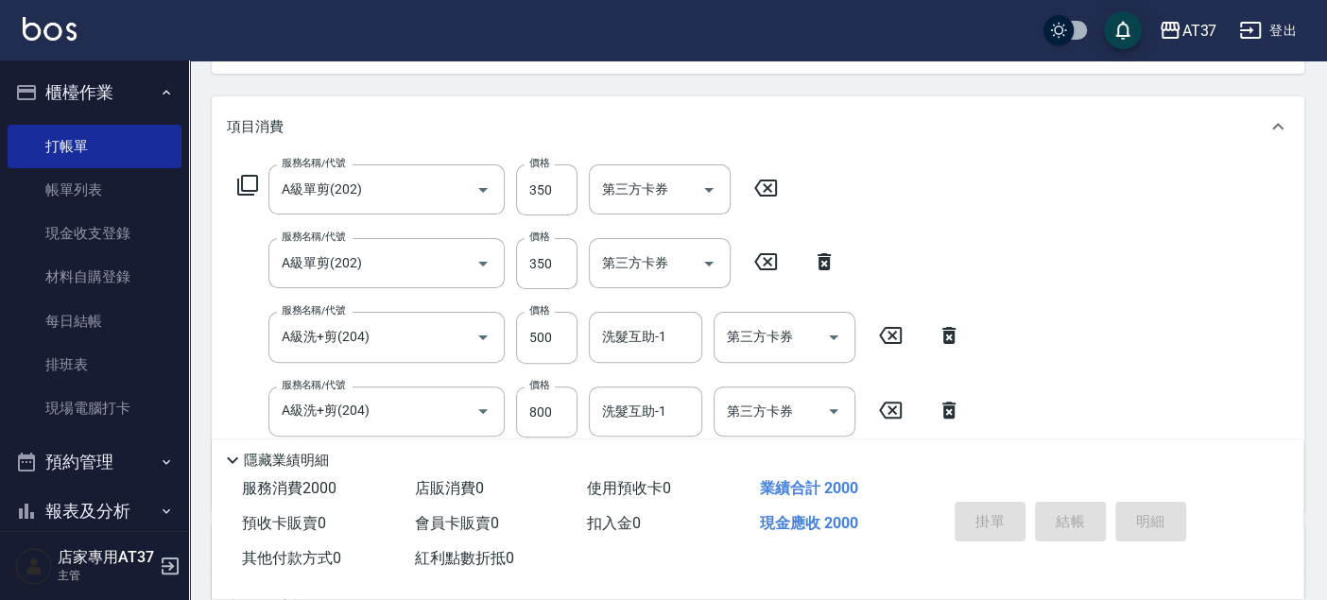
type input "[DATE] 14:56"
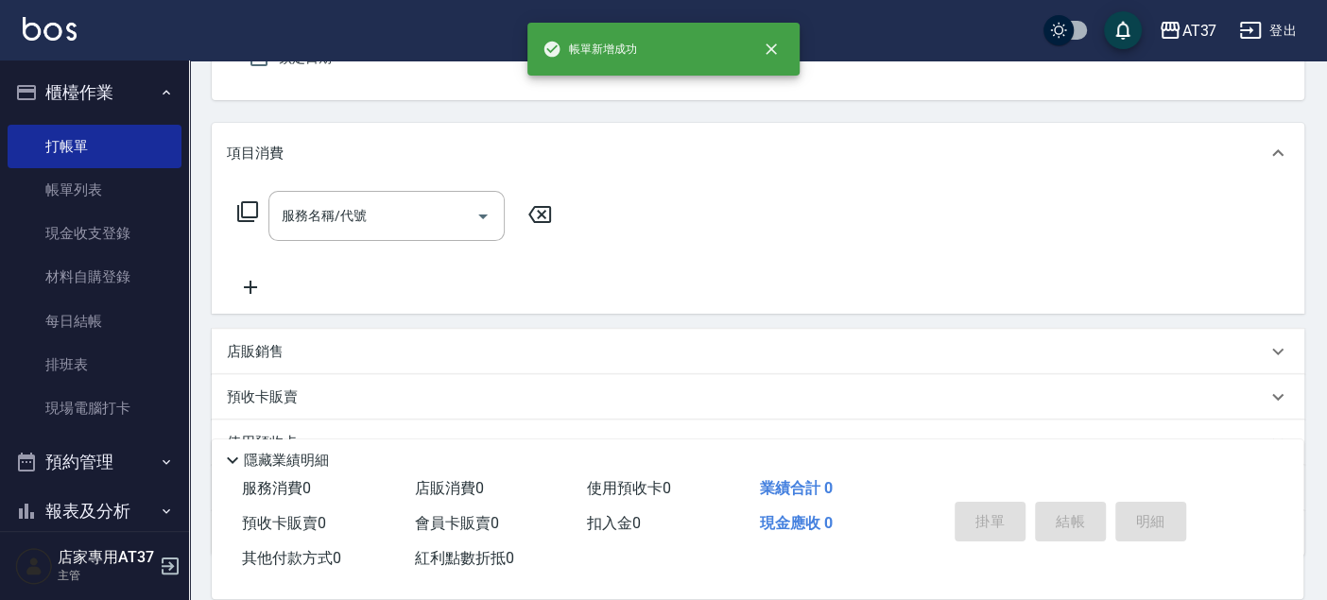
scroll to position [0, 0]
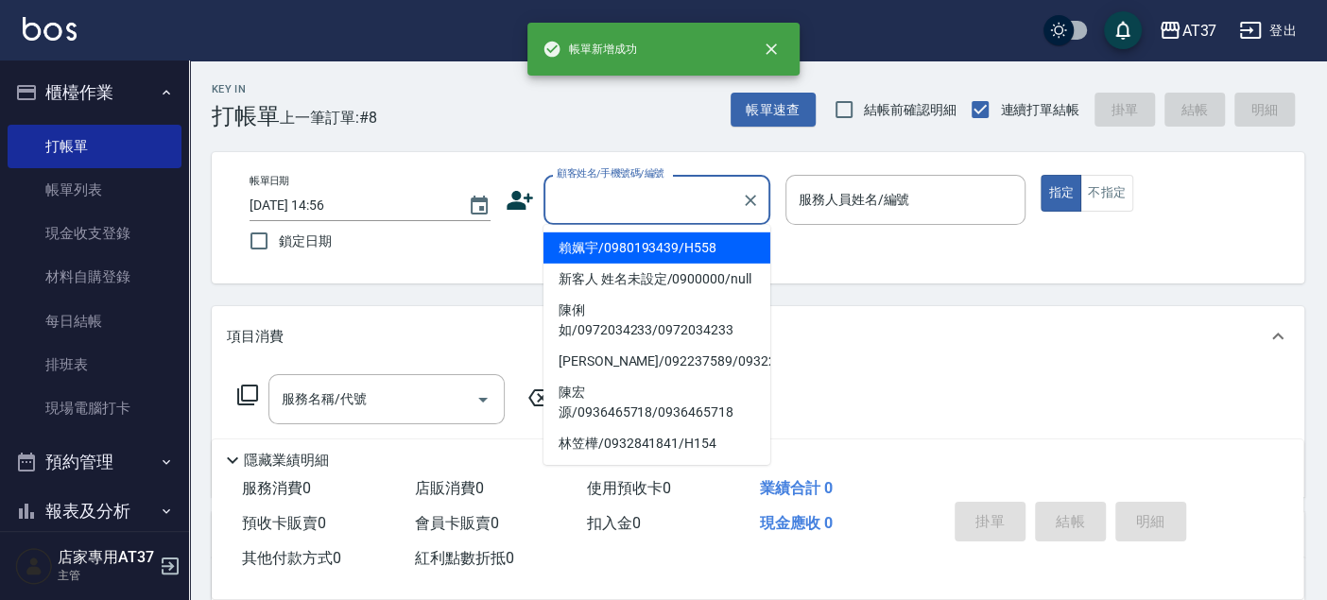
click at [647, 209] on input "顧客姓名/手機號碼/編號" at bounding box center [642, 199] width 181 height 33
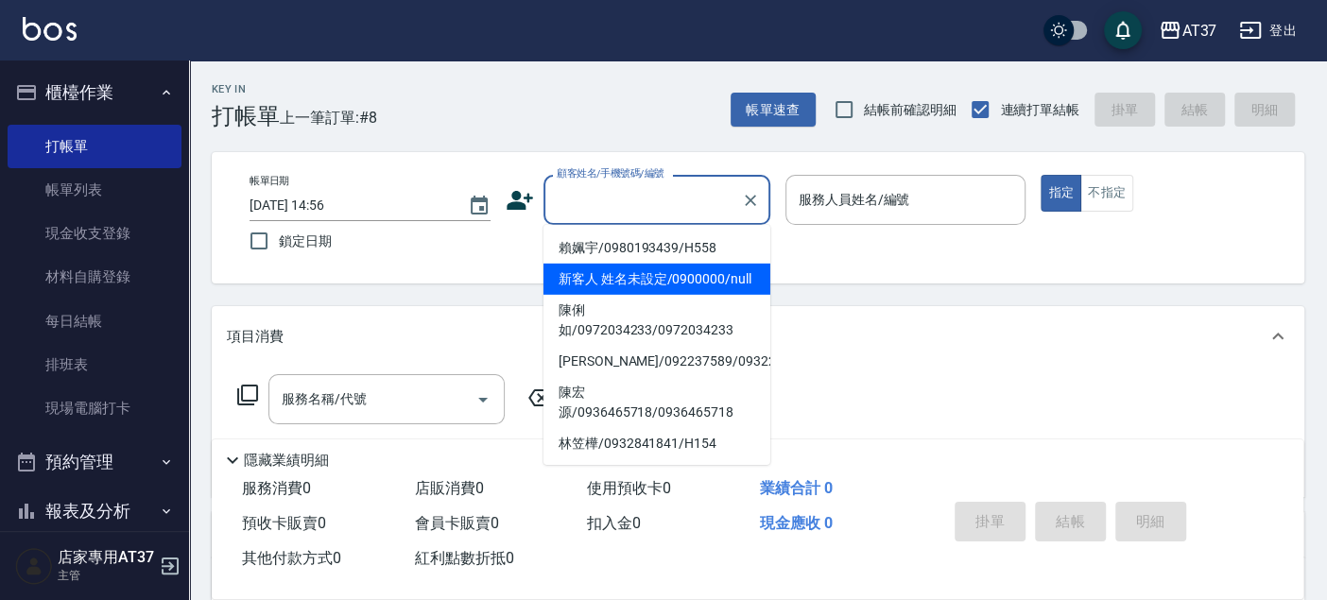
click at [619, 295] on li "新客人 姓名未設定/0900000/null" at bounding box center [656, 279] width 227 height 31
type input "新客人 姓名未設定/0900000/null"
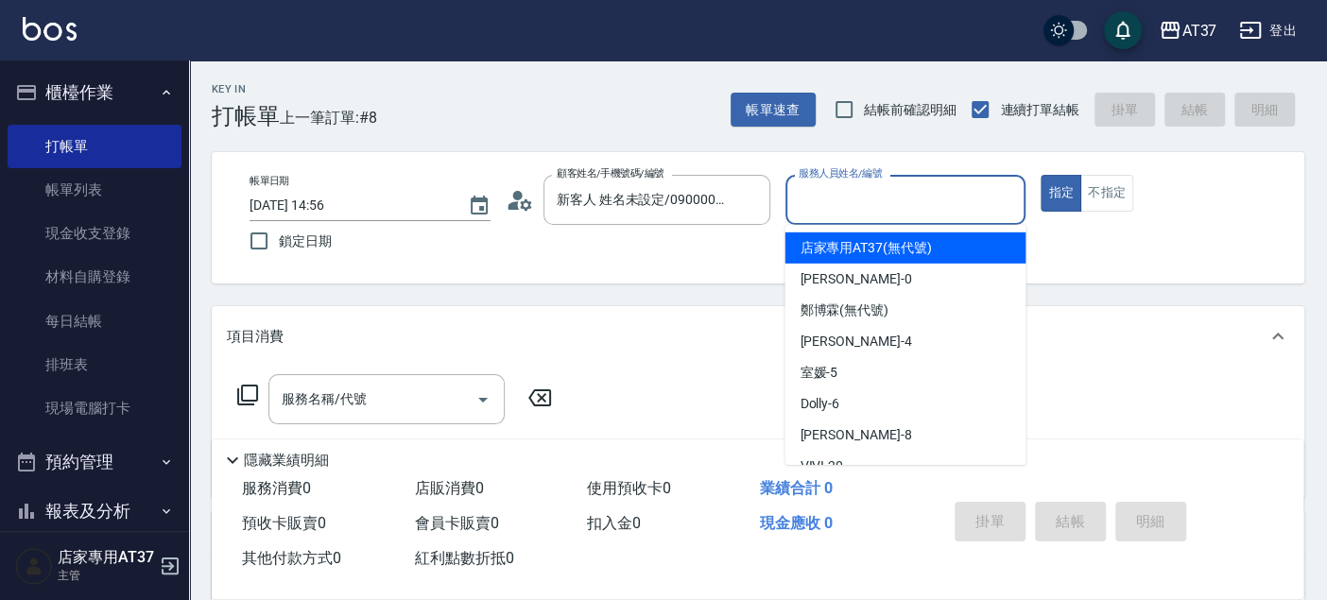
click at [910, 195] on input "服務人員姓名/編號" at bounding box center [906, 199] width 224 height 33
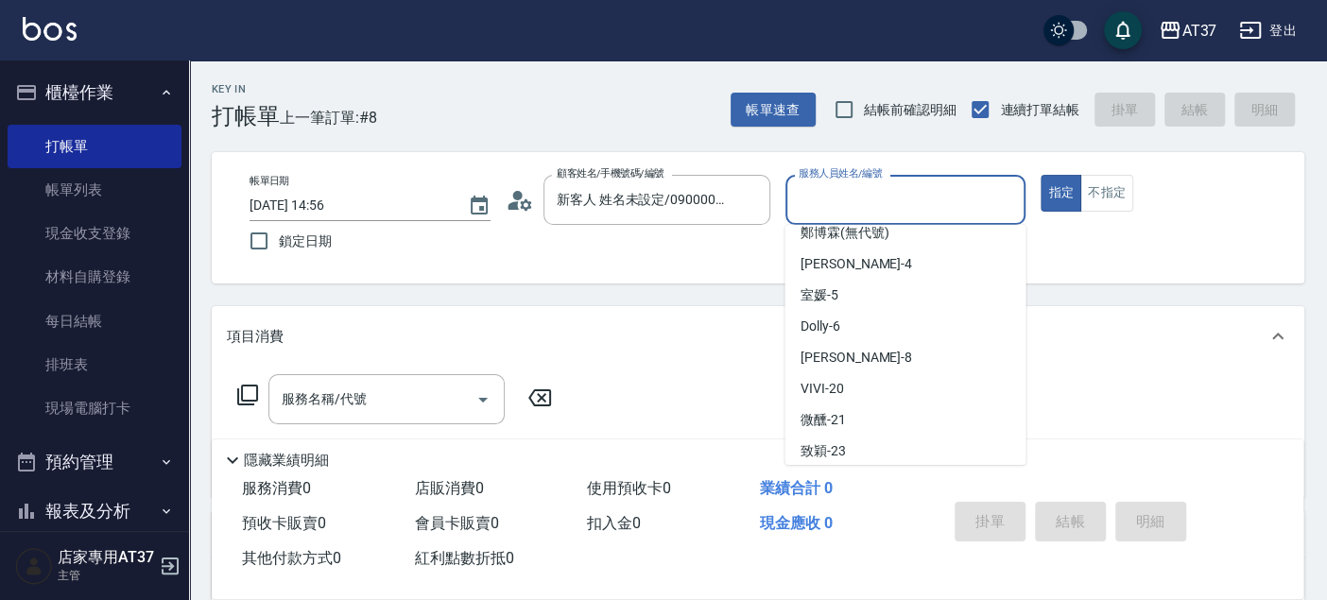
scroll to position [105, 0]
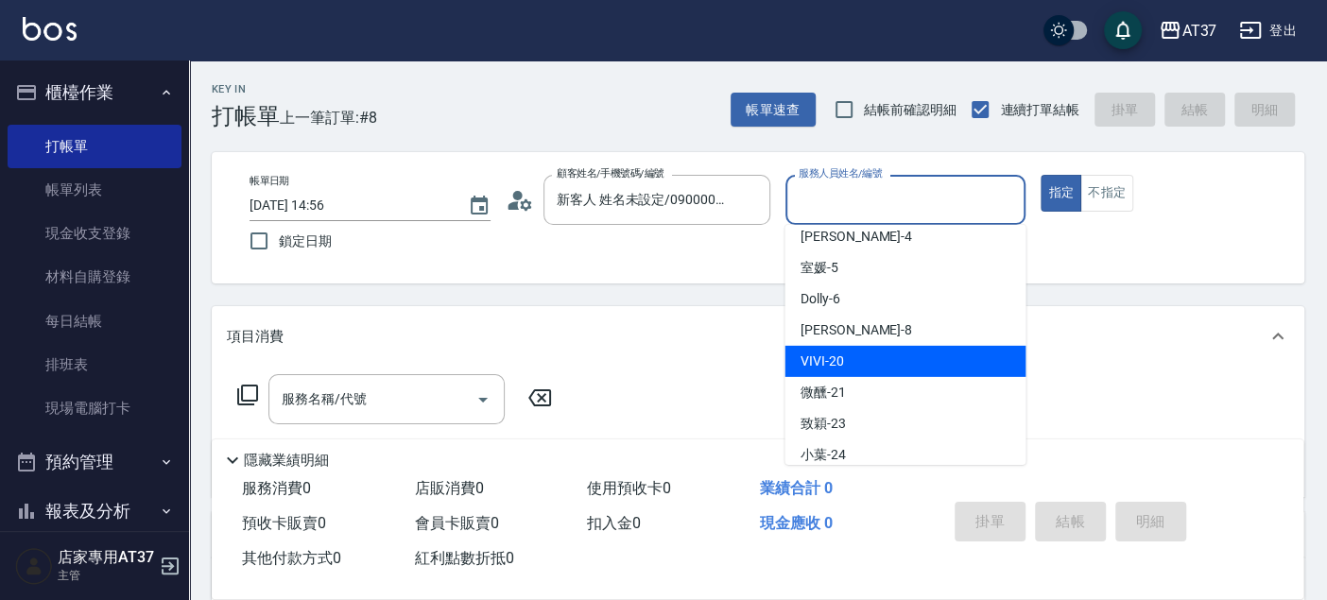
click at [850, 359] on div "VIVI -20" at bounding box center [904, 361] width 241 height 31
type input "VIVI-20"
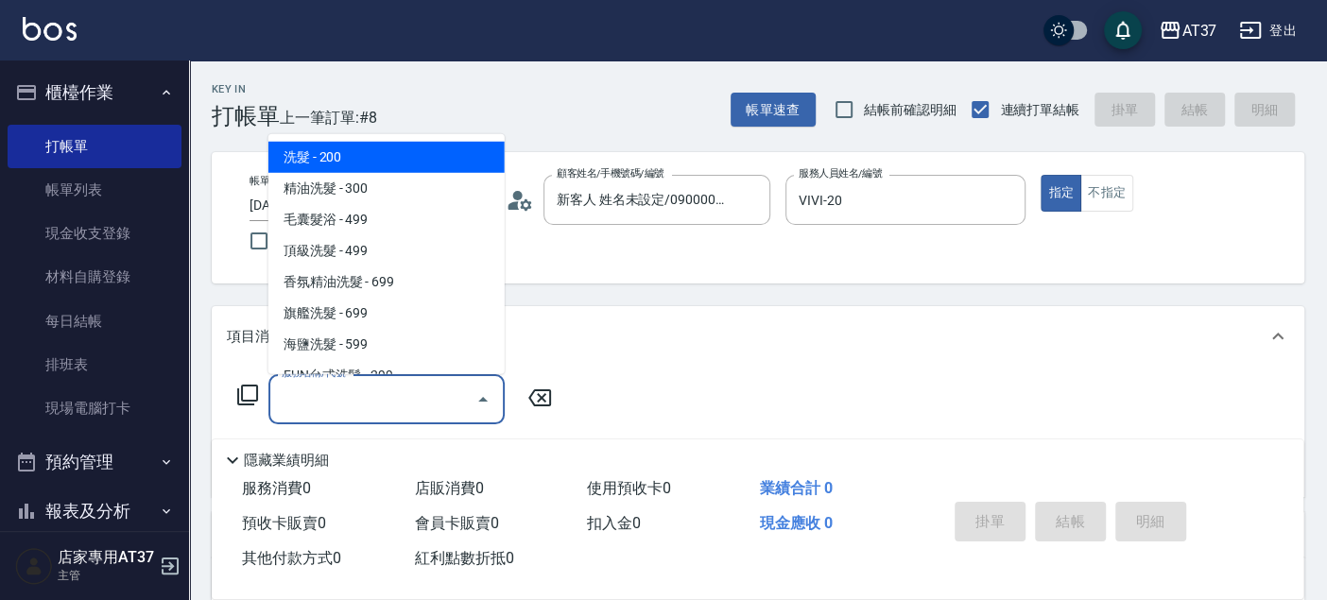
click at [352, 387] on div "服務名稱/代號 服務名稱/代號" at bounding box center [386, 399] width 236 height 50
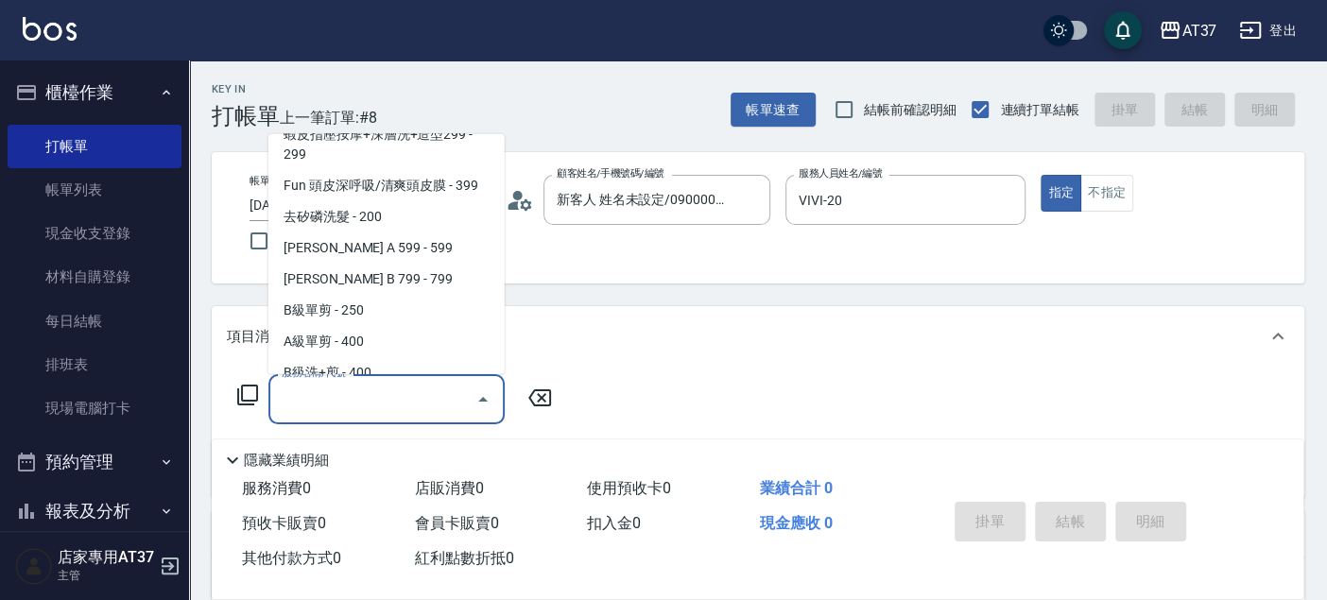
scroll to position [420, 0]
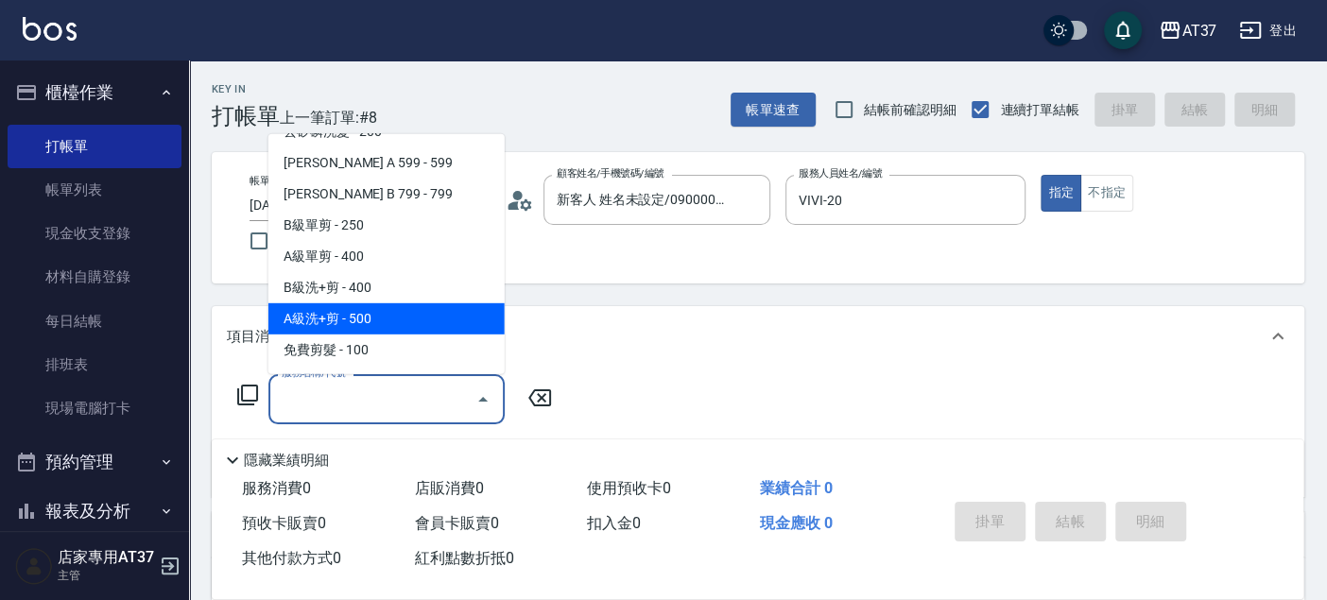
click at [375, 308] on span "A級洗+剪 - 500" at bounding box center [386, 318] width 236 height 31
type input "A級洗+剪(204)"
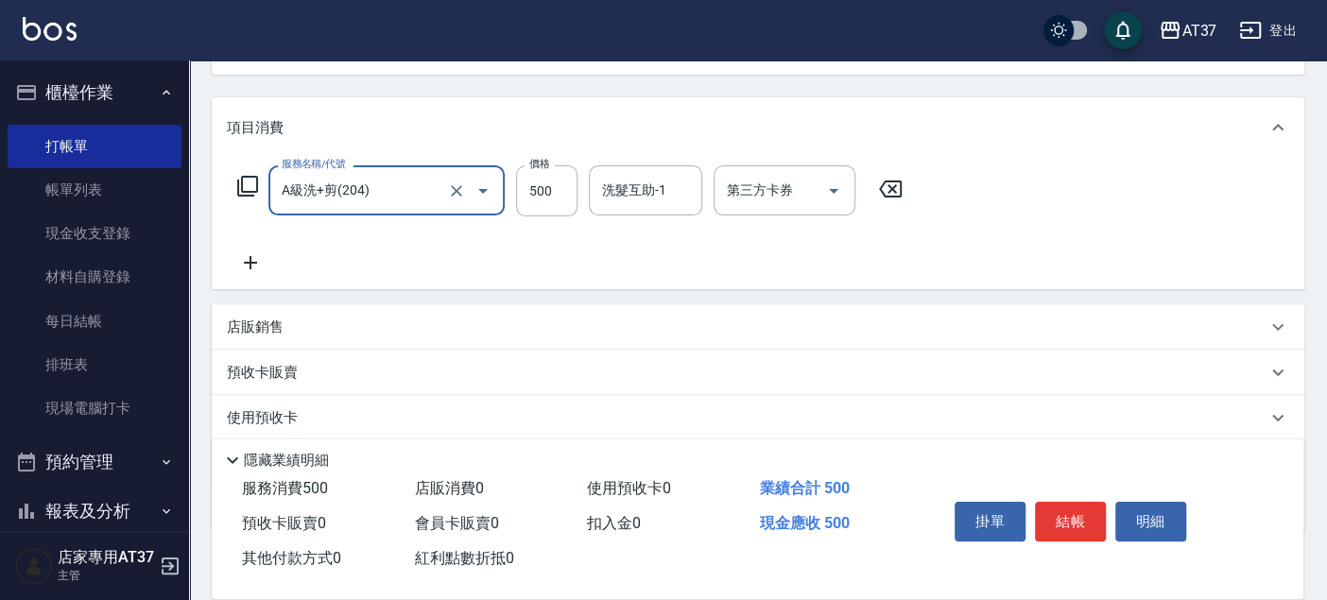
scroll to position [210, 0]
click at [243, 260] on icon at bounding box center [250, 261] width 47 height 23
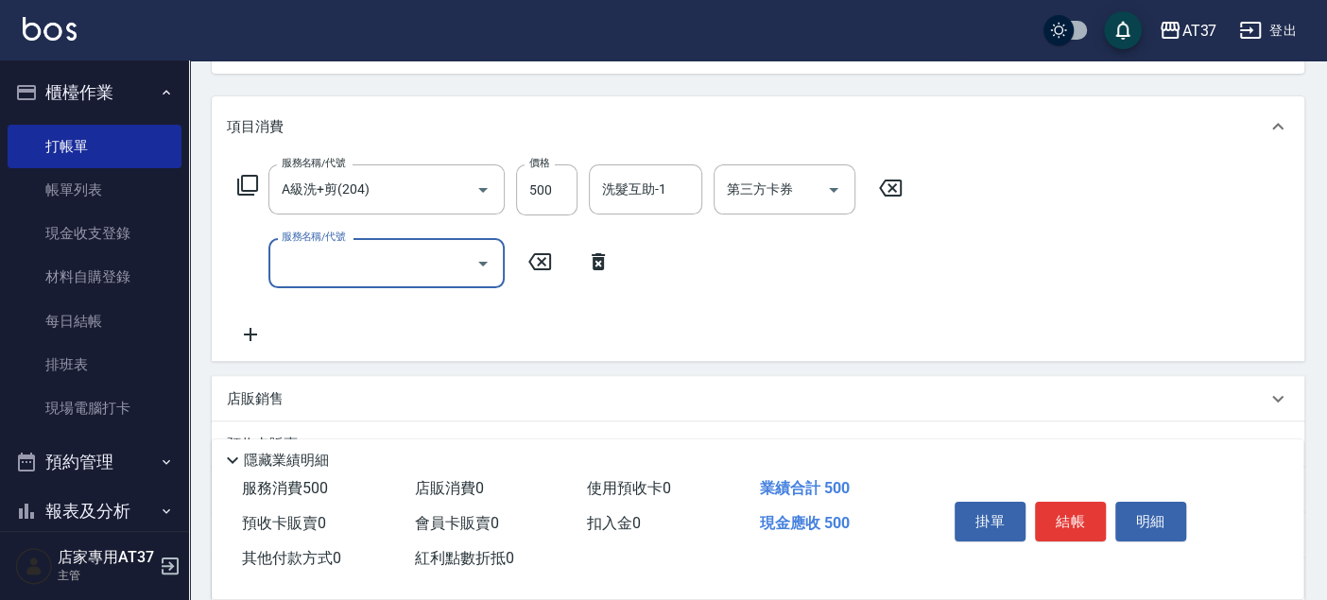
click at [347, 275] on input "服務名稱/代號" at bounding box center [372, 263] width 191 height 33
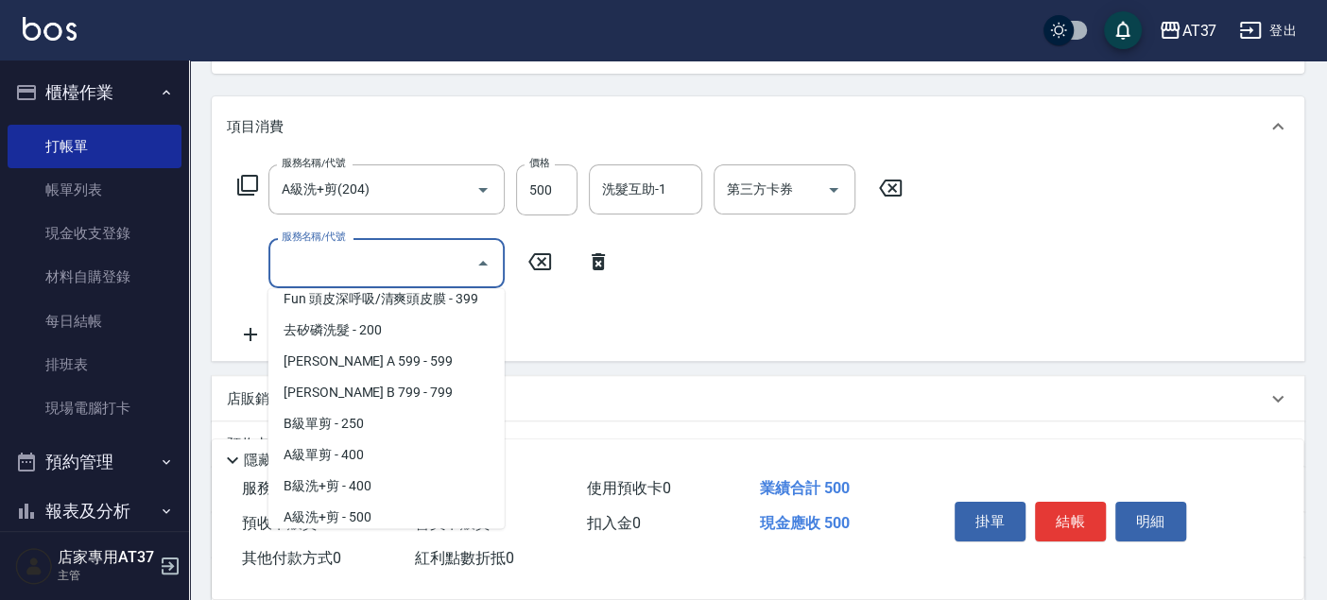
scroll to position [420, 0]
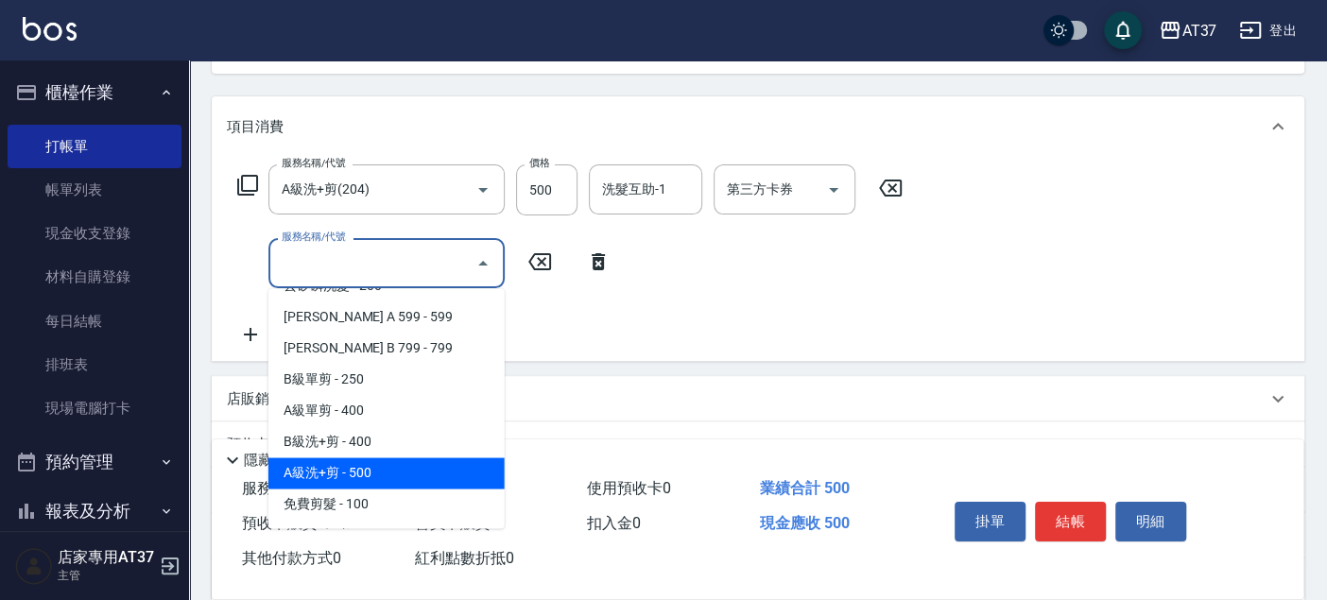
click at [362, 467] on span "A級洗+剪 - 500" at bounding box center [386, 472] width 236 height 31
type input "A級洗+剪(204)"
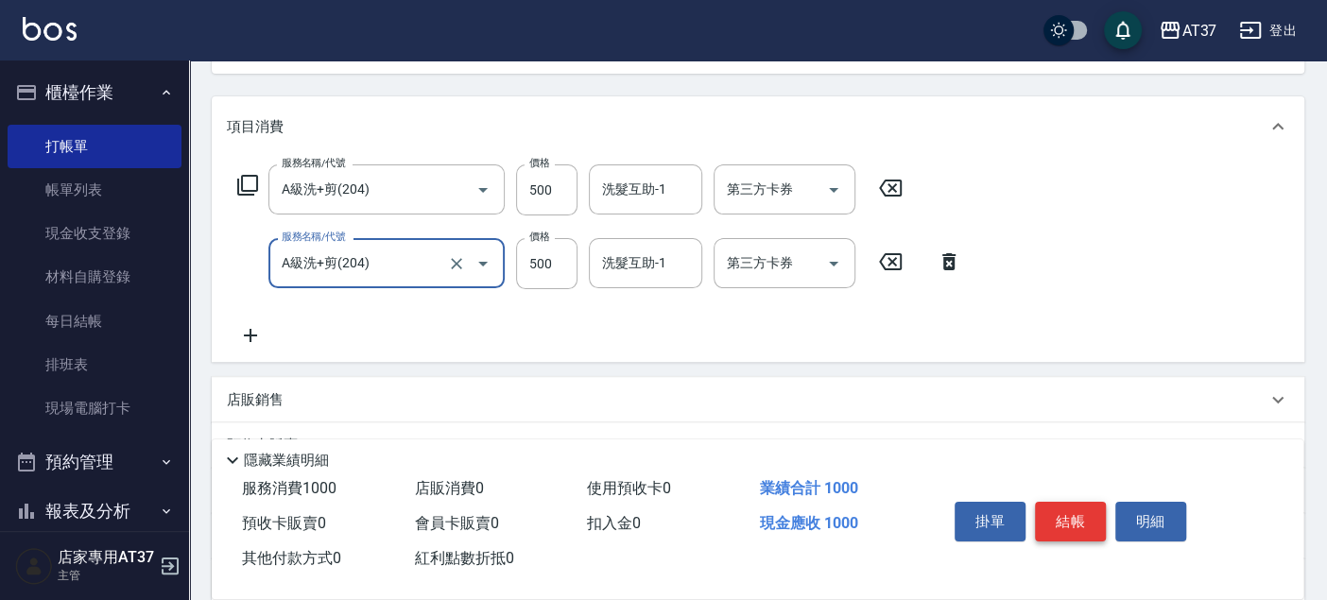
click at [1058, 515] on button "結帳" at bounding box center [1070, 522] width 71 height 40
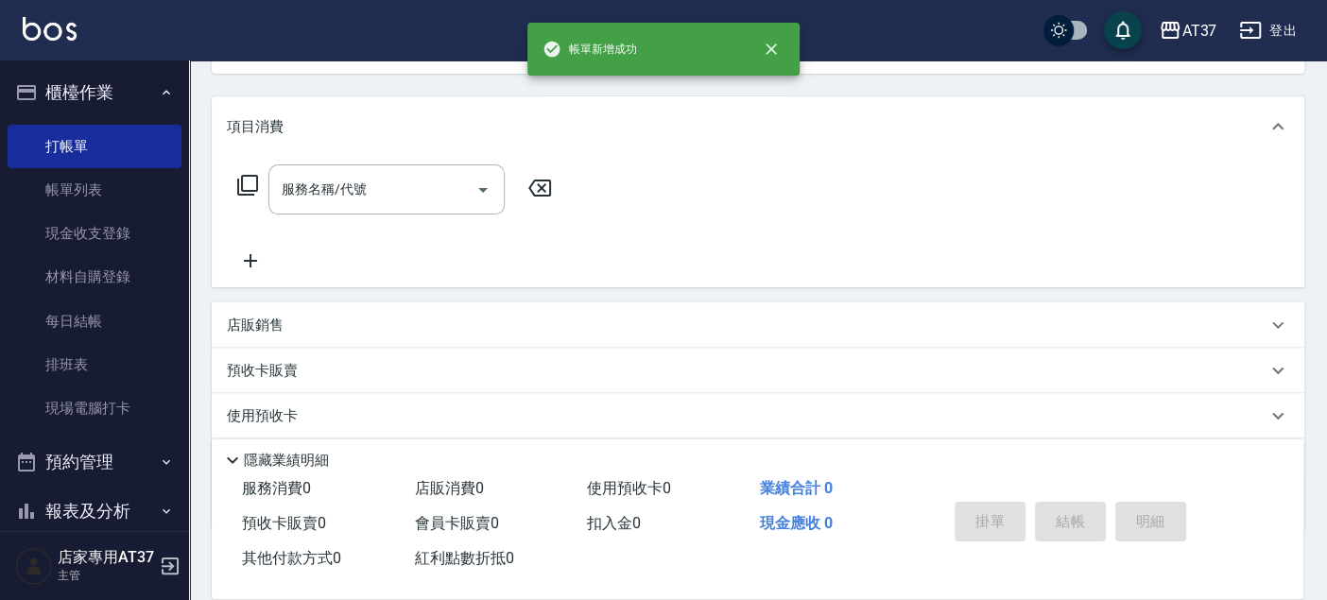
scroll to position [0, 0]
